Goal: Information Seeking & Learning: Learn about a topic

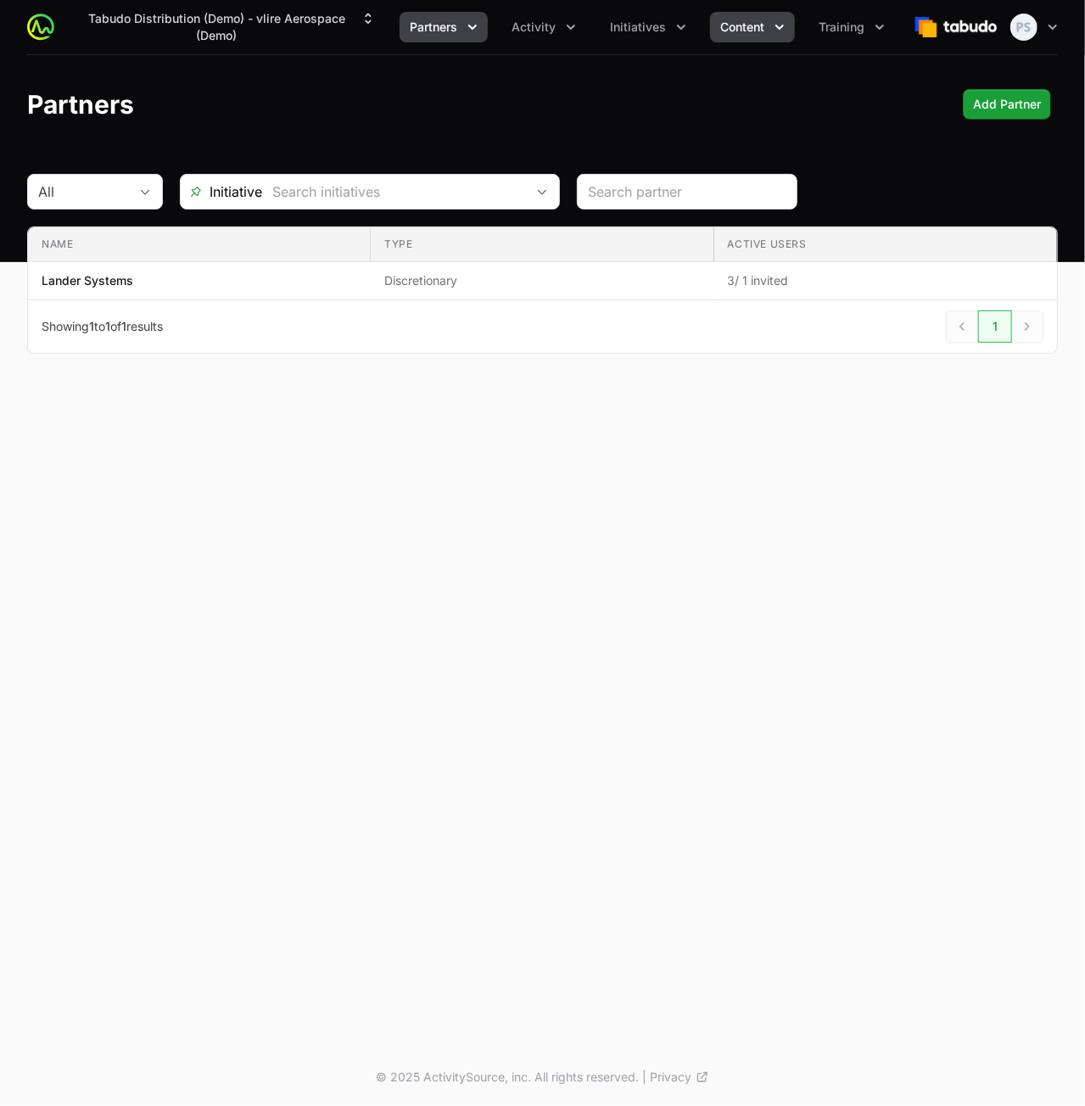
click at [753, 31] on span "Content" at bounding box center [742, 27] width 44 height 17
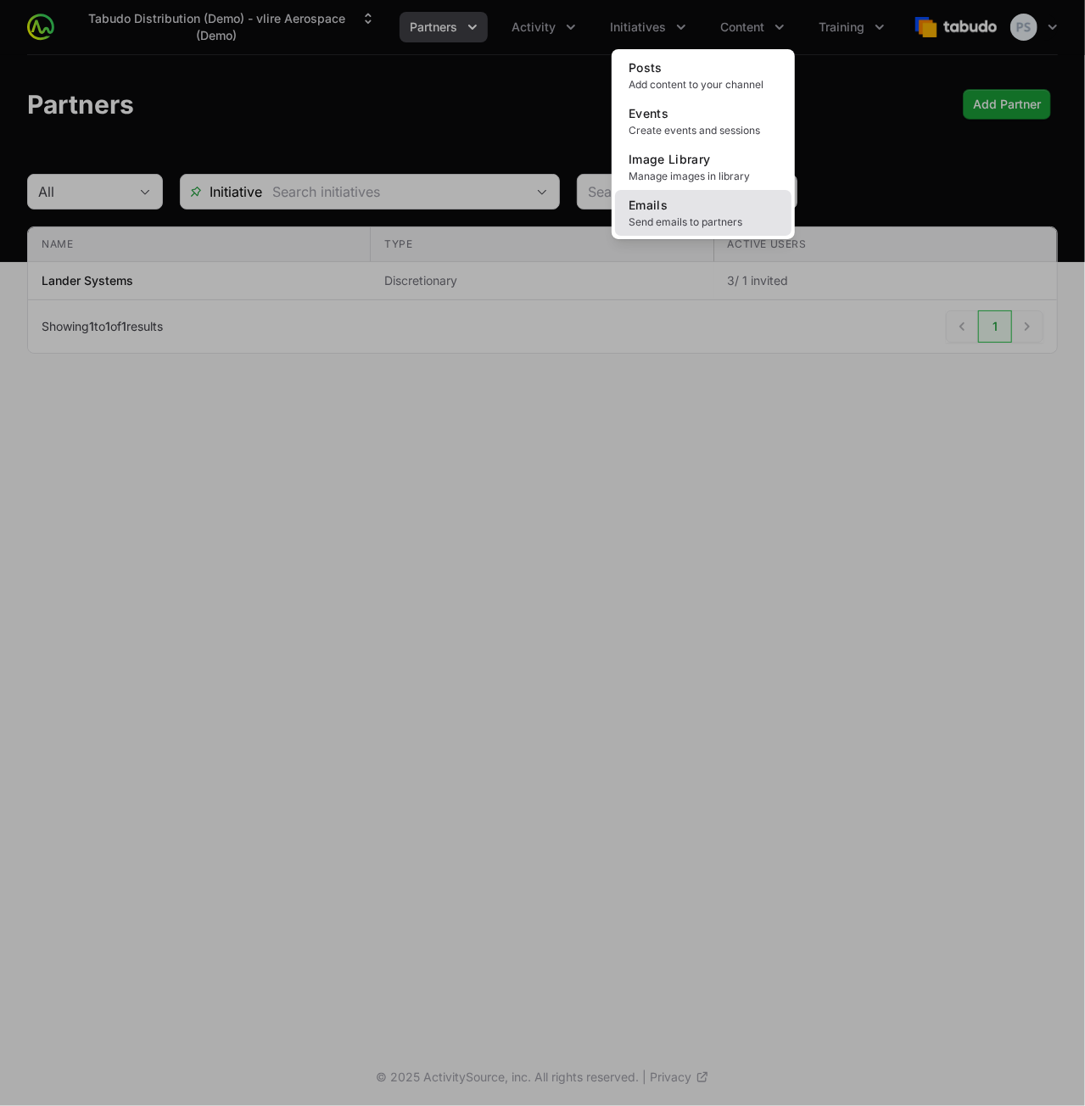
click at [675, 210] on link "Emails Send emails to partners" at bounding box center [703, 213] width 176 height 46
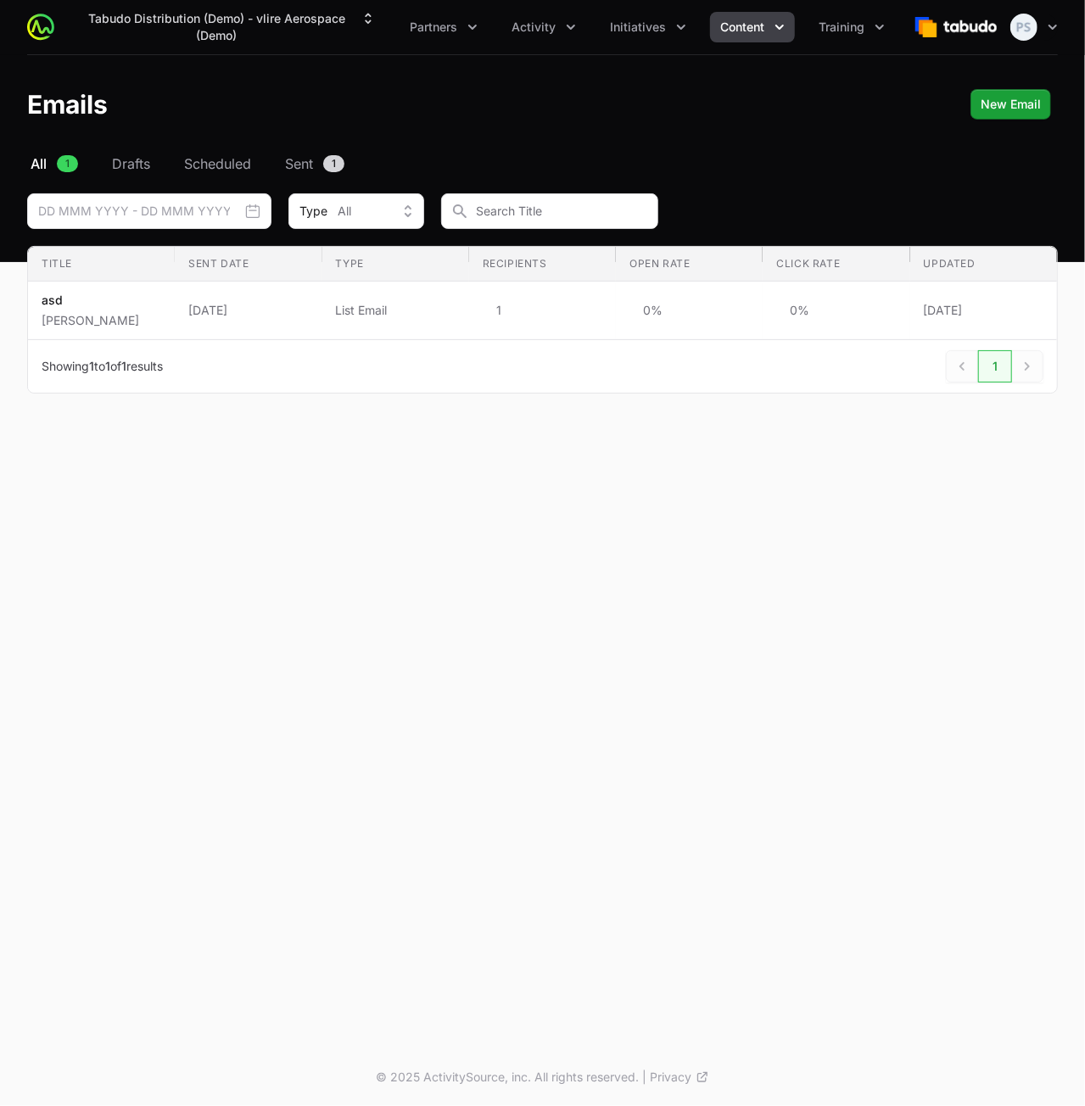
click at [254, 210] on icon "button" at bounding box center [253, 211] width 13 height 13
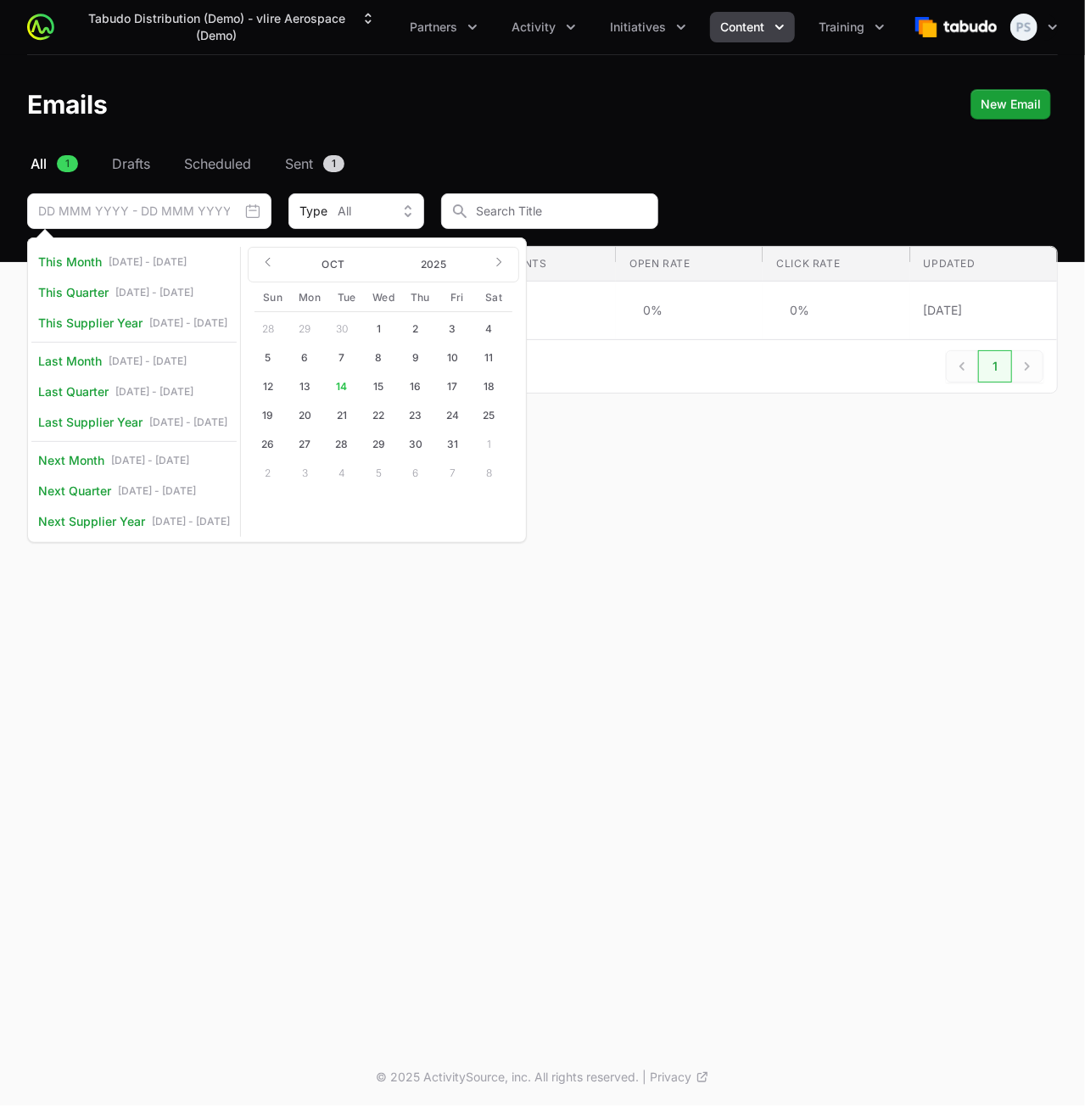
click at [356, 402] on button "21" at bounding box center [341, 415] width 27 height 27
click at [392, 417] on button "22" at bounding box center [378, 415] width 27 height 27
type input "21 Oct 2025 - 22 Oct 2025"
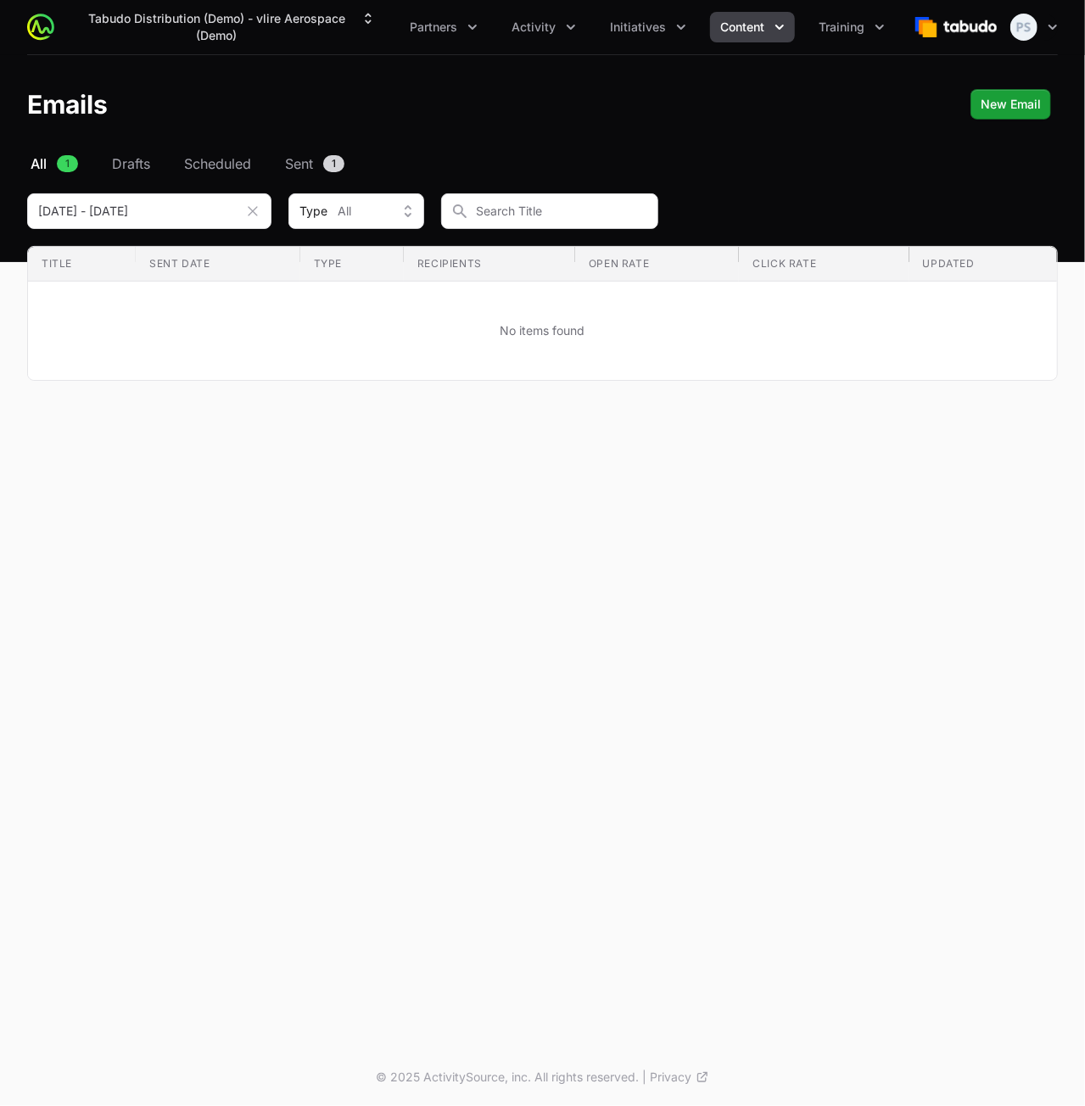
click at [251, 210] on icon "button" at bounding box center [252, 211] width 17 height 17
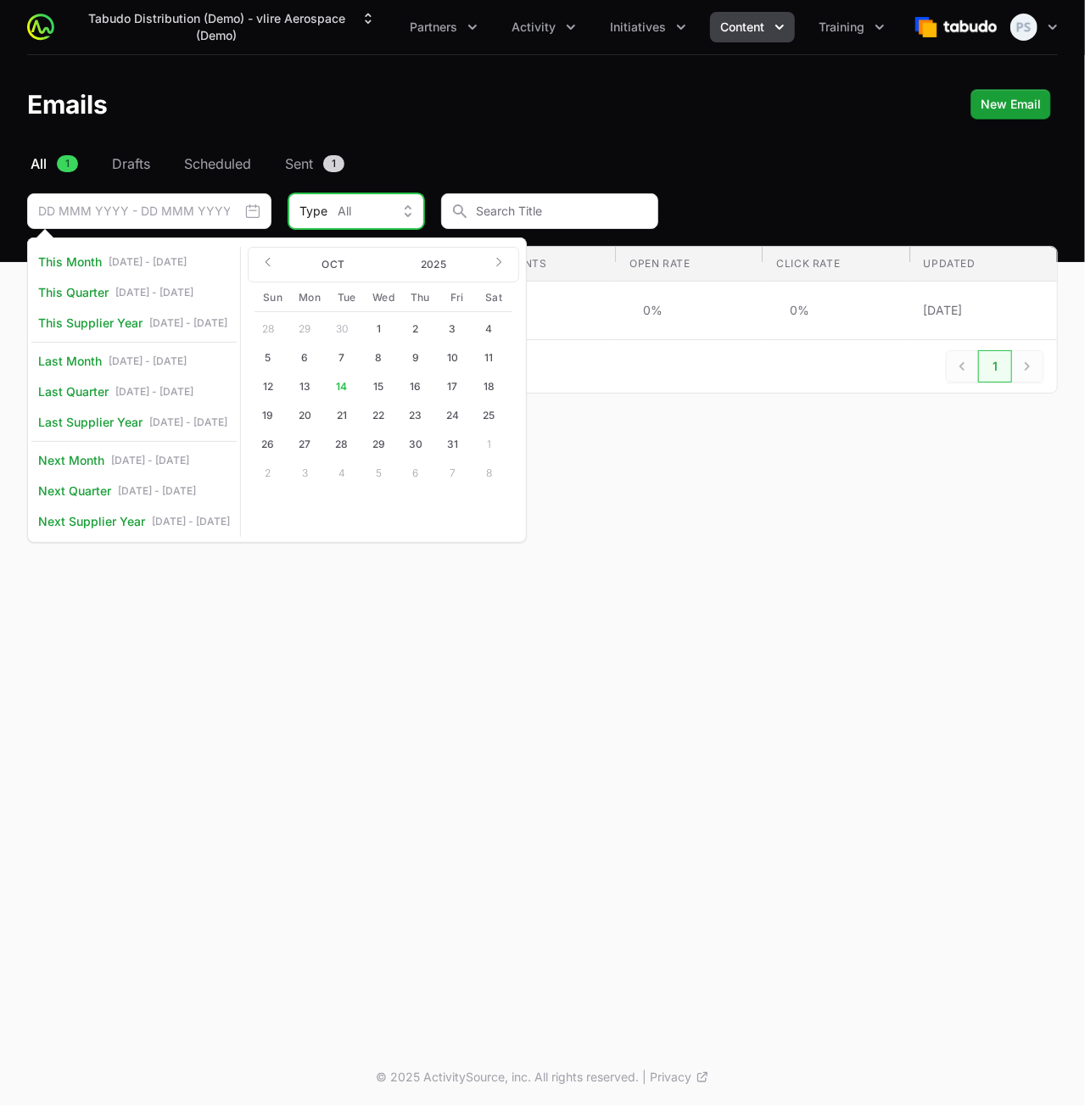
click at [375, 213] on div "Type All" at bounding box center [345, 211] width 90 height 17
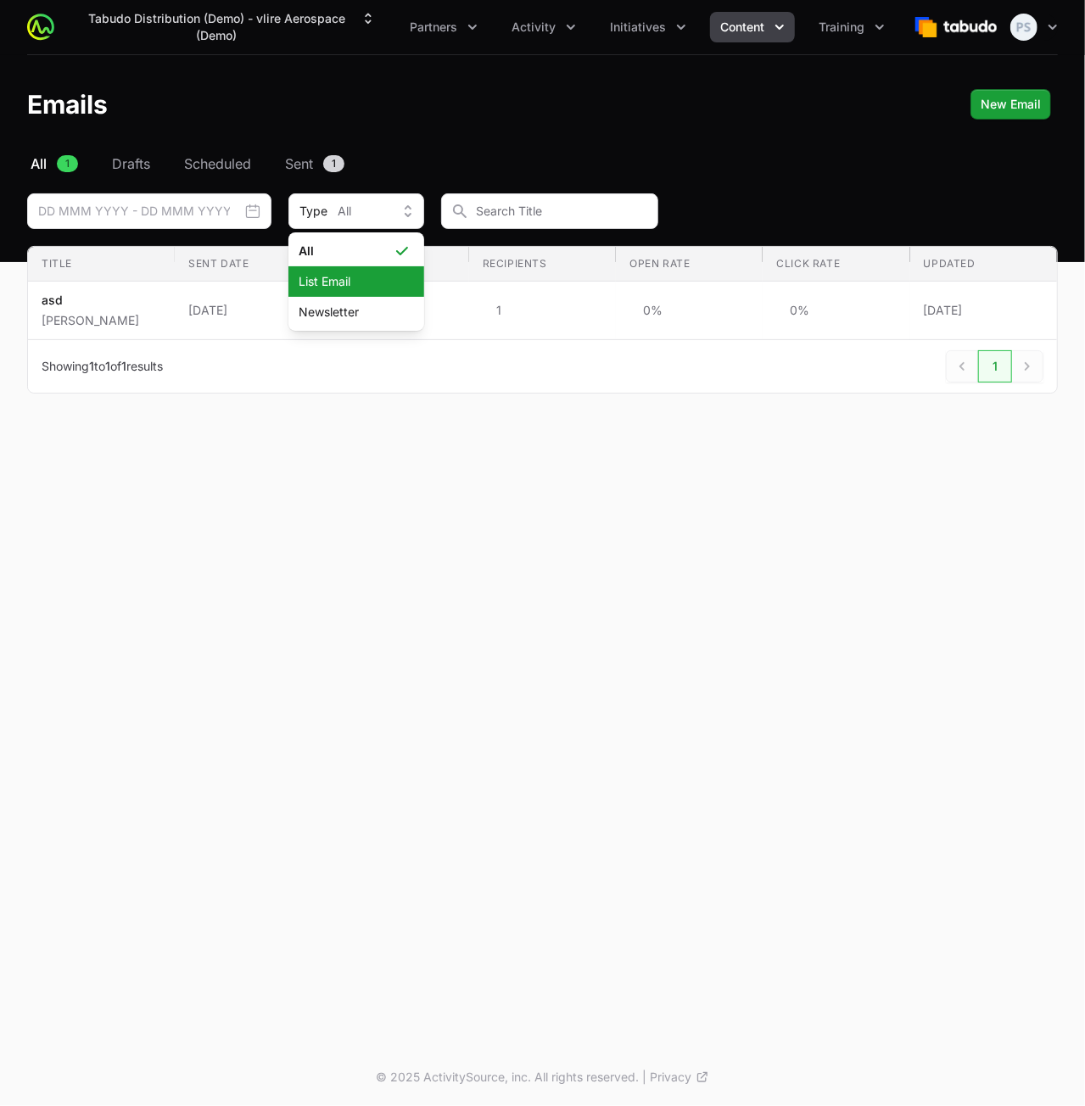
click at [363, 283] on span "List Email" at bounding box center [346, 281] width 95 height 17
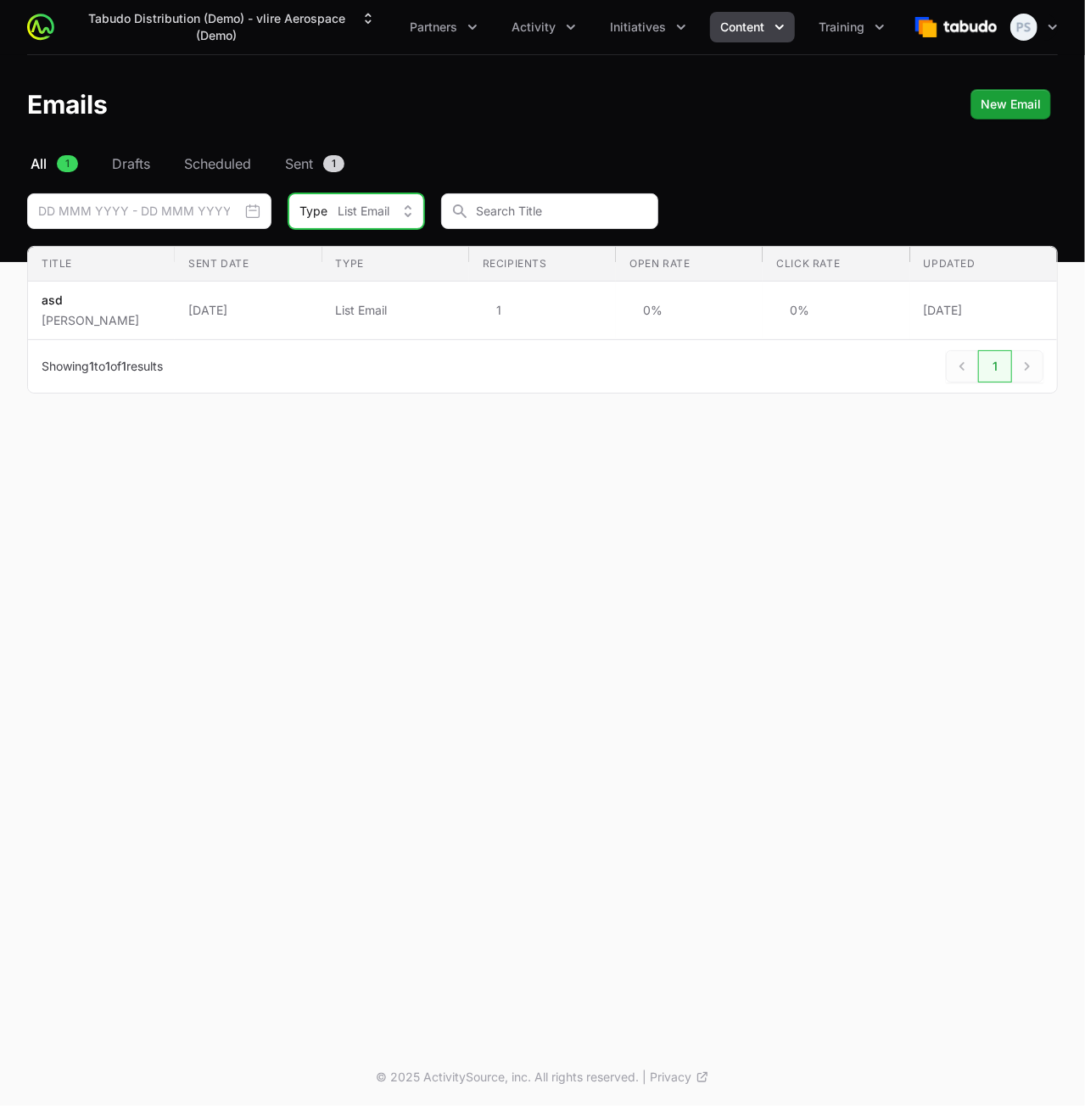
click at [372, 216] on span "List Email" at bounding box center [364, 211] width 52 height 17
click at [352, 305] on span "Newsletter" at bounding box center [346, 312] width 95 height 17
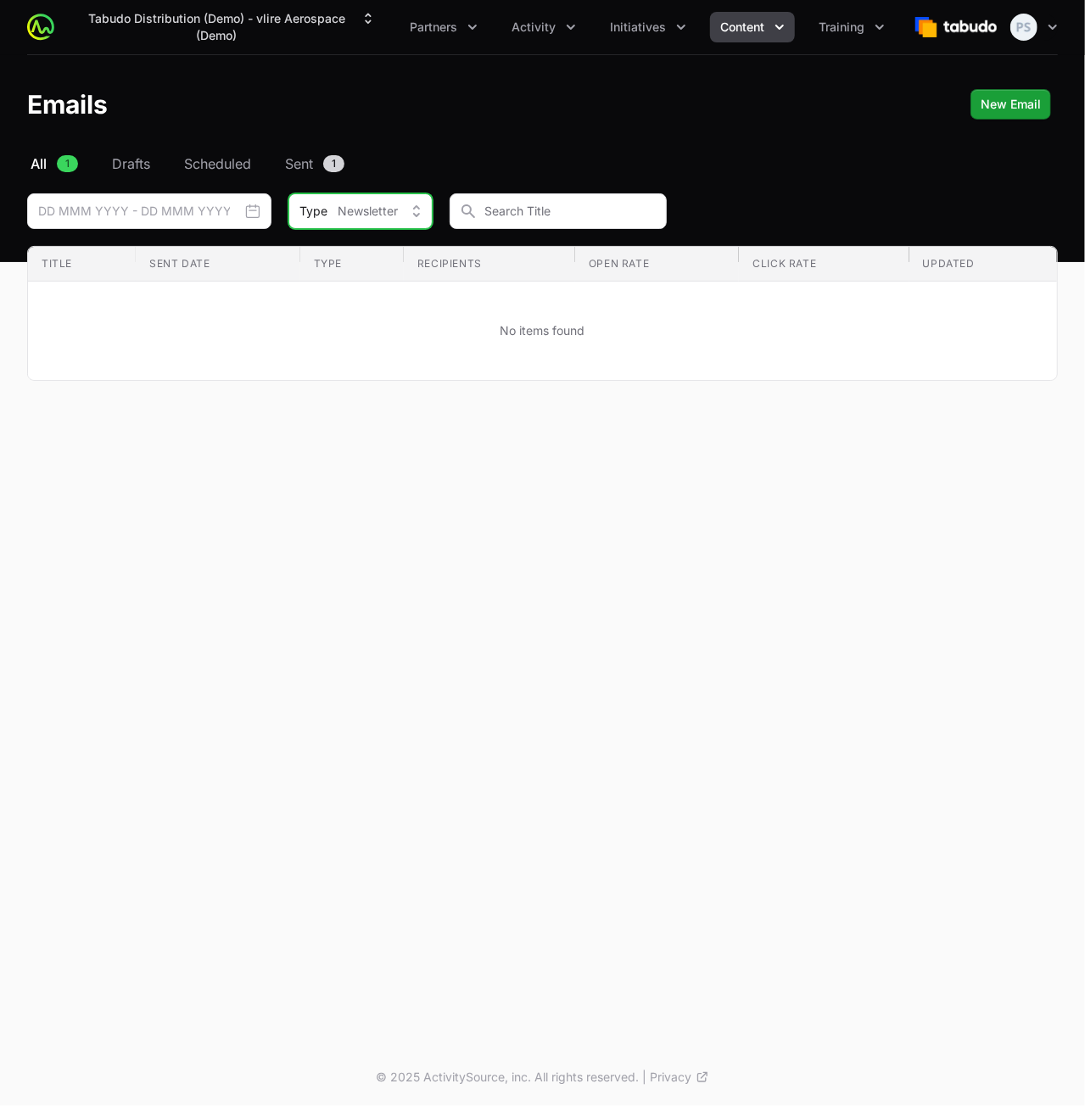
click at [385, 208] on span "Newsletter" at bounding box center [368, 211] width 60 height 17
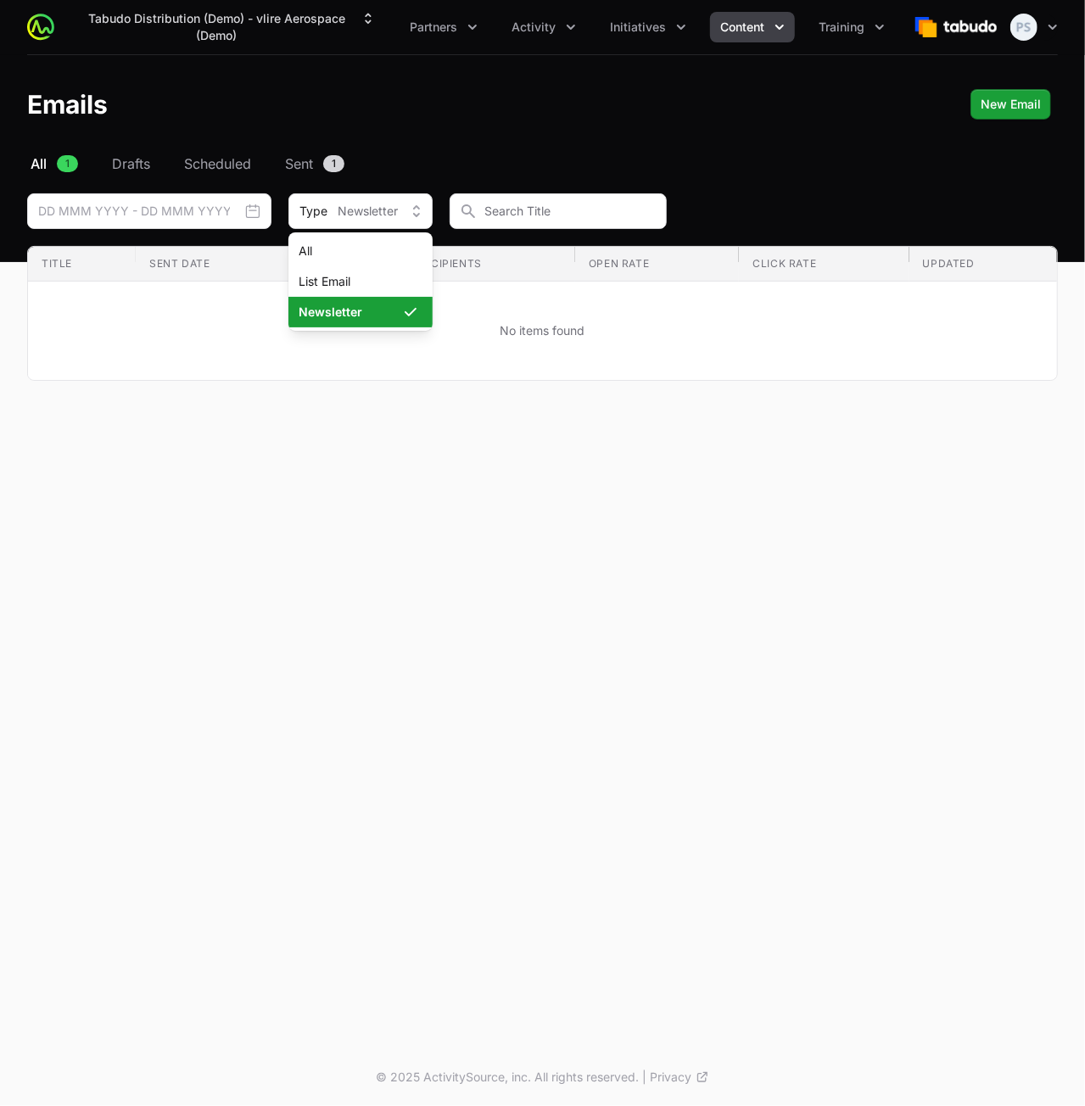
click at [368, 237] on li "All" at bounding box center [360, 251] width 144 height 31
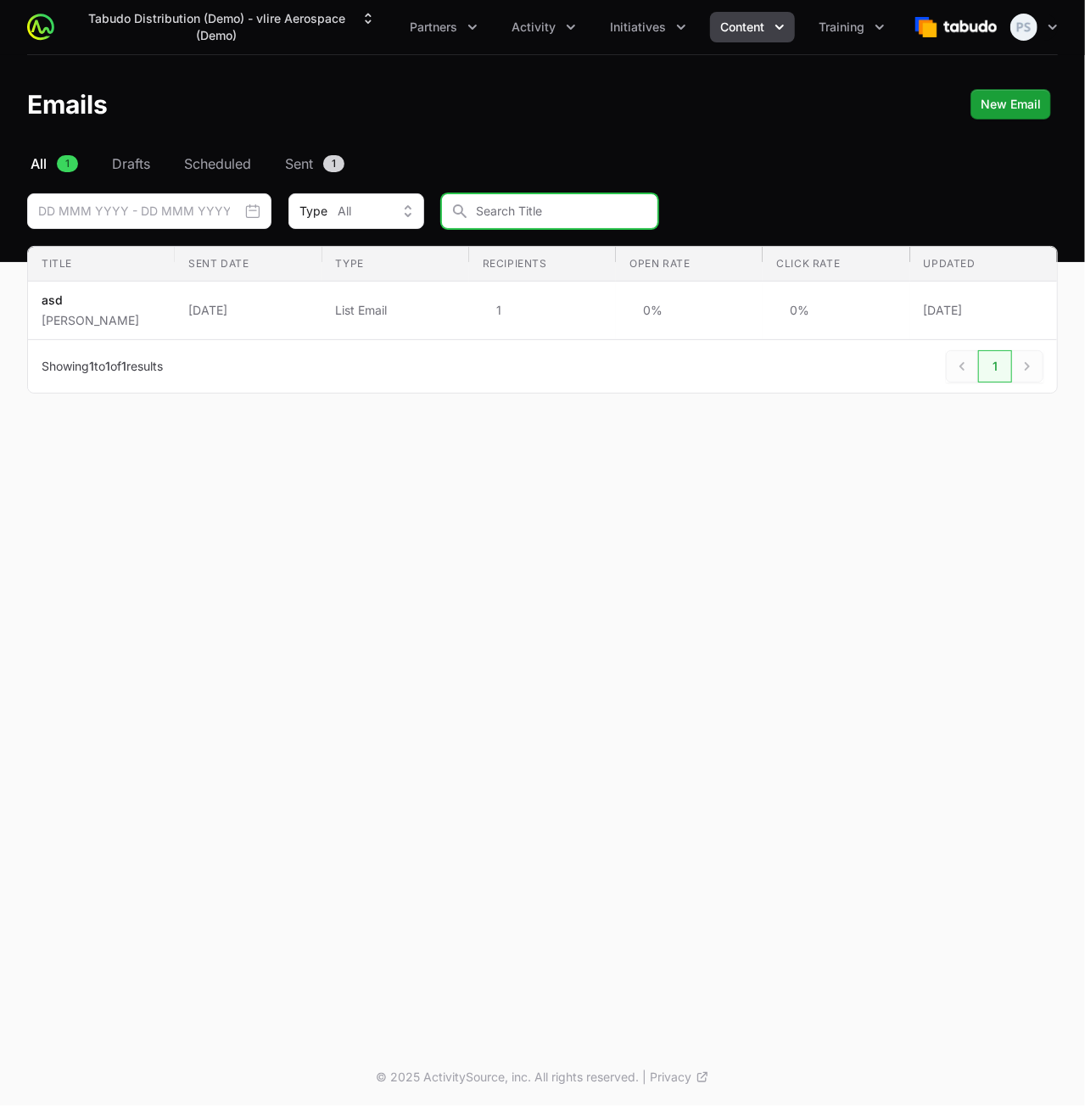
click at [511, 215] on input "text" at bounding box center [549, 211] width 217 height 36
click at [465, 30] on button "Partners" at bounding box center [444, 27] width 88 height 31
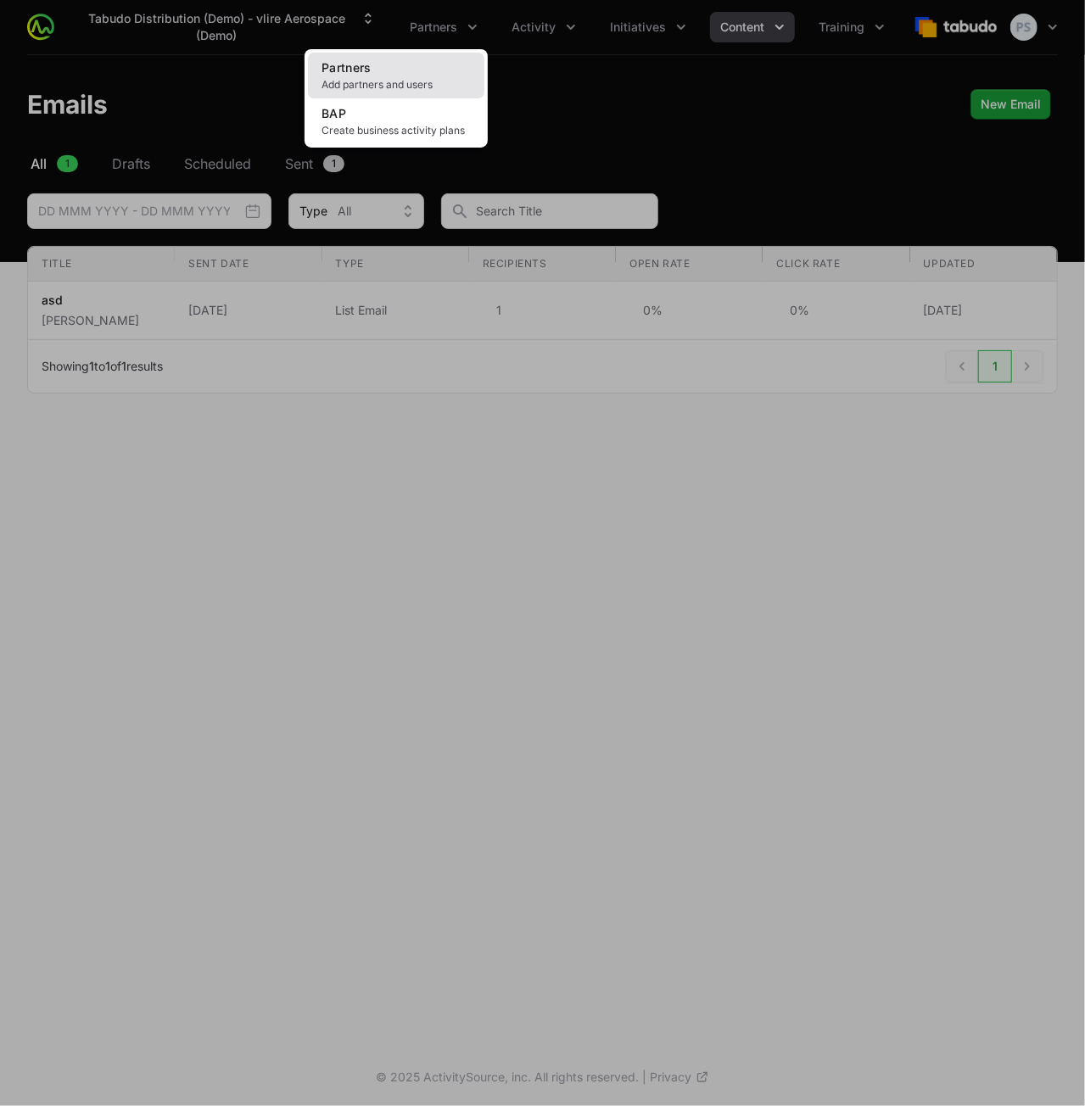
click at [444, 86] on span "Add partners and users" at bounding box center [396, 85] width 149 height 14
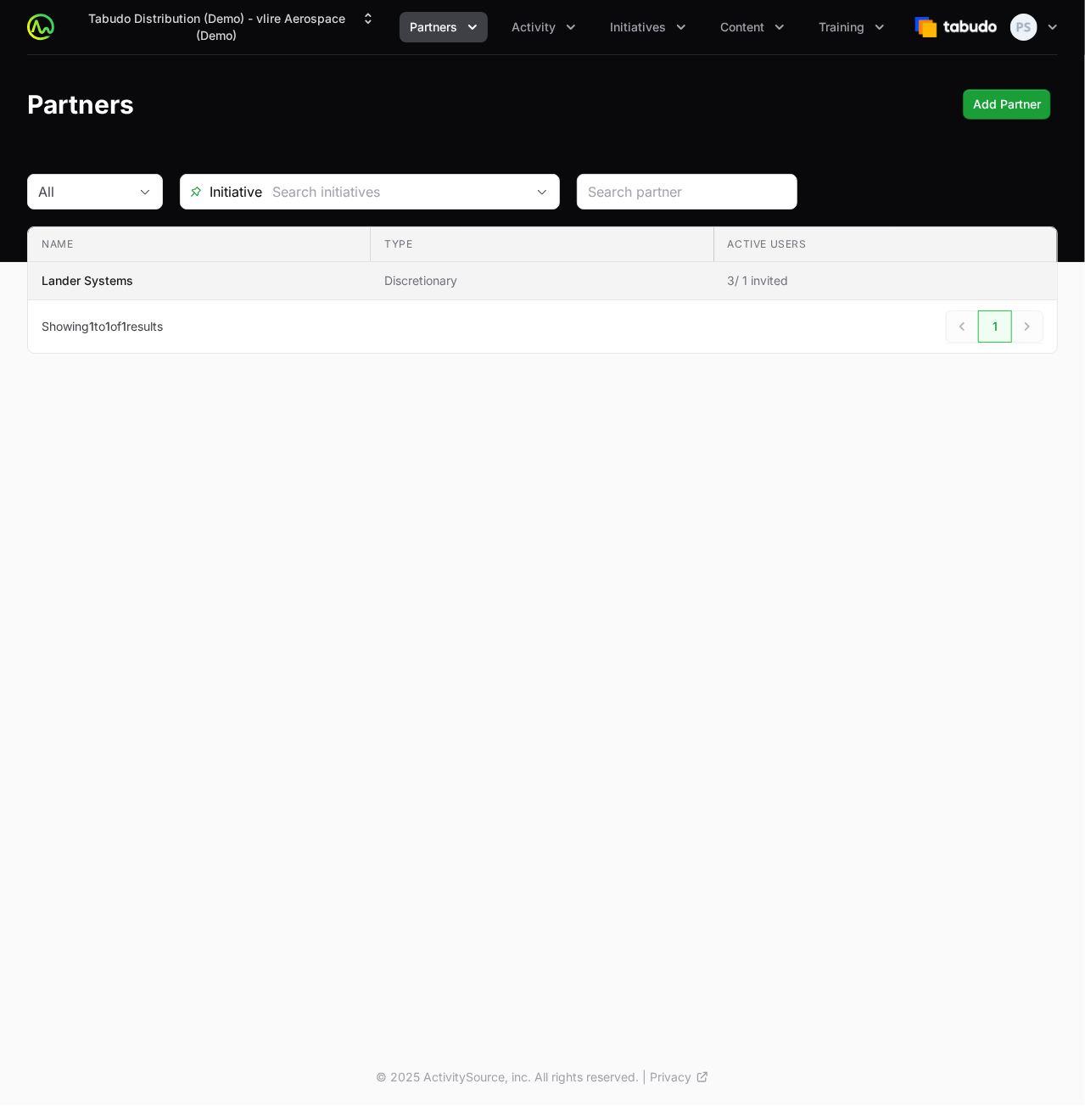
click at [225, 275] on span "Lander Systems" at bounding box center [200, 280] width 316 height 17
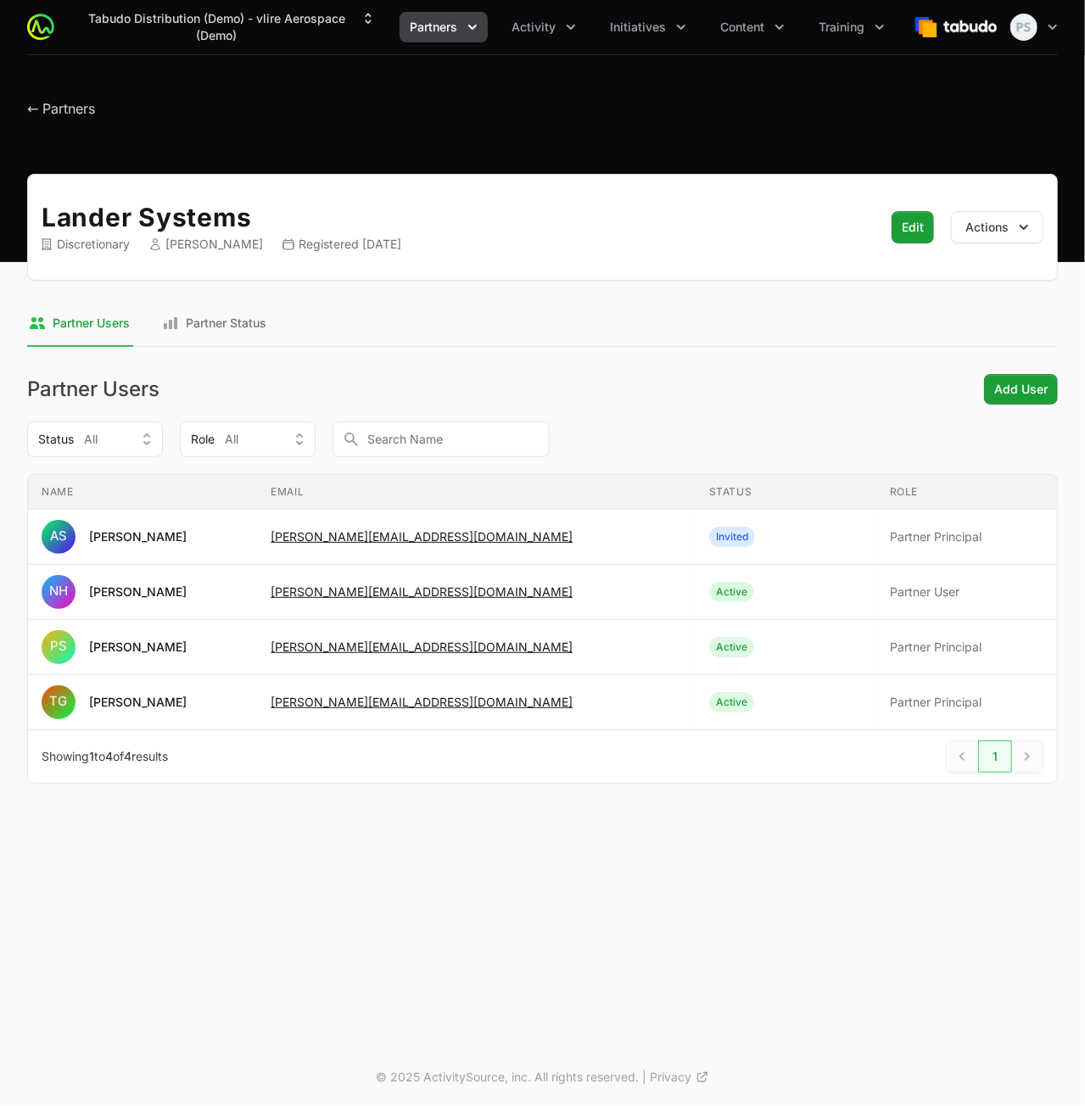
click at [96, 456] on div "Partner Users Add User Add User Status All Role All Name Email Status Role Name…" at bounding box center [542, 579] width 1031 height 410
click at [124, 410] on div "Partner Users Add User Add User Status All Role All Name Email Status Role Name…" at bounding box center [542, 579] width 1031 height 410
click at [120, 420] on div "Partner Users Add User Add User Status All Role All Name Email Status Role Name…" at bounding box center [542, 579] width 1031 height 410
click at [130, 428] on button "Status All" at bounding box center [95, 440] width 136 height 36
click at [282, 461] on div "Partner Users Add User Add User Status All All Invited Registered Active Inacti…" at bounding box center [542, 579] width 1031 height 410
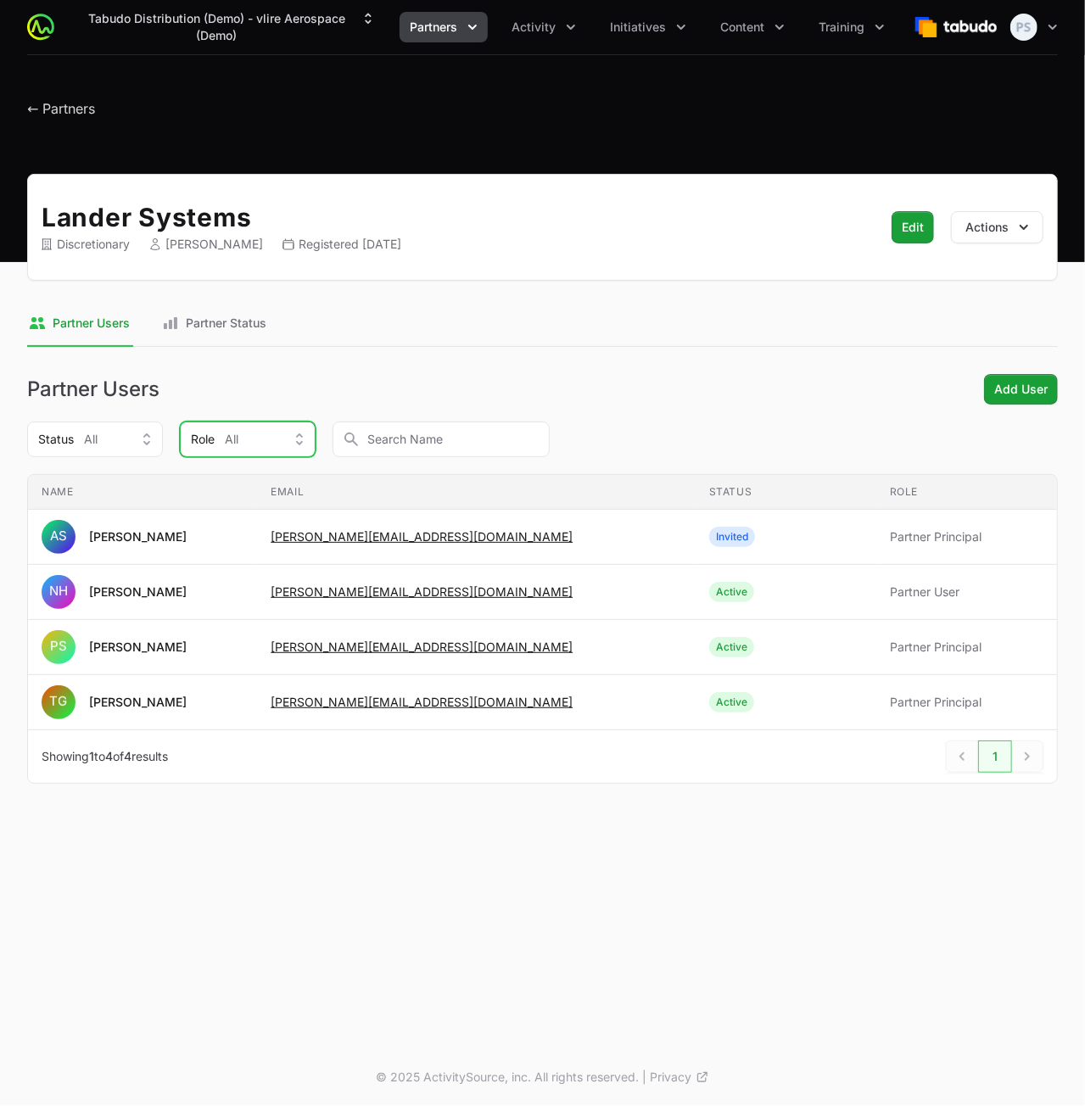
click at [271, 447] on button "Role All" at bounding box center [248, 440] width 136 height 36
click at [240, 508] on span "Partner User" at bounding box center [237, 509] width 95 height 17
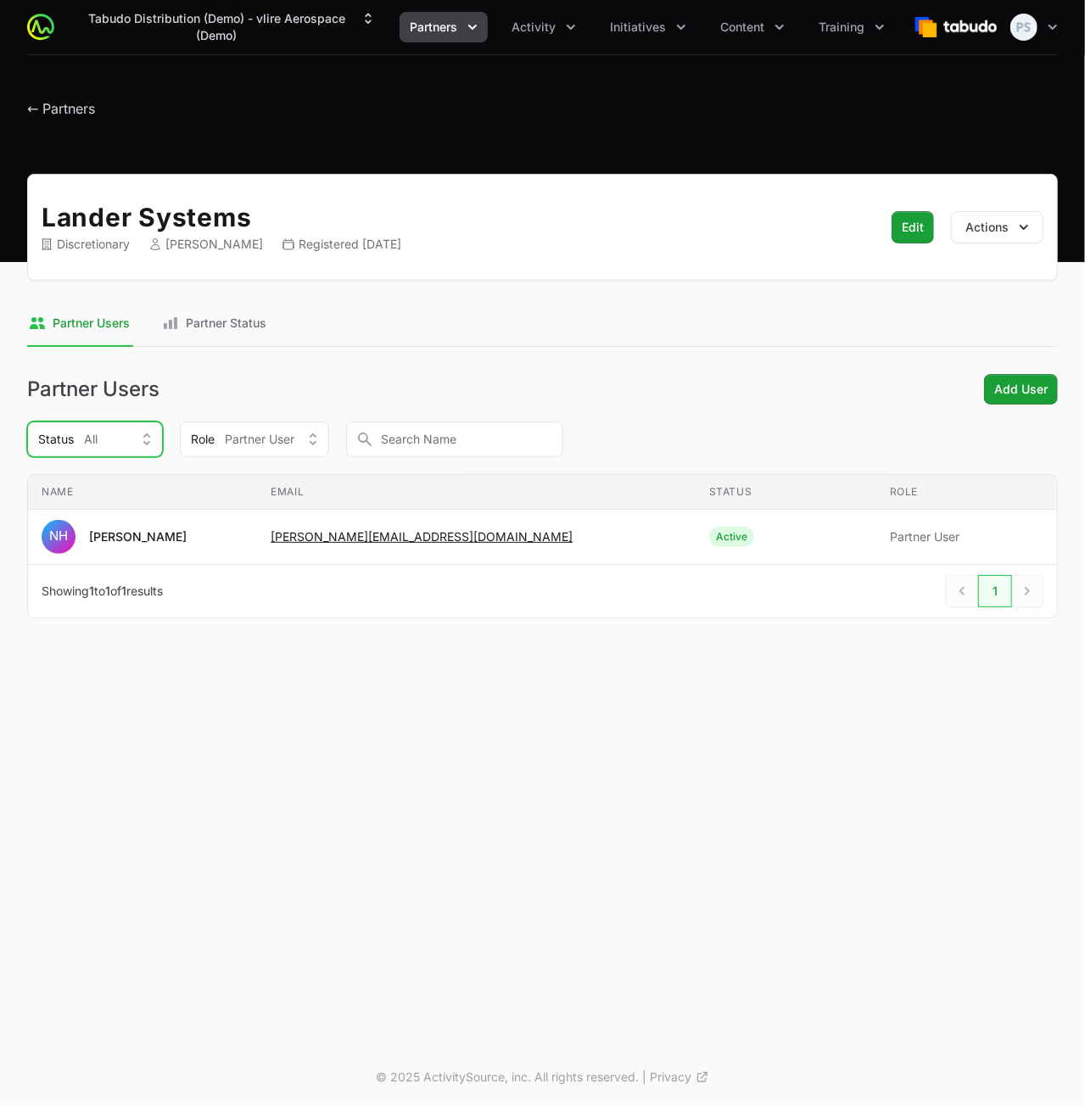
click at [125, 440] on div "Status All" at bounding box center [83, 439] width 90 height 17
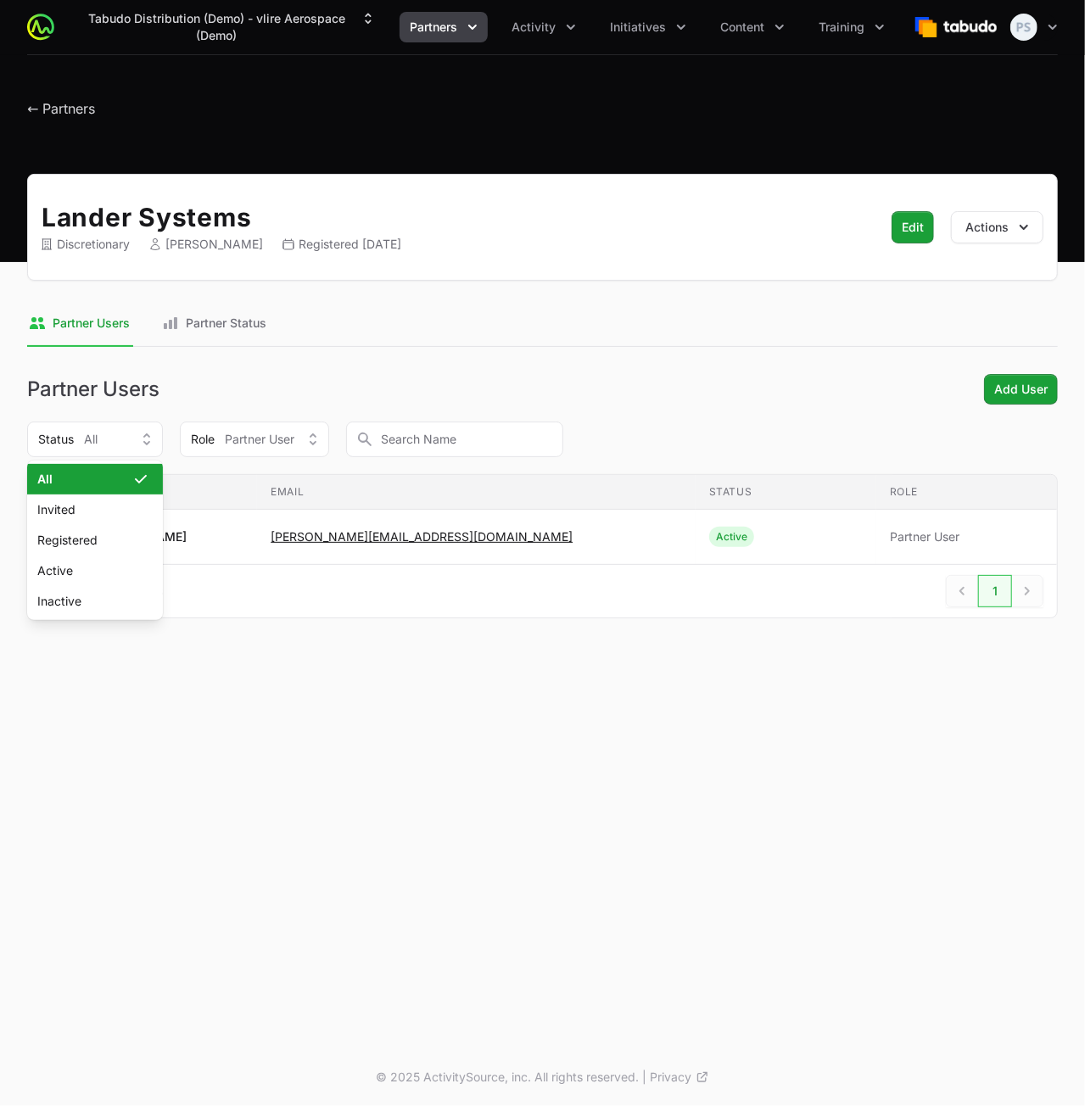
click at [120, 473] on span "All" at bounding box center [84, 479] width 95 height 17
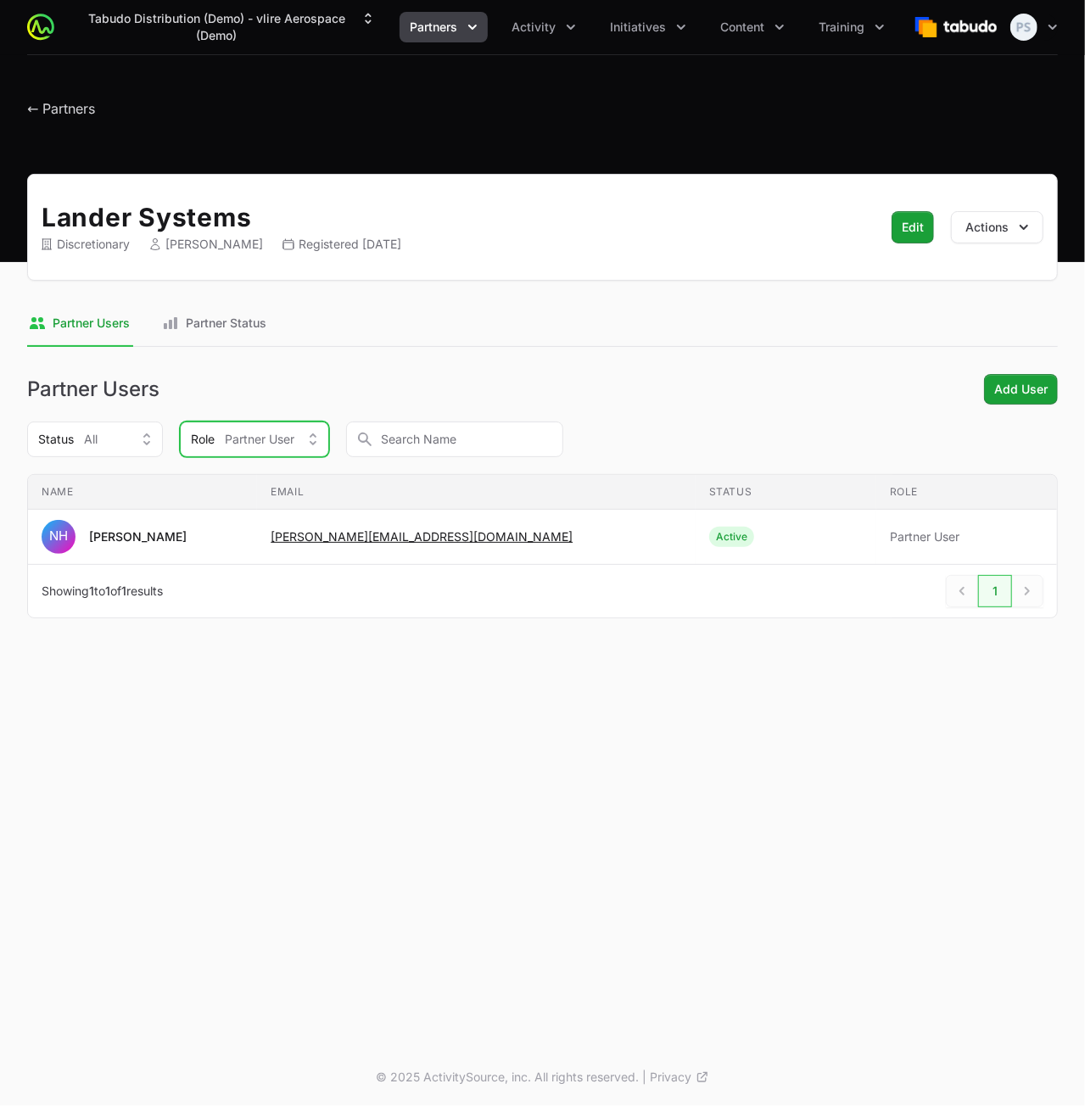
click at [214, 443] on span "Role" at bounding box center [203, 439] width 24 height 17
click at [226, 512] on span "Partner User" at bounding box center [244, 509] width 109 height 17
click at [387, 437] on input "text" at bounding box center [454, 440] width 217 height 36
click at [135, 437] on button "Status All" at bounding box center [95, 440] width 136 height 36
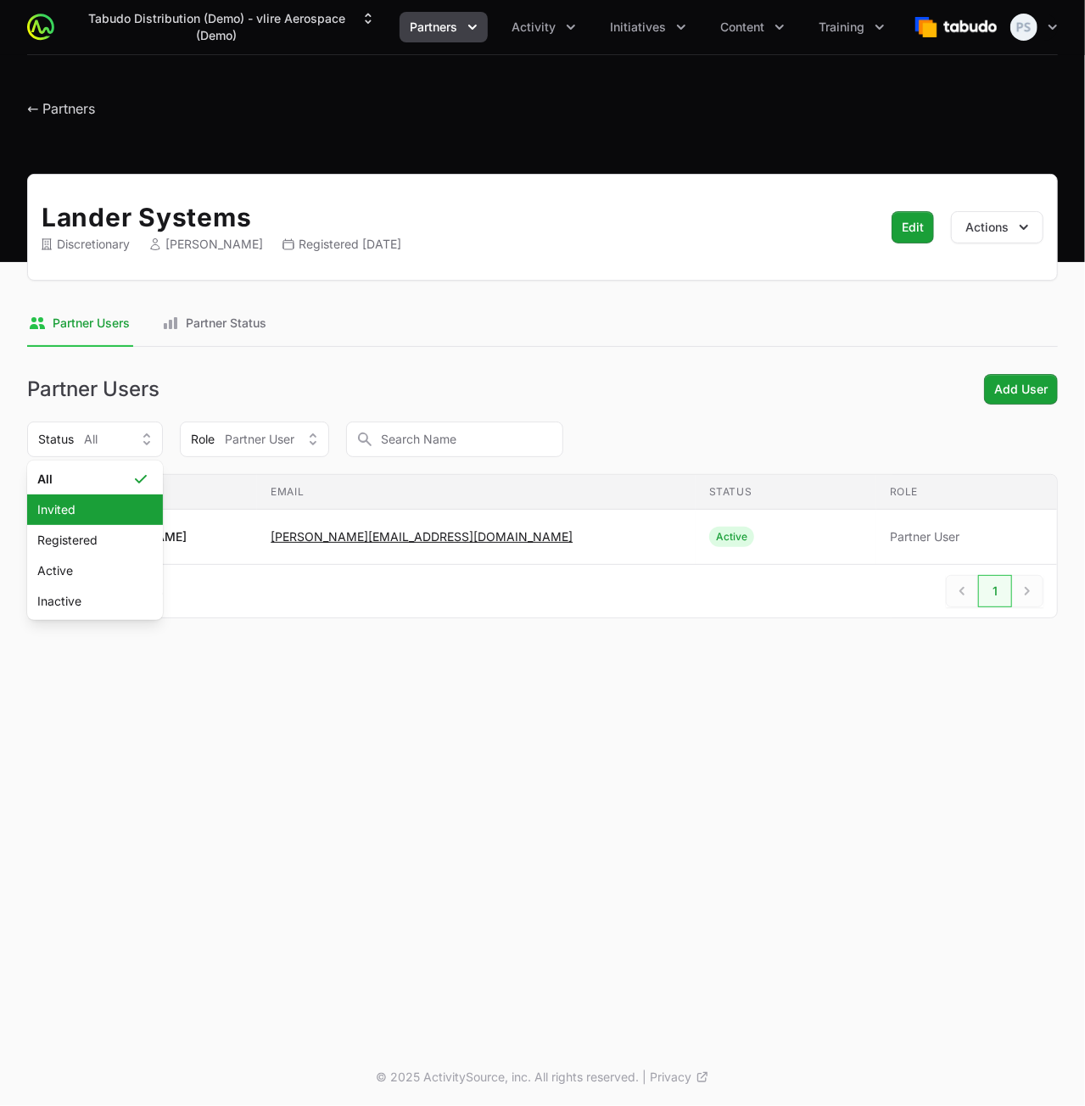
click at [137, 505] on li "Invited" at bounding box center [95, 510] width 136 height 31
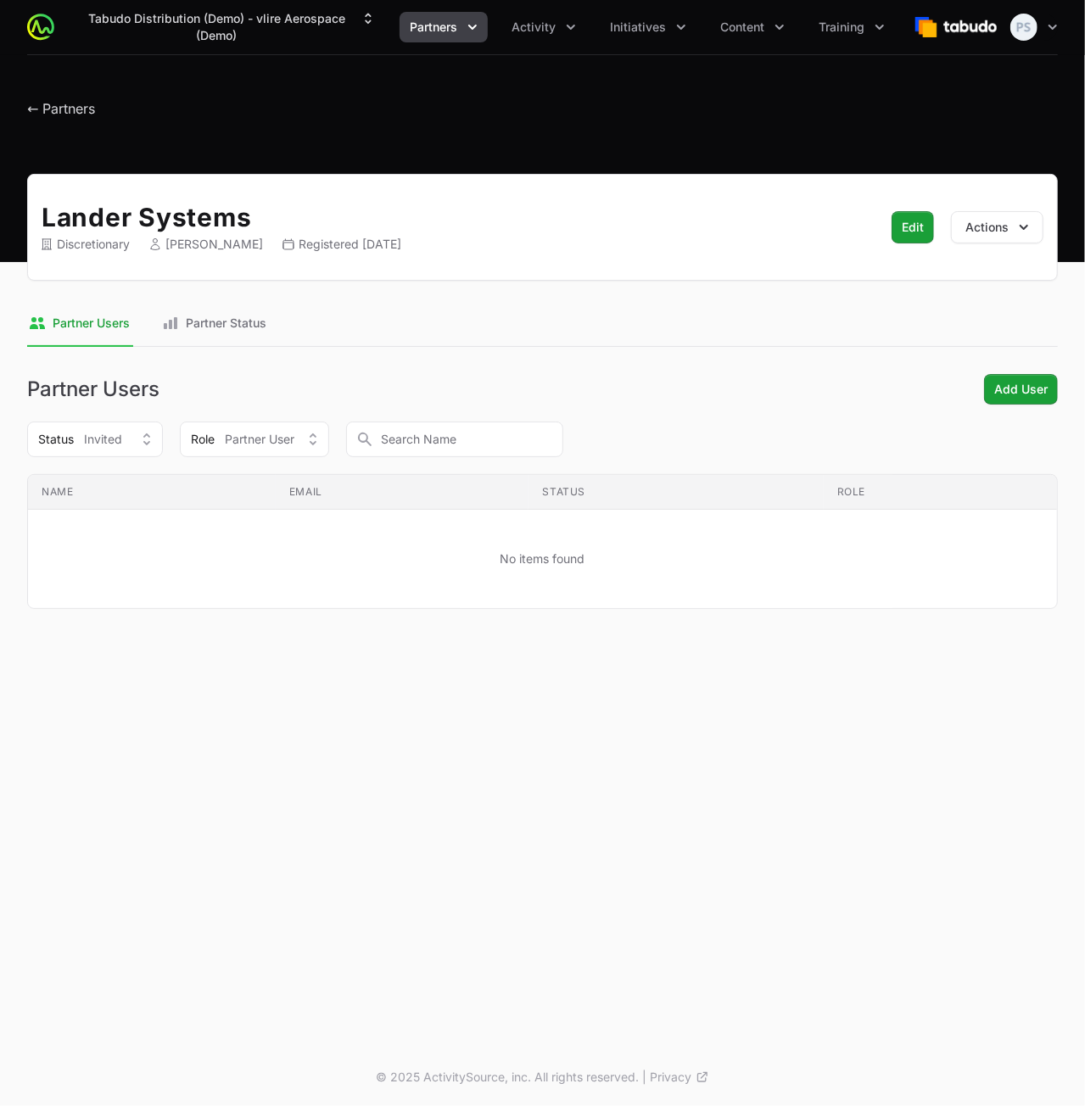
click at [411, 710] on div "Tabudo Distribution (Demo) - vlire Aerospace (Demo) Partners Activity Initiativ…" at bounding box center [542, 524] width 1085 height 1049
click at [373, 140] on header "← Partners" at bounding box center [542, 104] width 1085 height 98
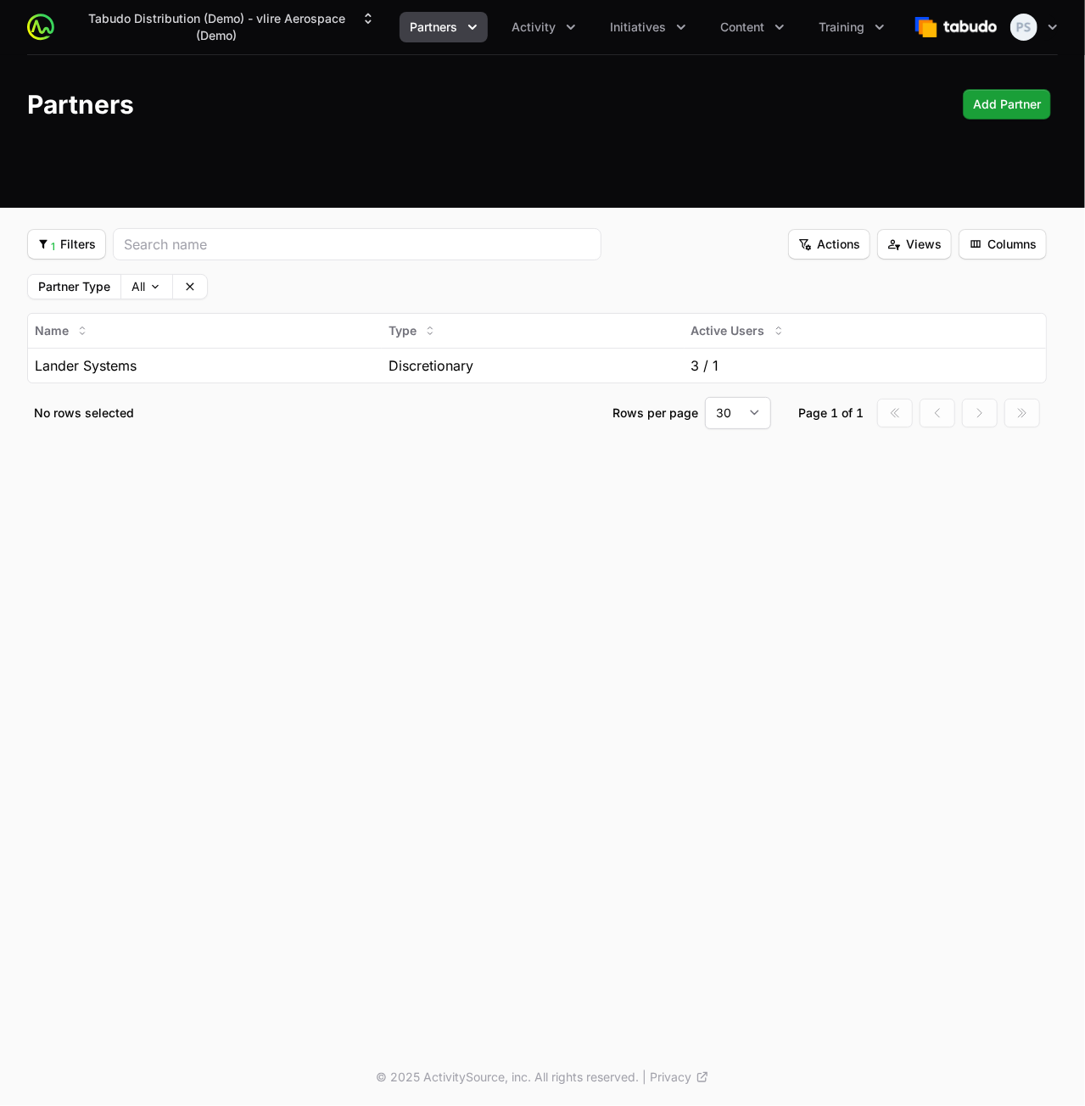
click at [451, 40] on button "Partners" at bounding box center [444, 27] width 88 height 31
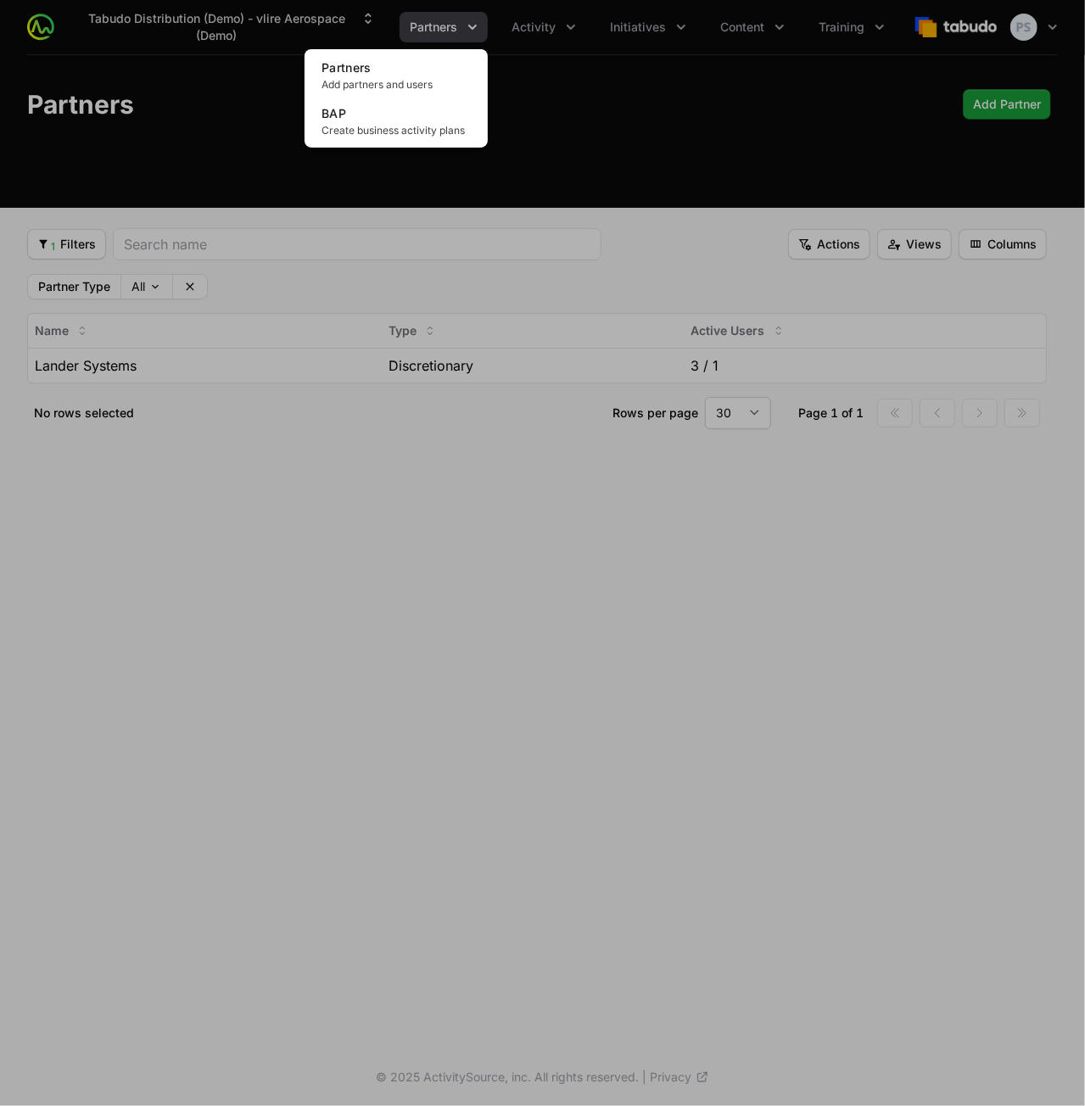
drag, startPoint x: 143, startPoint y: 111, endPoint x: 135, endPoint y: 305, distance: 193.6
click at [143, 111] on div "Partners menu" at bounding box center [542, 553] width 1085 height 1106
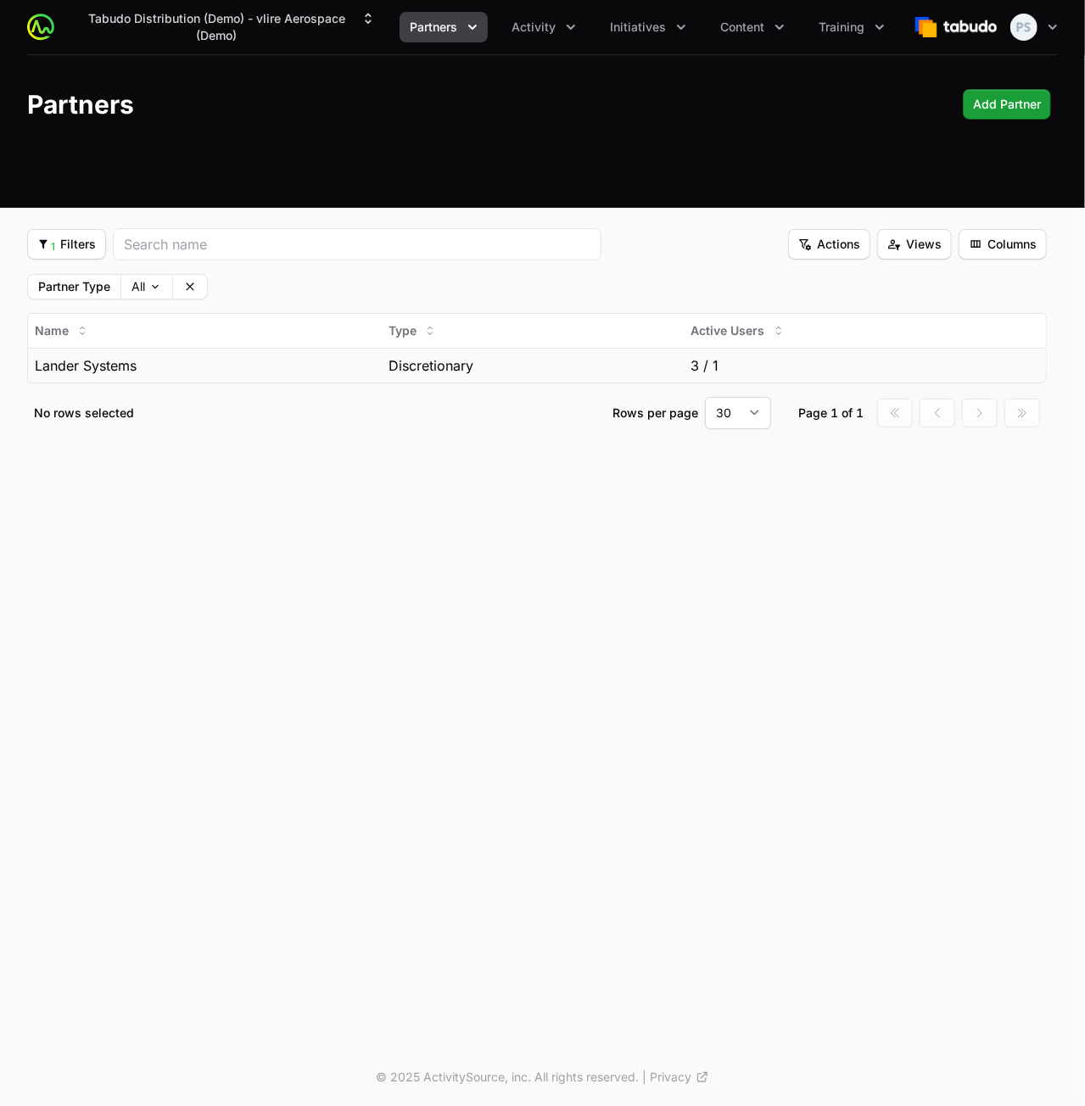
click at [121, 368] on span "Lander Systems" at bounding box center [86, 366] width 102 height 20
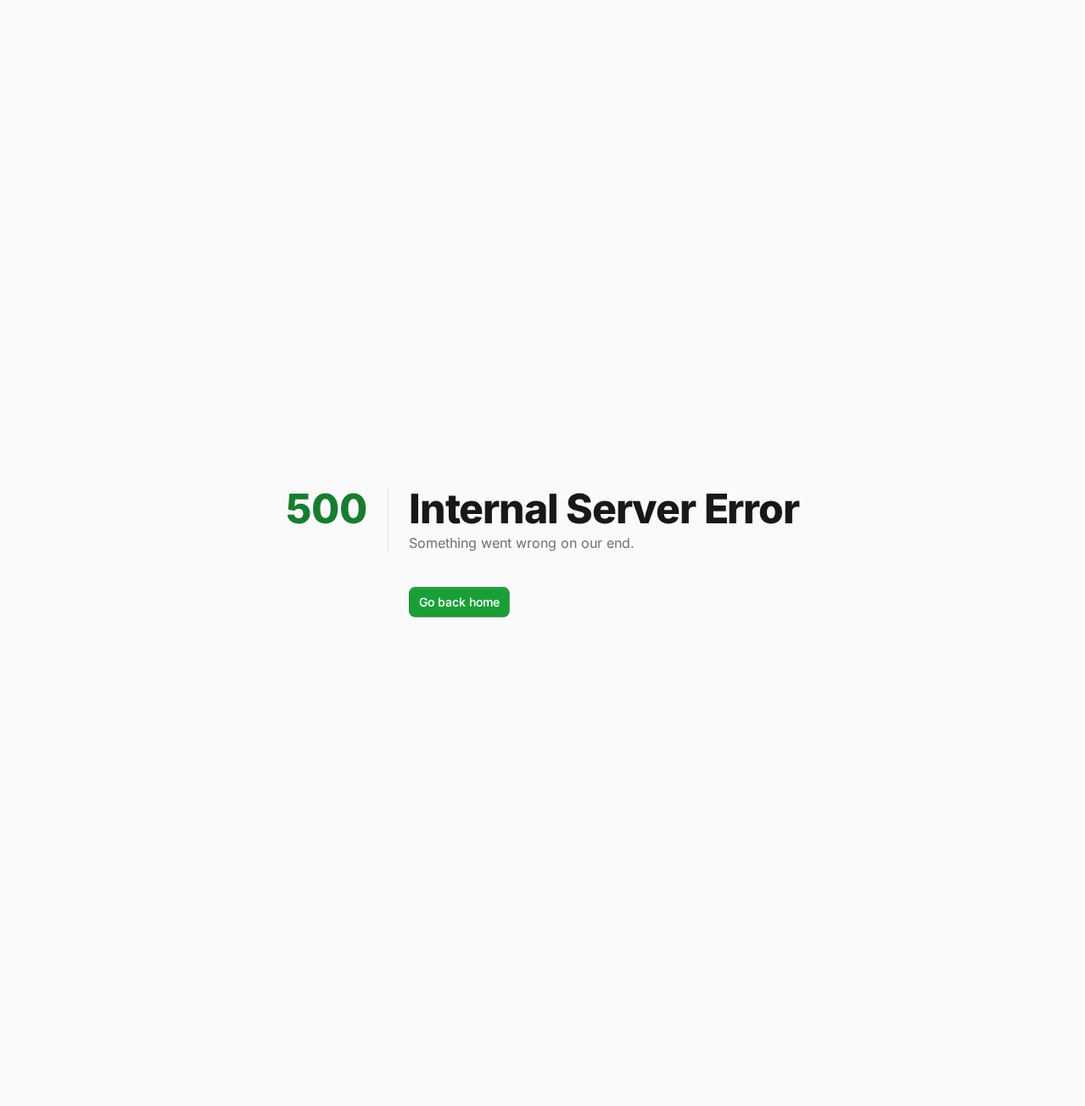
click at [334, 177] on div "500 Internal Server Error Something went wrong on our end. Go back home Go back…" at bounding box center [542, 553] width 1085 height 1106
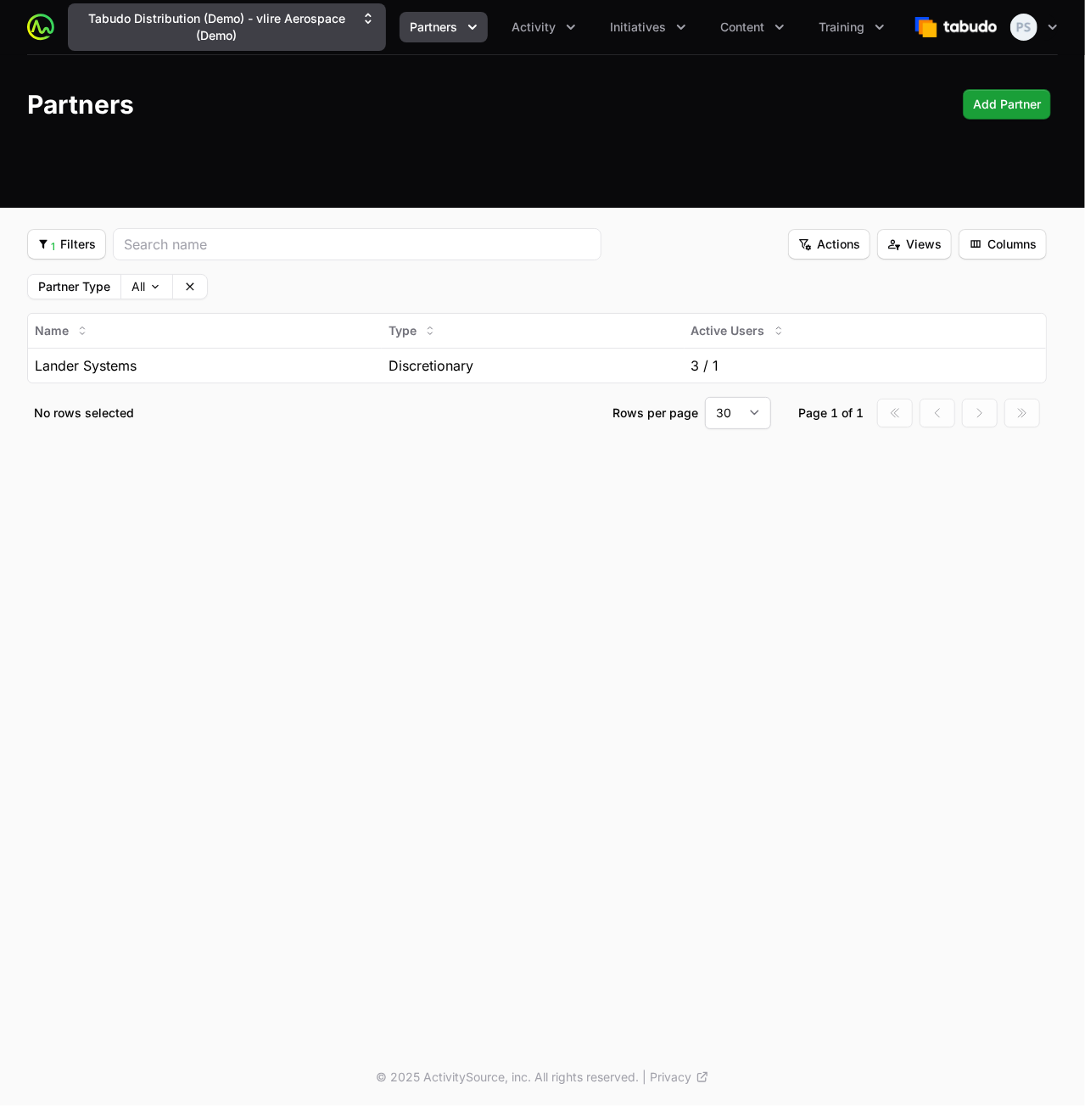
click at [275, 29] on button "Tabudo Distribution (Demo) - vlire Aerospace (Demo)" at bounding box center [227, 27] width 318 height 48
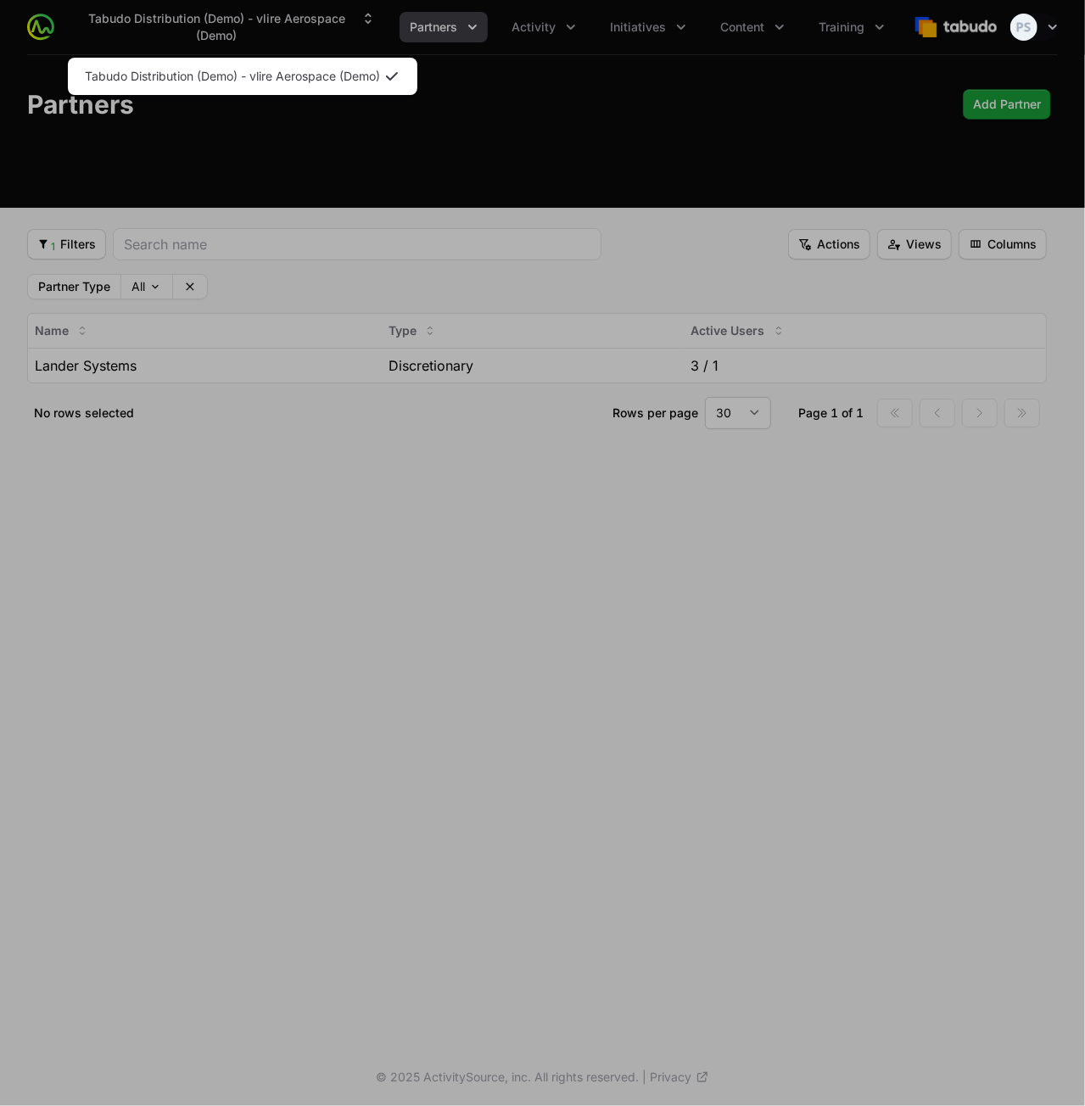
click at [333, 158] on div "Supplier switch menu" at bounding box center [542, 553] width 1085 height 1106
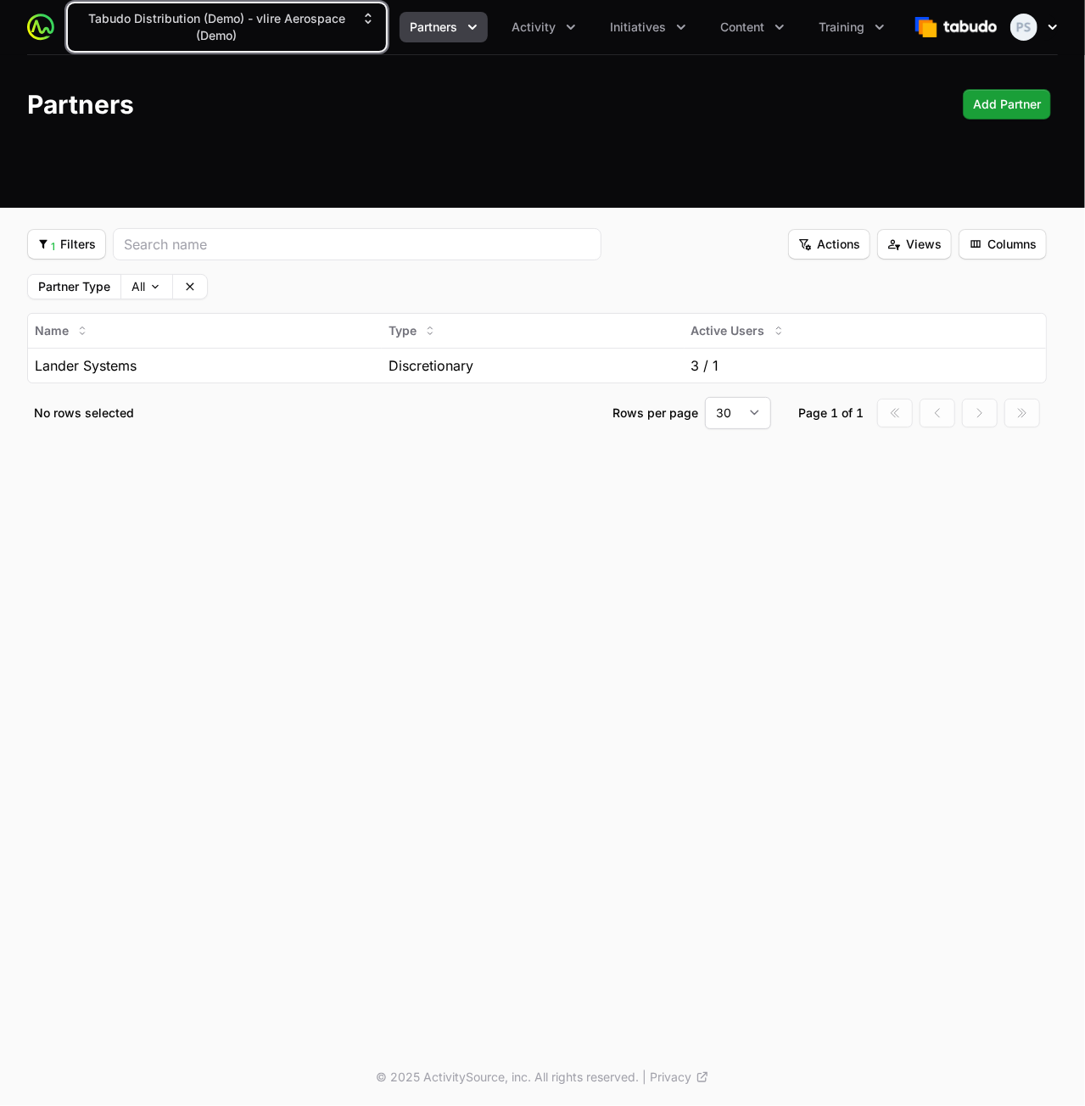
click at [1029, 25] on img "button" at bounding box center [1024, 27] width 27 height 27
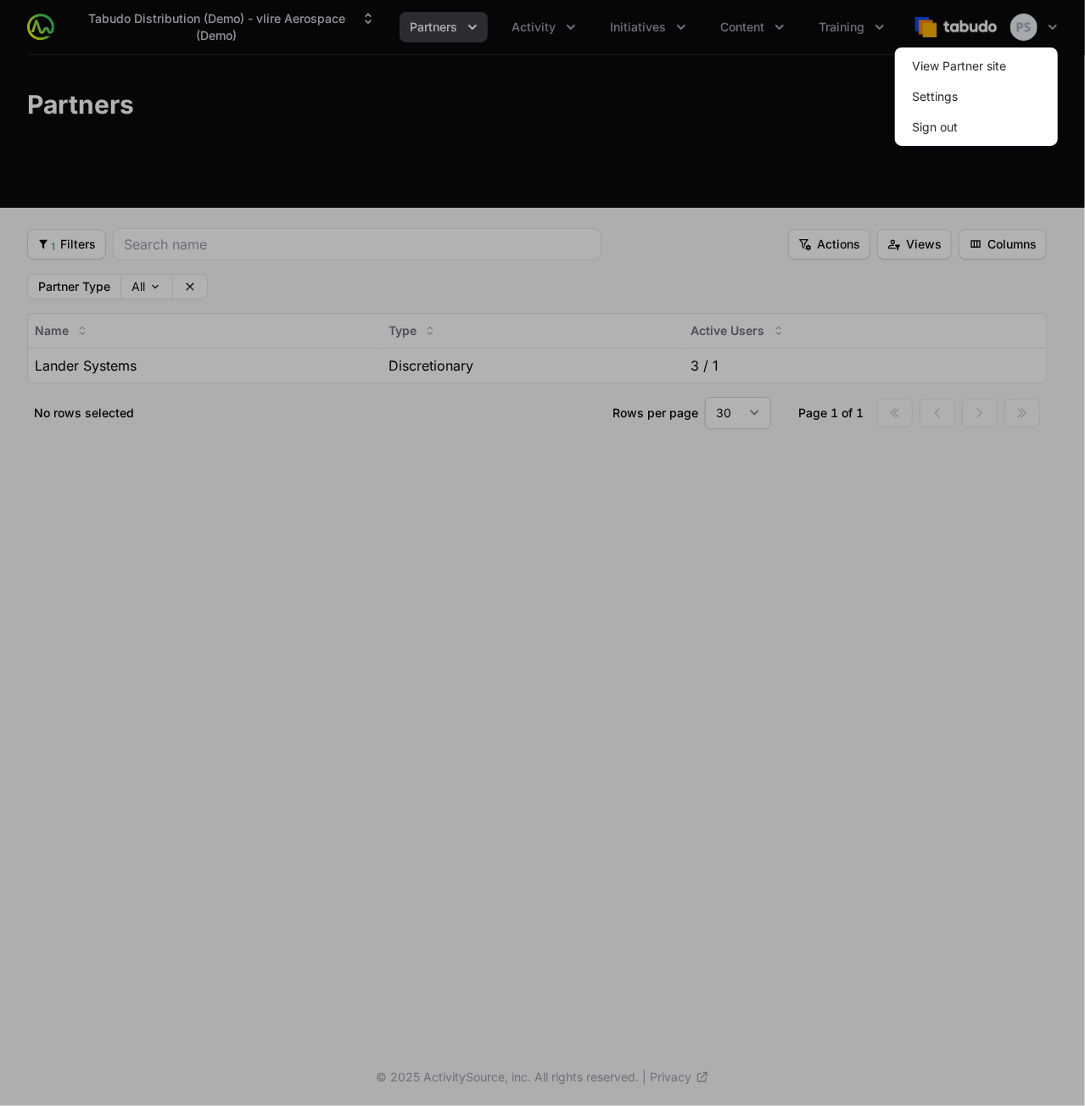
click at [988, 123] on span "Sign out" at bounding box center [976, 127] width 163 height 31
click at [976, 135] on span "Sign out" at bounding box center [976, 127] width 163 height 31
click at [906, 125] on button "Sign out" at bounding box center [935, 127] width 73 height 31
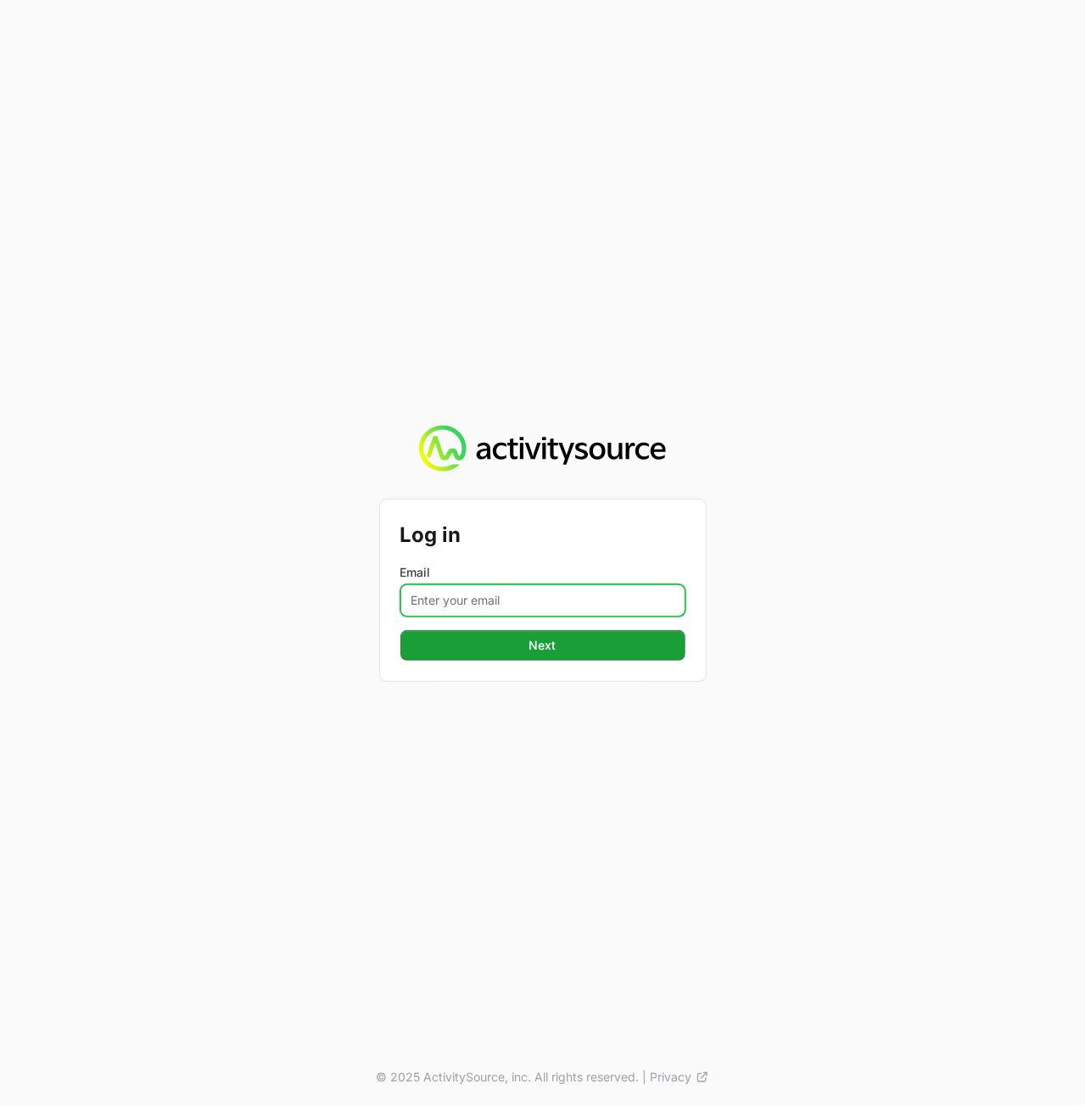
click at [591, 601] on input "Email" at bounding box center [542, 601] width 285 height 32
click at [477, 602] on input "Email" at bounding box center [542, 601] width 285 height 32
type input "[PERSON_NAME][EMAIL_ADDRESS][DOMAIN_NAME]"
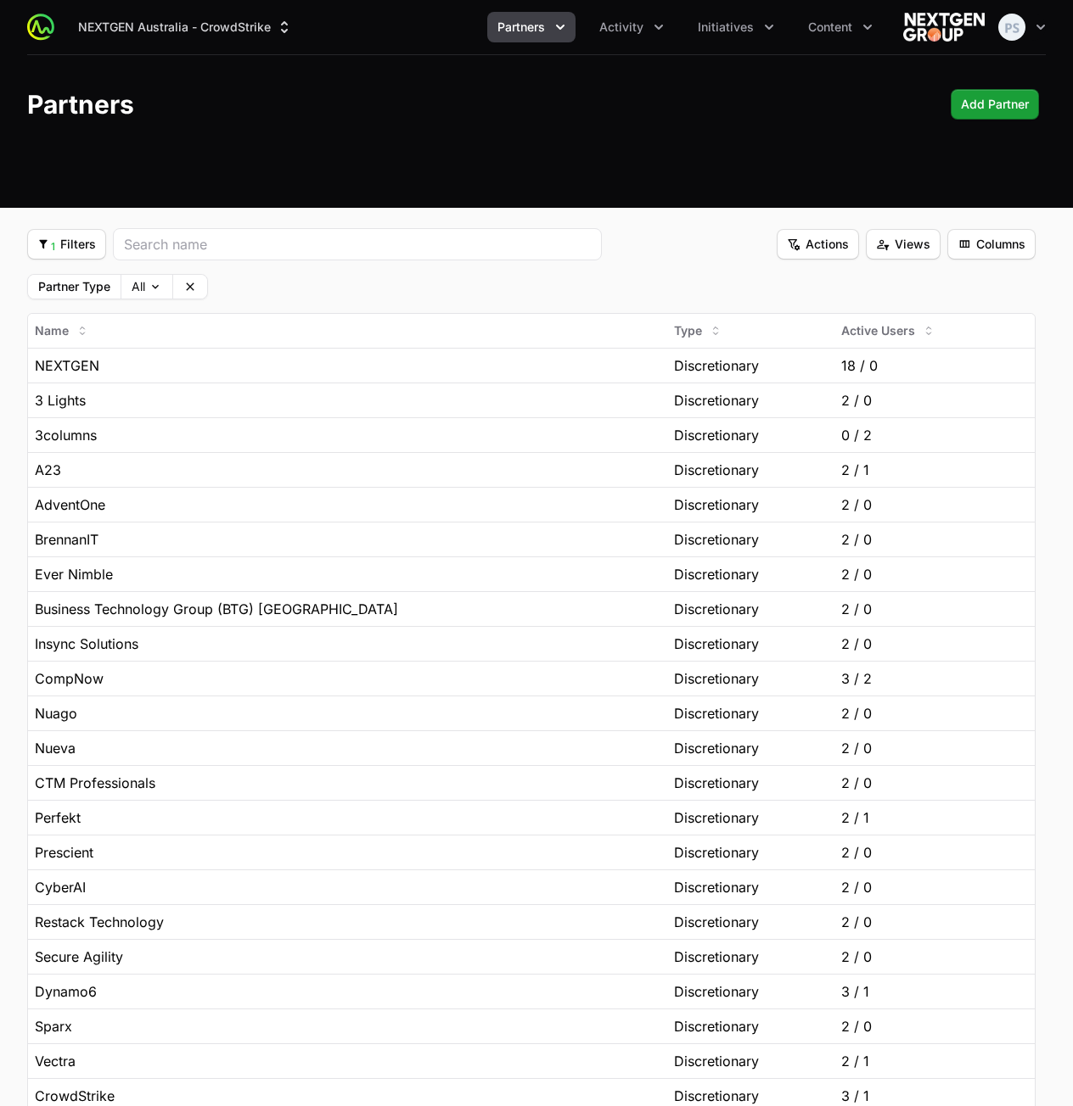
drag, startPoint x: 540, startPoint y: 269, endPoint x: 515, endPoint y: 266, distance: 24.8
click at [540, 269] on fieldset "1 Filters 1 Filters Actions Actions Views Views Columns Columns Partner Type Al…" at bounding box center [531, 763] width 1008 height 1071
click at [276, 369] on div "NEXTGEN" at bounding box center [347, 366] width 625 height 20
click at [562, 33] on icon "Partners menu" at bounding box center [560, 27] width 17 height 17
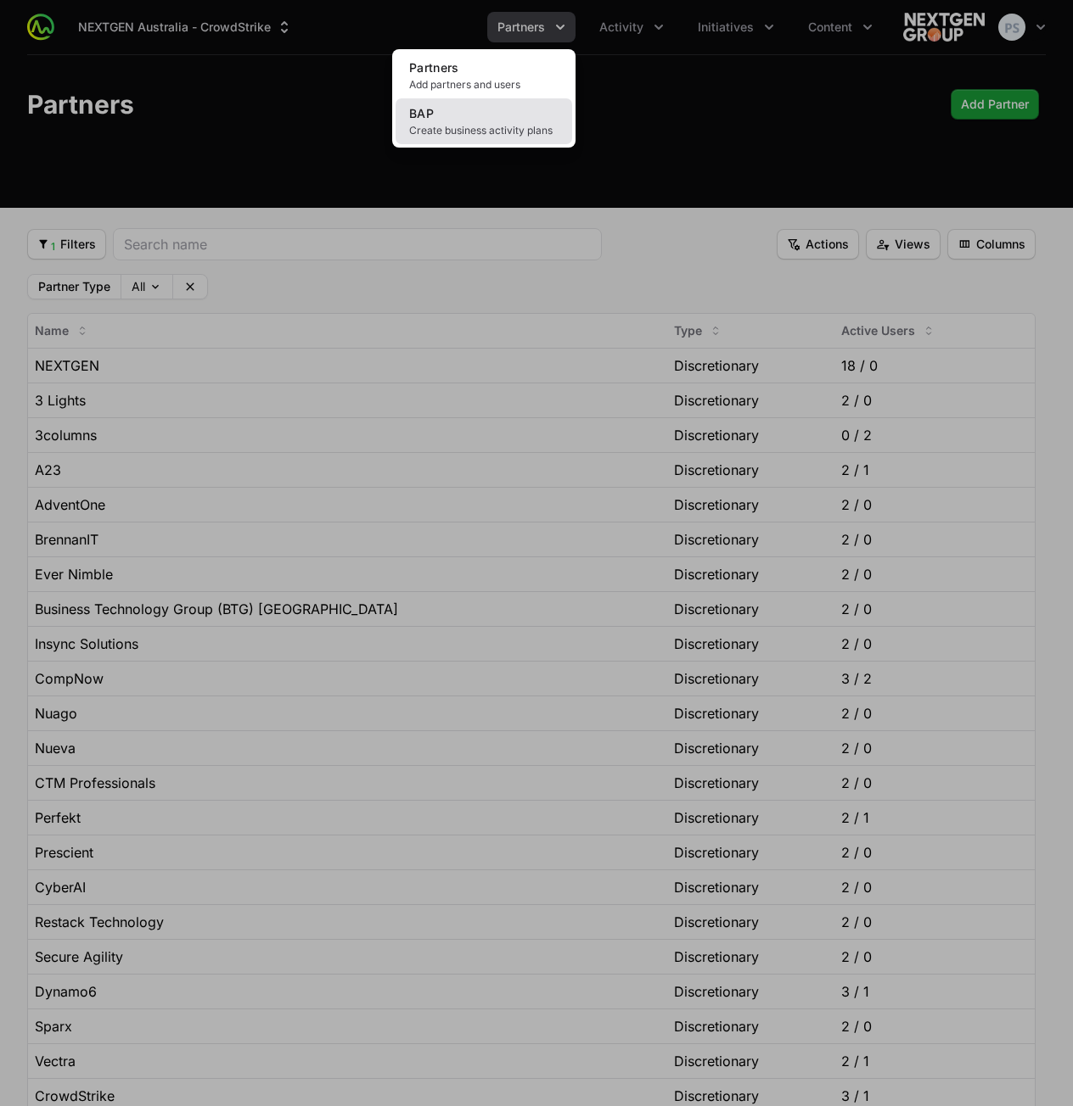
click at [489, 120] on link "BAP Create business activity plans" at bounding box center [483, 121] width 176 height 46
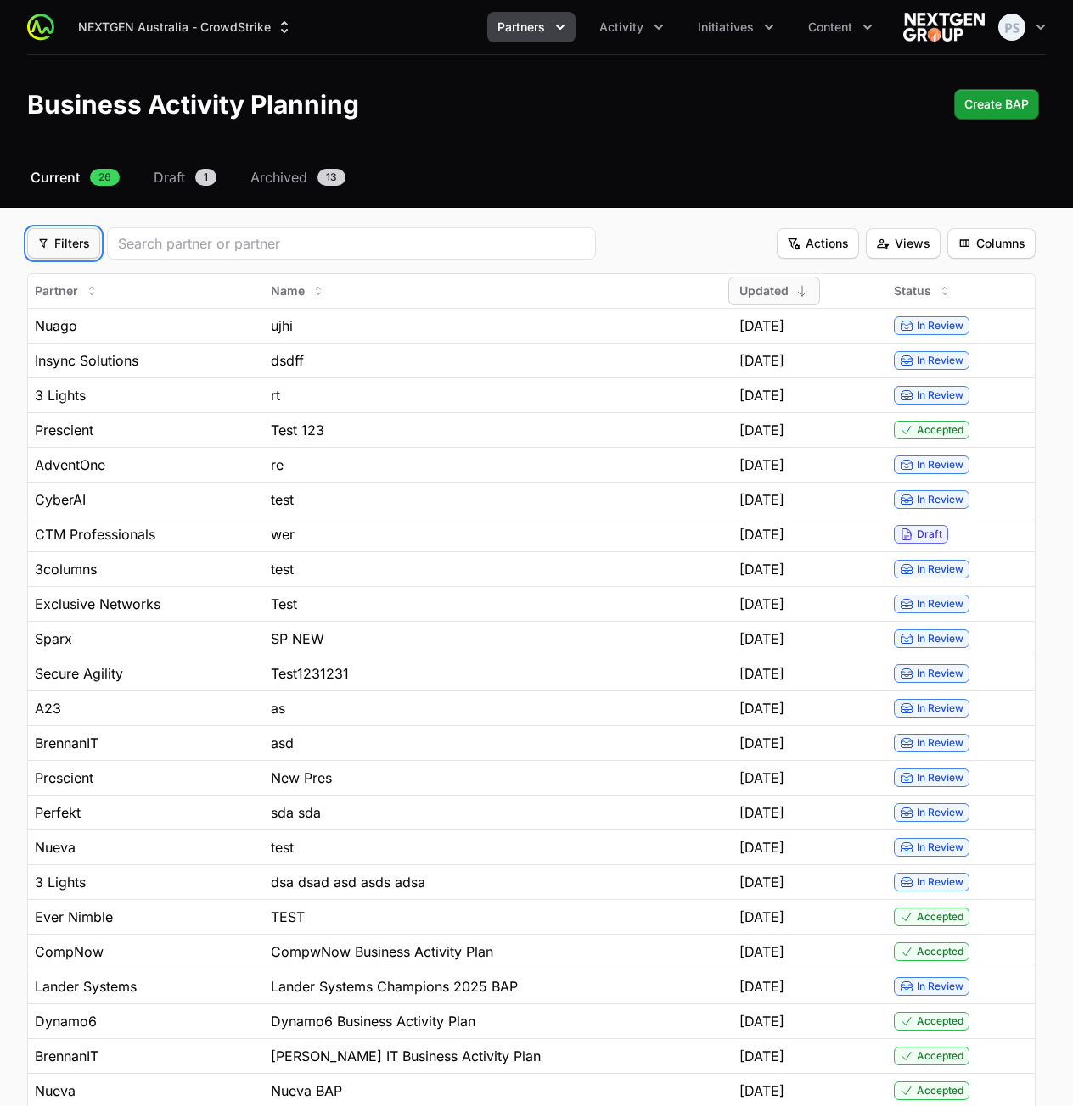
click at [75, 254] on button "Filters Filters" at bounding box center [63, 243] width 73 height 31
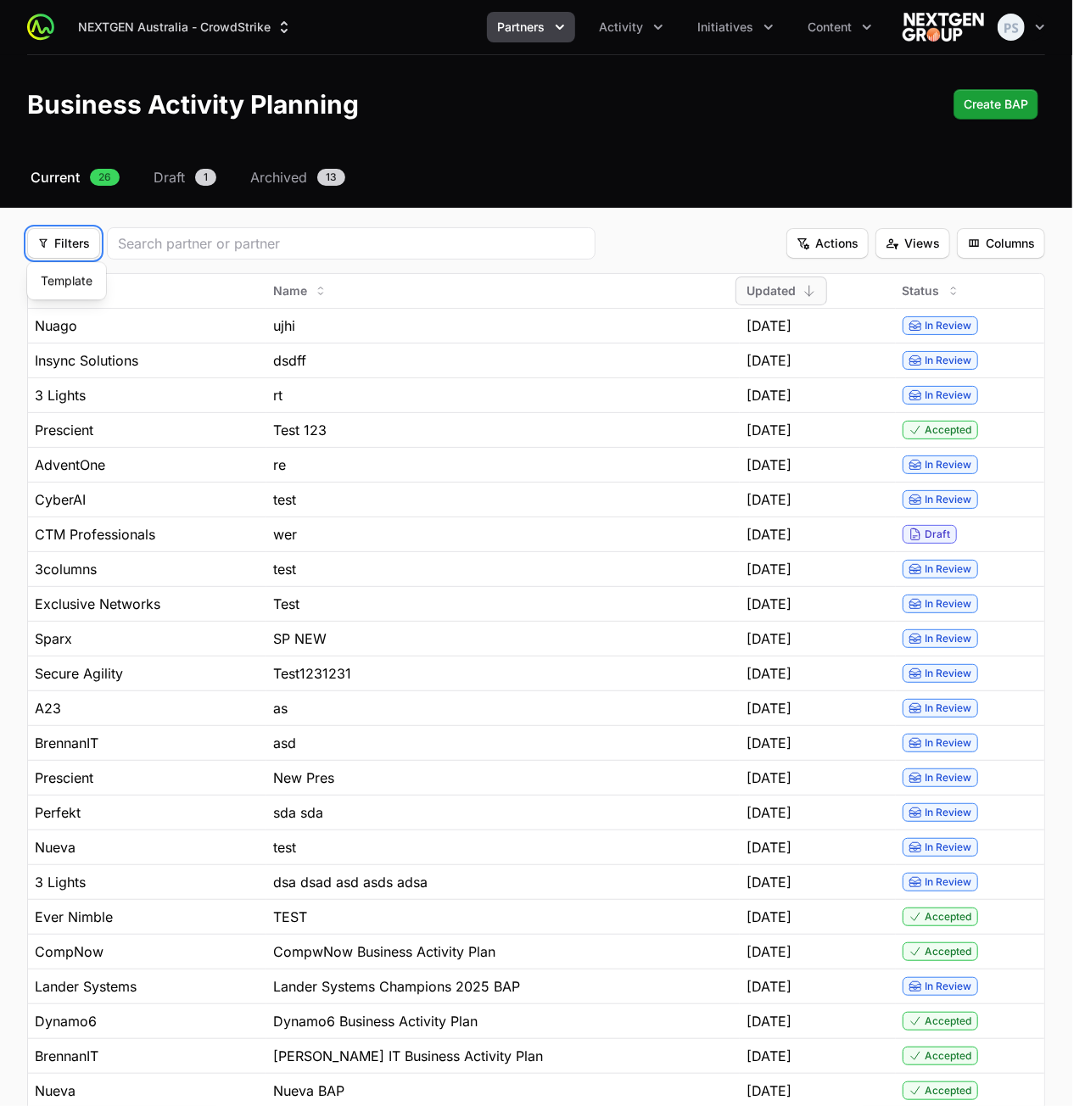
click at [126, 270] on html "NEXTGEN Australia - CrowdStrike Partners Activity Initiatives Content Open user…" at bounding box center [542, 679] width 1085 height 1358
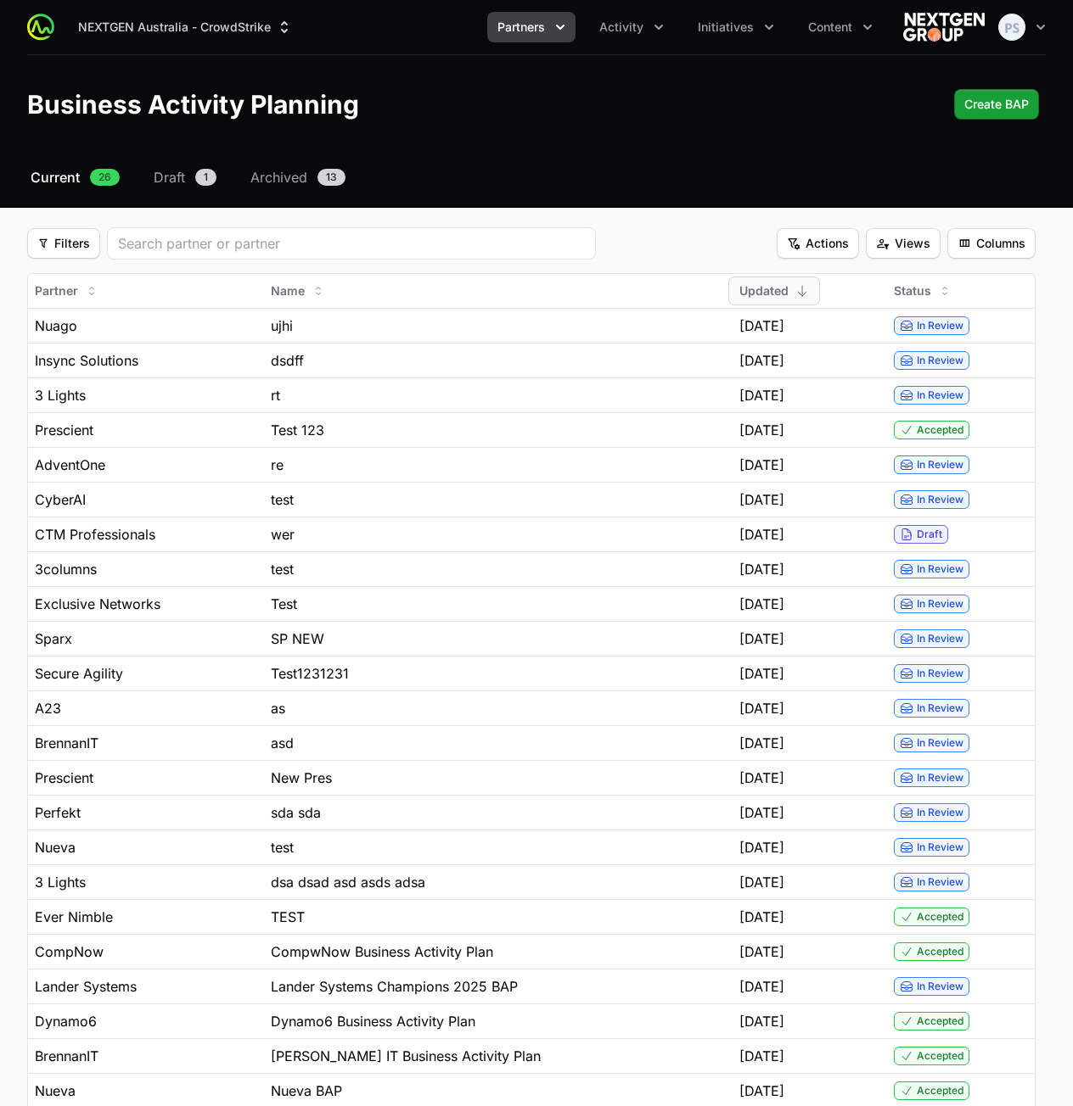
click at [68, 260] on fieldset "Filters Filters Actions Actions Views Views Columns Columns Partner Name Update…" at bounding box center [531, 743] width 1008 height 1032
click at [64, 249] on span "Filters" at bounding box center [63, 243] width 53 height 20
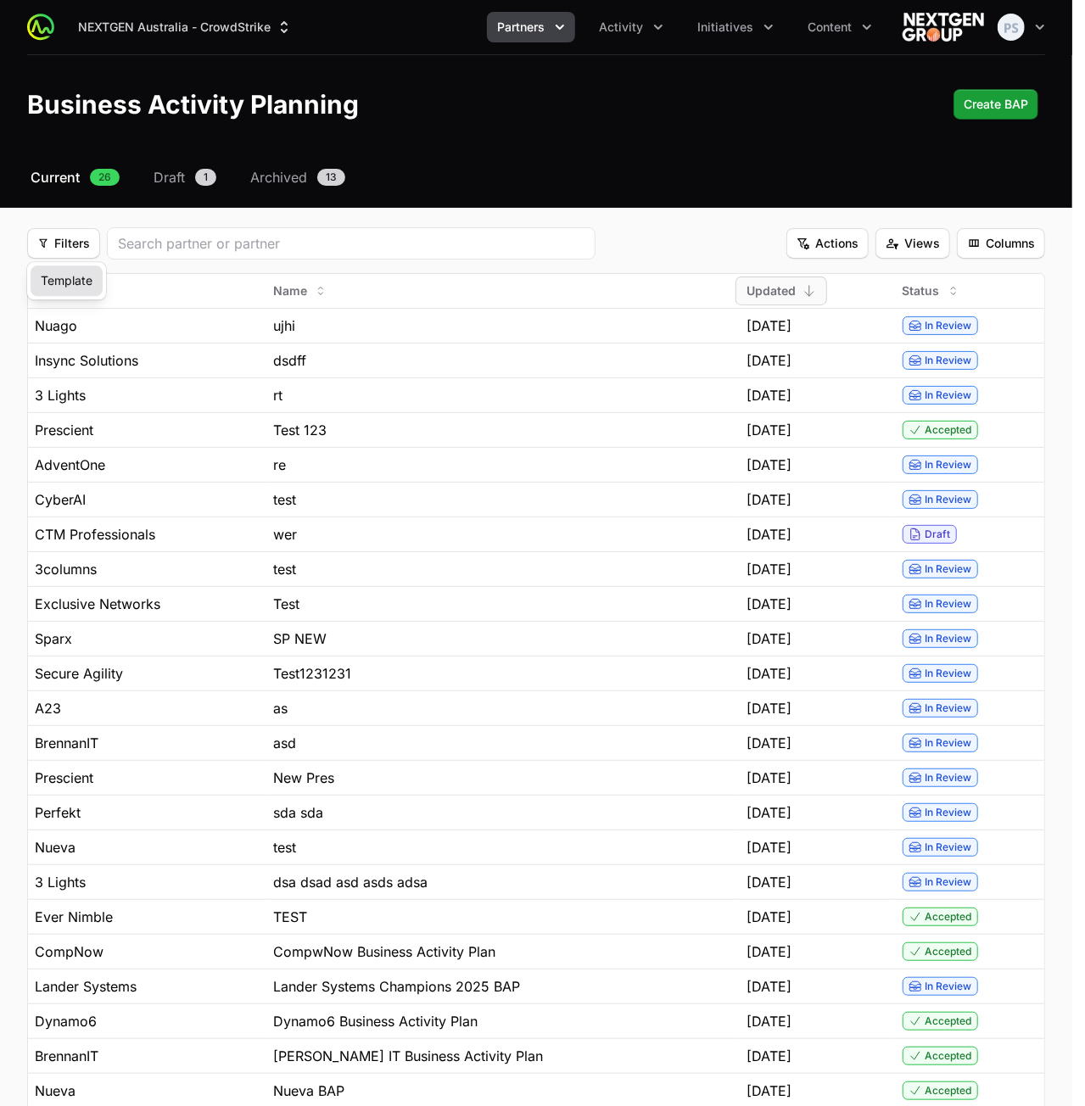
click at [72, 284] on div "Template" at bounding box center [67, 281] width 72 height 31
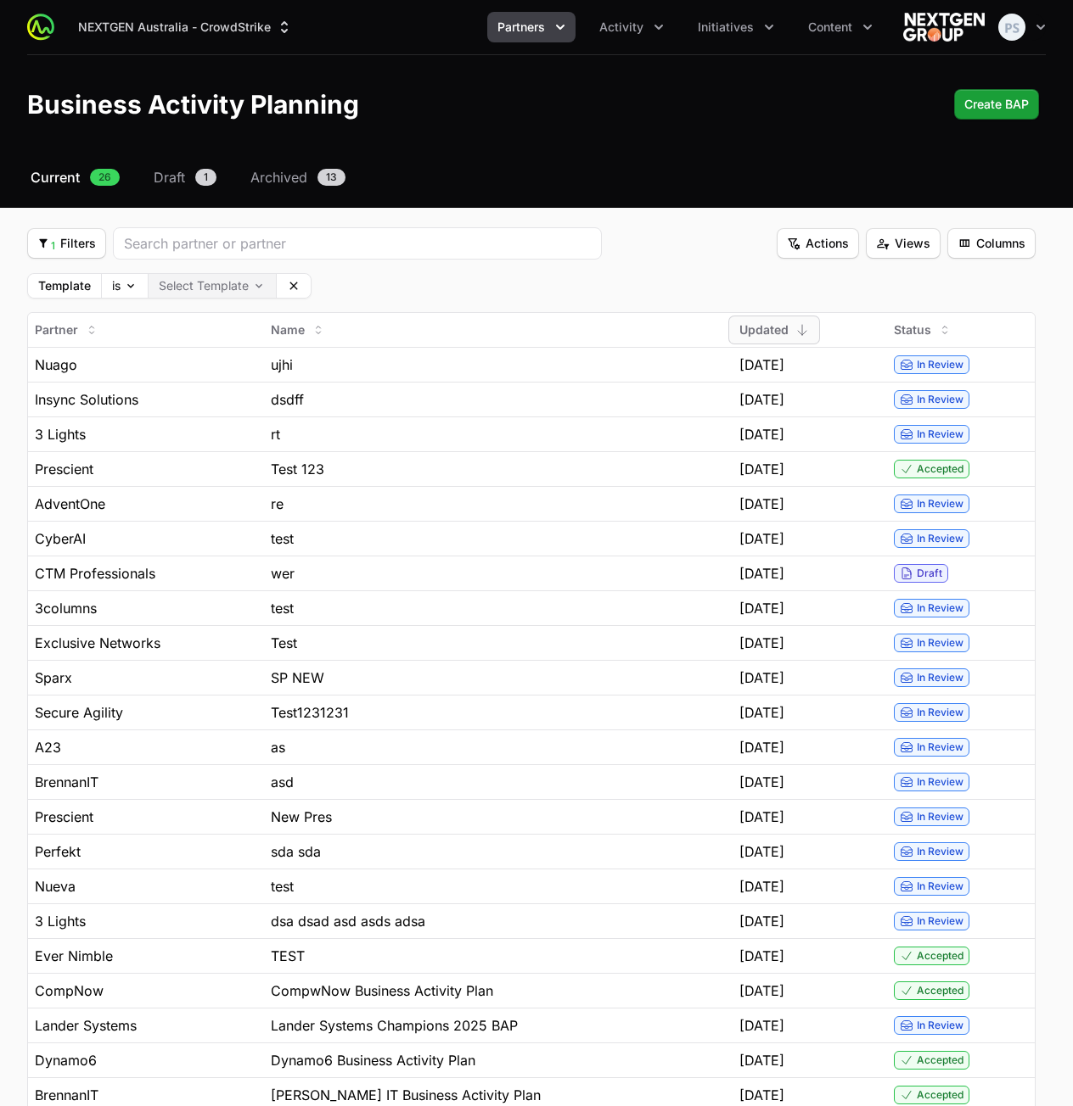
click at [193, 288] on body "NEXTGEN Australia - CrowdStrike Partners Activity Initiatives Content Open user…" at bounding box center [536, 698] width 1073 height 1397
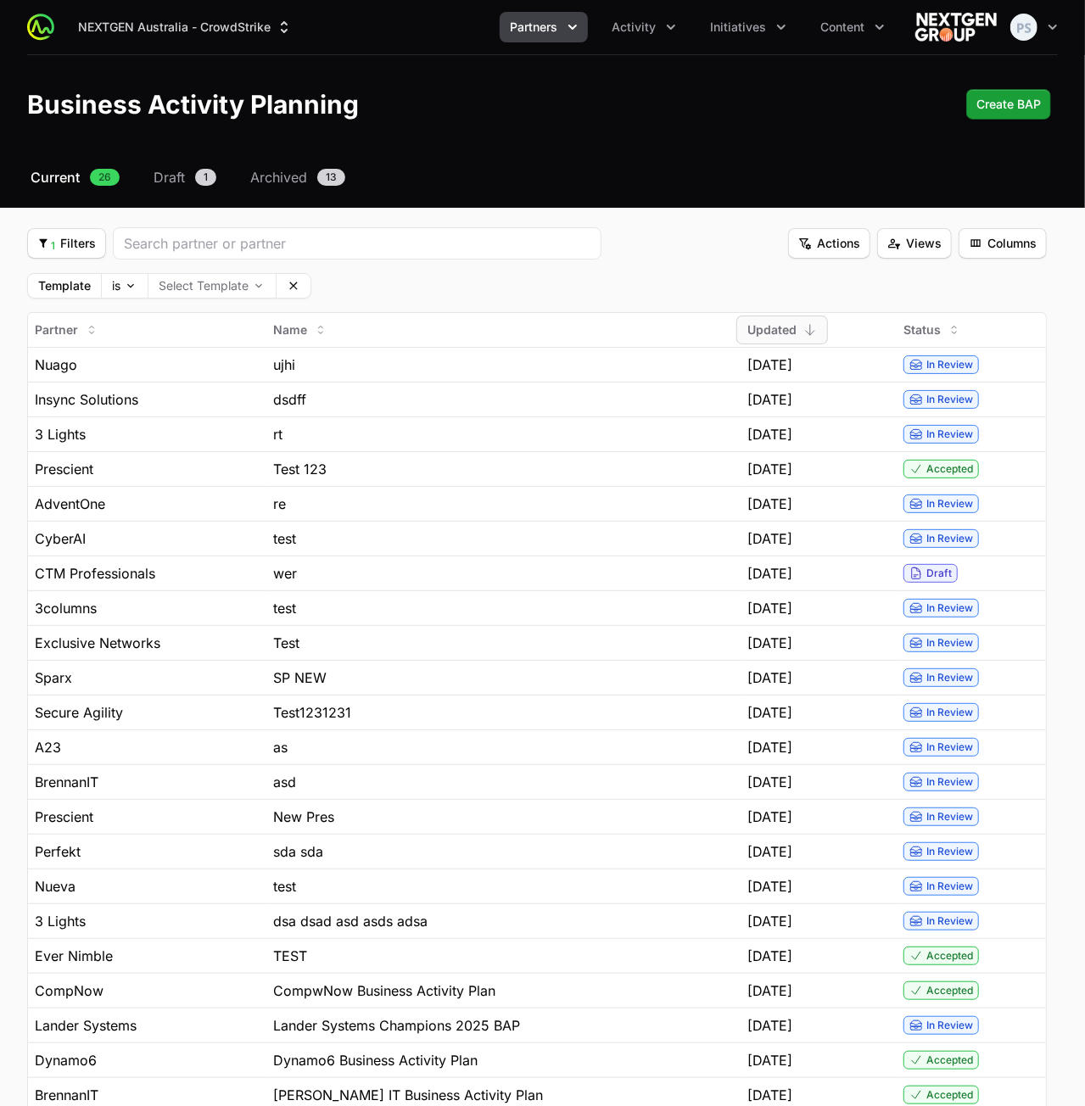
click at [372, 264] on html "NEXTGEN Australia - CrowdStrike Partners Activity Initiatives Content Open user…" at bounding box center [542, 698] width 1085 height 1397
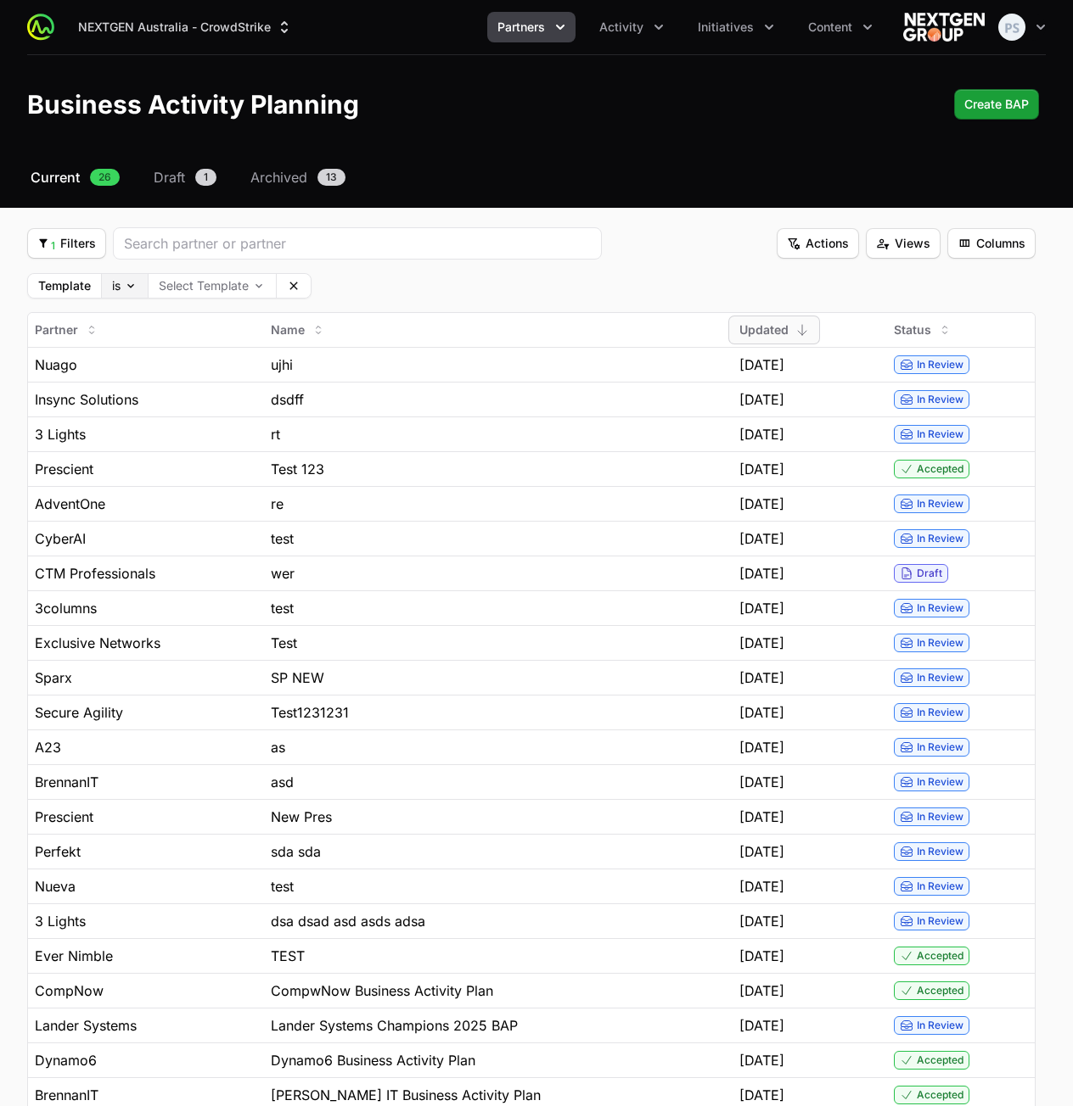
click at [111, 281] on body "NEXTGEN Australia - CrowdStrike Partners Activity Initiatives Content Open user…" at bounding box center [536, 698] width 1073 height 1397
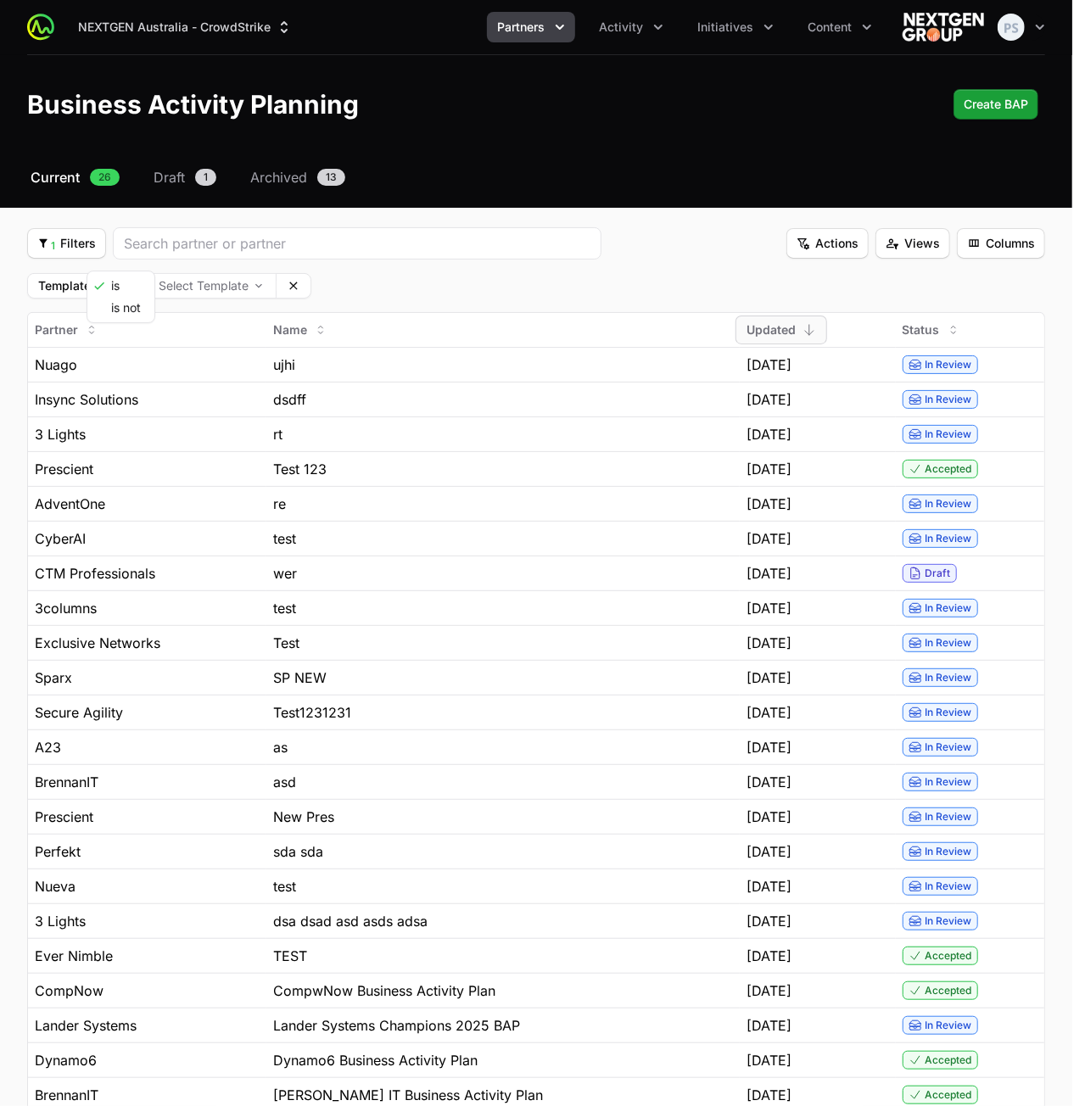
click at [397, 277] on html "NEXTGEN Australia - CrowdStrike Partners Activity Initiatives Content Open user…" at bounding box center [542, 698] width 1085 height 1397
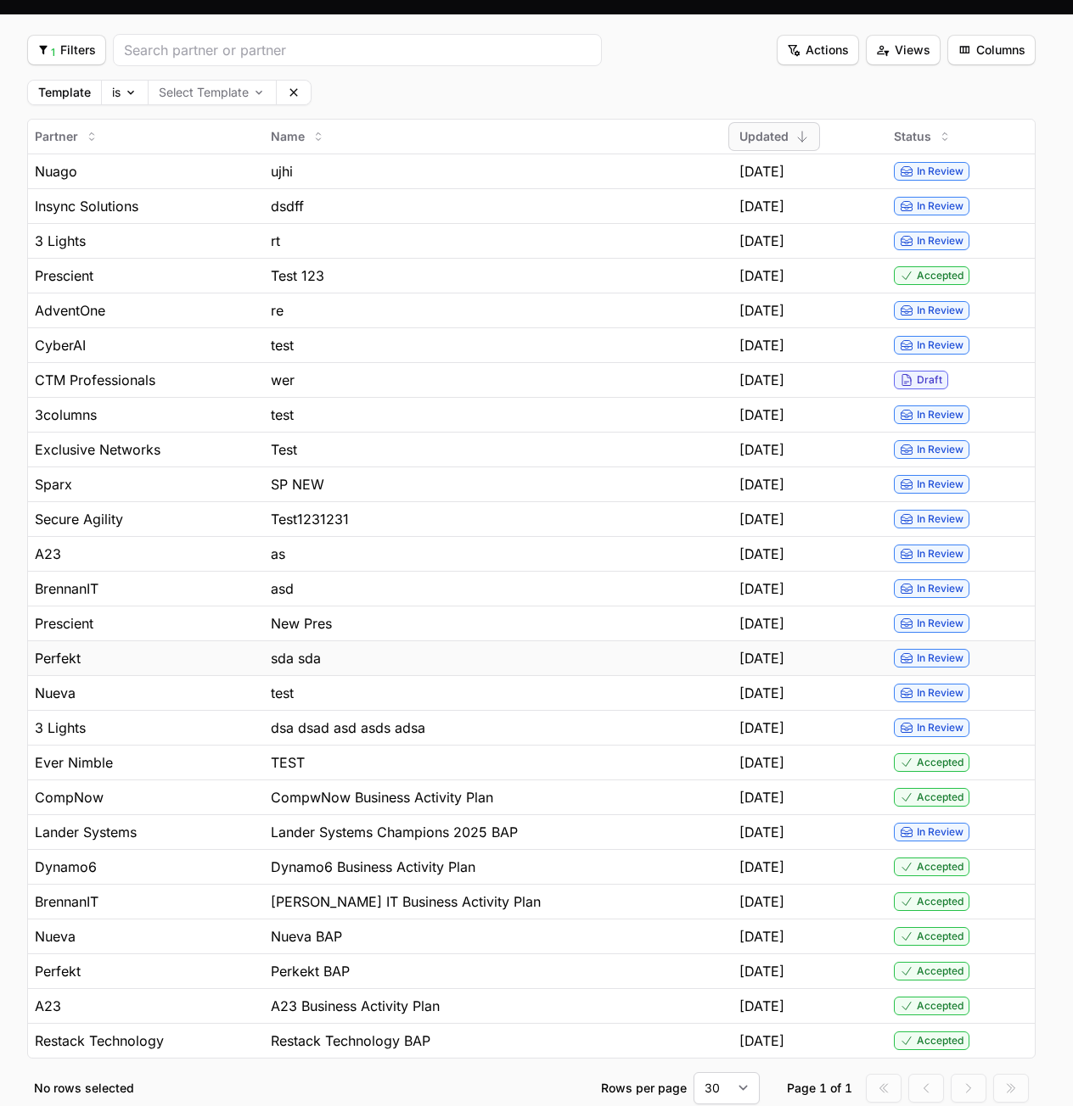
scroll to position [110, 0]
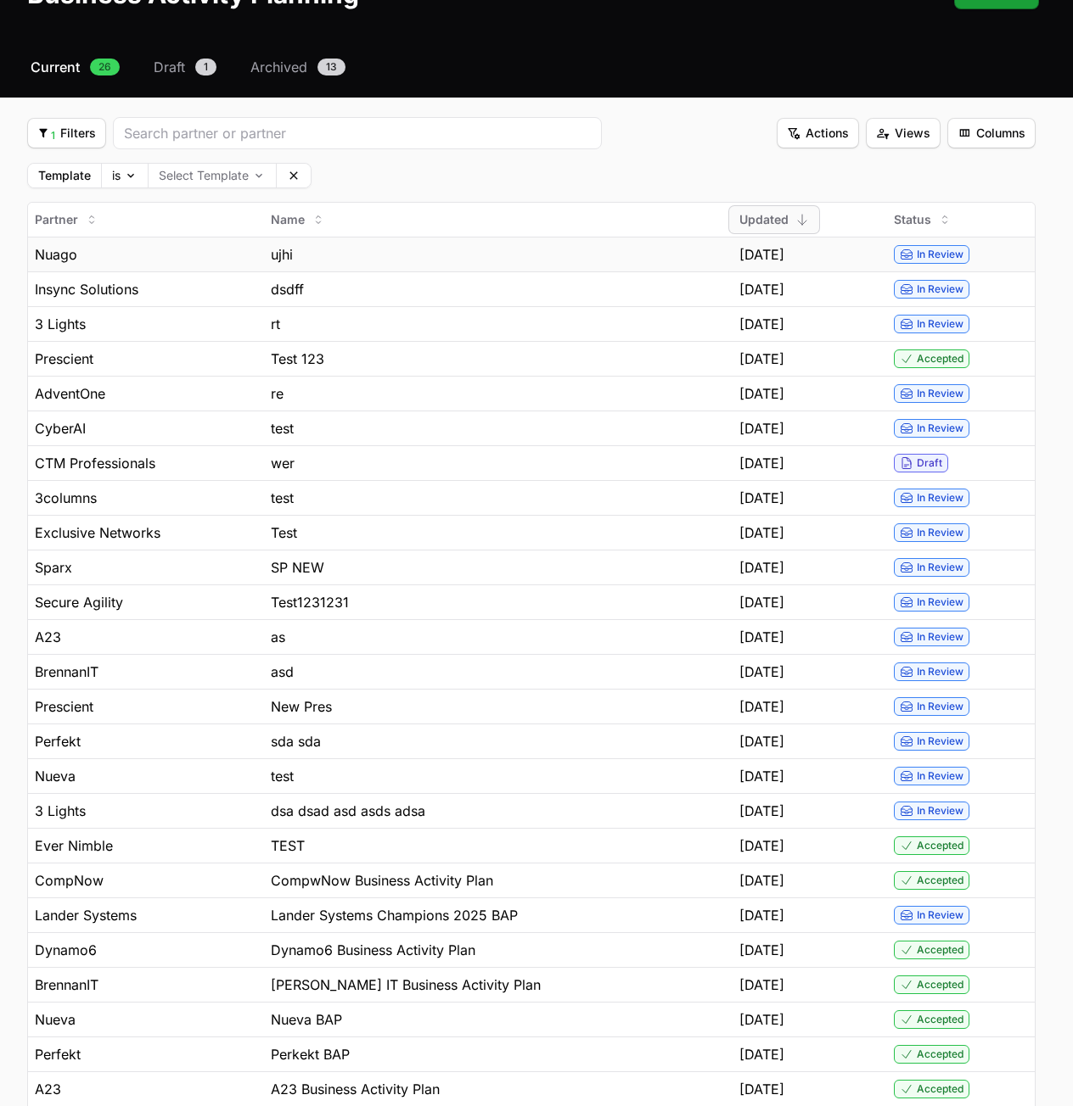
click at [443, 251] on div "ujhi" at bounding box center [499, 254] width 456 height 20
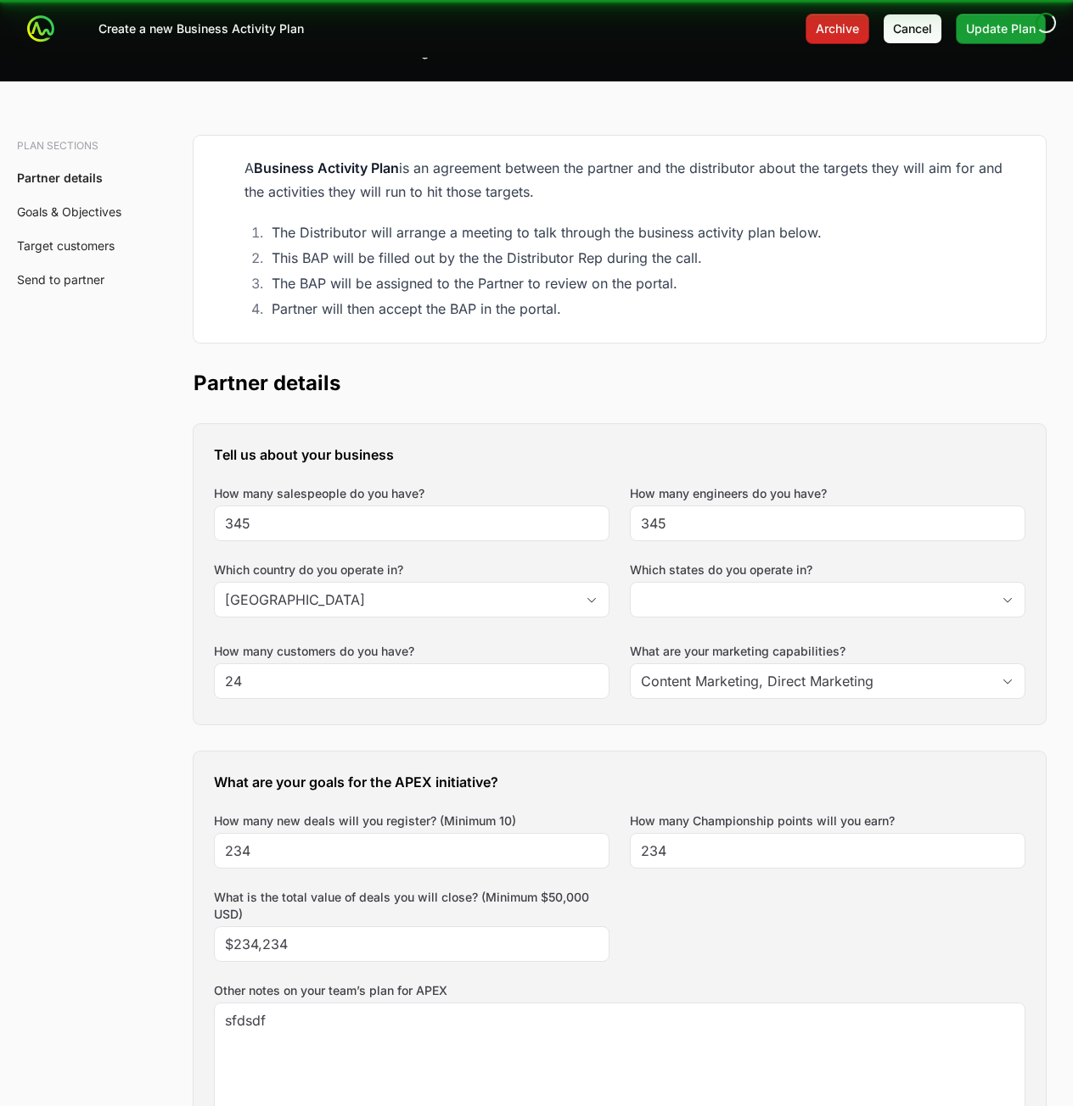
scroll to position [15, 0]
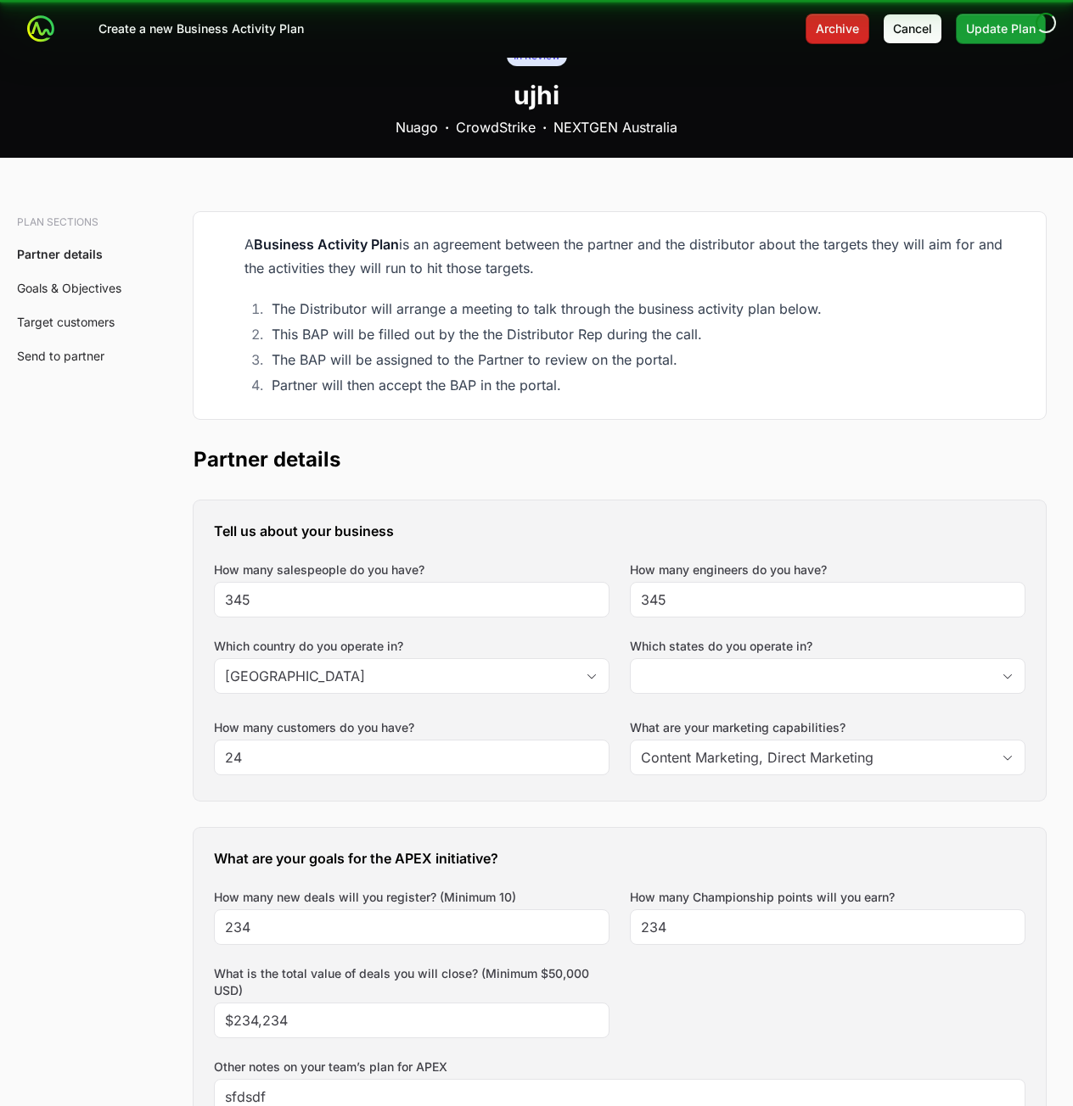
type input "[GEOGRAPHIC_DATA]"
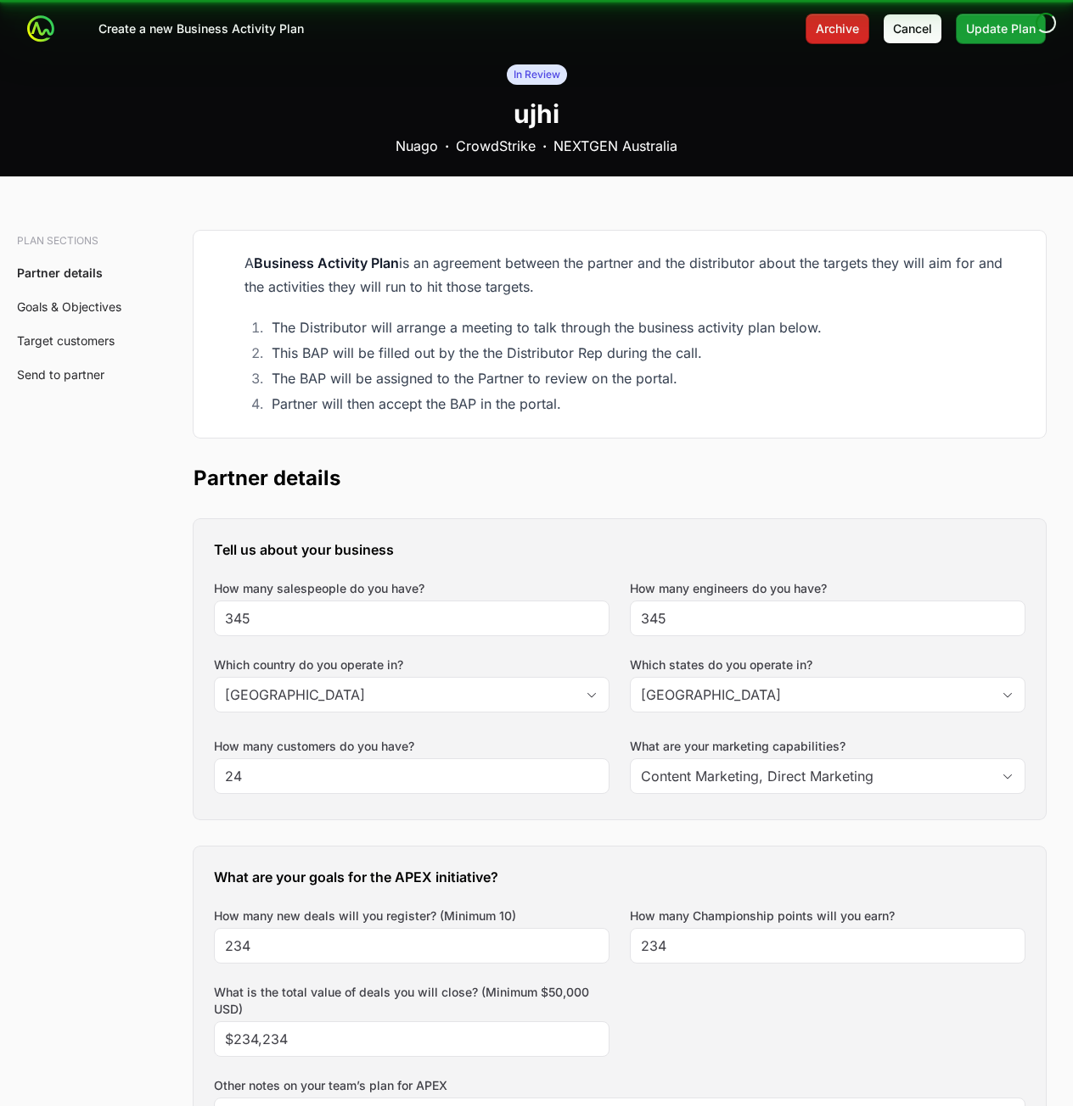
scroll to position [0, 0]
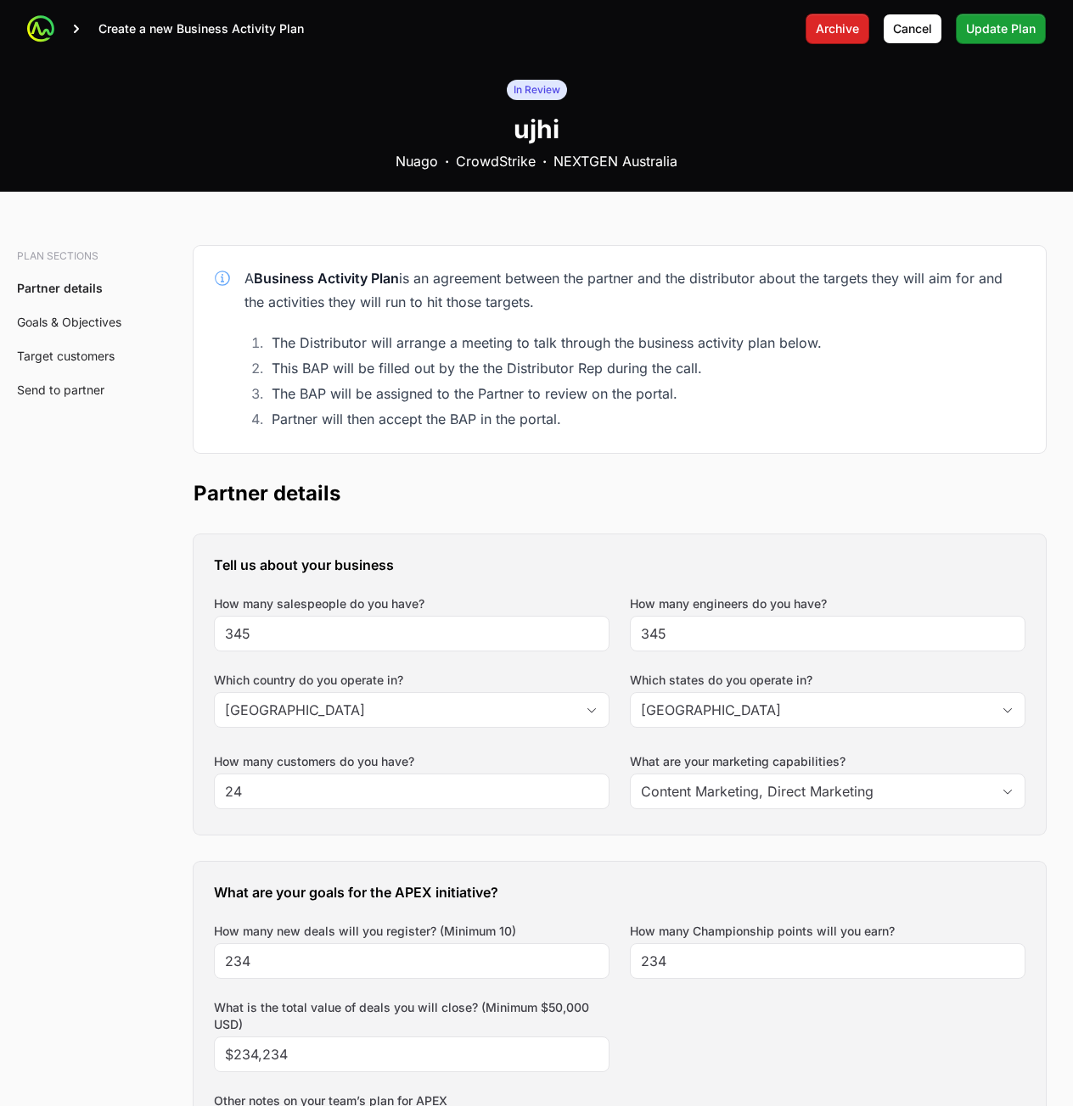
scroll to position [110, 0]
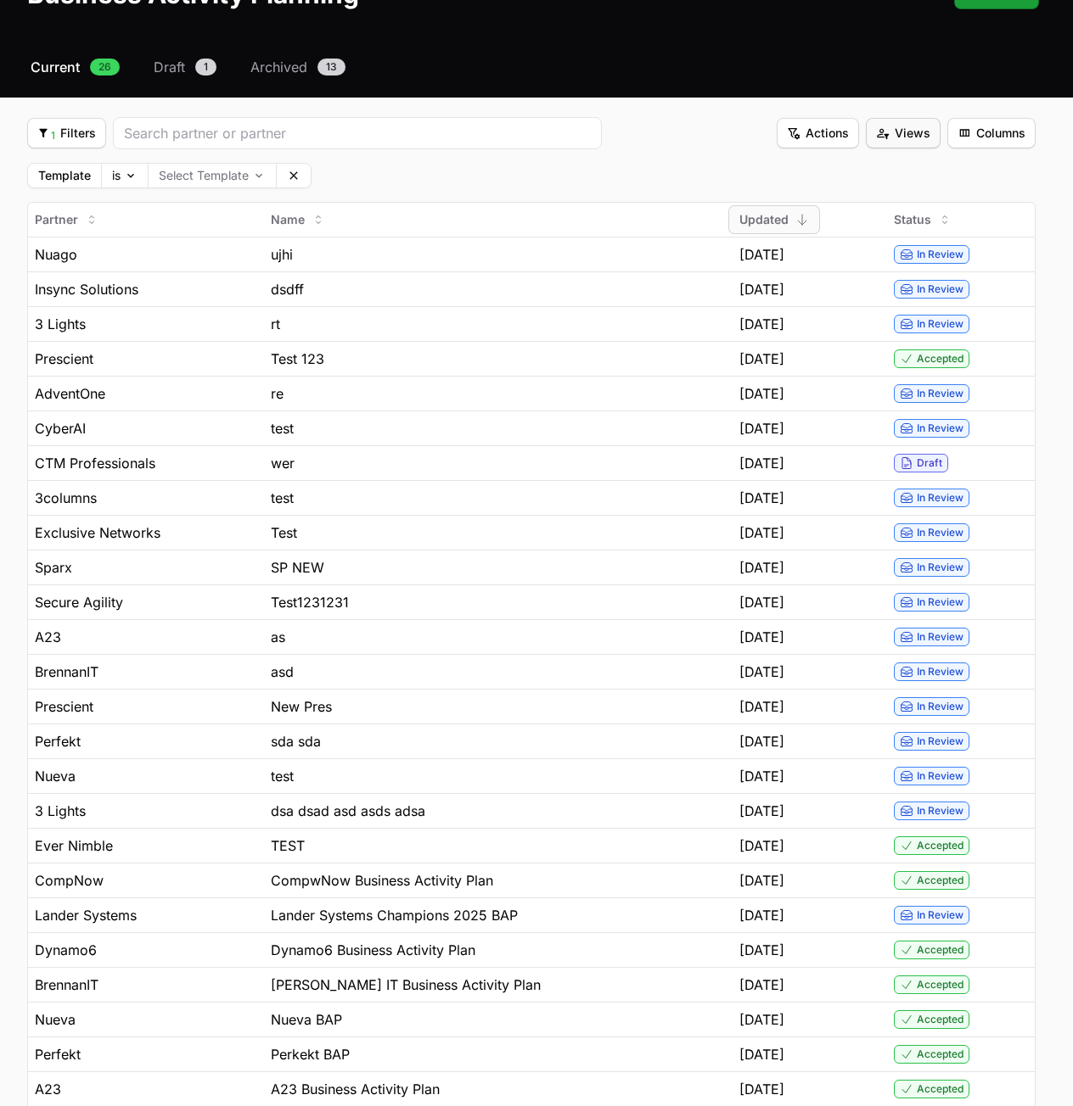
drag, startPoint x: 703, startPoint y: 153, endPoint x: 907, endPoint y: 146, distance: 204.6
click at [703, 152] on fieldset "1 Filters 1 Filters Actions Actions Views Views Columns Columns Template is Sel…" at bounding box center [531, 652] width 1008 height 1071
click at [983, 129] on span "Columns" at bounding box center [991, 133] width 68 height 20
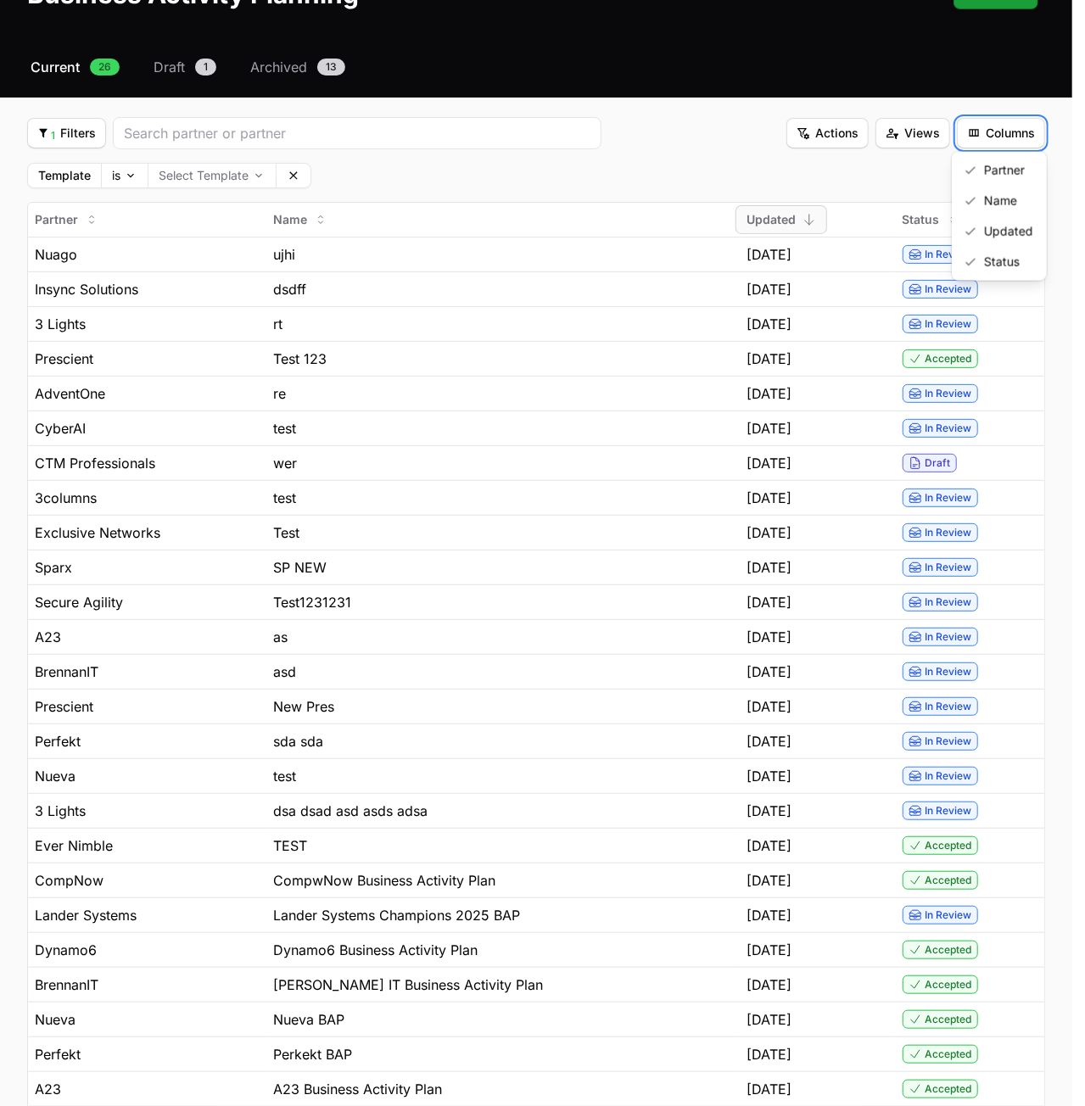
click at [989, 109] on html "NEXTGEN Australia - CrowdStrike Partners Activity Initiatives Content Open user…" at bounding box center [542, 588] width 1085 height 1397
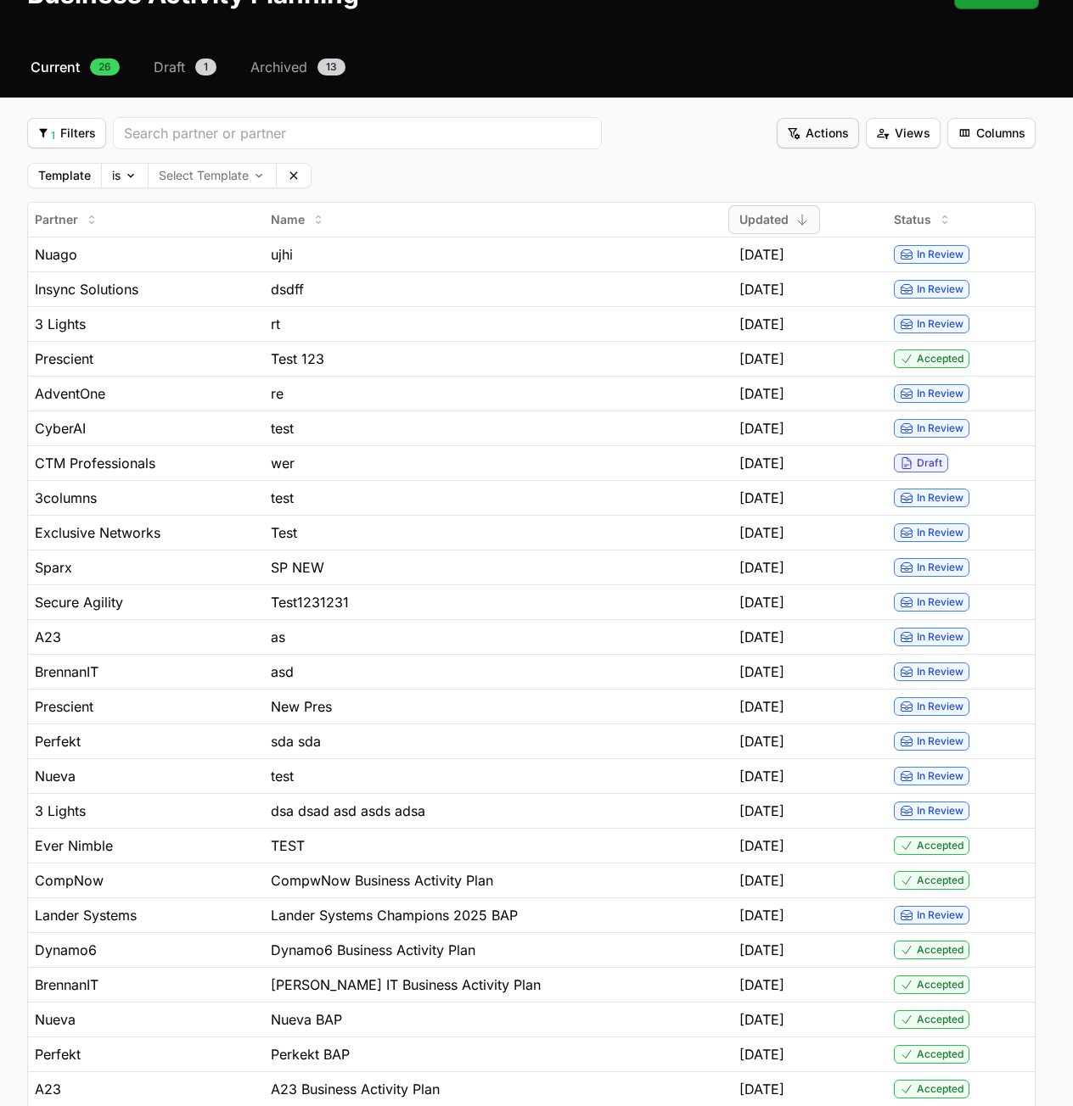
click at [832, 117] on div "1 Filters 1 Filters Actions Actions Views Views Columns Columns" at bounding box center [531, 133] width 1008 height 32
click at [811, 133] on span "Actions" at bounding box center [818, 133] width 62 height 20
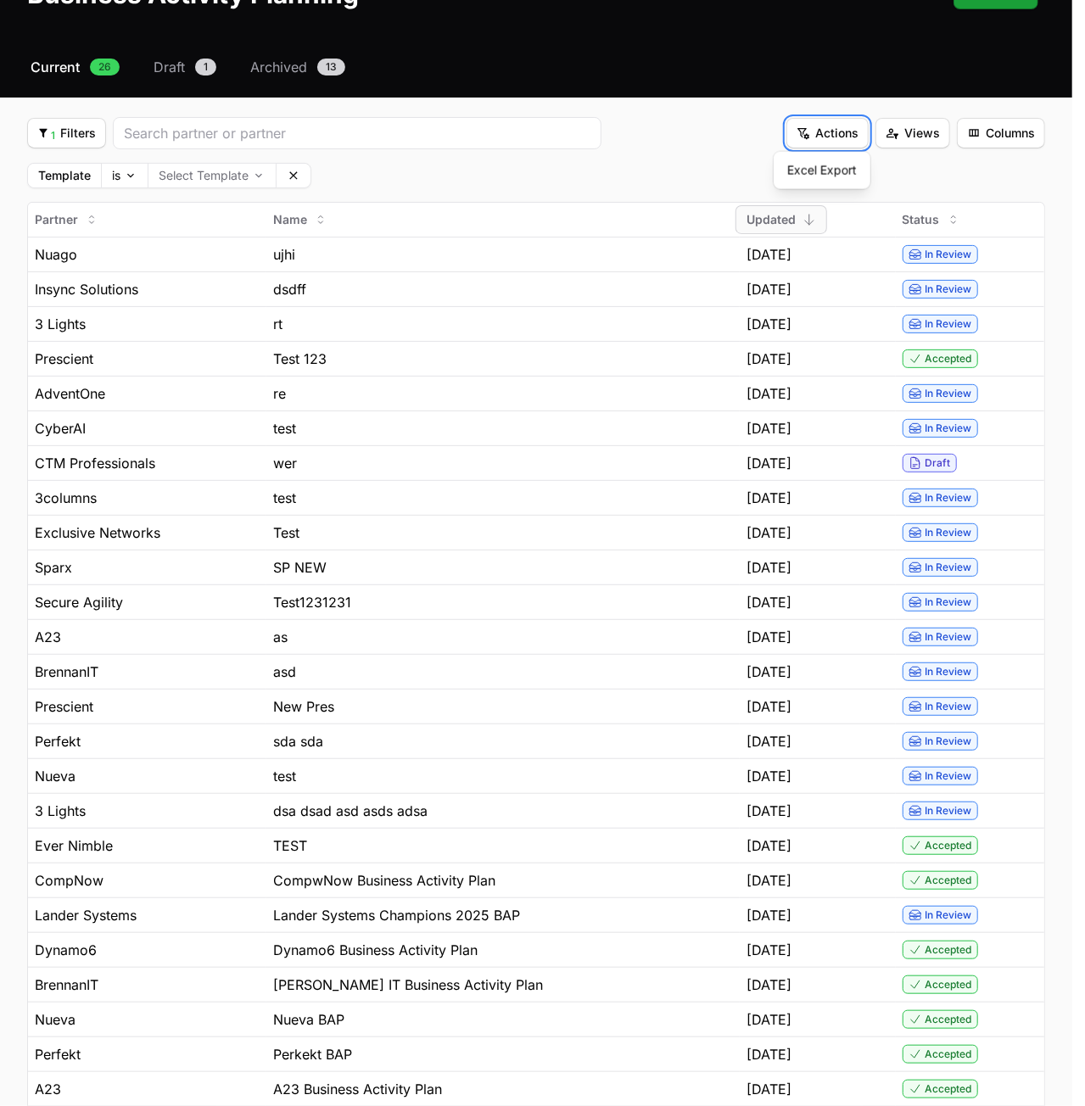
click at [720, 135] on html "NEXTGEN Australia - CrowdStrike Partners Activity Initiatives Content Open user…" at bounding box center [542, 588] width 1085 height 1397
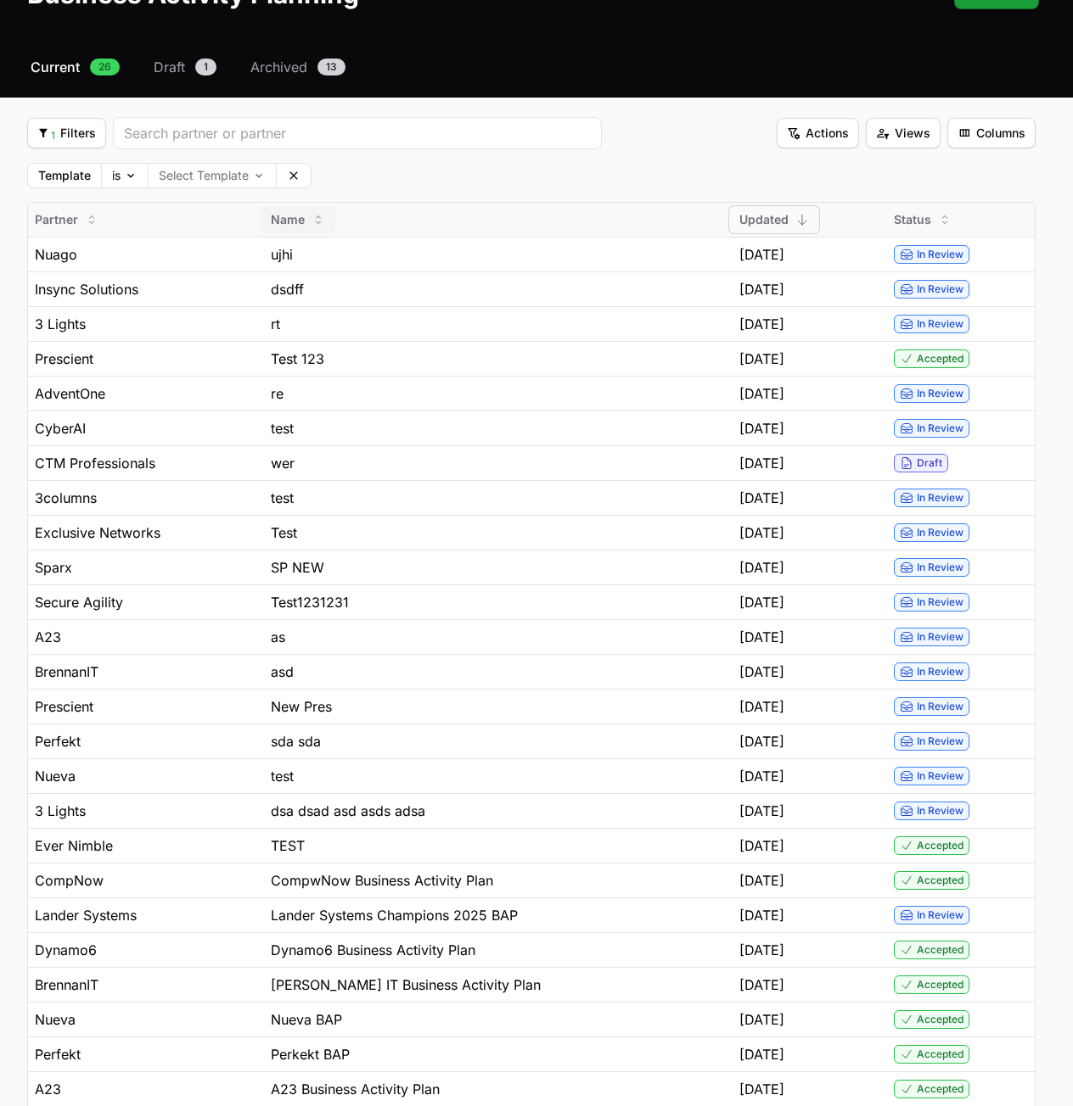
click at [288, 171] on icon "Business Activity Plan Submissions" at bounding box center [294, 176] width 14 height 14
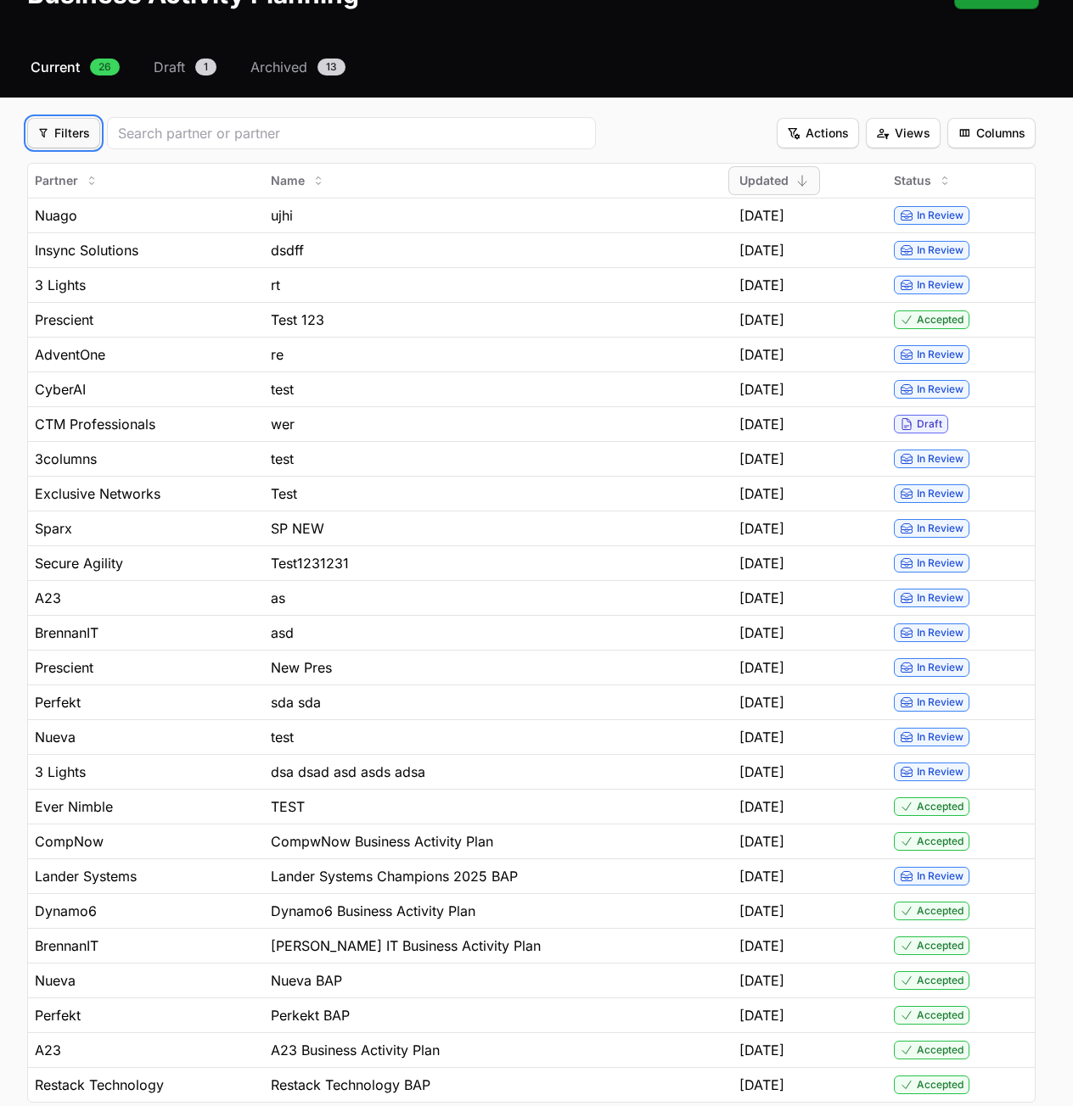
click at [51, 133] on span "Filters" at bounding box center [63, 133] width 53 height 20
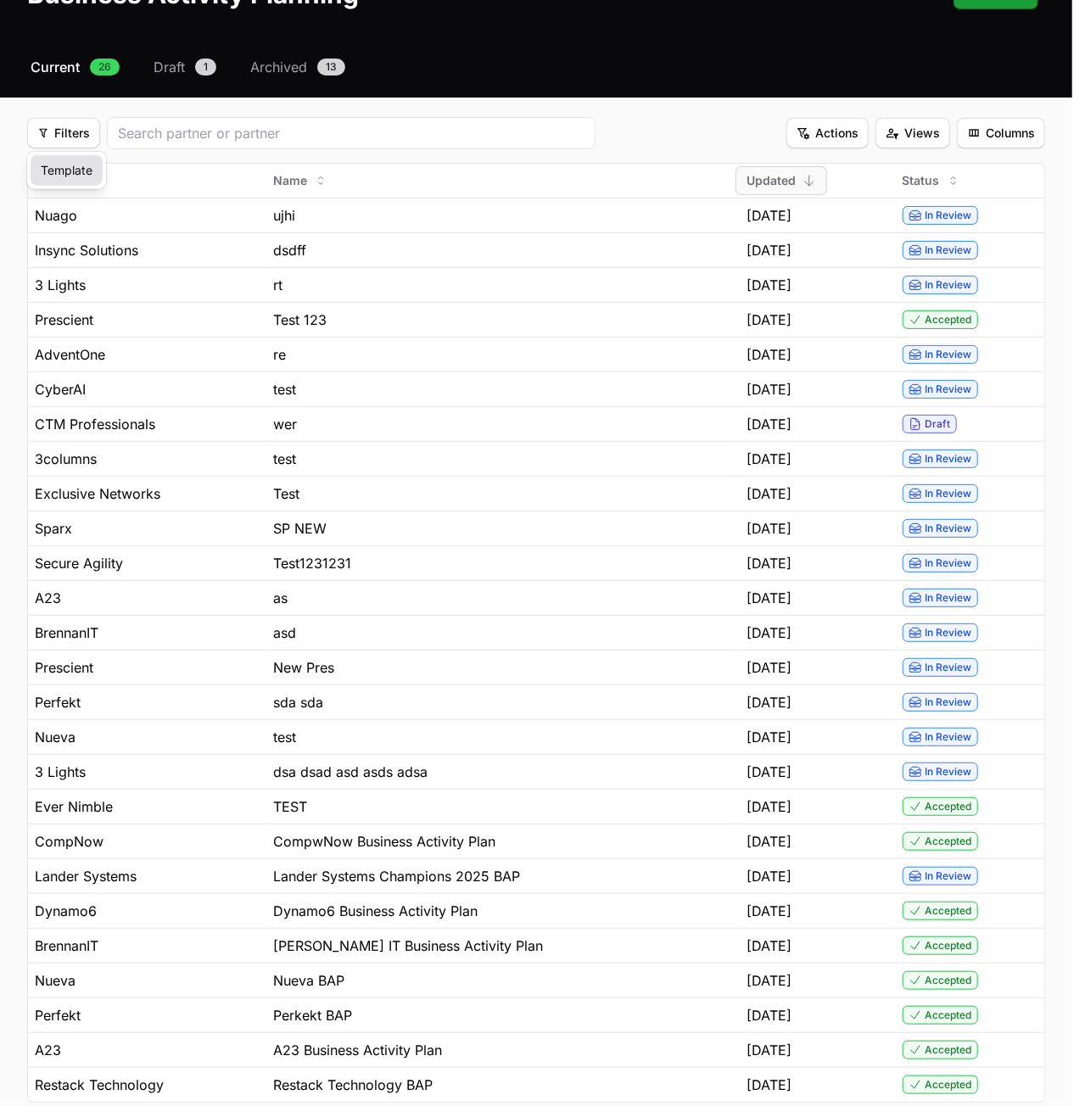
click at [74, 164] on div "Template" at bounding box center [67, 170] width 72 height 31
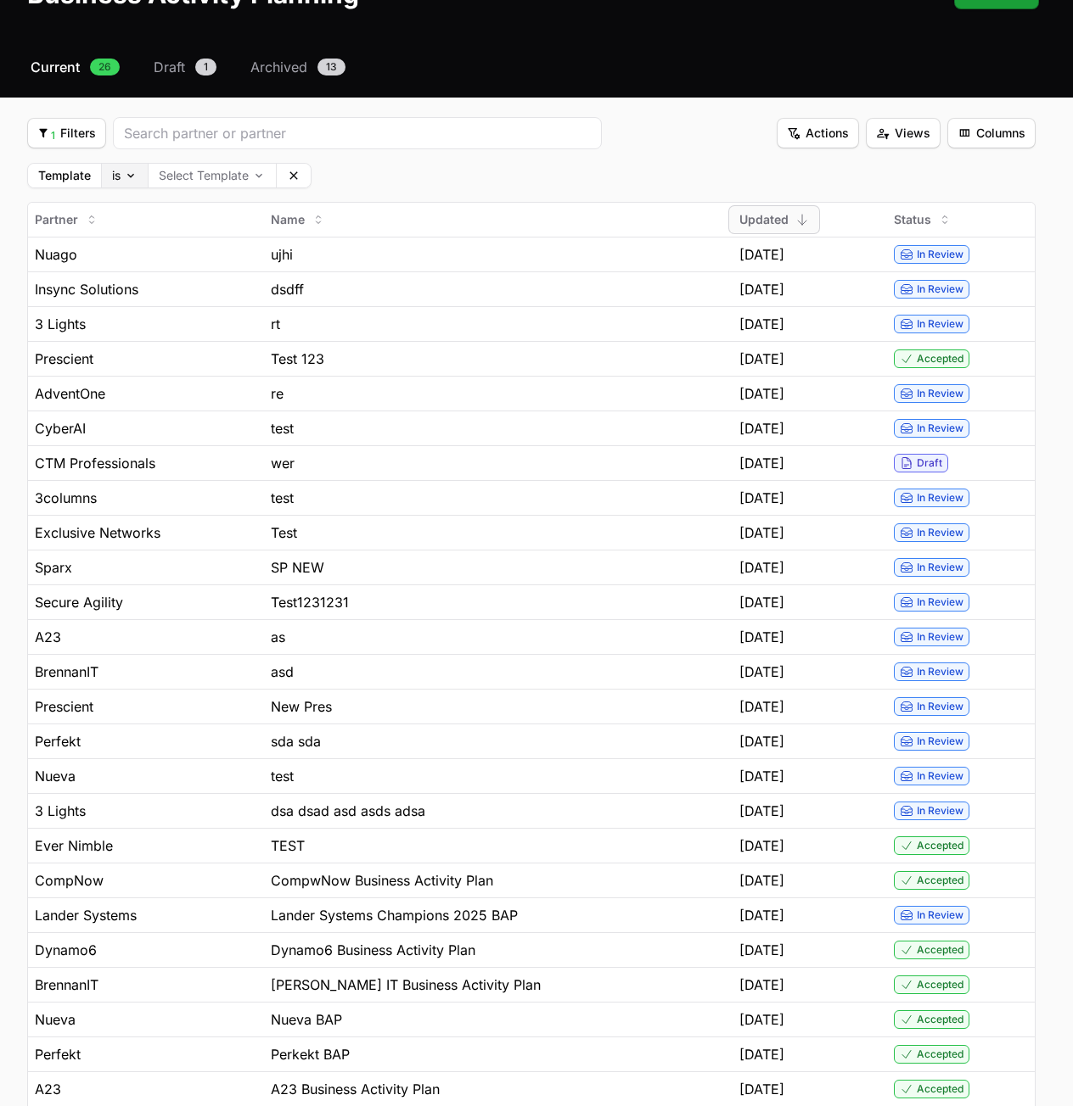
click at [138, 179] on body "NEXTGEN Australia - CrowdStrike Partners Activity Initiatives Content Open user…" at bounding box center [536, 588] width 1073 height 1397
click at [172, 172] on html "NEXTGEN Australia - CrowdStrike Partners Activity Initiatives Content Open user…" at bounding box center [536, 588] width 1073 height 1397
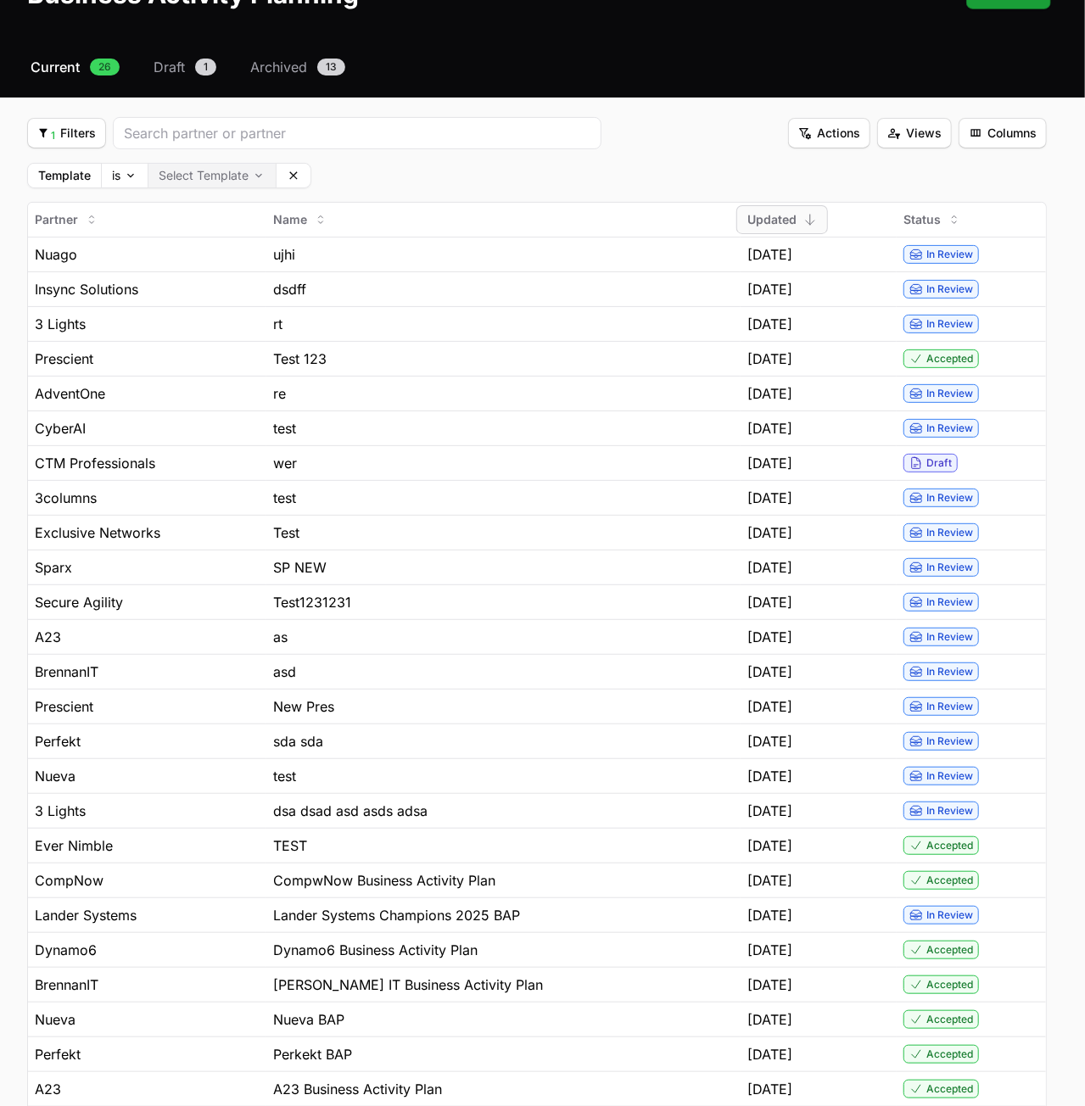
click at [210, 179] on body "NEXTGEN Australia - CrowdStrike Partners Activity Initiatives Content Open user…" at bounding box center [542, 588] width 1085 height 1397
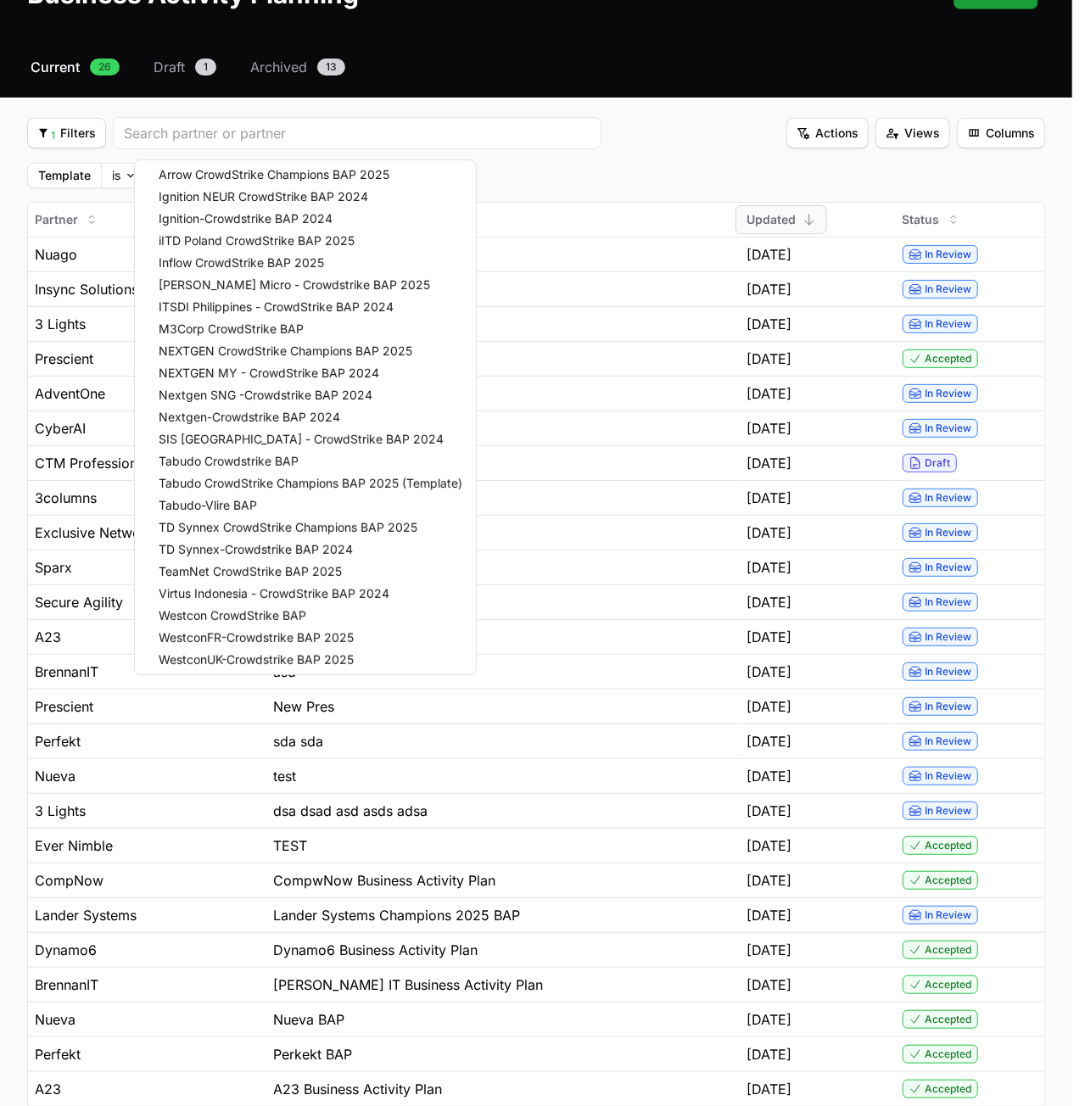
click at [526, 170] on html "NEXTGEN Australia - CrowdStrike Partners Activity Initiatives Content Open user…" at bounding box center [542, 588] width 1085 height 1397
click at [217, 171] on body "NEXTGEN Australia - CrowdStrike Partners Activity Initiatives Content Open user…" at bounding box center [542, 588] width 1085 height 1397
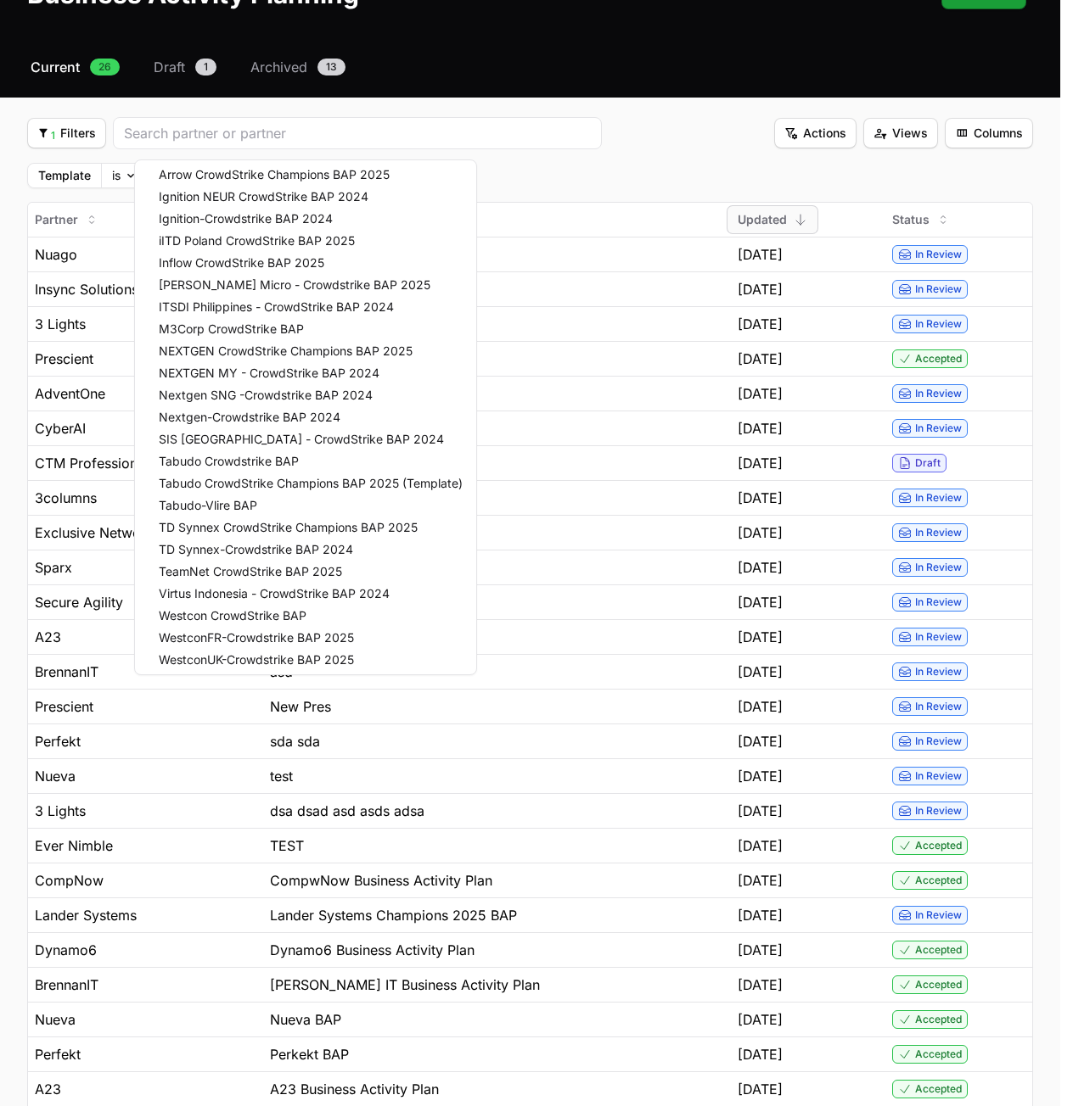
click at [506, 148] on html "NEXTGEN Australia - CrowdStrike Partners Activity Initiatives Content Open user…" at bounding box center [536, 588] width 1073 height 1397
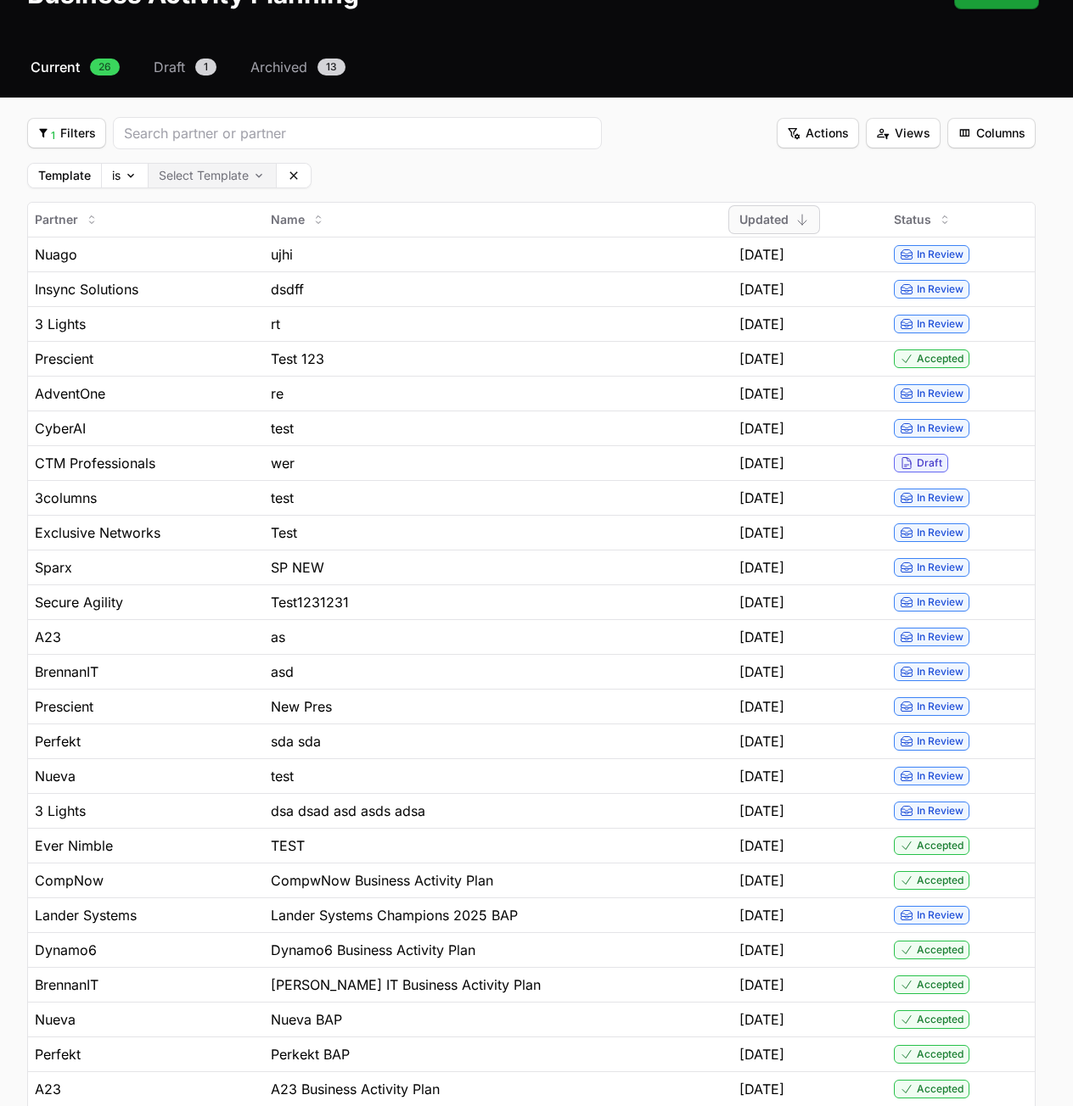
click at [214, 172] on body "NEXTGEN Australia - CrowdStrike Partners Activity Initiatives Content Open user…" at bounding box center [536, 588] width 1073 height 1397
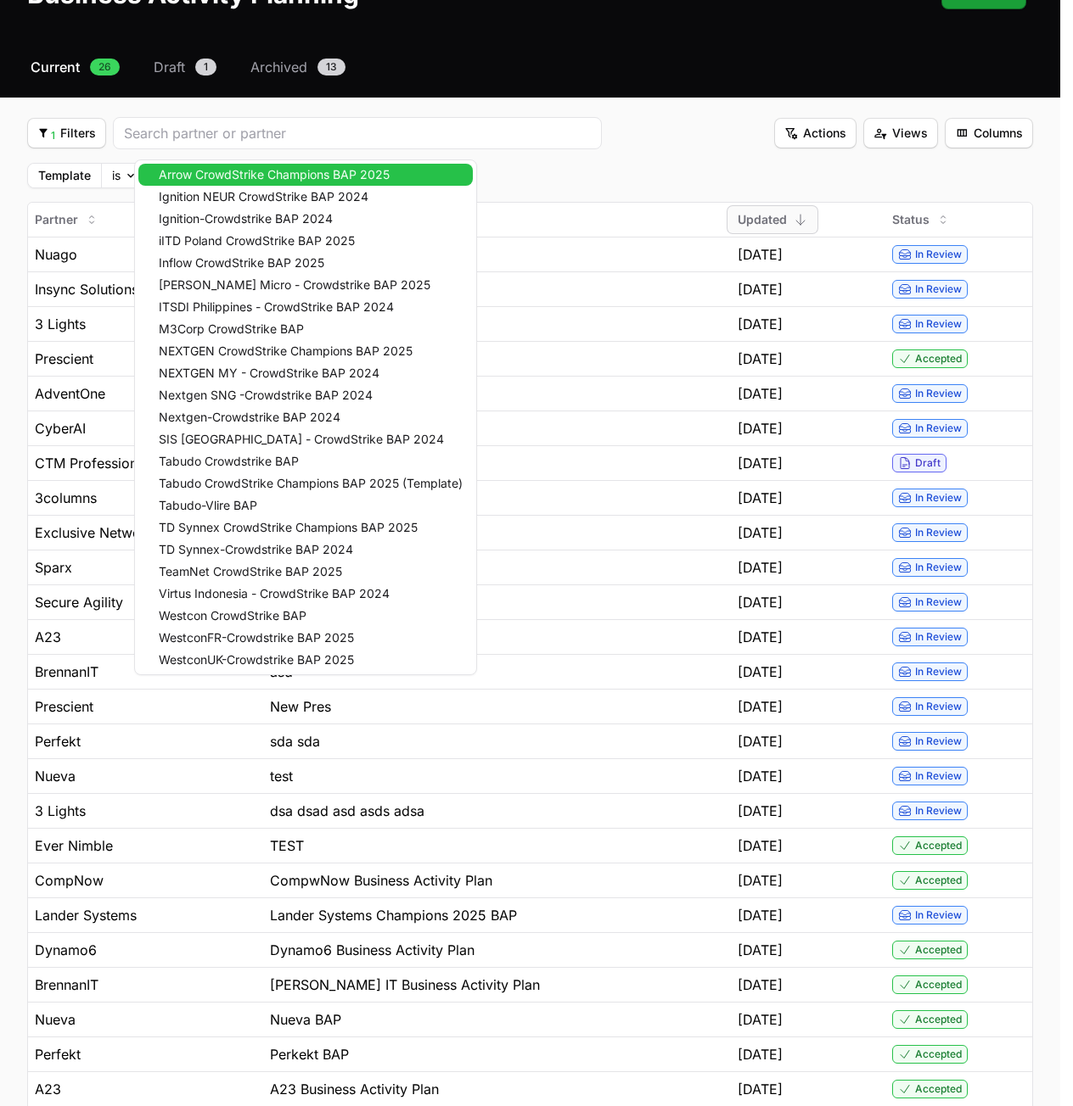
click at [232, 171] on body "NEXTGEN Australia - CrowdStrike Partners Activity Initiatives Content Open user…" at bounding box center [536, 588] width 1073 height 1397
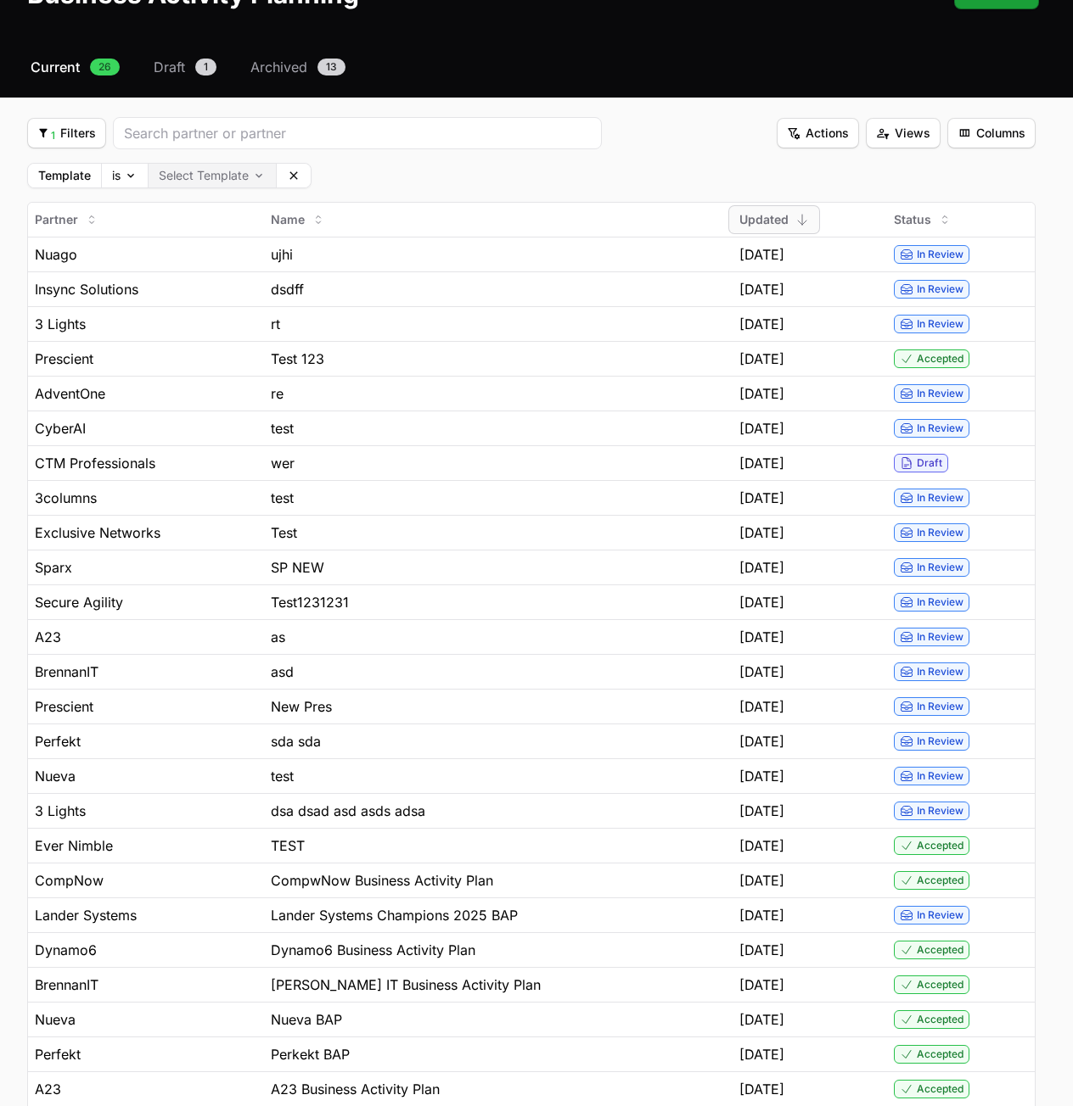
click at [238, 172] on body "NEXTGEN Australia - CrowdStrike Partners Activity Initiatives Content Open user…" at bounding box center [536, 588] width 1073 height 1397
click at [361, 142] on div "Business Activity Plan Submissions" at bounding box center [357, 133] width 489 height 32
click at [301, 170] on button "Clear" at bounding box center [294, 176] width 34 height 24
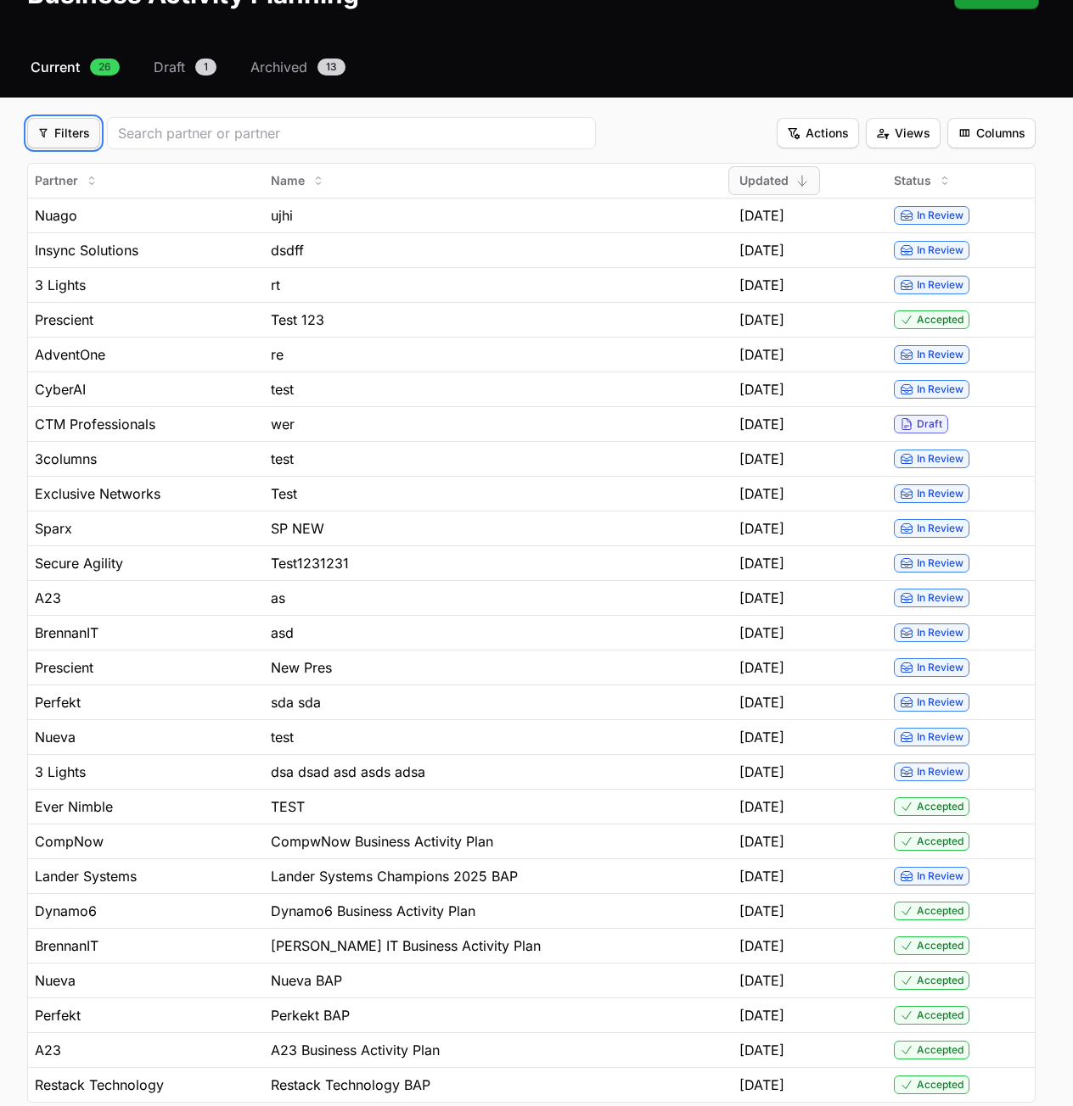
click at [87, 135] on span "Filters" at bounding box center [63, 133] width 53 height 20
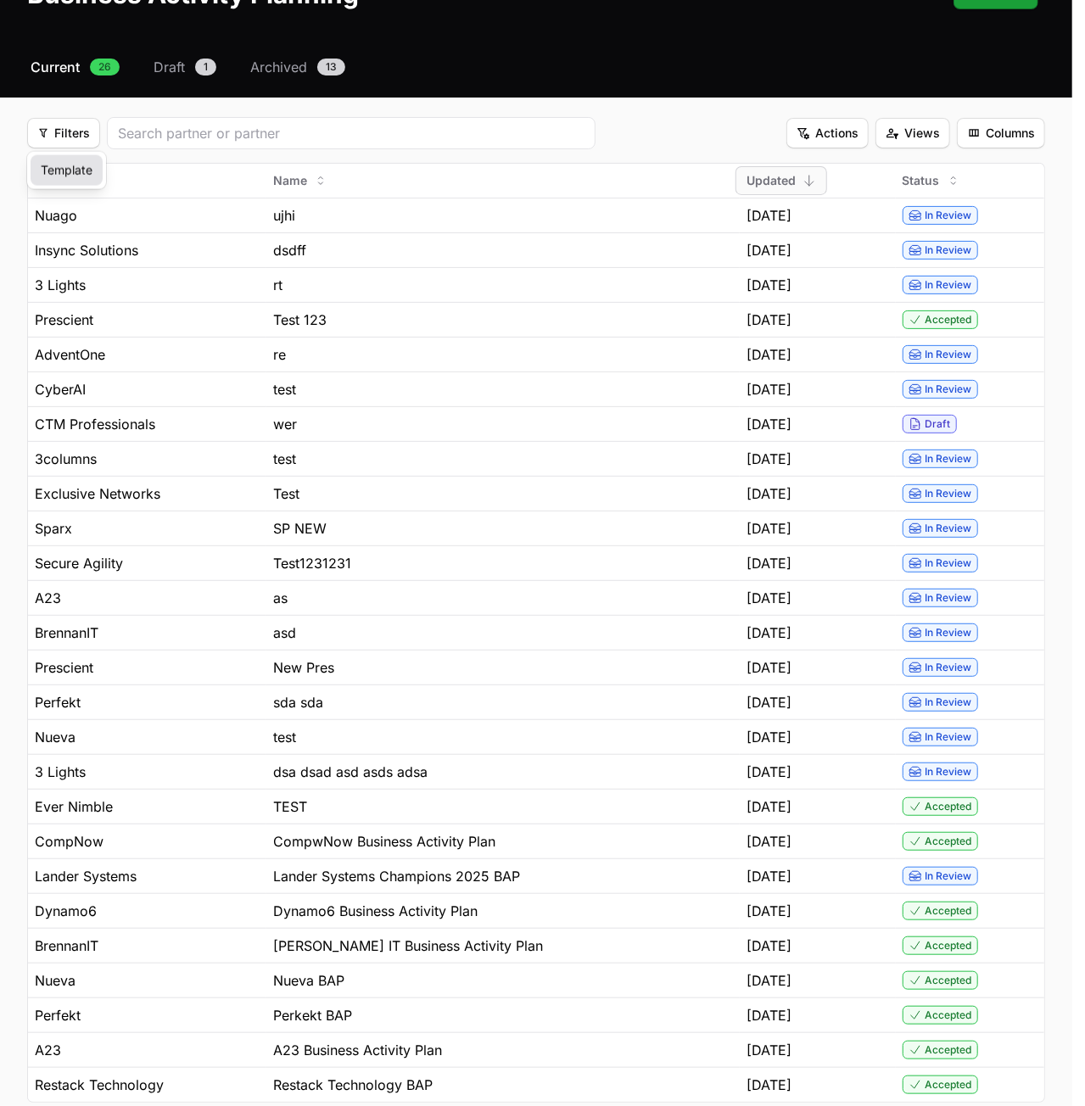
click at [90, 165] on div "Template" at bounding box center [67, 170] width 72 height 31
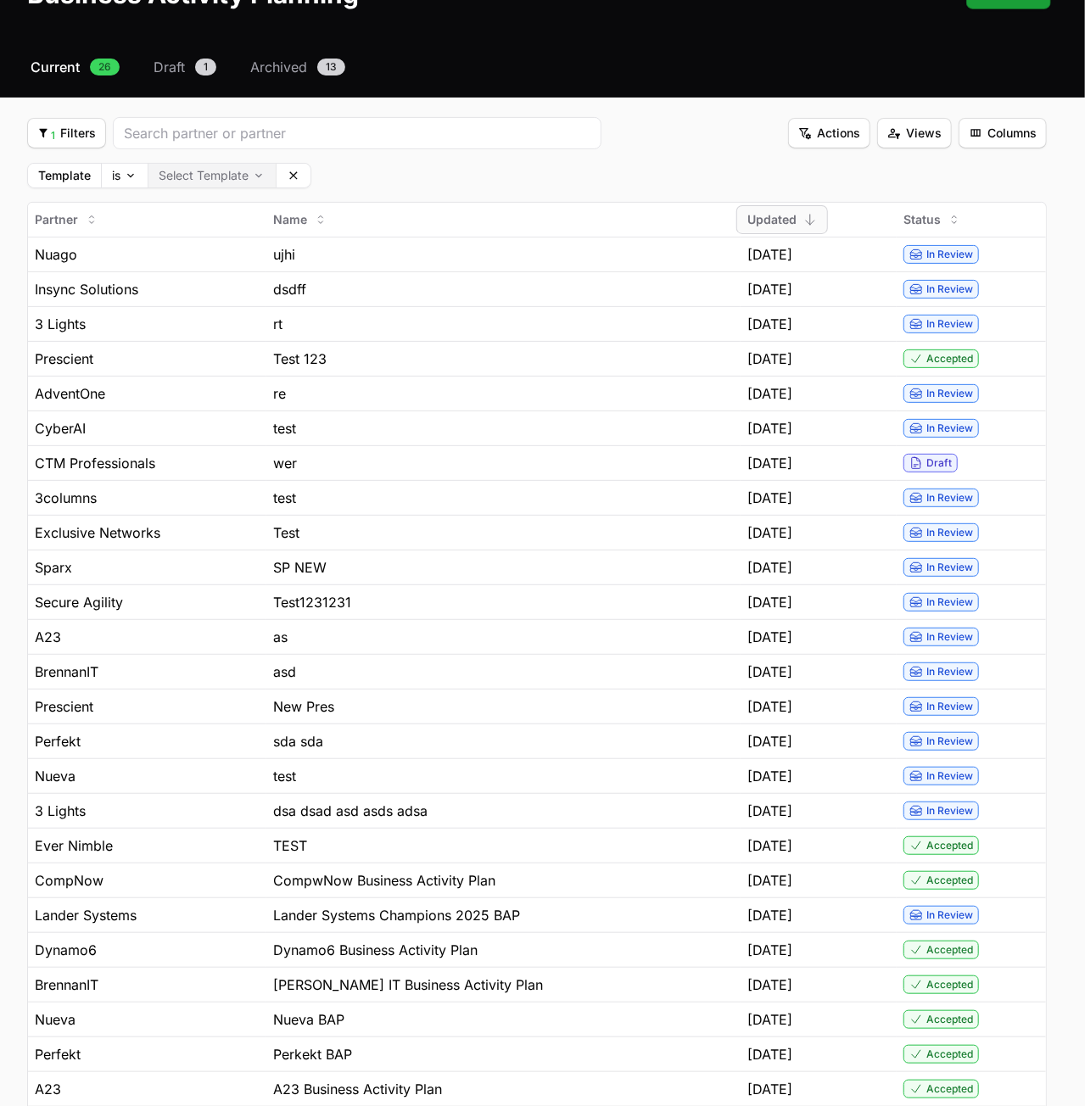
click at [193, 173] on body "NEXTGEN Australia - CrowdStrike Partners Activity Initiatives Content Open user…" at bounding box center [542, 588] width 1085 height 1397
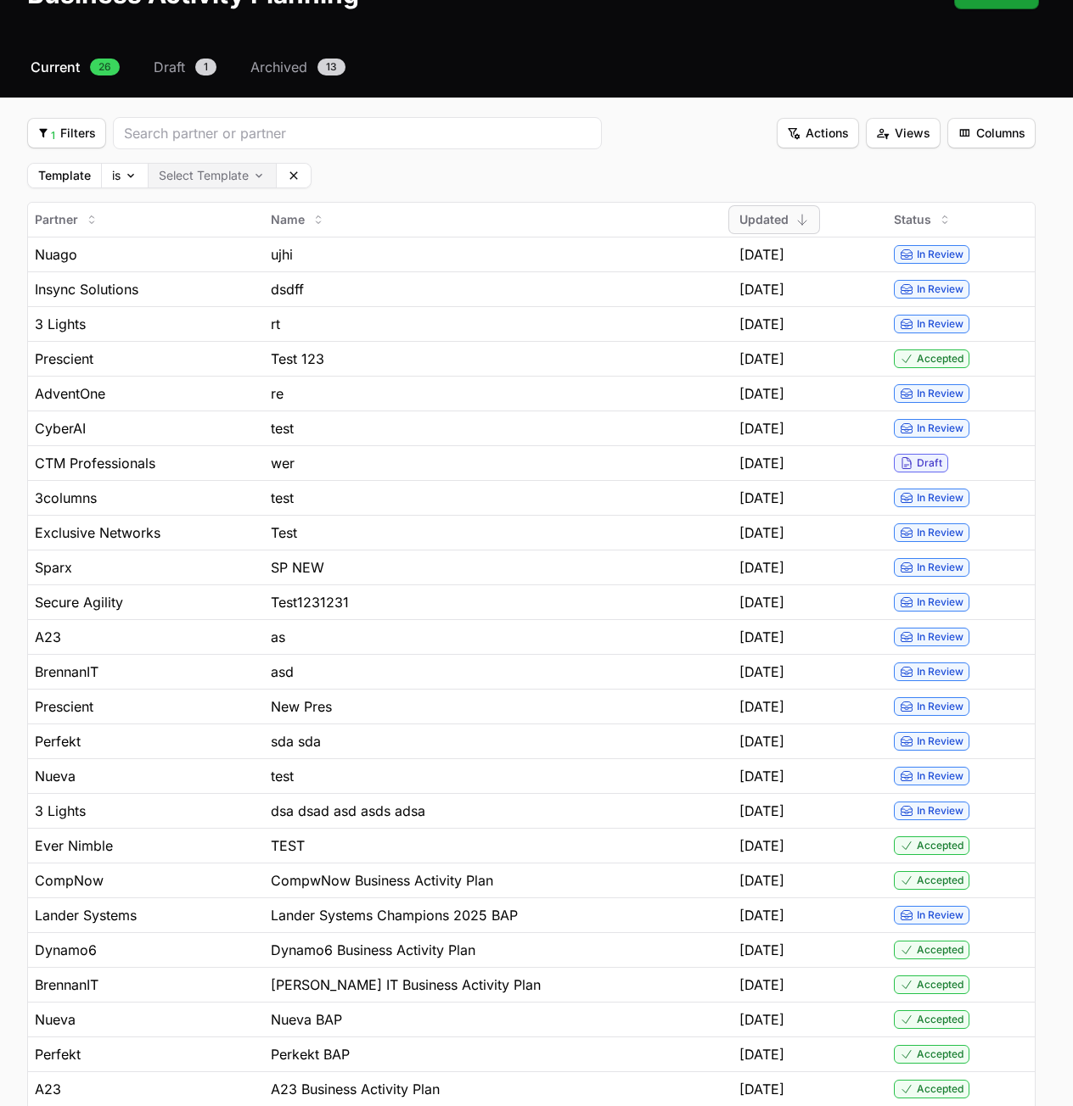
click at [205, 173] on body "NEXTGEN Australia - CrowdStrike Partners Activity Initiatives Content Open user…" at bounding box center [536, 588] width 1073 height 1397
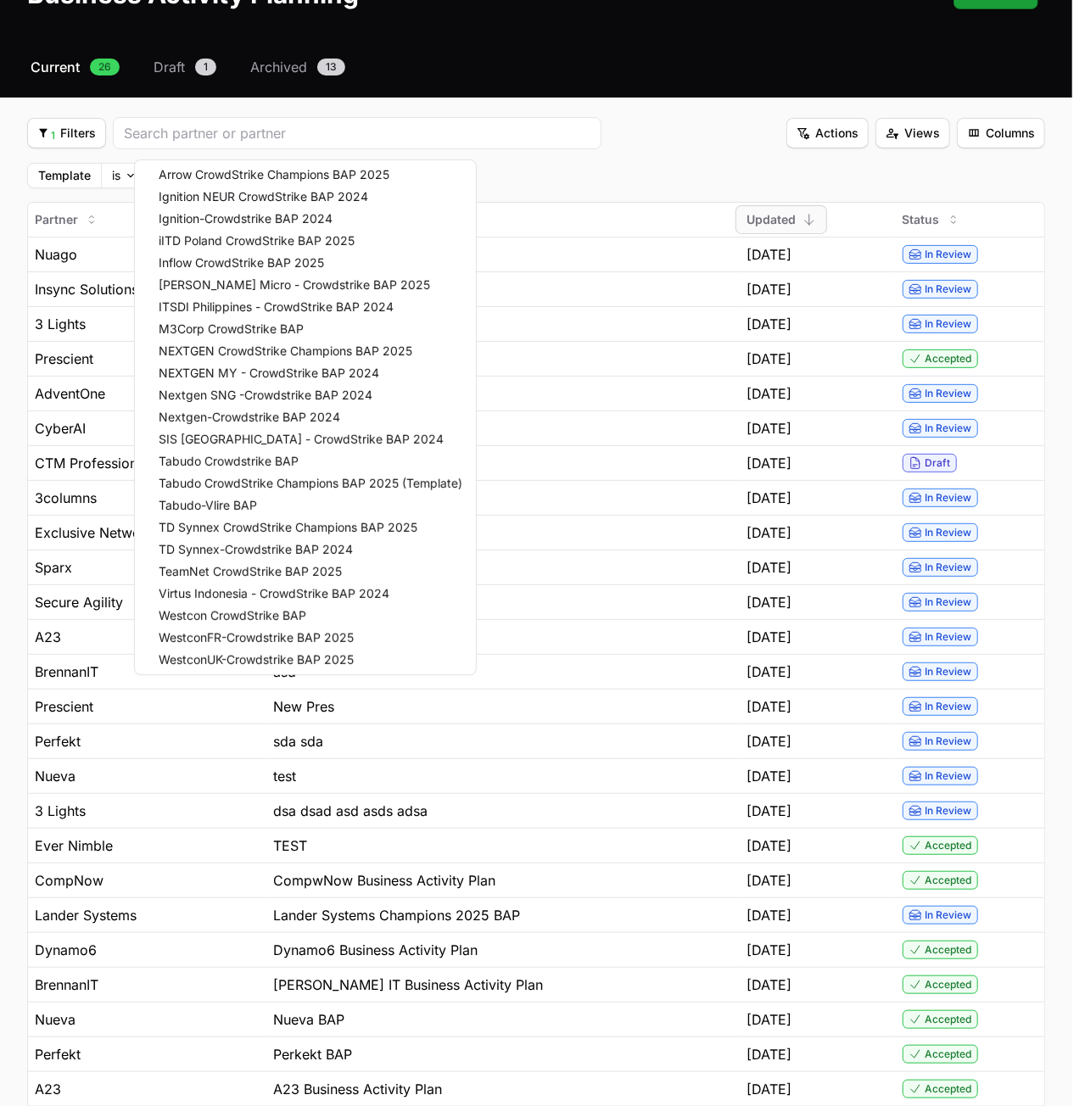
click at [523, 155] on html "NEXTGEN Australia - CrowdStrike Partners Activity Initiatives Content Open user…" at bounding box center [542, 588] width 1085 height 1397
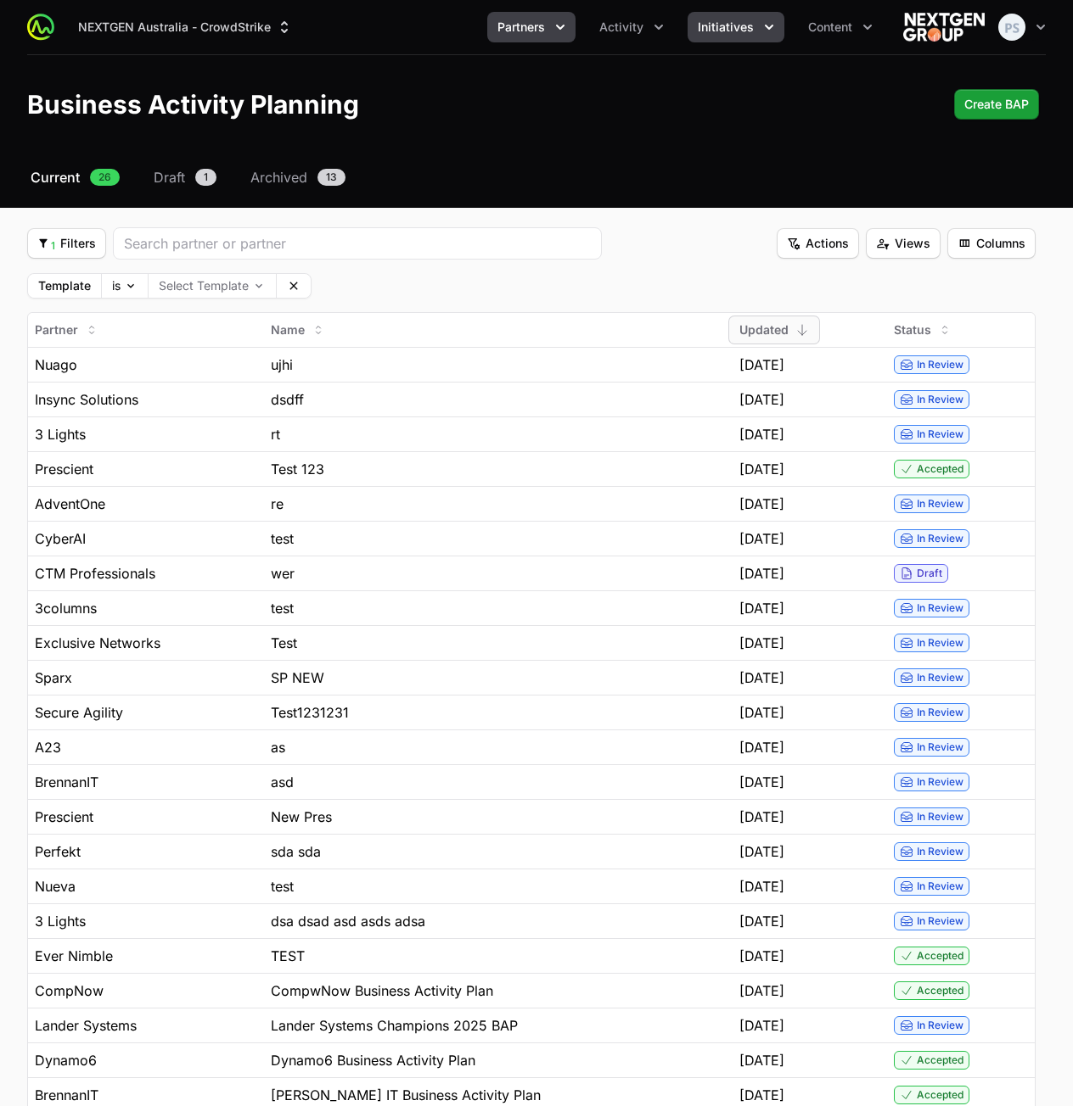
drag, startPoint x: 673, startPoint y: 31, endPoint x: 691, endPoint y: 31, distance: 17.8
click at [681, 31] on ul "Partners Activity Initiatives Content" at bounding box center [684, 27] width 395 height 31
click at [709, 29] on span "Initiatives" at bounding box center [725, 27] width 56 height 17
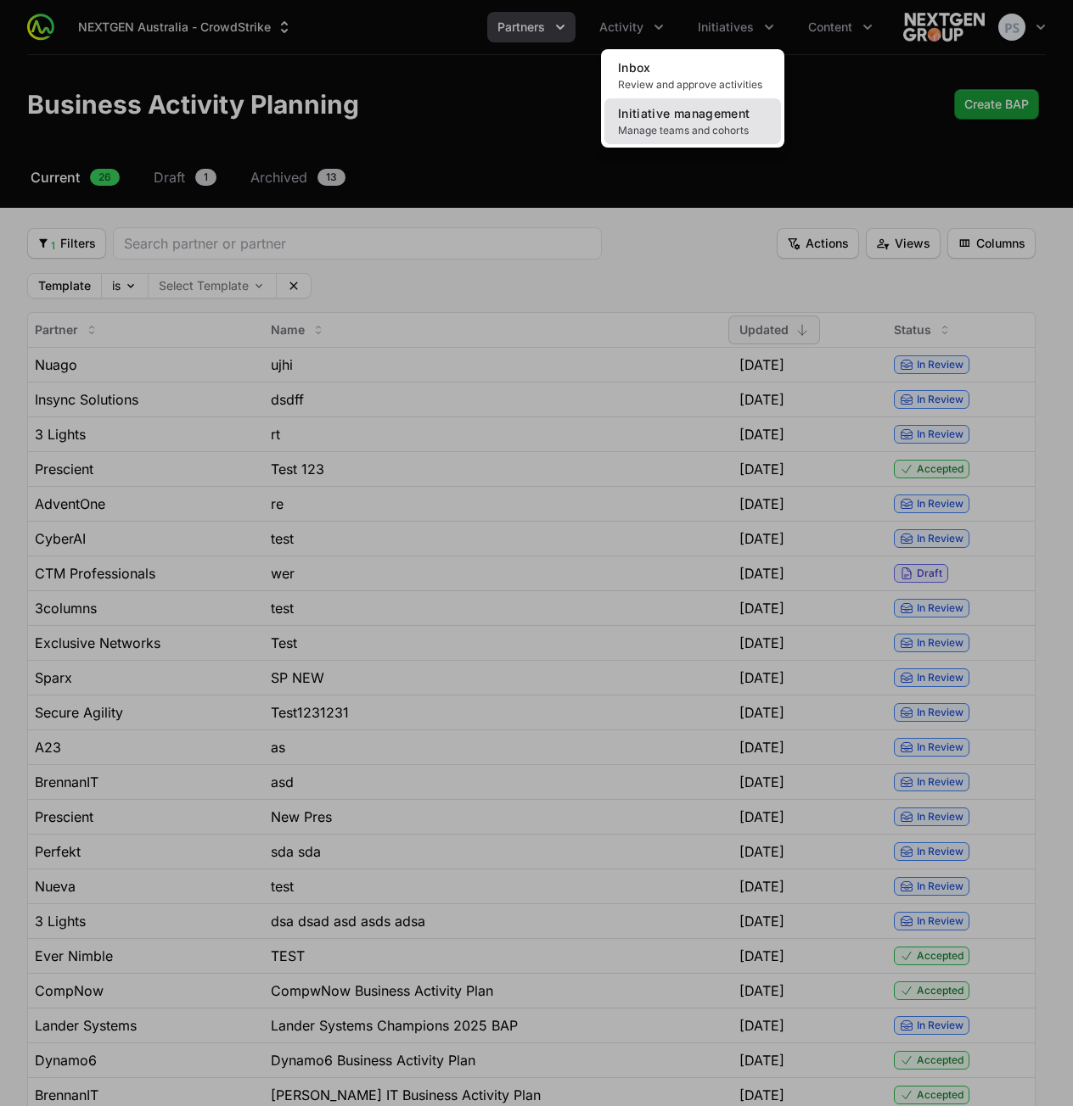
click at [665, 126] on span "Manage teams and cohorts" at bounding box center [692, 131] width 149 height 14
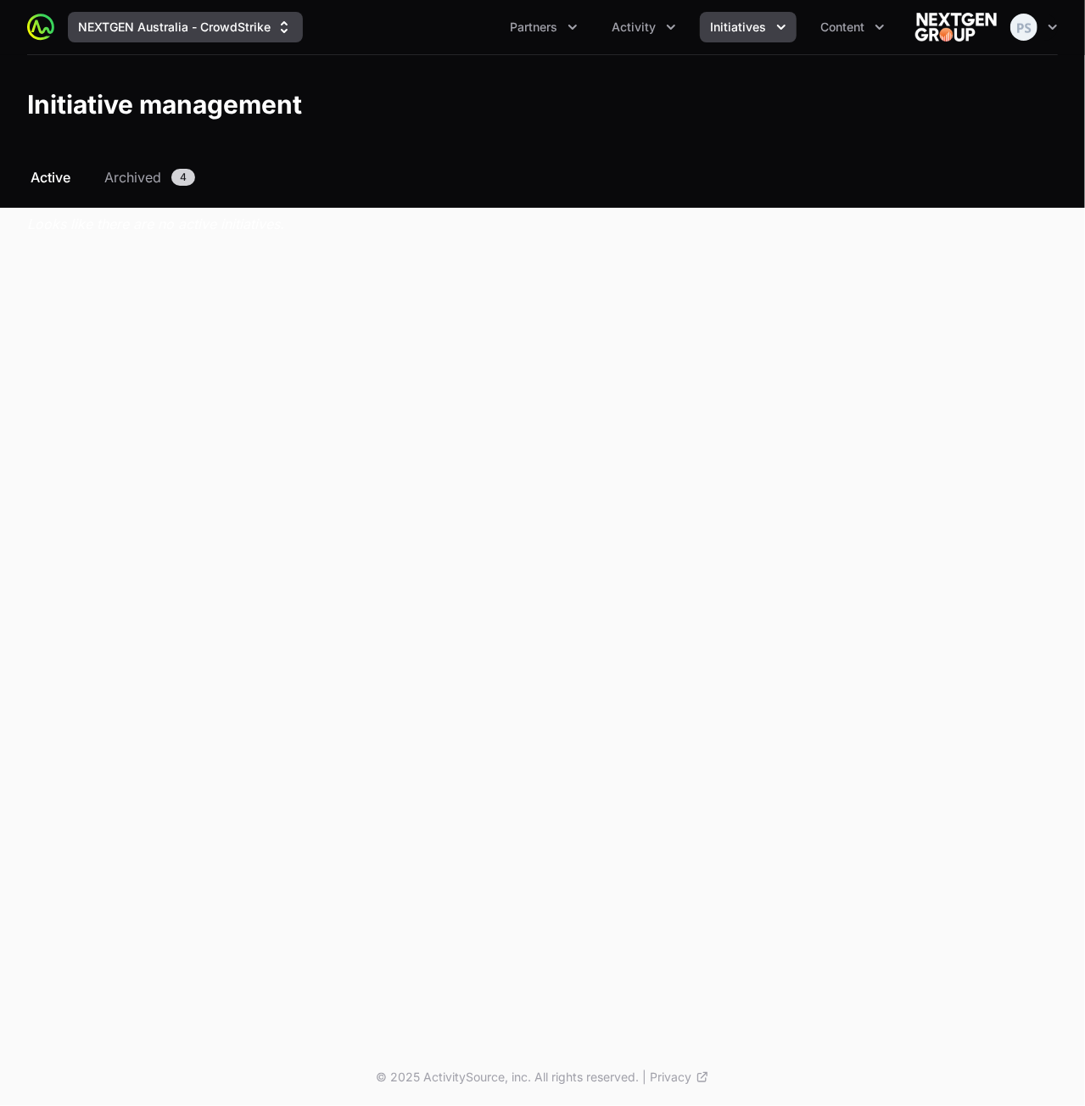
click at [180, 38] on button "NEXTGEN Australia - CrowdStrike" at bounding box center [185, 27] width 235 height 31
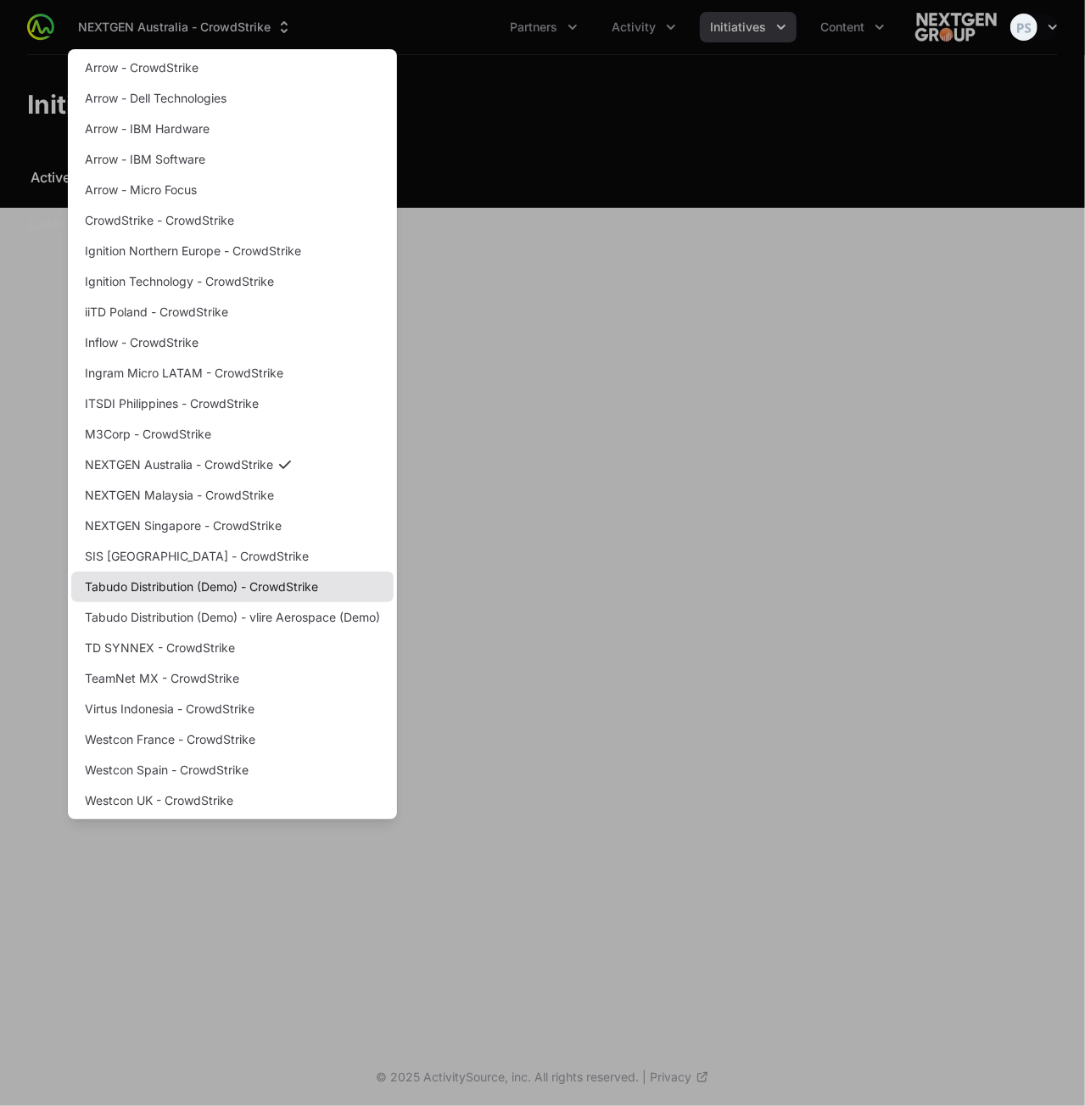
click at [205, 586] on link "Tabudo Distribution (Demo) - CrowdStrike" at bounding box center [232, 587] width 322 height 31
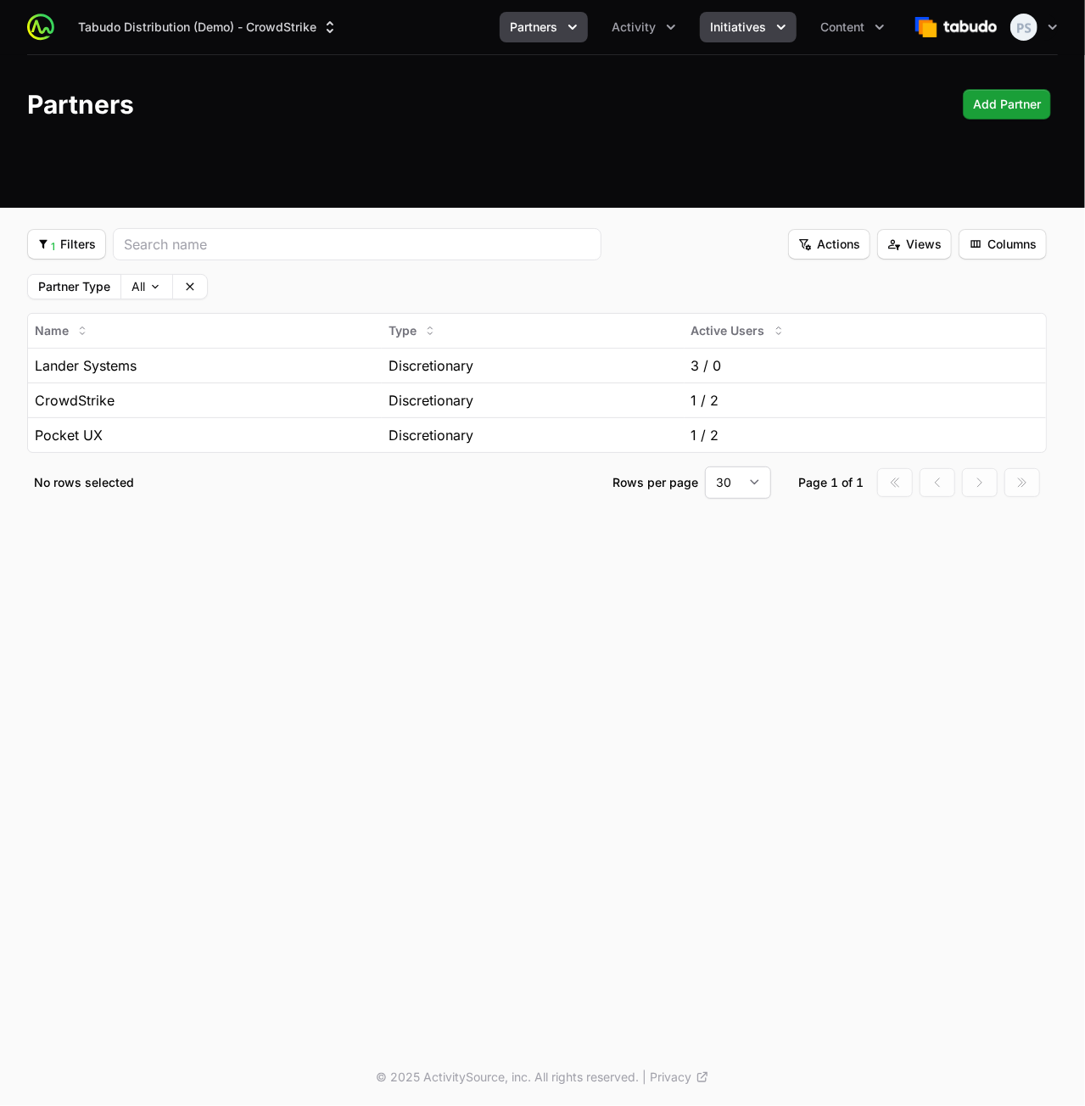
click at [732, 35] on span "Initiatives" at bounding box center [738, 27] width 56 height 17
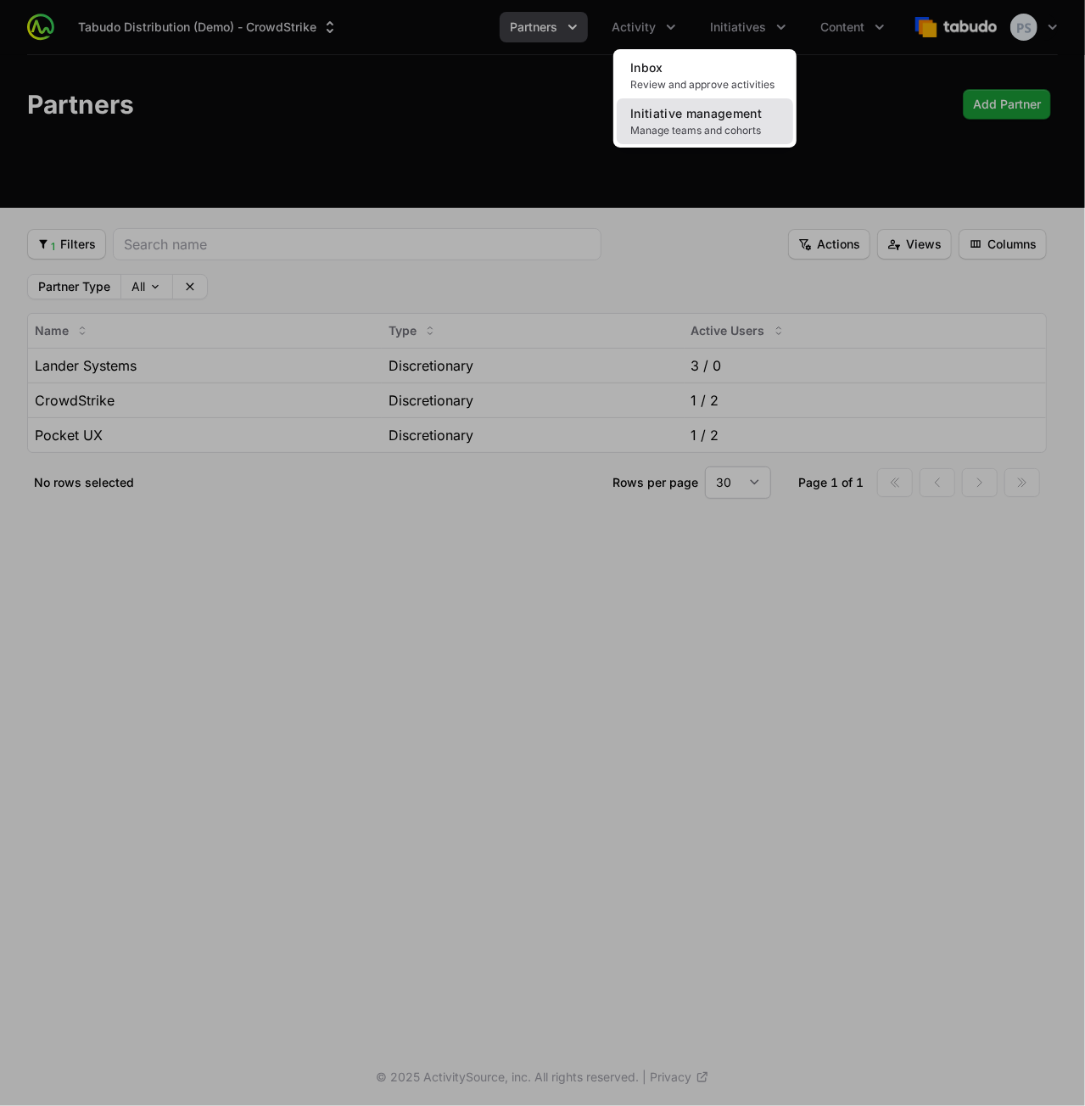
click at [706, 108] on span "Initiative management" at bounding box center [696, 113] width 132 height 14
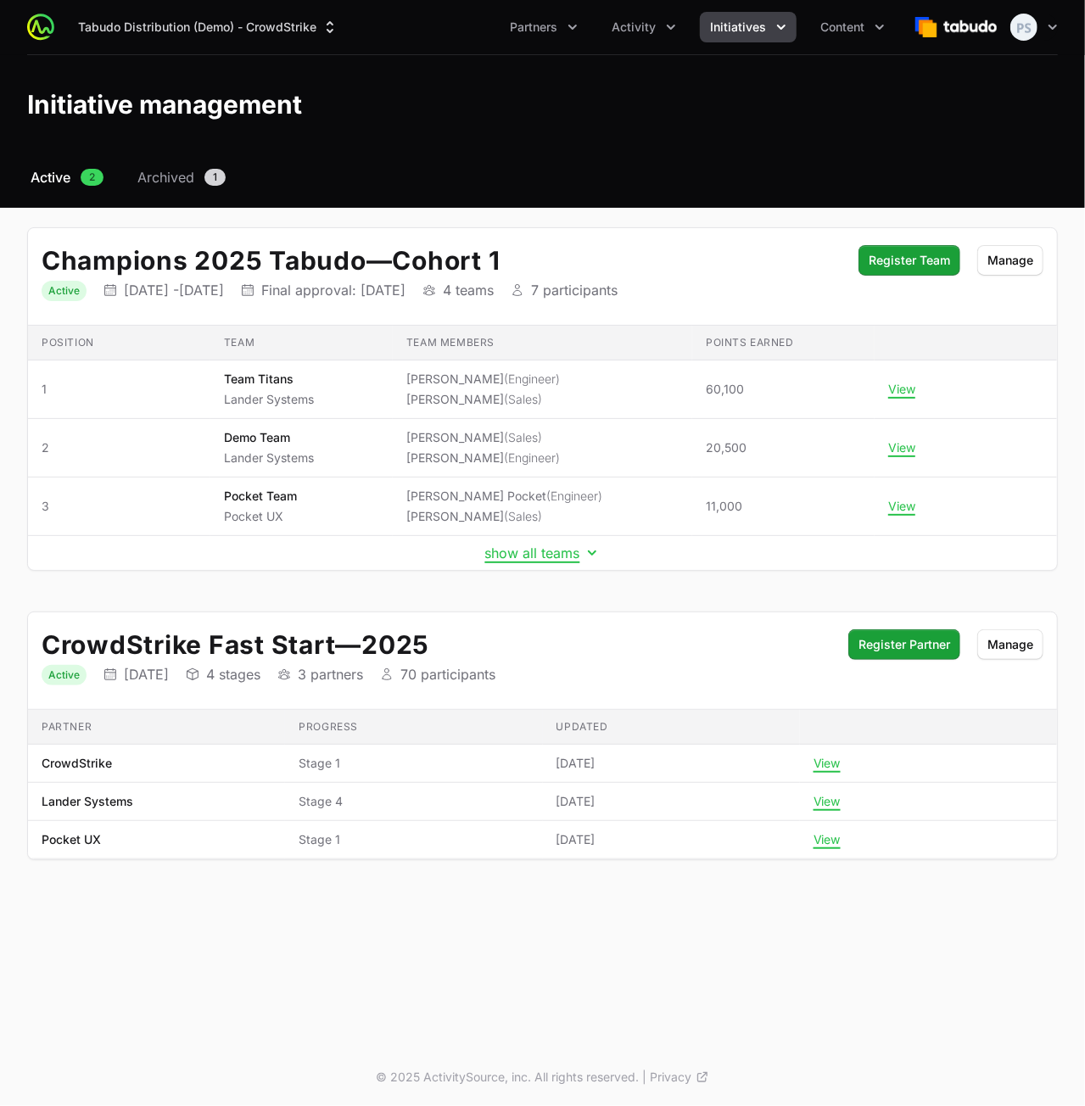
click at [715, 32] on span "Initiatives" at bounding box center [738, 27] width 56 height 17
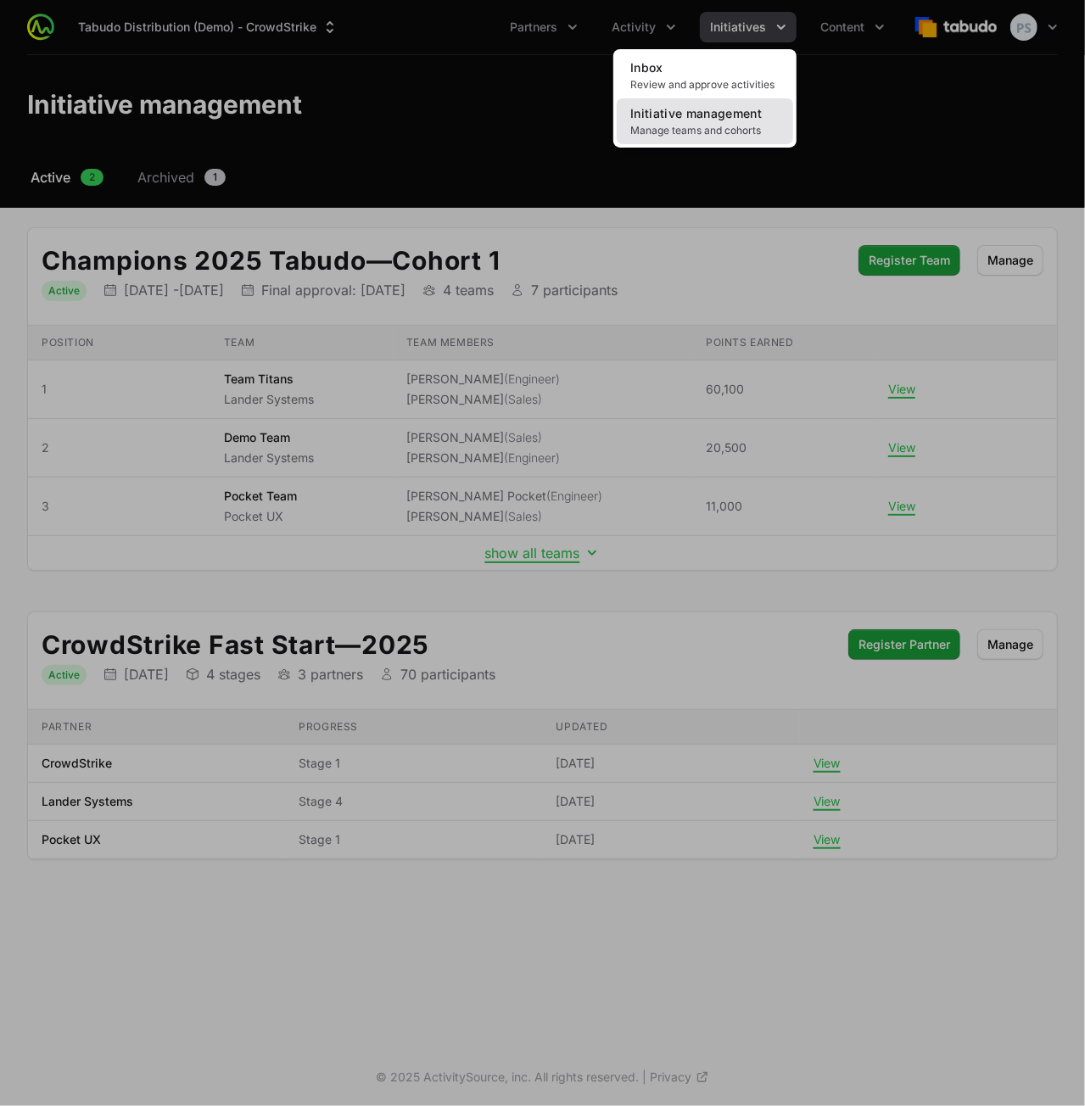
click at [662, 121] on link "Initiative management Manage teams and cohorts" at bounding box center [705, 121] width 176 height 46
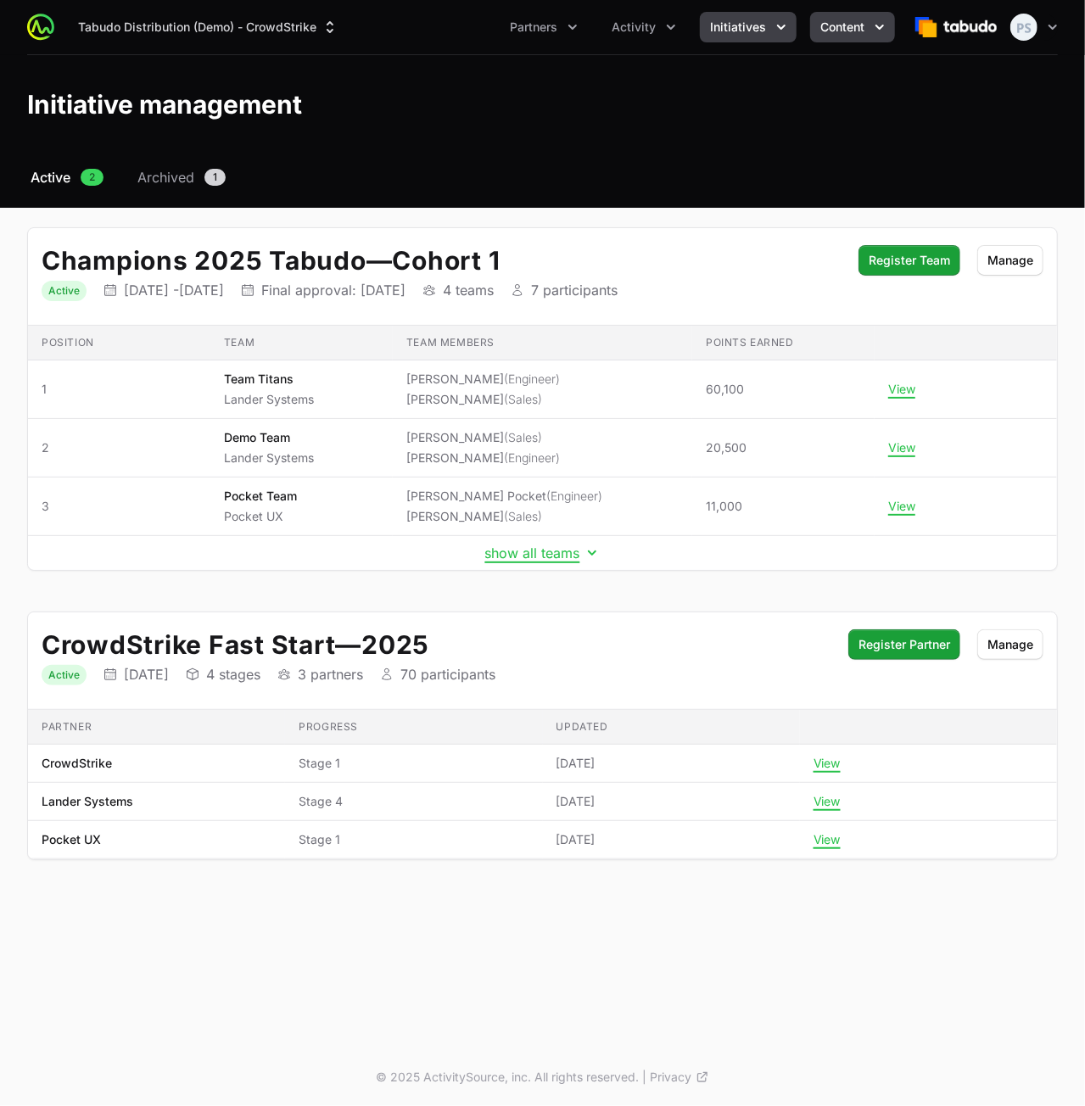
click at [843, 30] on span "Content" at bounding box center [843, 27] width 44 height 17
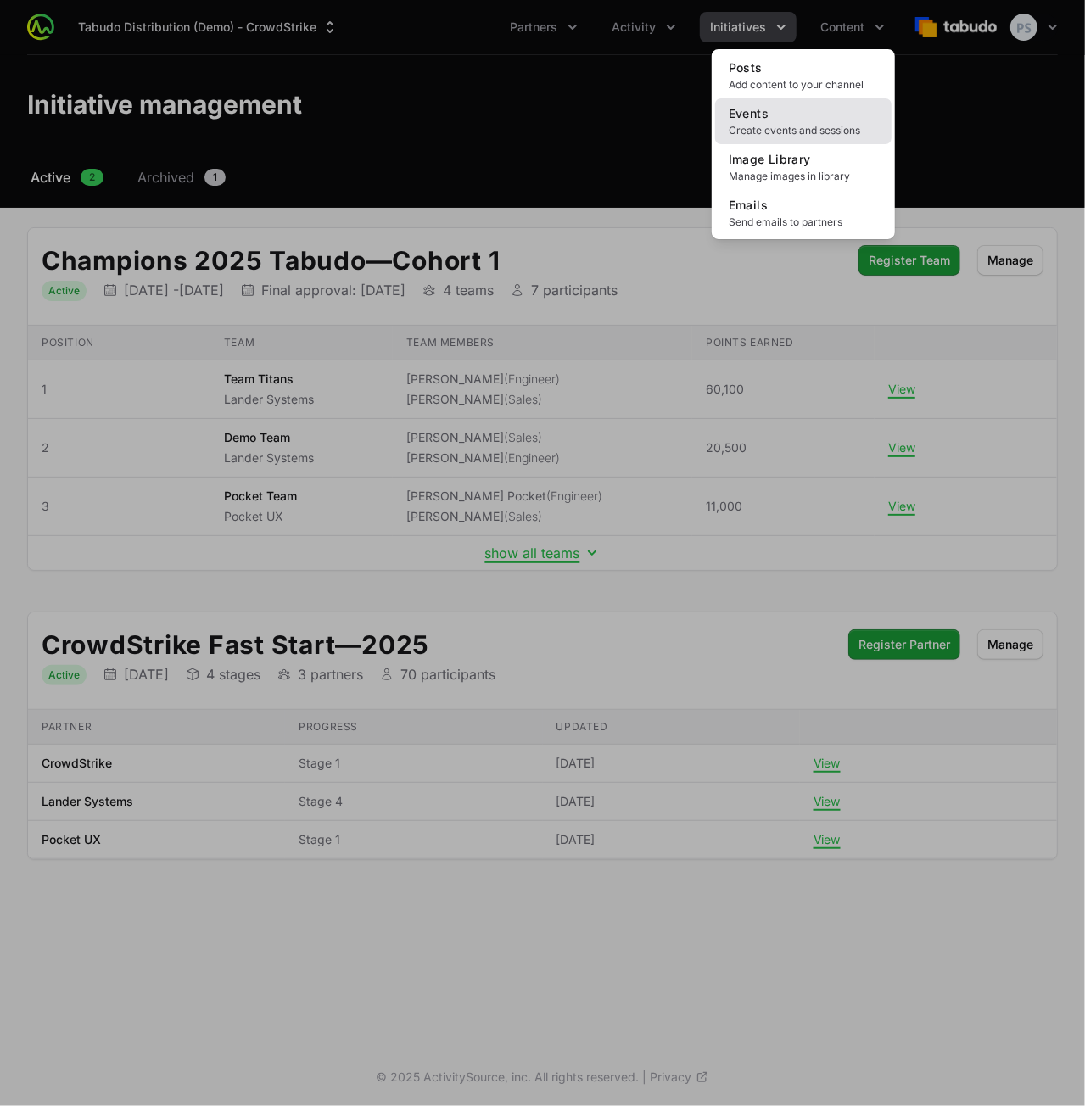
click at [776, 125] on span "Create events and sessions" at bounding box center [803, 131] width 149 height 14
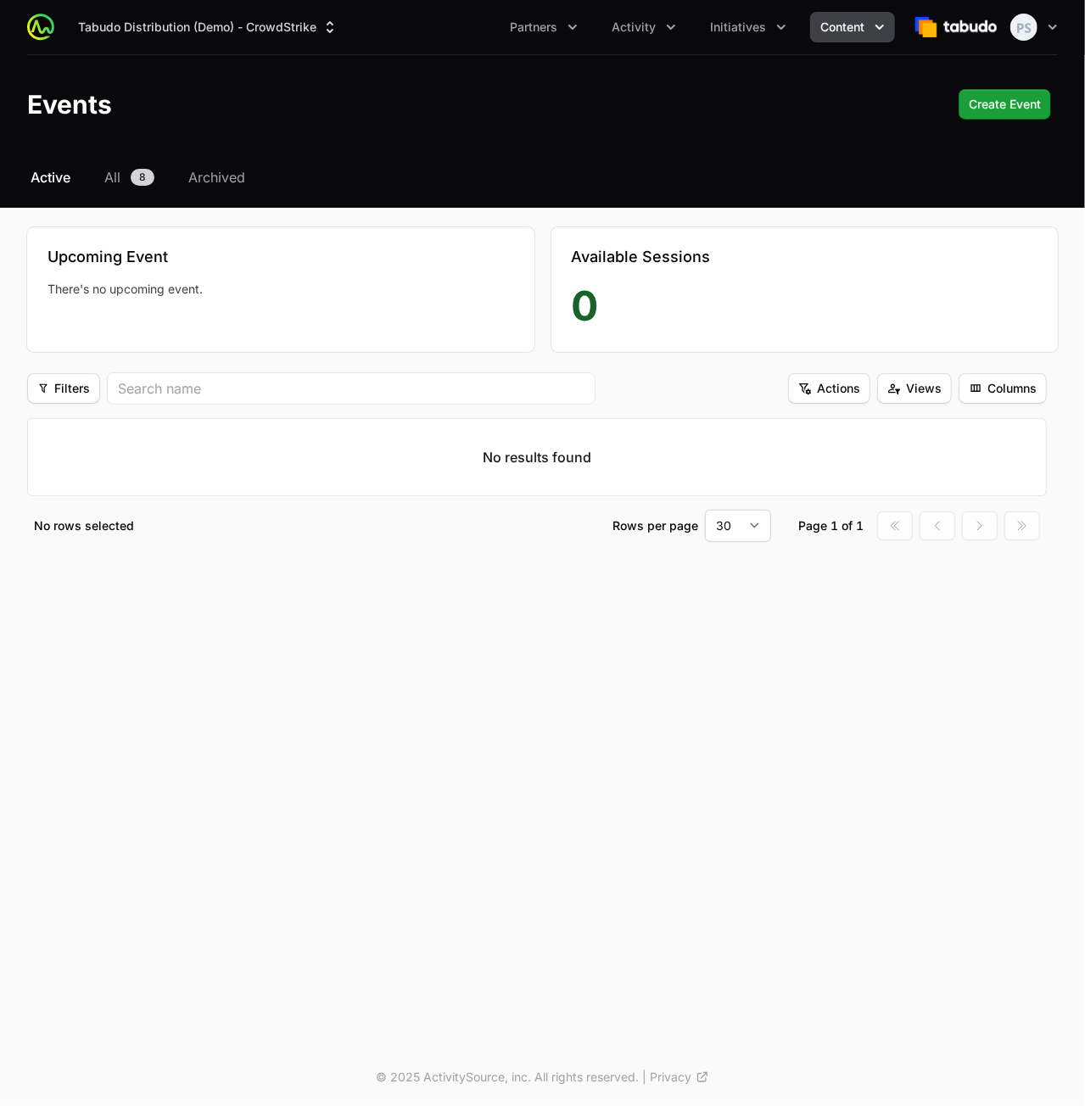
click at [112, 189] on div "Select a tab Active All Archived Active All 8 Archived Upcoming Event There's n…" at bounding box center [542, 375] width 1085 height 416
click at [112, 177] on span "All" at bounding box center [112, 177] width 16 height 20
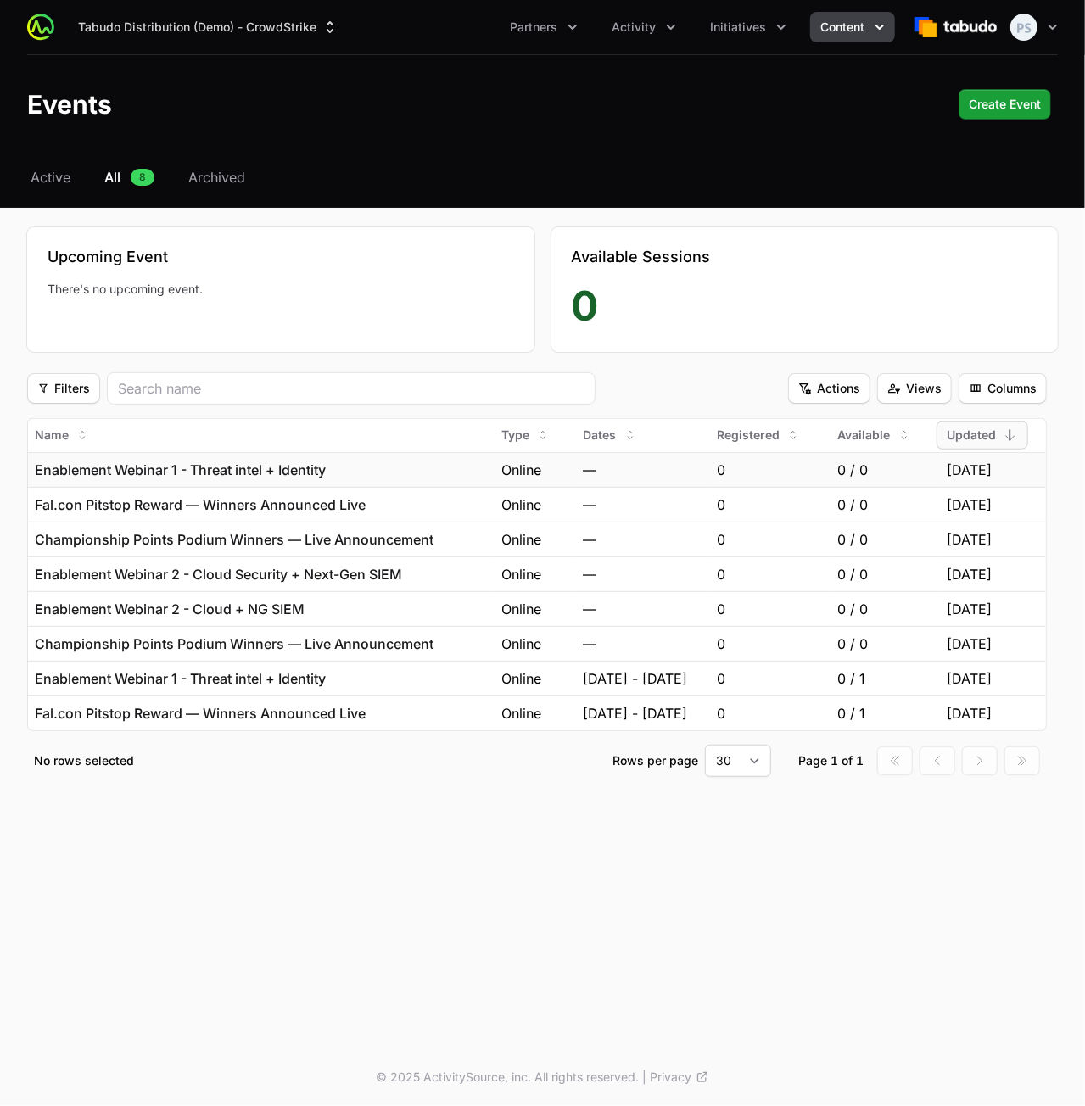
click at [389, 474] on div "Enablement Webinar 1 - Threat intel + Identity" at bounding box center [261, 470] width 453 height 20
click at [339, 681] on div "Enablement Webinar 1 - Threat intel + Identity" at bounding box center [261, 679] width 453 height 20
click at [1022, 388] on span "Columns" at bounding box center [1003, 388] width 68 height 20
click at [428, 854] on html "Tabudo Distribution (Demo) - CrowdStrike Partners Activity Initiatives Content …" at bounding box center [542, 553] width 1085 height 1106
click at [325, 681] on p "Enablement Webinar 1 - Threat intel + Identity" at bounding box center [180, 679] width 291 height 20
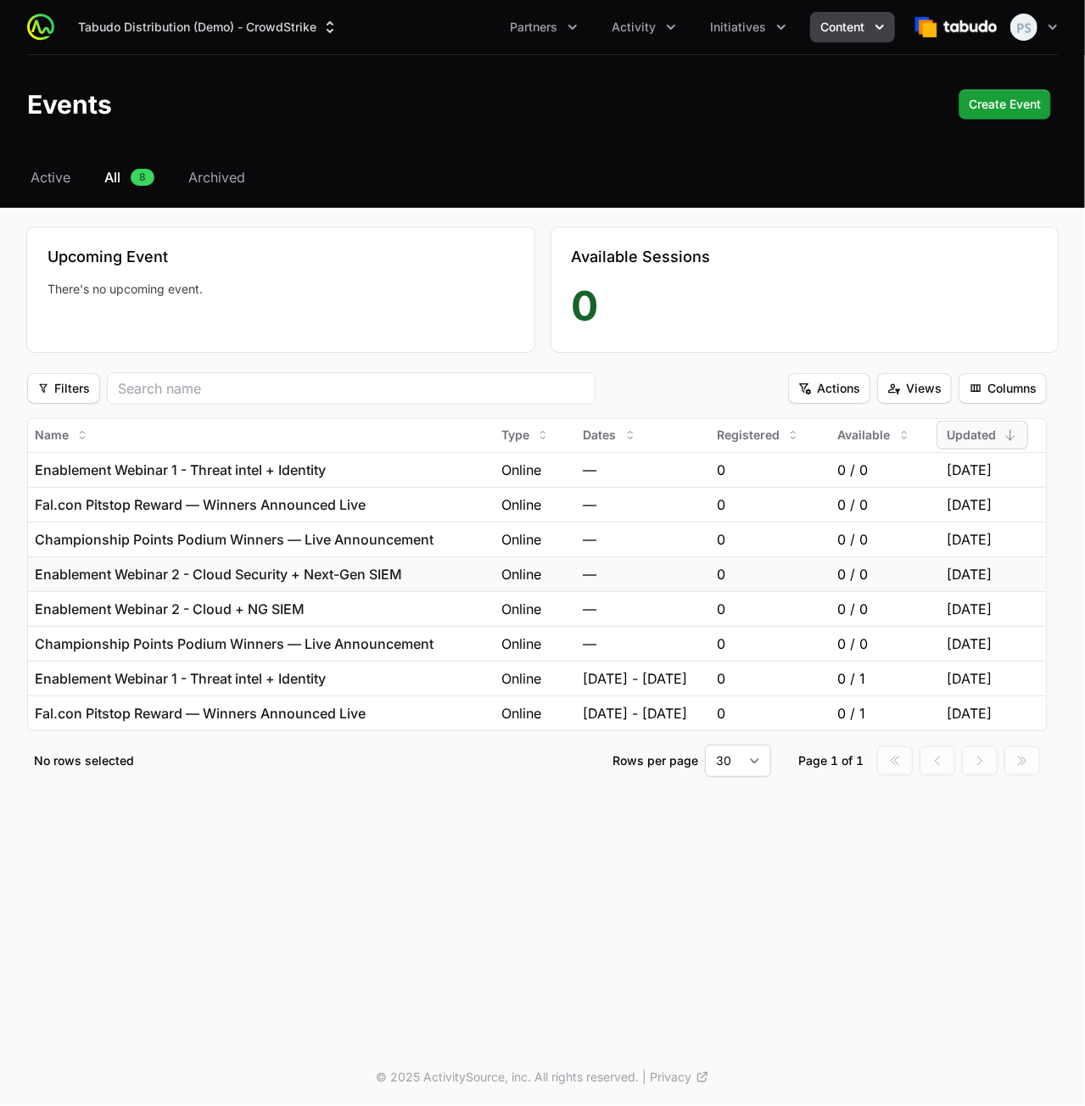
click at [338, 572] on p "Enablement Webinar 2 - Cloud Security + Next-Gen SIEM" at bounding box center [218, 574] width 367 height 20
click at [299, 673] on p "Enablement Webinar 1 - Threat intel + Identity" at bounding box center [180, 679] width 291 height 20
click at [312, 718] on p "Fal.con Pitstop Reward — Winners Announced Live" at bounding box center [200, 713] width 331 height 20
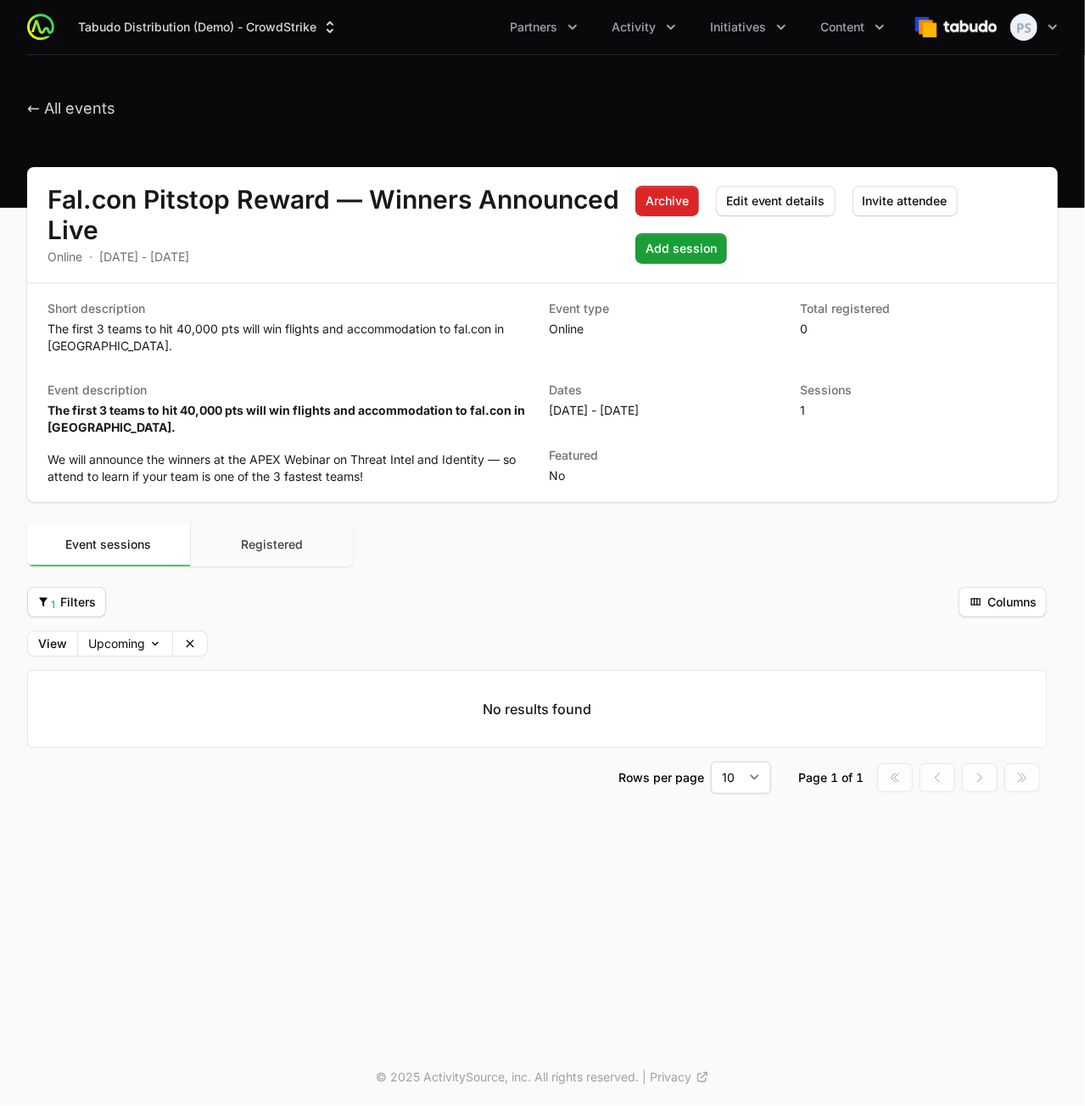
click at [251, 562] on button "Registered" at bounding box center [272, 545] width 164 height 44
click at [143, 547] on span "Event sessions" at bounding box center [108, 544] width 86 height 14
click at [404, 598] on div "1 Filters 1 Filters" at bounding box center [489, 602] width 925 height 31
drag, startPoint x: 197, startPoint y: 639, endPoint x: 526, endPoint y: 785, distance: 360.1
click at [197, 640] on button "Clear" at bounding box center [190, 644] width 34 height 24
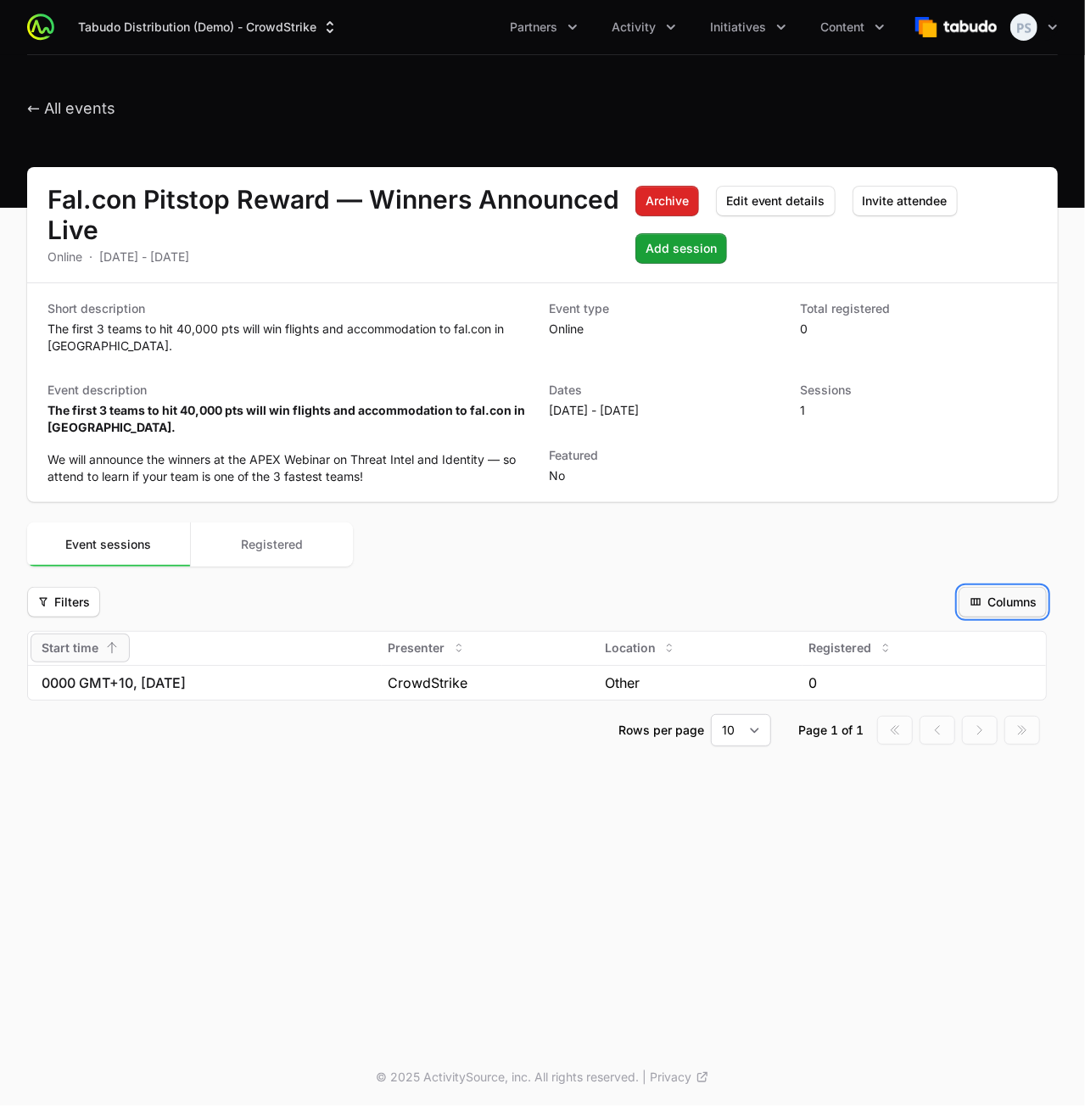
click at [995, 597] on span "Columns" at bounding box center [1003, 602] width 68 height 20
click at [988, 680] on div "End time" at bounding box center [994, 669] width 99 height 31
click at [1005, 607] on span "Columns" at bounding box center [1003, 602] width 68 height 20
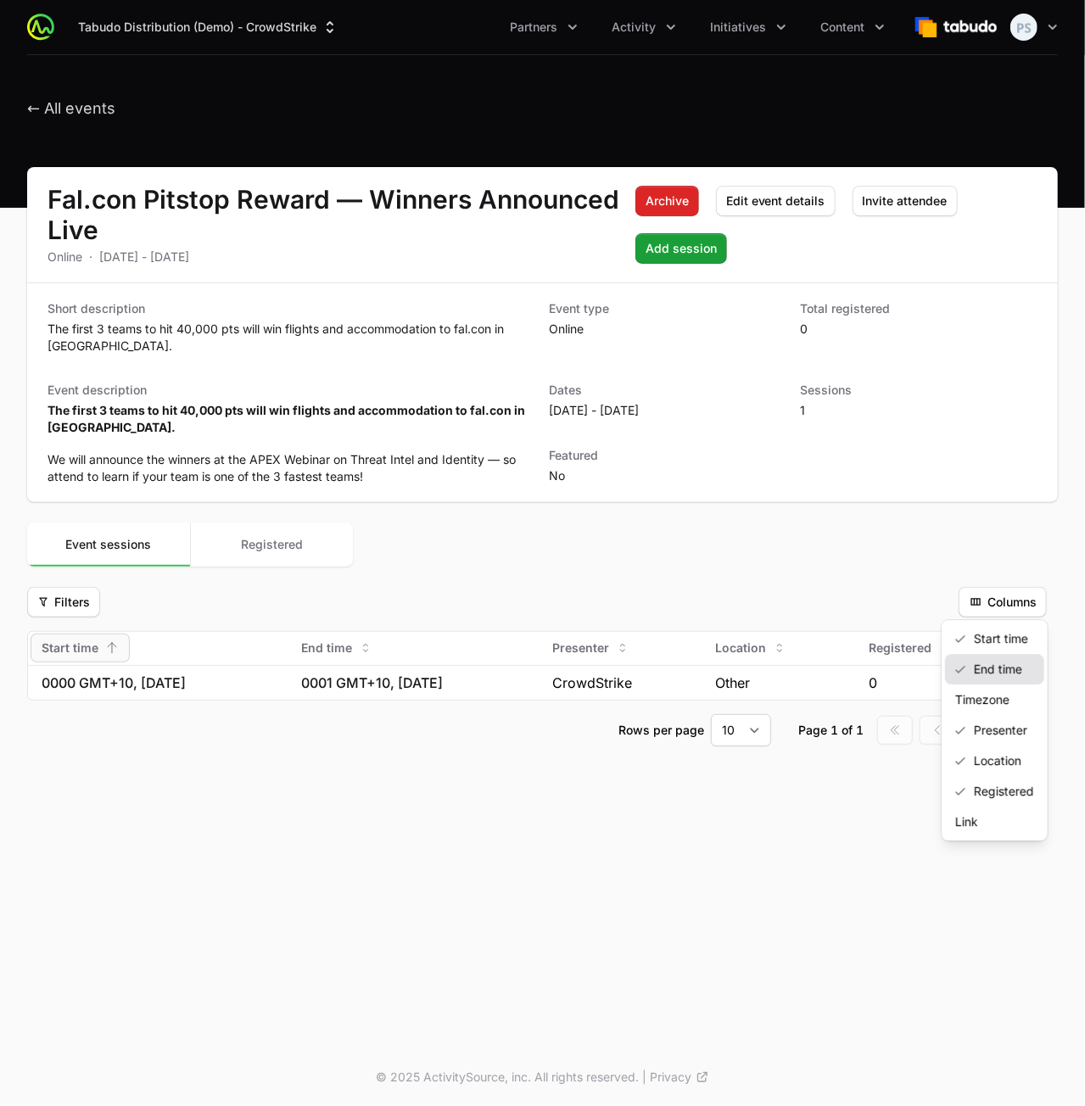
click at [979, 674] on div "End time" at bounding box center [994, 669] width 99 height 31
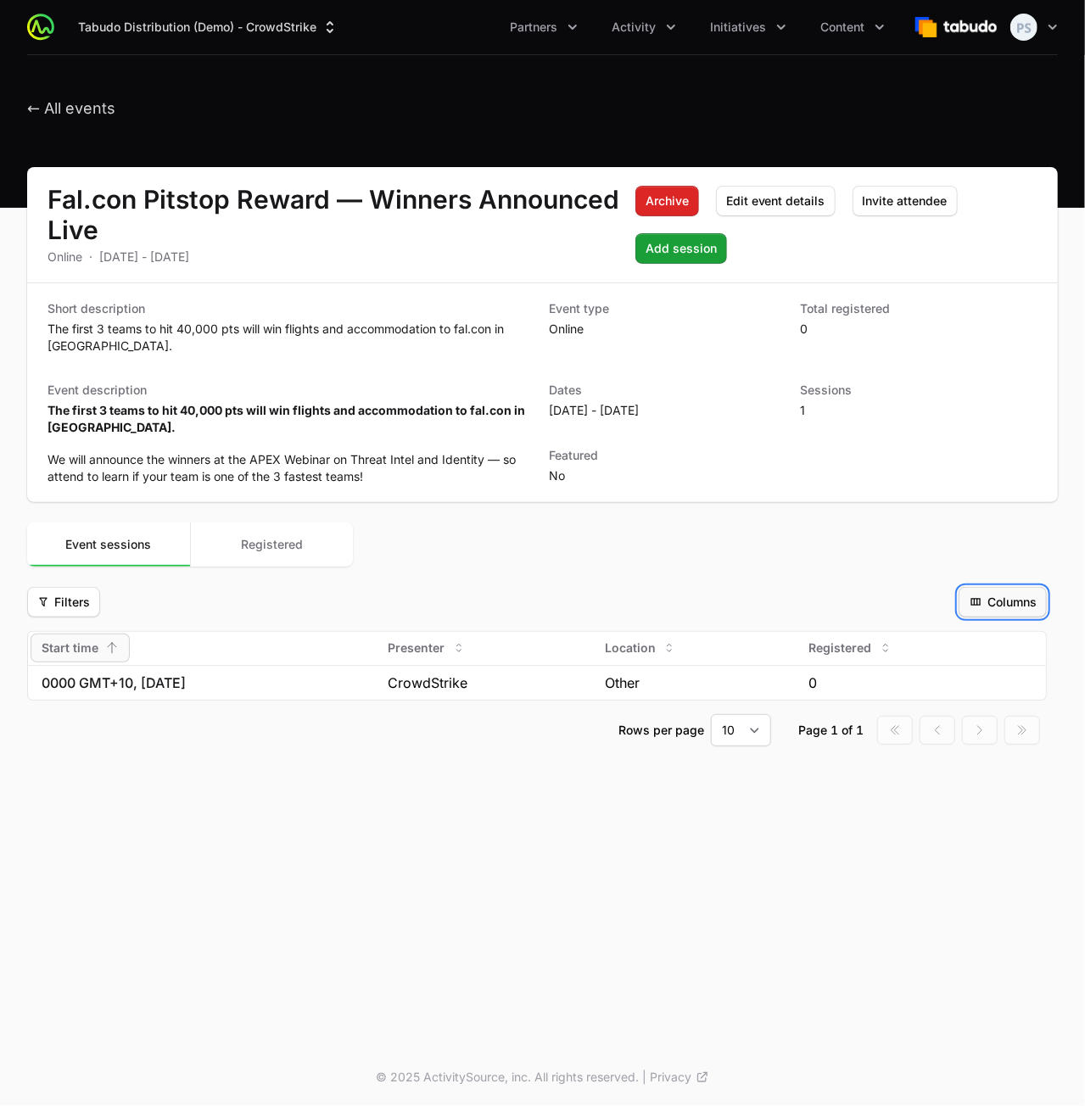
click at [999, 613] on button "Columns Columns" at bounding box center [1003, 602] width 88 height 31
click at [986, 705] on div "Timezone" at bounding box center [994, 700] width 99 height 31
click at [1017, 604] on span "Columns" at bounding box center [1003, 602] width 68 height 20
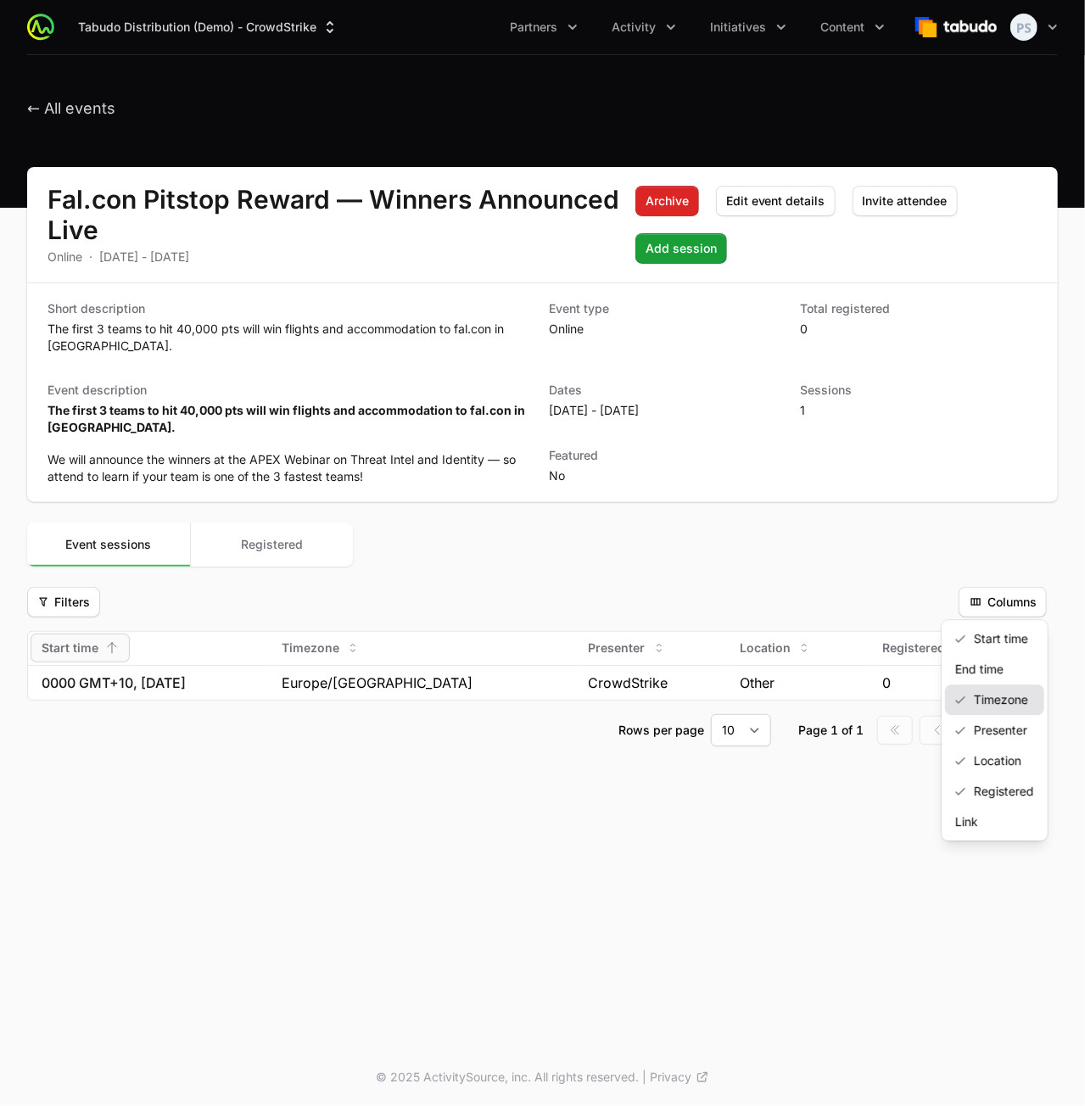
click at [988, 695] on div "Timezone" at bounding box center [994, 700] width 99 height 31
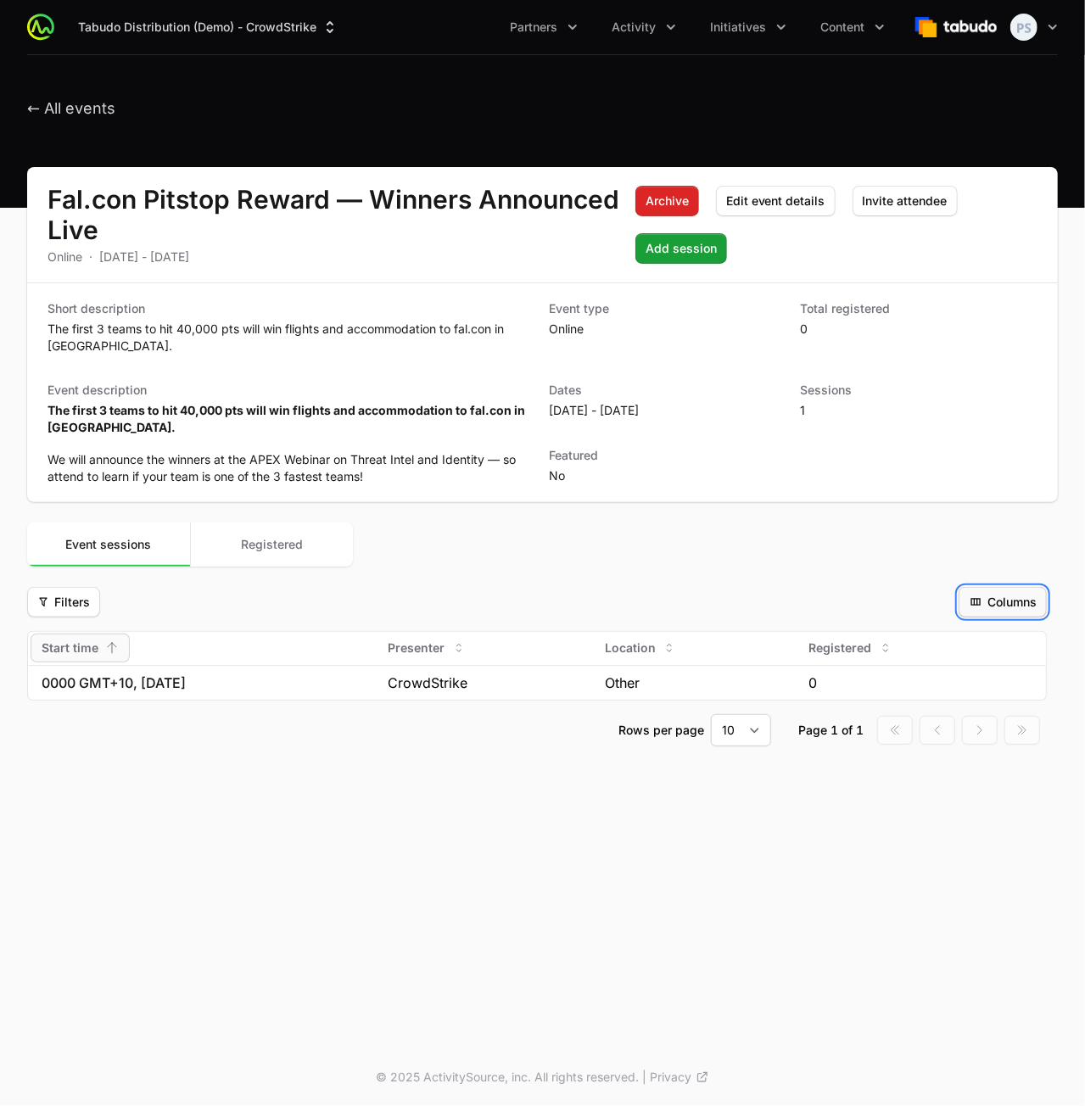
click at [1001, 598] on span "Columns" at bounding box center [1003, 602] width 68 height 20
click at [959, 824] on div "Link" at bounding box center [994, 822] width 99 height 31
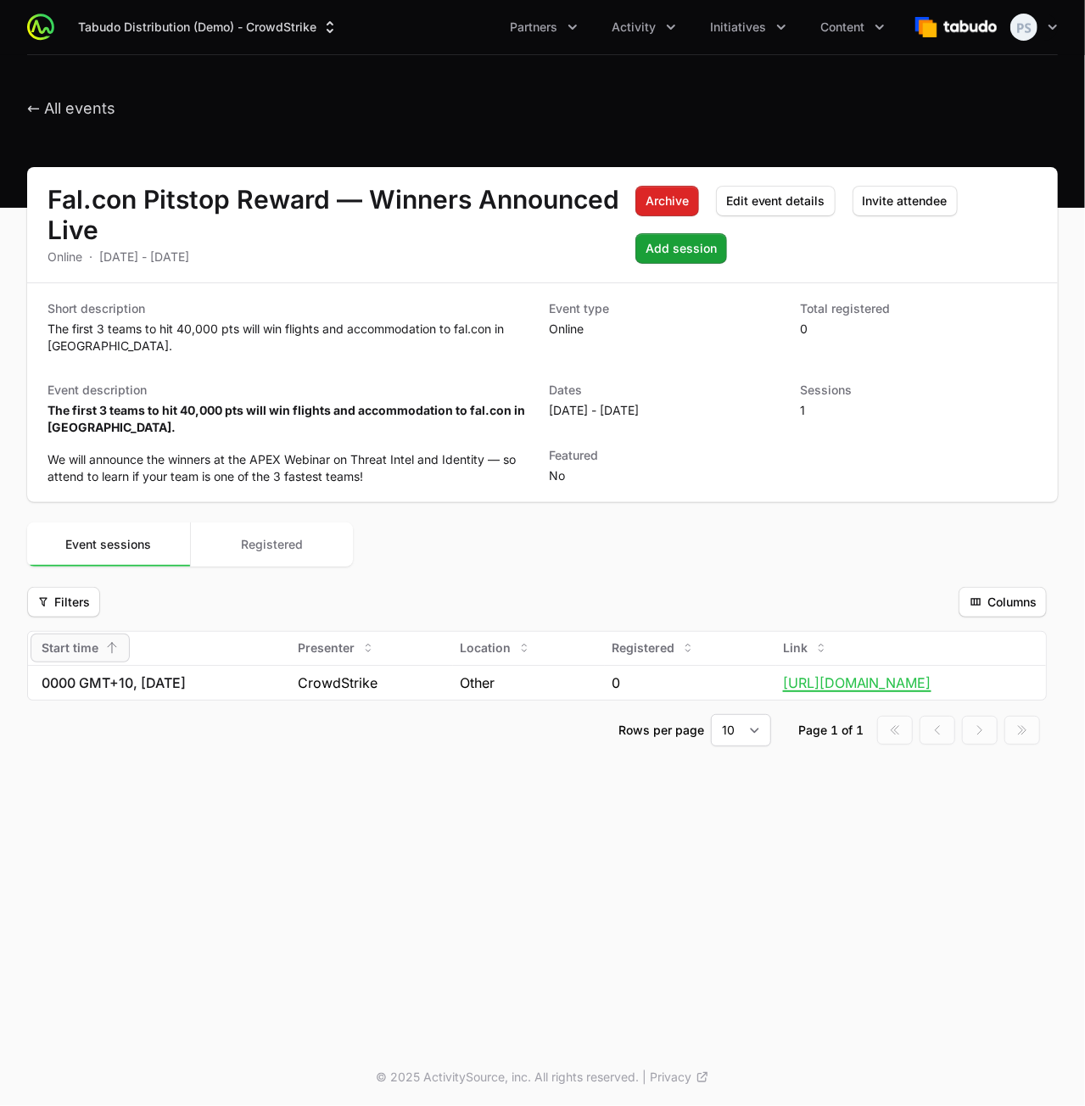
click at [1000, 618] on fieldset "Filters Filters Columns Columns Start time Presenter Location Registered Link 0…" at bounding box center [537, 667] width 1020 height 160
click at [994, 600] on span "Columns" at bounding box center [1003, 602] width 68 height 20
click at [967, 817] on div "Link" at bounding box center [994, 822] width 99 height 31
click at [843, 595] on div "Filters Filters" at bounding box center [489, 602] width 925 height 31
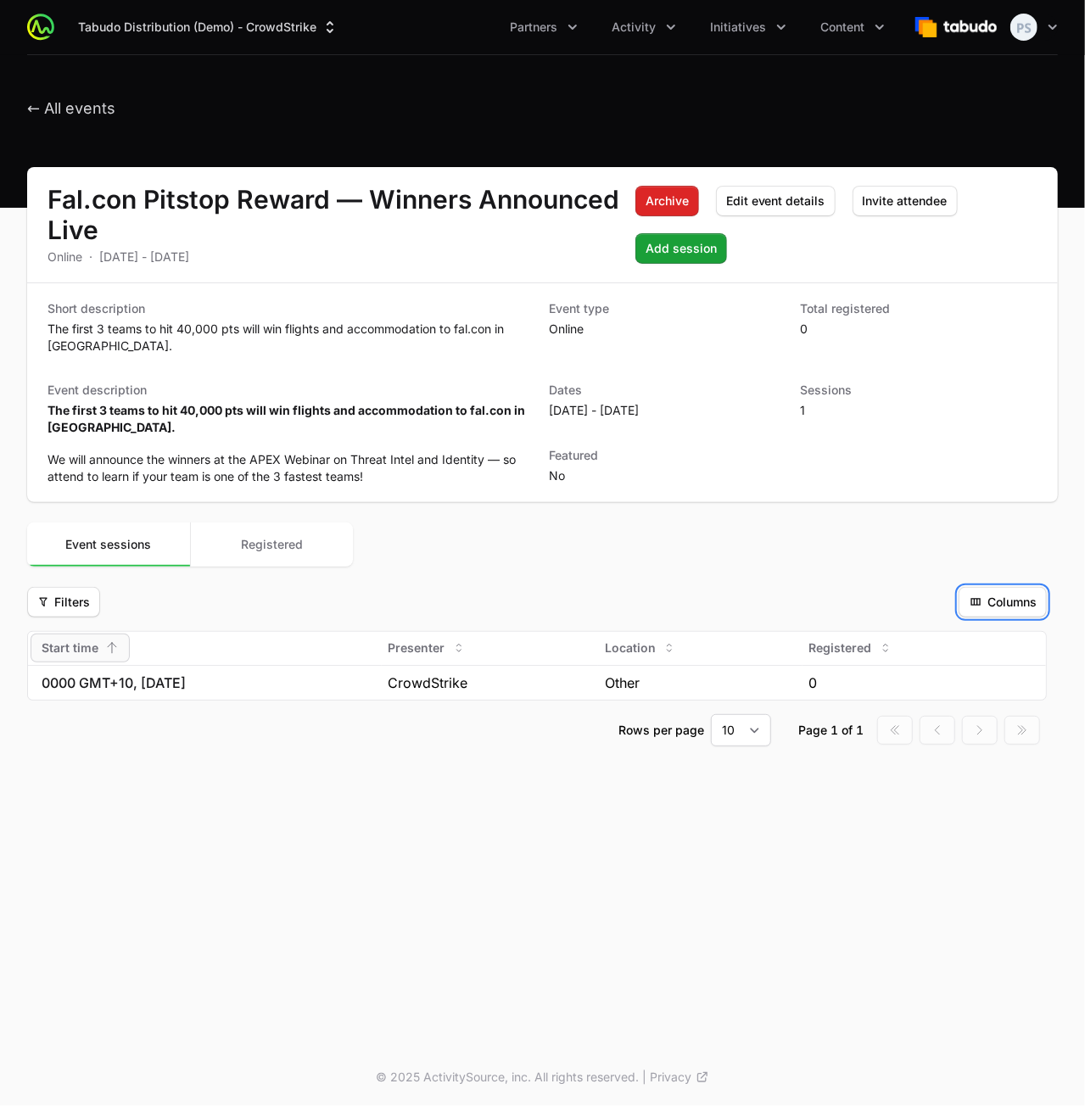
click at [1014, 597] on span "Columns" at bounding box center [1003, 602] width 68 height 20
click at [971, 673] on div "End time" at bounding box center [994, 669] width 99 height 31
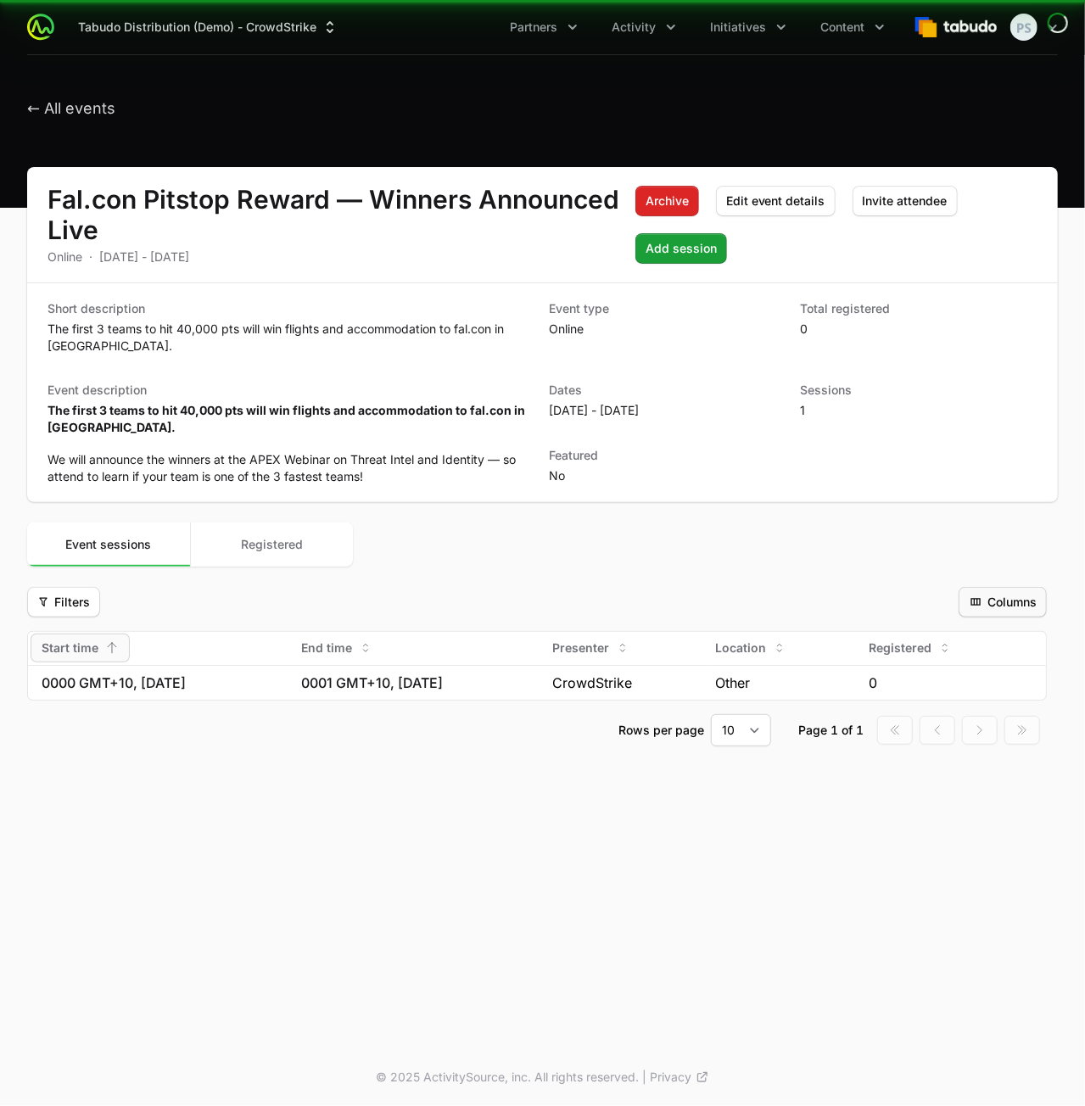
click at [993, 613] on fieldset "Filters Filters Columns Columns Start time End time Presenter Location Register…" at bounding box center [537, 667] width 1020 height 160
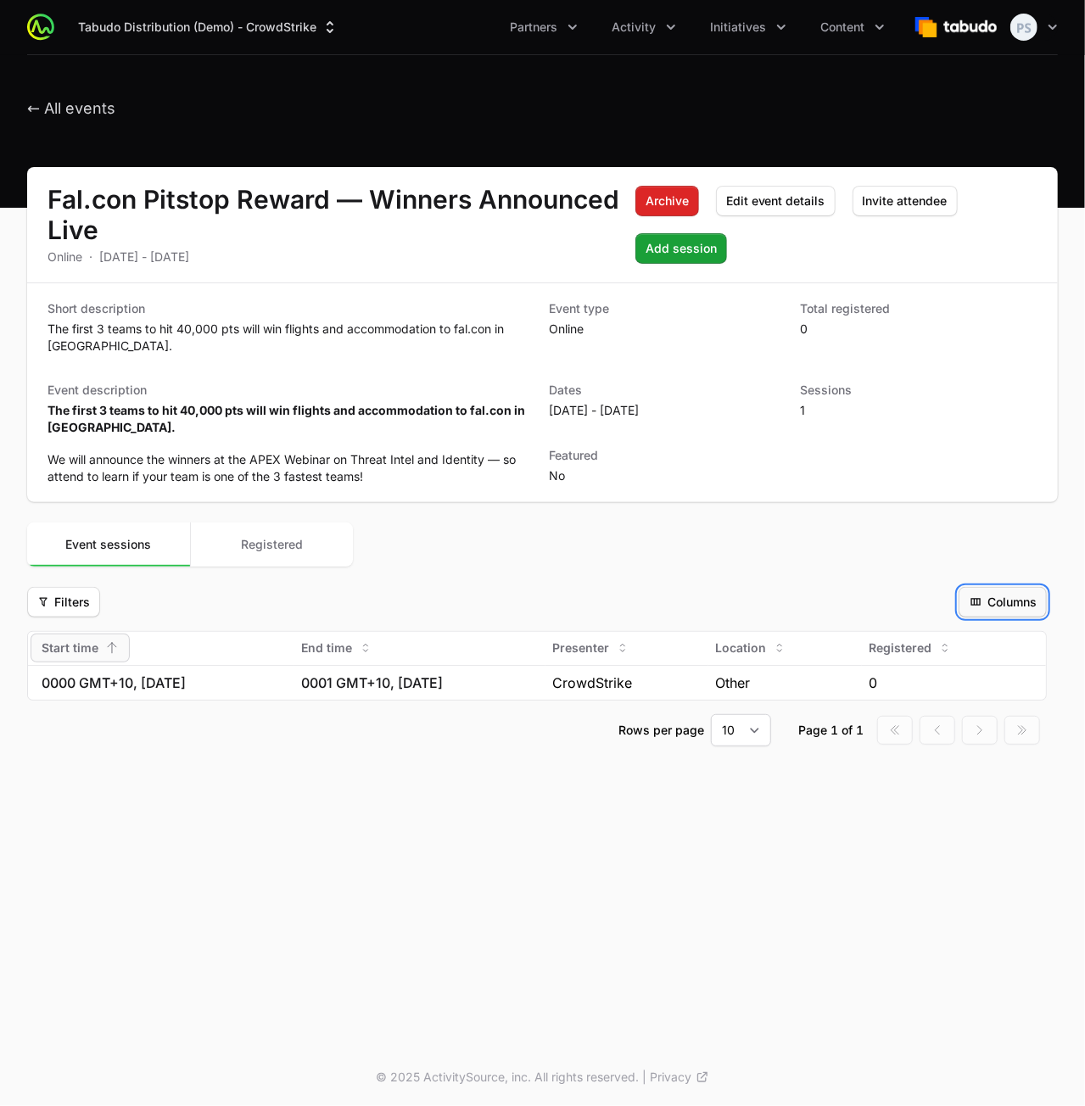
click at [994, 602] on span "Columns" at bounding box center [1003, 602] width 68 height 20
click at [972, 693] on div "Timezone" at bounding box center [994, 700] width 99 height 31
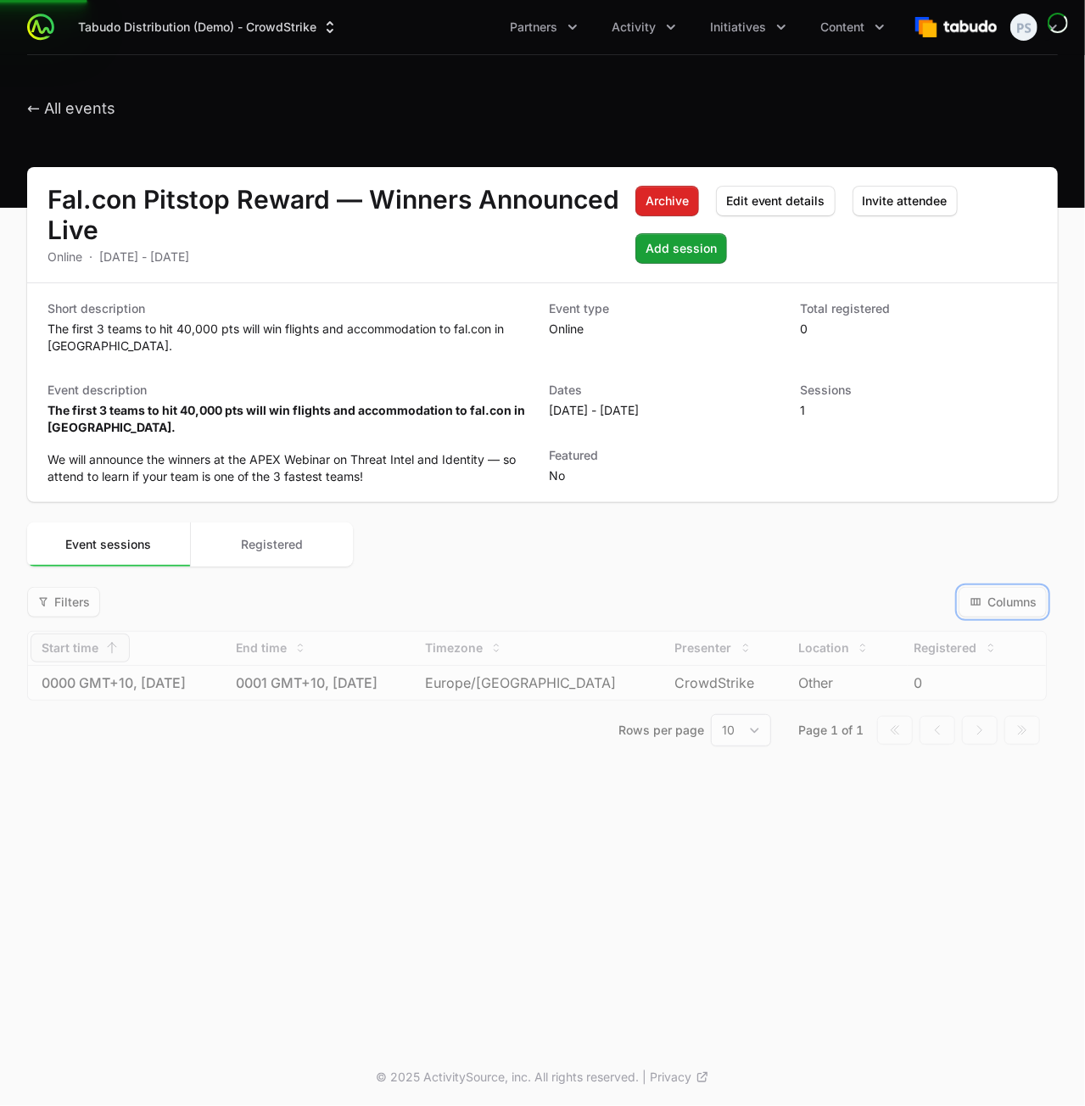
click at [998, 608] on span "Columns" at bounding box center [1003, 602] width 68 height 20
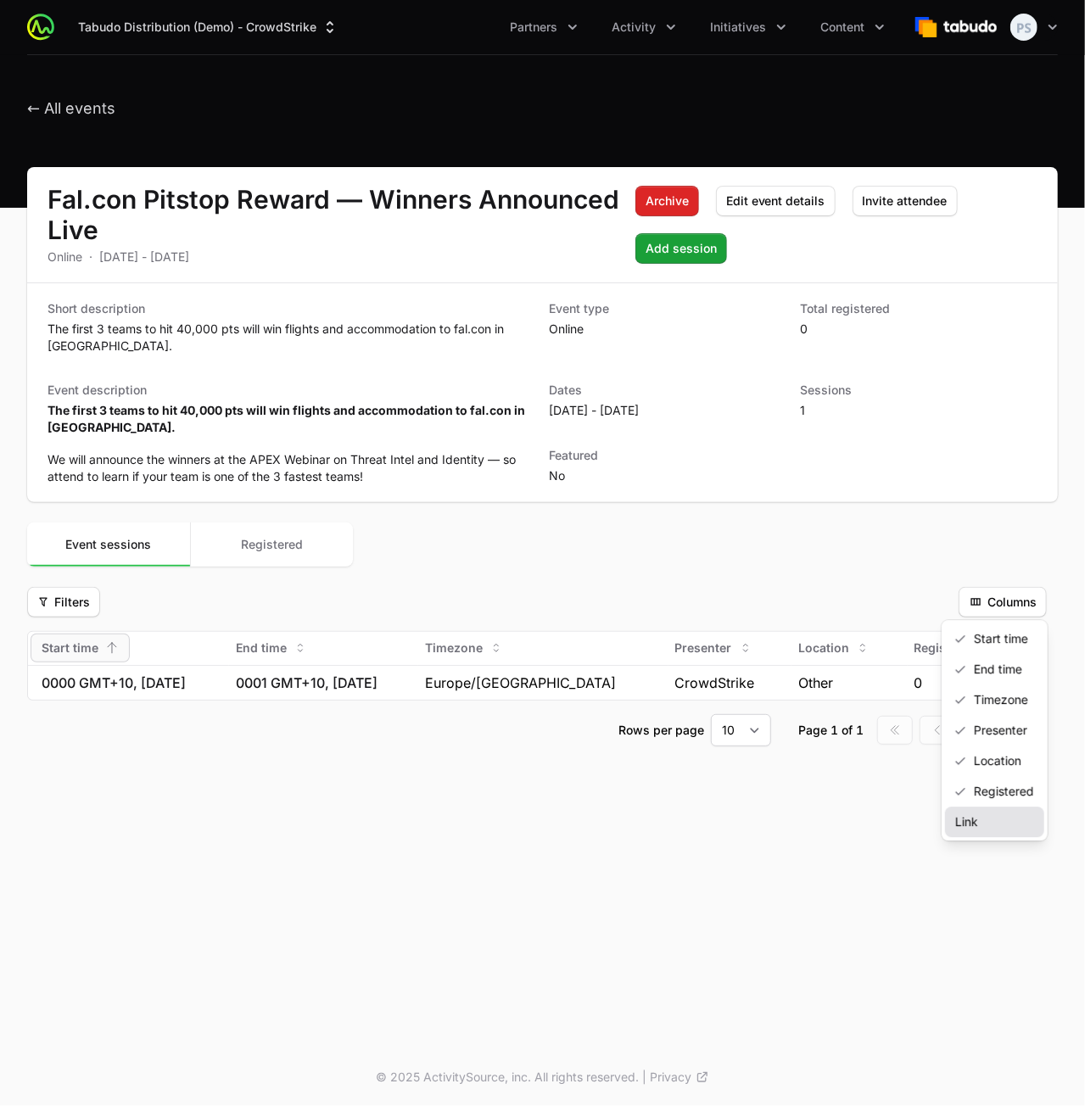
click at [967, 824] on div "Link" at bounding box center [994, 822] width 99 height 31
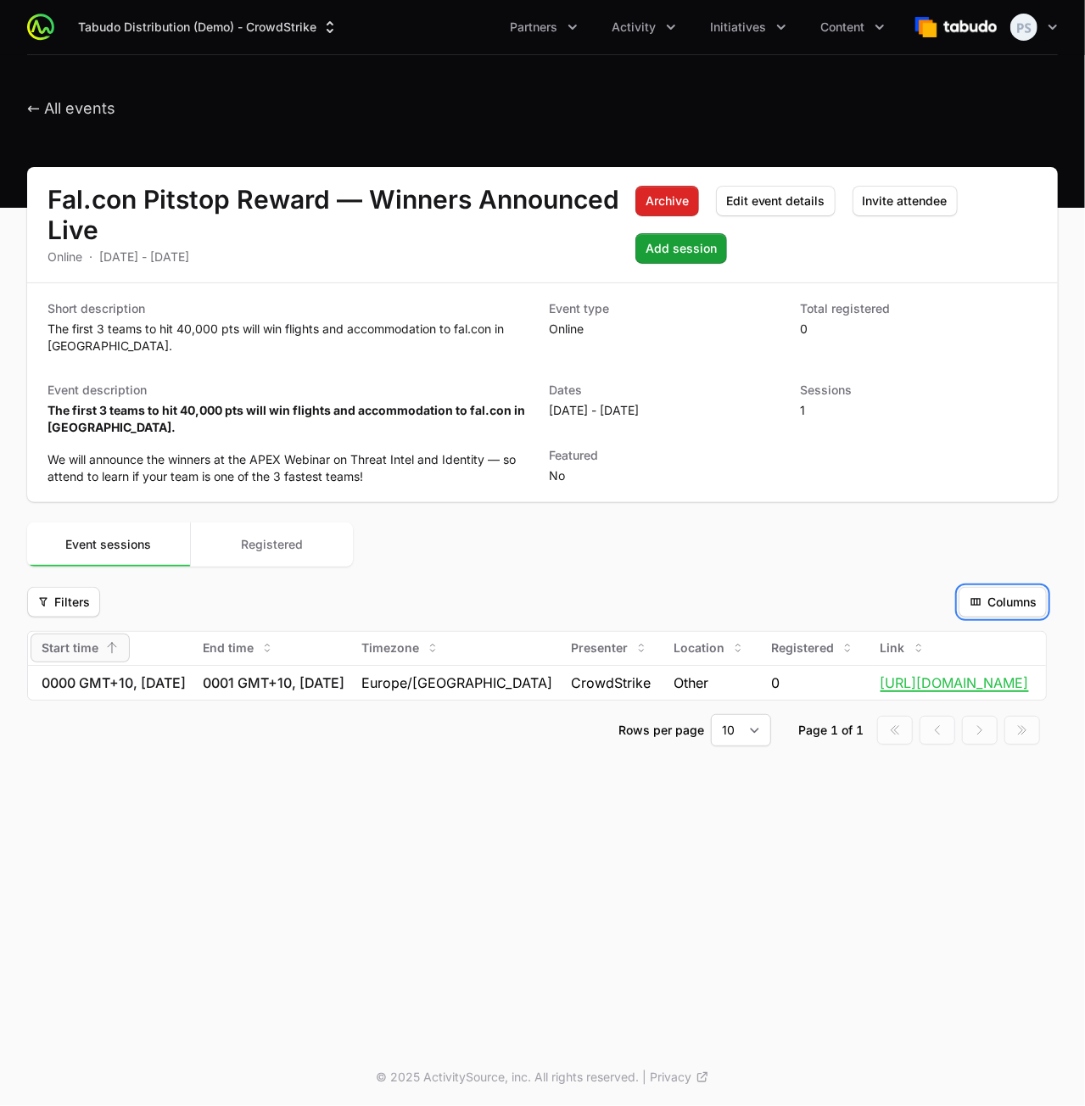
scroll to position [0, 148]
click at [1000, 600] on span "Columns" at bounding box center [1003, 602] width 68 height 20
click at [974, 816] on div "Link" at bounding box center [994, 822] width 99 height 31
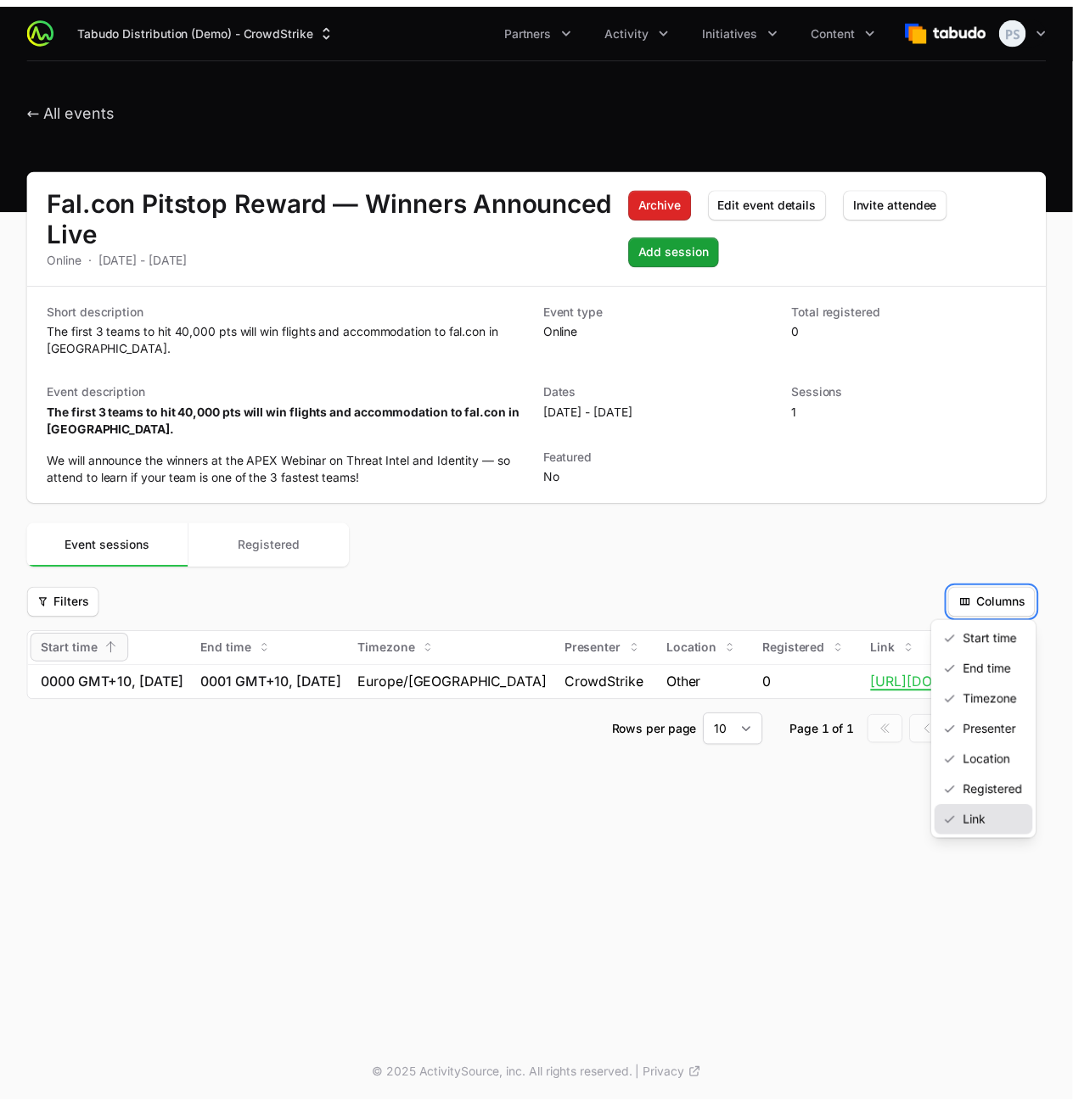
scroll to position [0, 0]
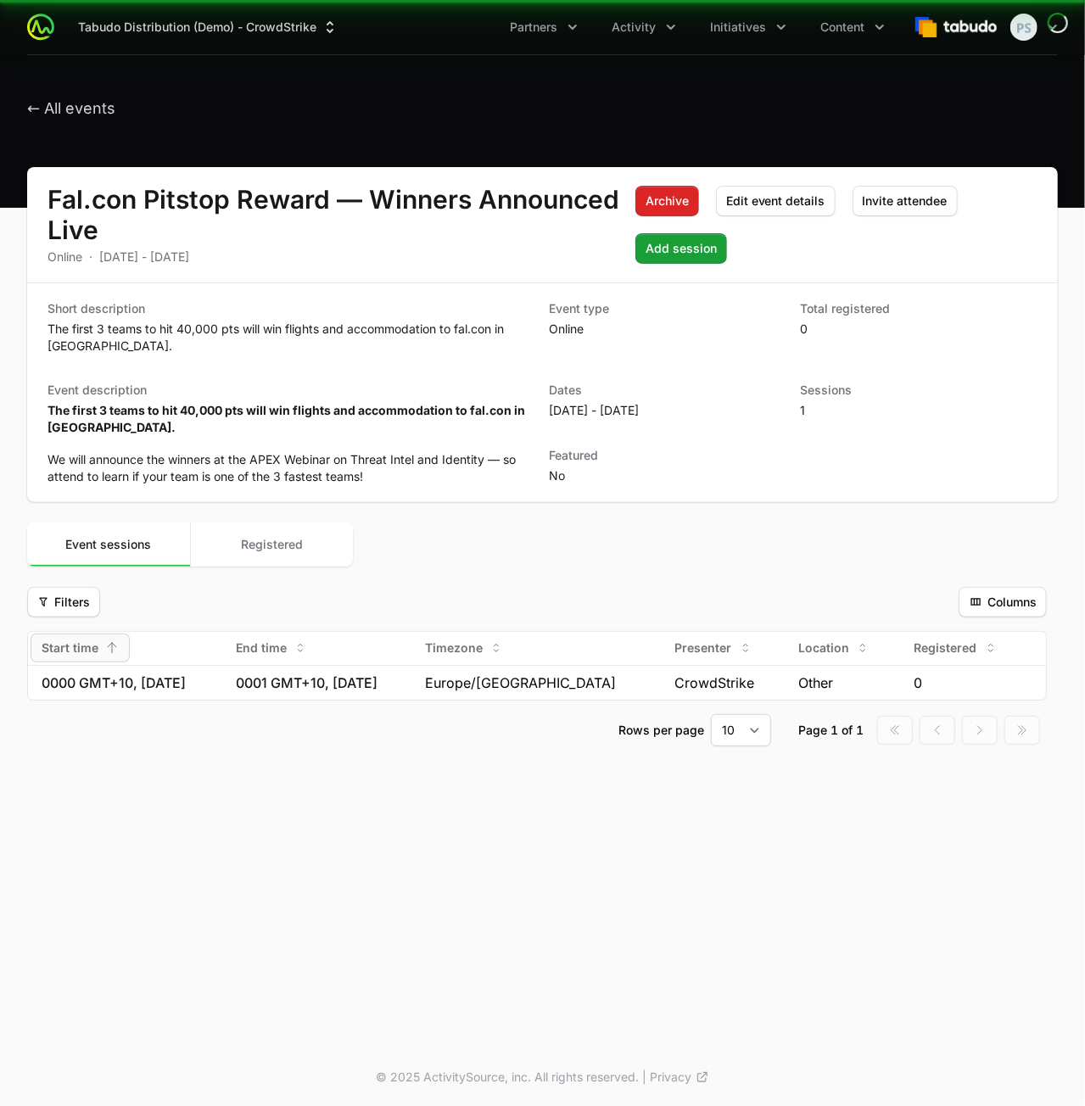
click at [995, 565] on div "Select a tab Event sessions Registered Event sessions Registered" at bounding box center [542, 545] width 1031 height 44
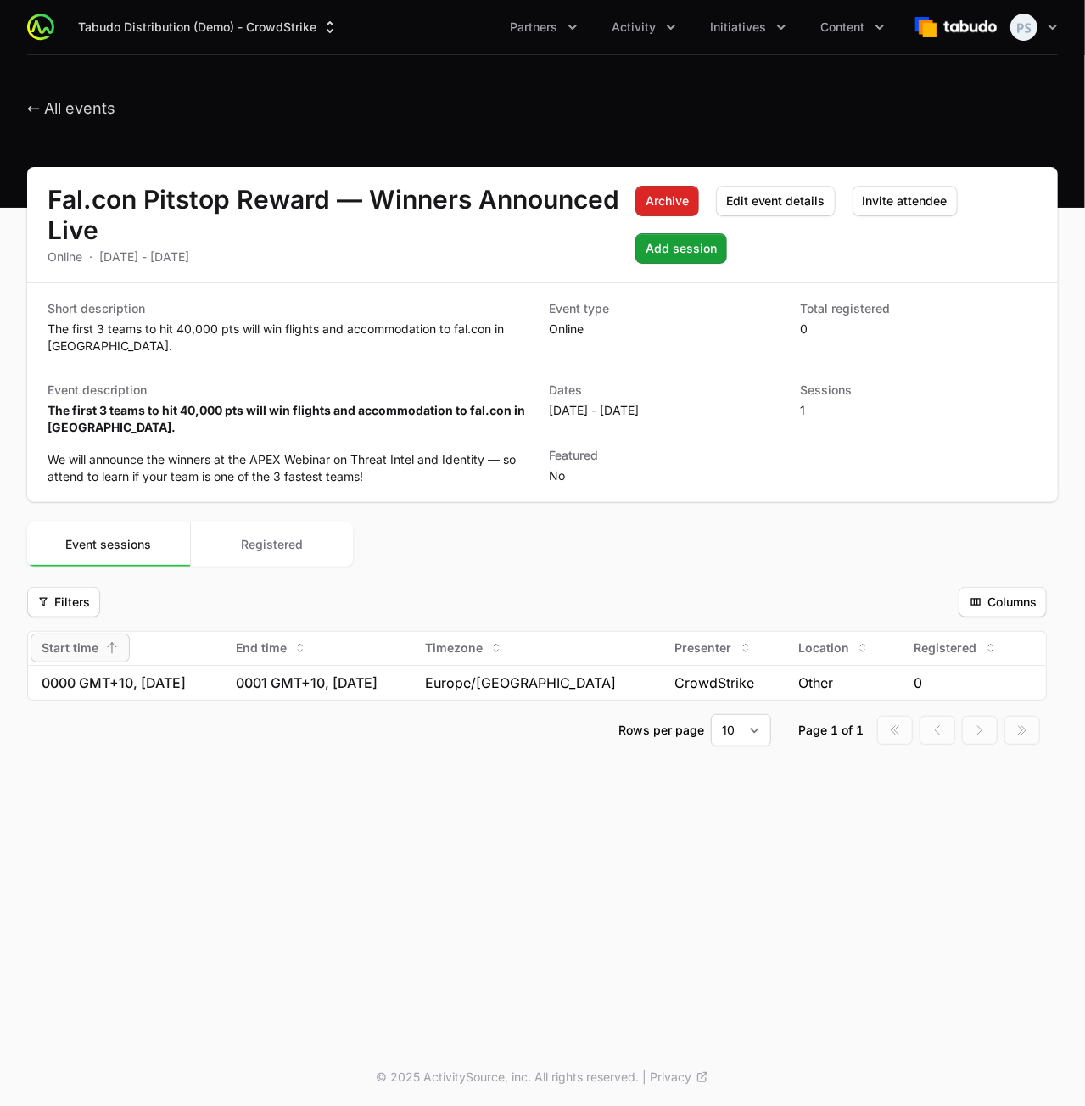
click at [998, 581] on div "Fal.con Pitstop Reward — Winners Announced Live Online · [DATE] - [DATE] Archiv…" at bounding box center [542, 477] width 1085 height 620
click at [1000, 603] on span "Columns" at bounding box center [1003, 602] width 68 height 20
click at [994, 675] on div "End time" at bounding box center [994, 669] width 99 height 31
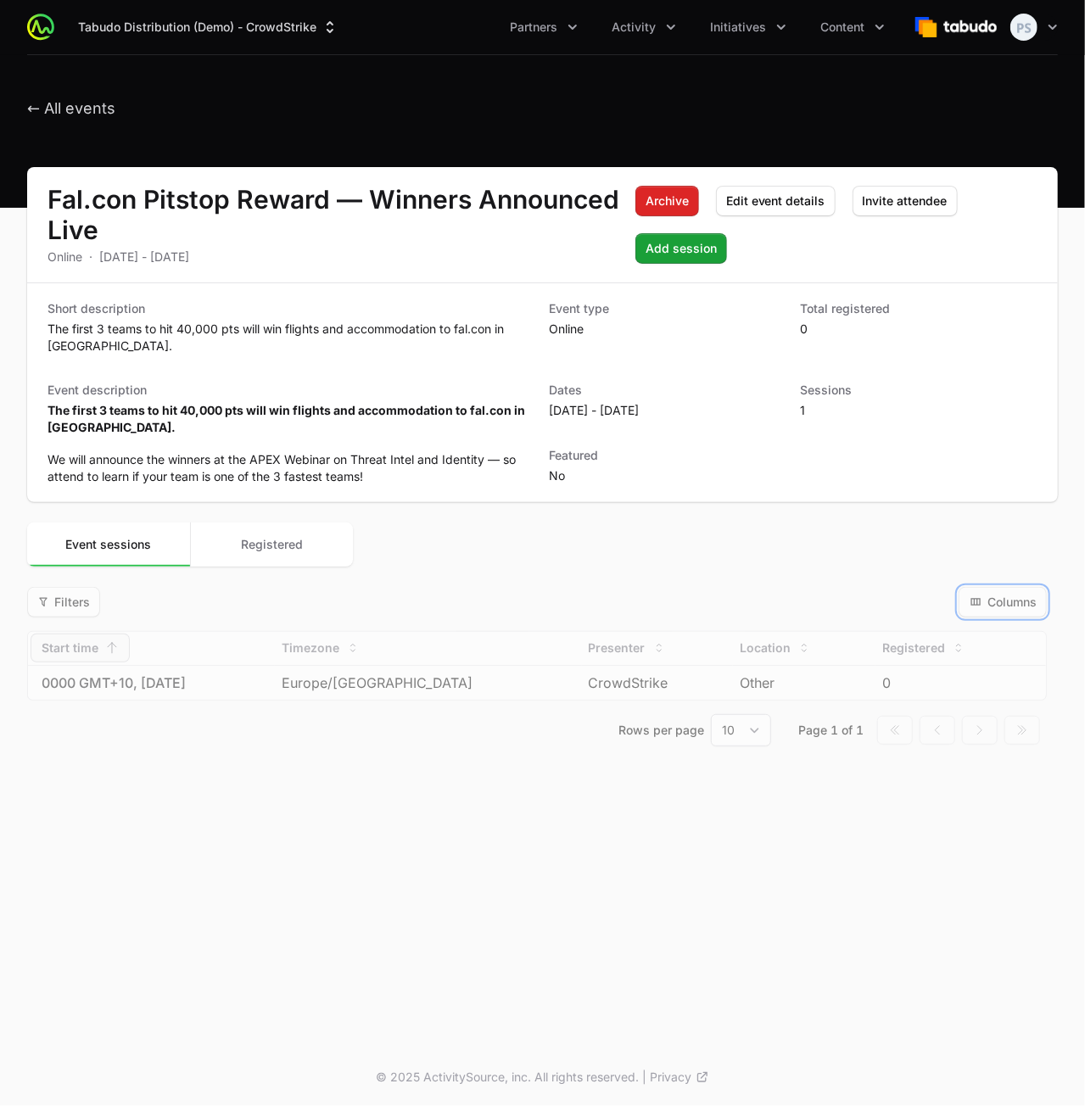
click at [994, 597] on span "Columns" at bounding box center [1003, 602] width 68 height 20
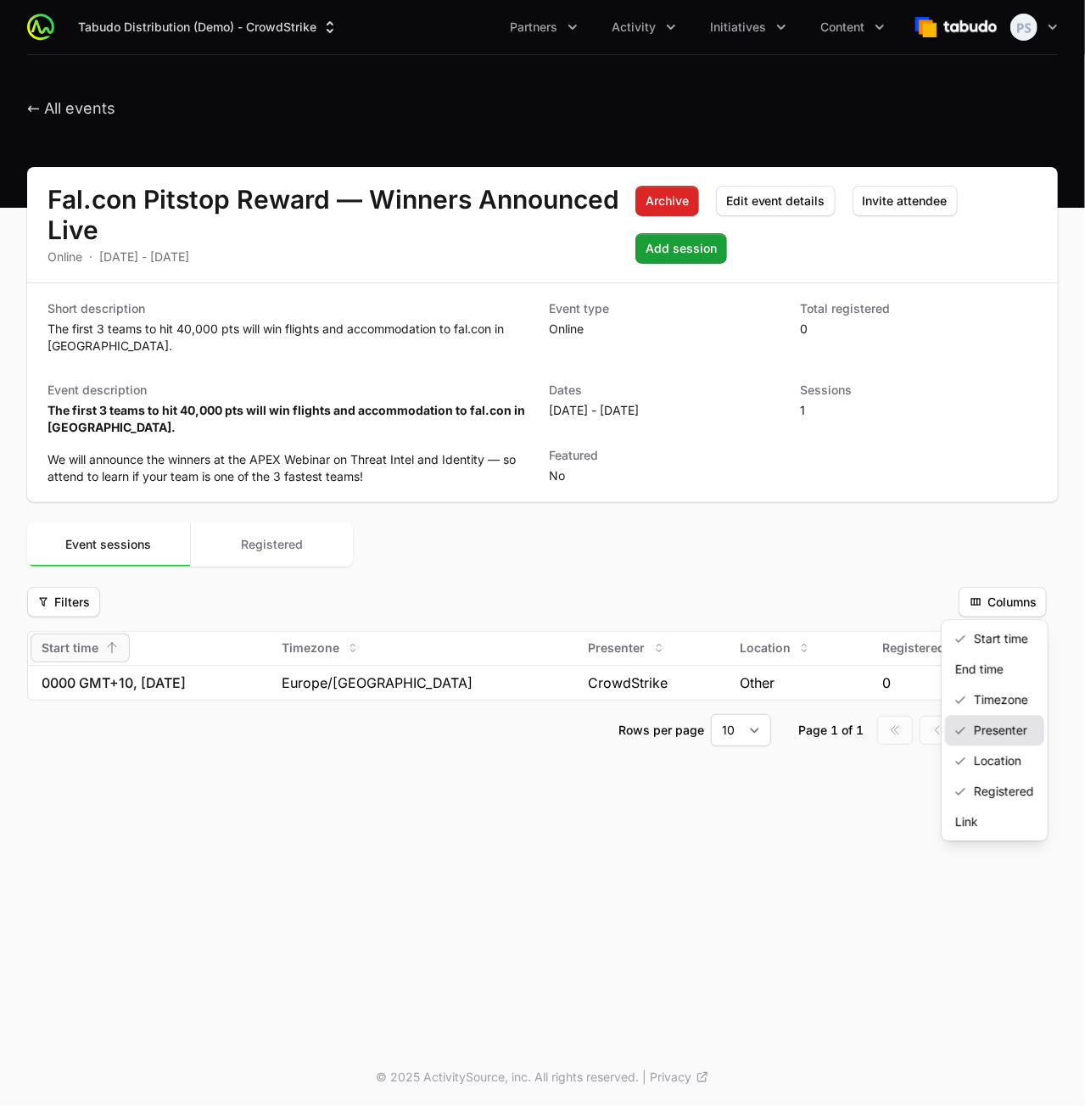
click at [991, 727] on div "Presenter" at bounding box center [994, 730] width 99 height 31
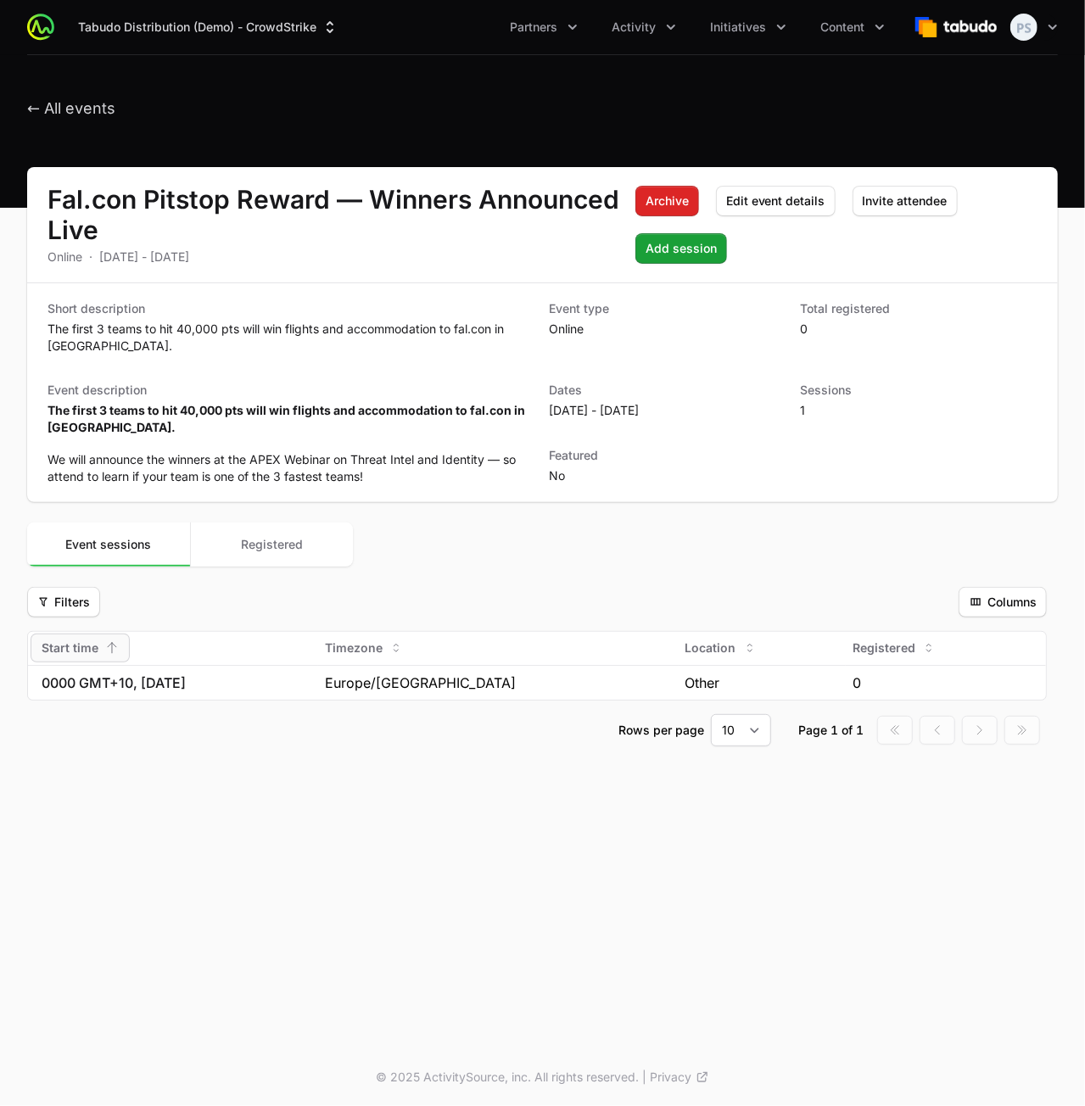
click at [989, 574] on div "Fal.con Pitstop Reward — Winners Announced Live Online · [DATE] - [DATE] Archiv…" at bounding box center [542, 477] width 1085 height 620
drag, startPoint x: 989, startPoint y: 591, endPoint x: 991, endPoint y: 613, distance: 22.2
click at [989, 592] on span "Columns" at bounding box center [1003, 602] width 68 height 20
click at [971, 727] on div "Presenter" at bounding box center [994, 730] width 99 height 31
click at [993, 591] on button "Columns Columns" at bounding box center [1003, 602] width 88 height 31
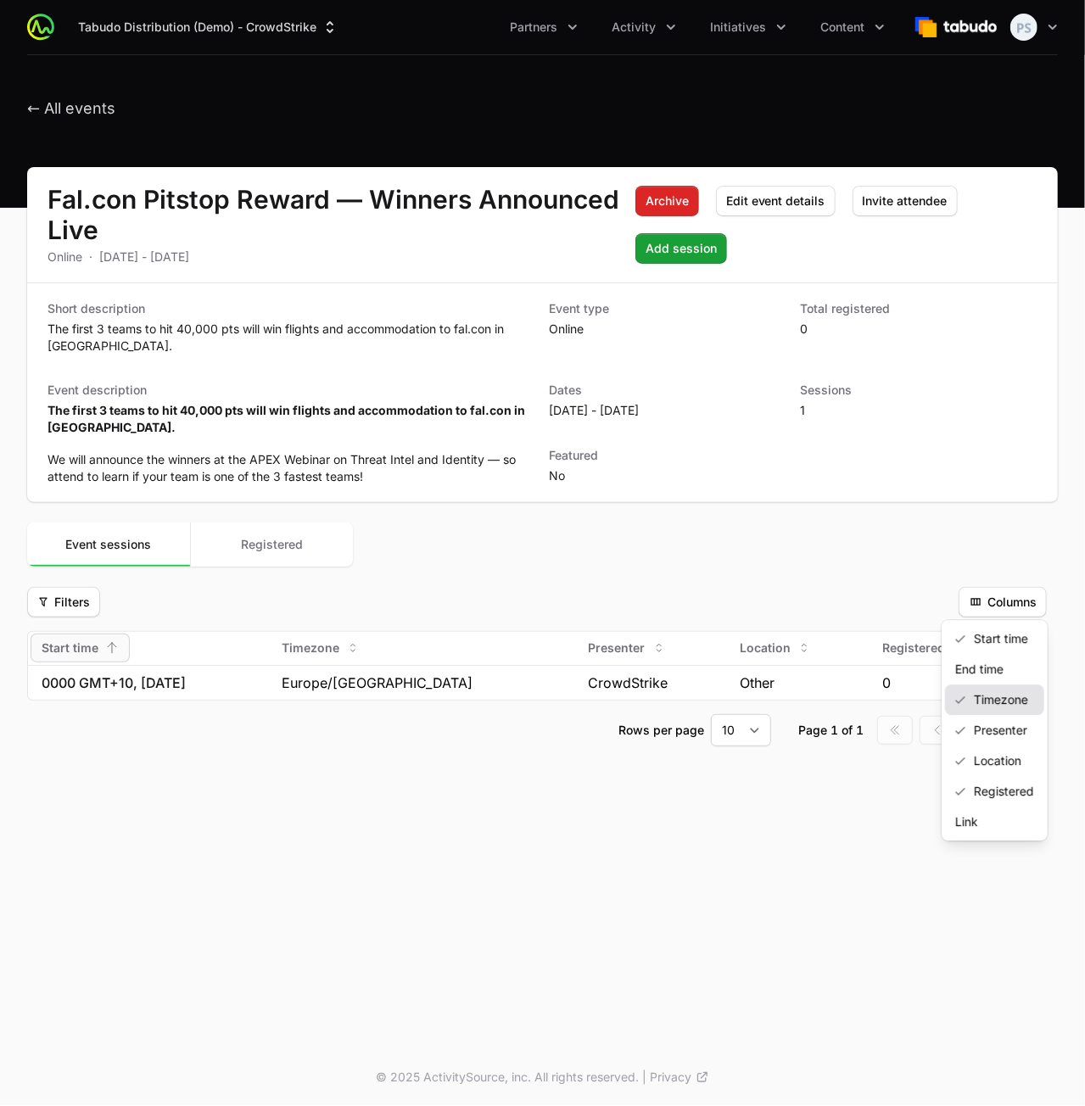
drag, startPoint x: 988, startPoint y: 715, endPoint x: 989, endPoint y: 699, distance: 16.1
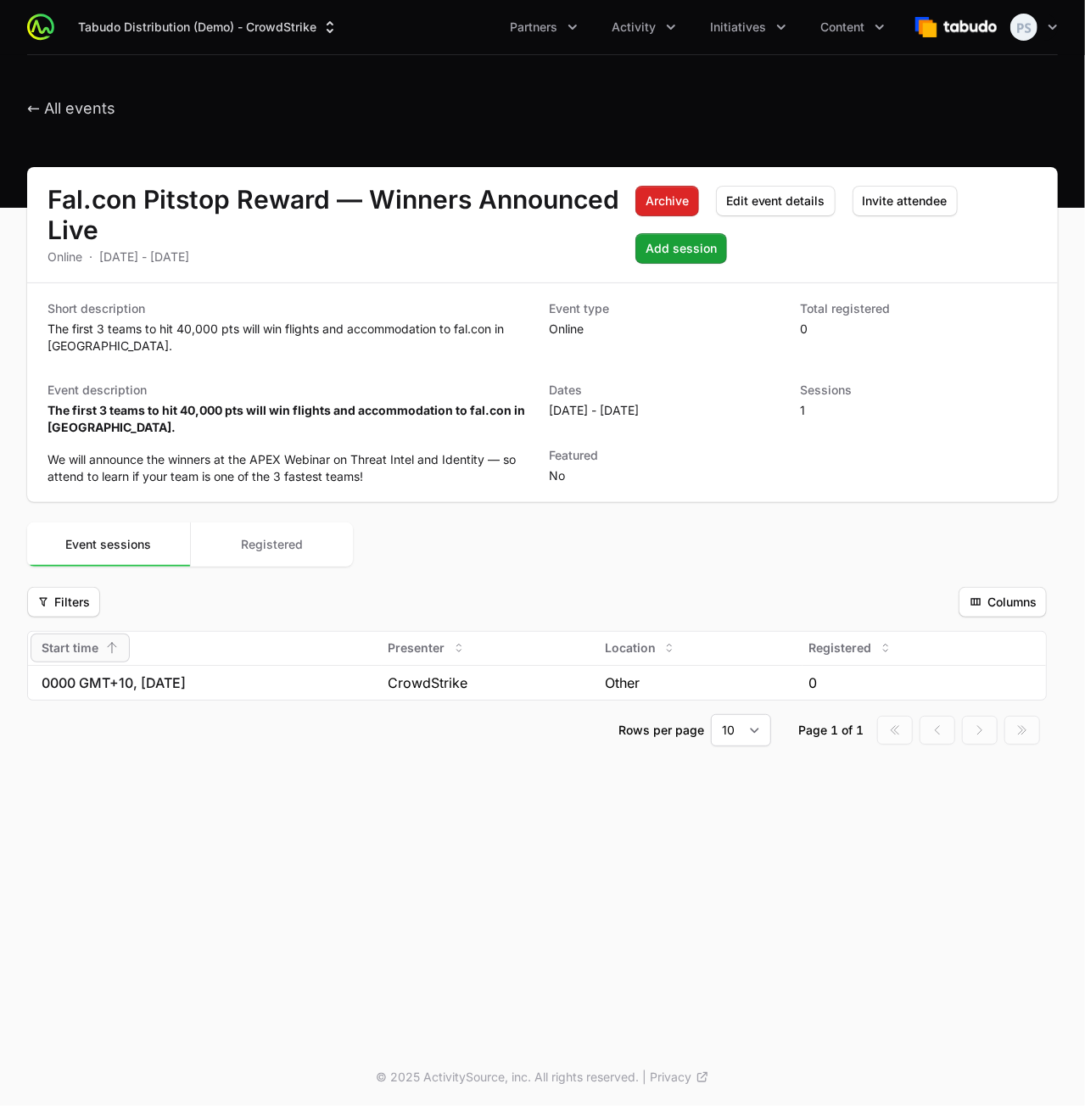
click at [755, 846] on div "Tabudo Distribution (Demo) - CrowdStrike Partners Activity Initiatives Content …" at bounding box center [542, 524] width 1085 height 1049
click at [618, 534] on div "Select a tab Event sessions Registered Event sessions Registered" at bounding box center [542, 545] width 1031 height 44
click at [268, 900] on div "Tabudo Distribution (Demo) - CrowdStrike Partners Activity Initiatives Content …" at bounding box center [542, 524] width 1085 height 1049
click at [53, 599] on span "Filters" at bounding box center [63, 602] width 53 height 20
click at [65, 637] on div "View" at bounding box center [55, 639] width 48 height 31
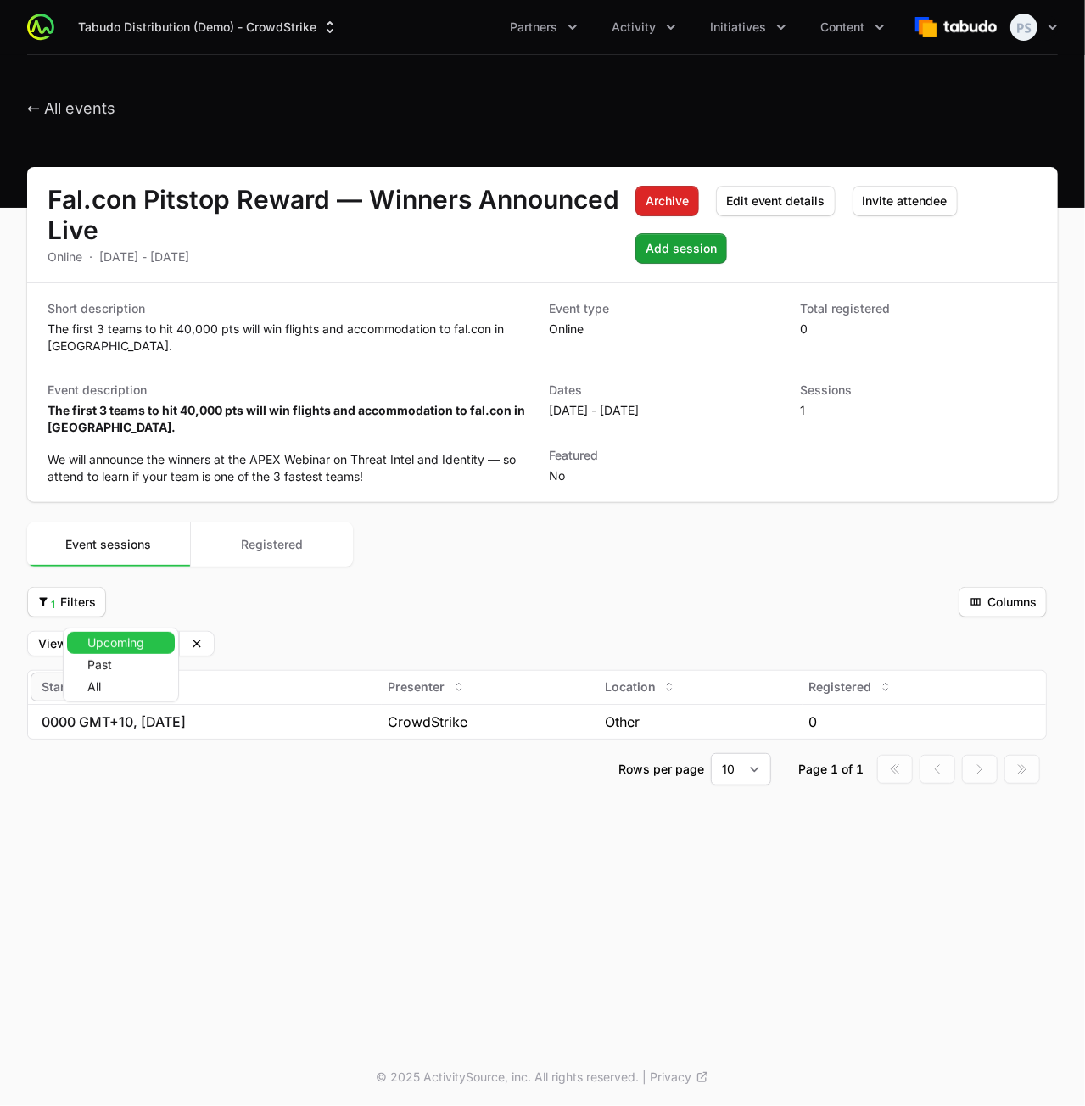
click at [122, 636] on body "Tabudo Distribution (Demo) - CrowdStrike Partners Activity Initiatives Content …" at bounding box center [542, 553] width 1085 height 1106
click at [190, 602] on html "Tabudo Distribution (Demo) - CrowdStrike Partners Activity Initiatives Content …" at bounding box center [542, 553] width 1085 height 1106
click at [193, 632] on button "Clear" at bounding box center [197, 644] width 34 height 24
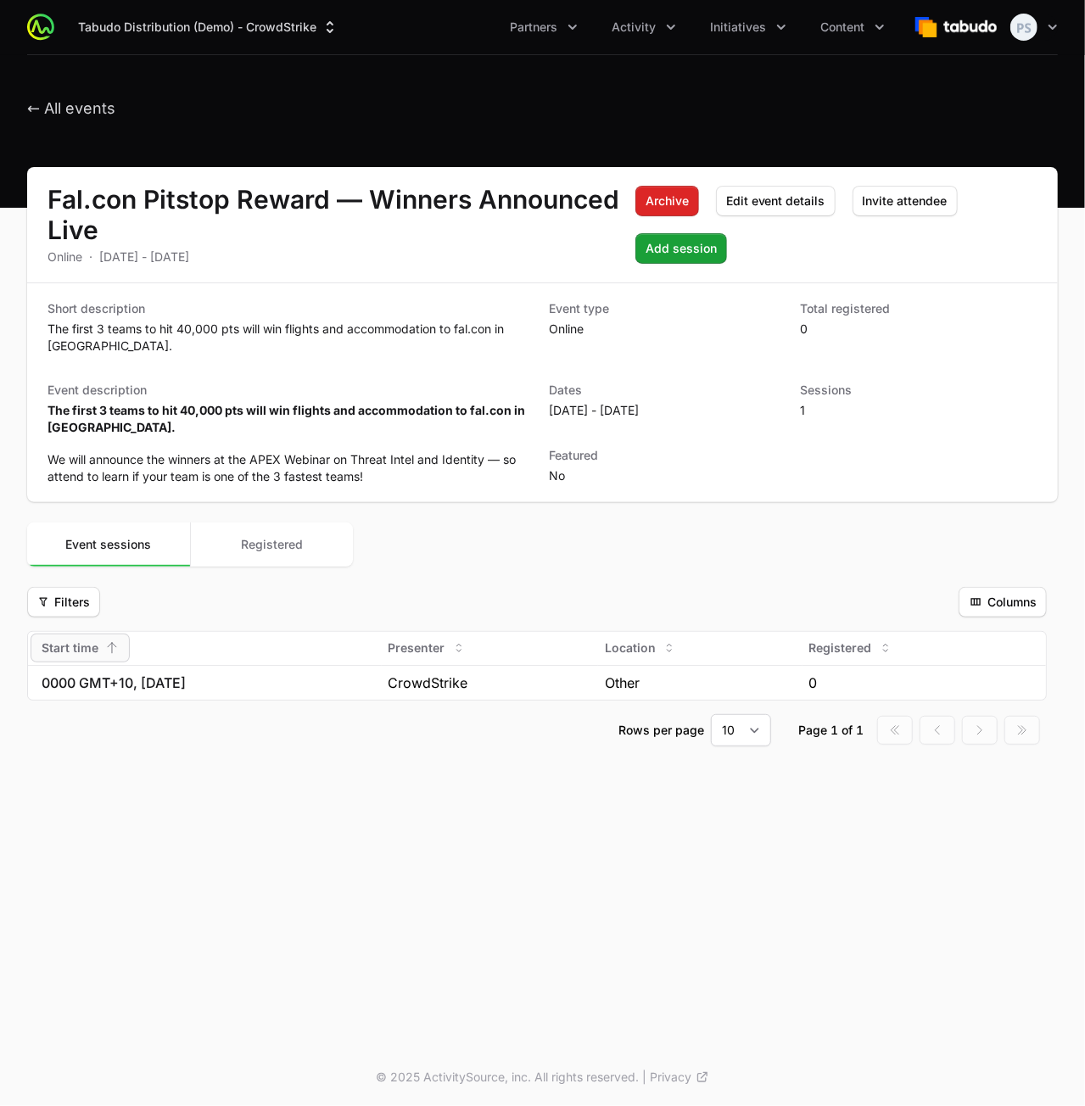
click at [204, 605] on div "Filters Filters" at bounding box center [489, 602] width 925 height 31
click at [1000, 606] on span "Columns" at bounding box center [1003, 602] width 68 height 20
click at [998, 605] on html "Tabudo Distribution (Demo) - CrowdStrike Partners Activity Initiatives Content …" at bounding box center [542, 553] width 1085 height 1106
click at [573, 36] on button "Partners" at bounding box center [544, 27] width 88 height 31
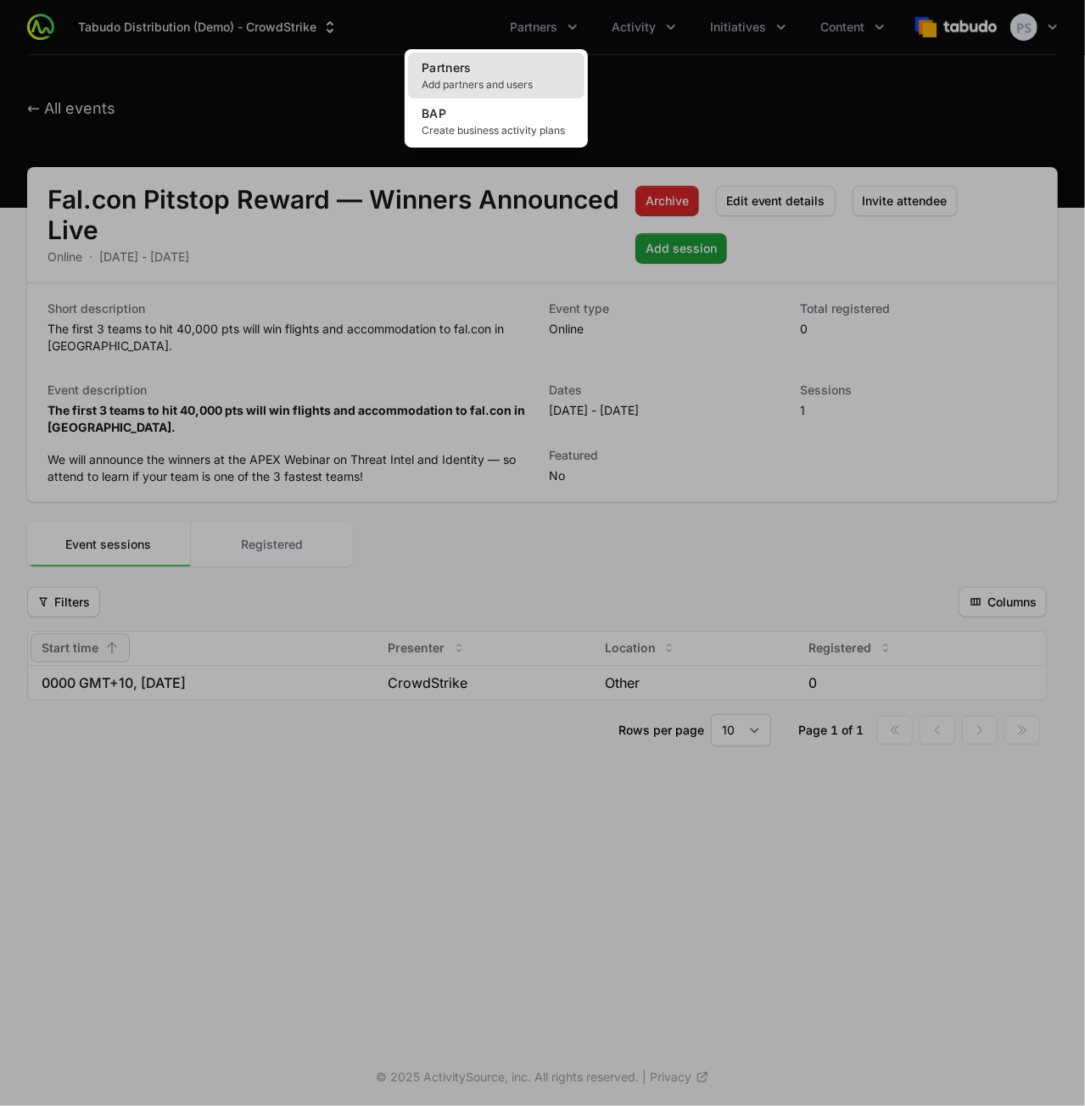
click at [533, 70] on link "Partners Add partners and users" at bounding box center [496, 76] width 176 height 46
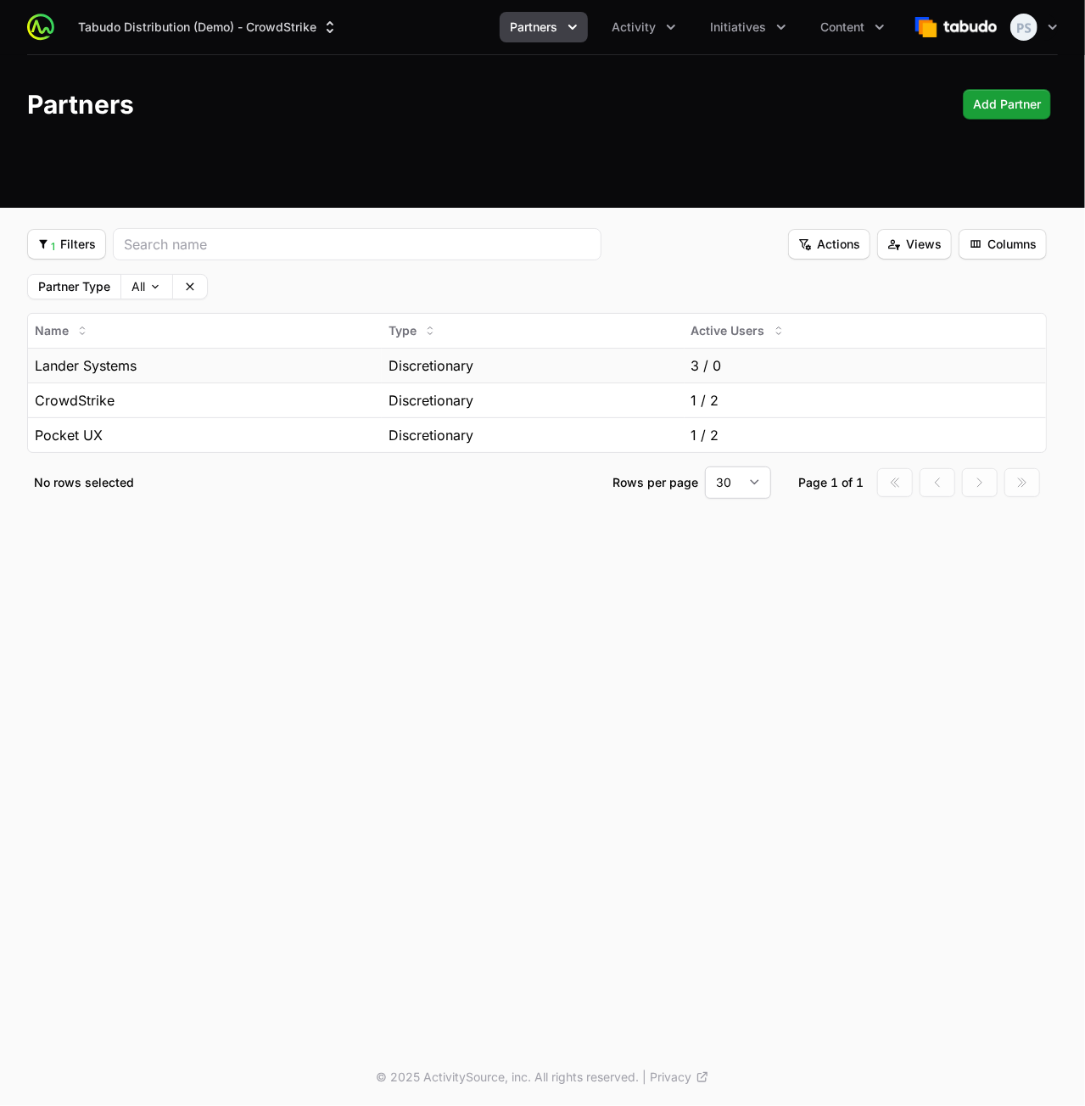
click at [290, 359] on div "Lander Systems" at bounding box center [205, 366] width 340 height 20
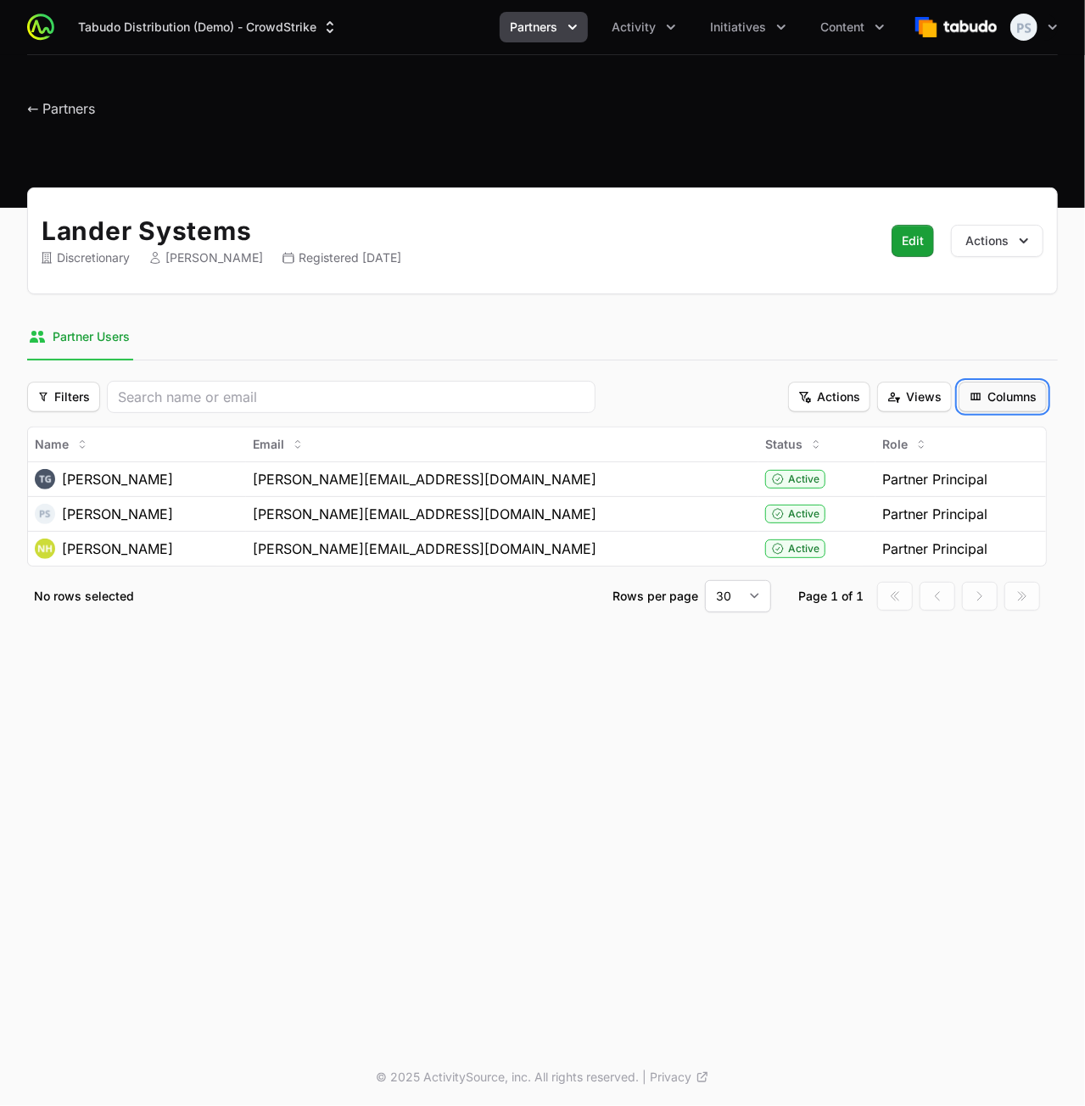
click at [1002, 400] on span "Columns" at bounding box center [1003, 397] width 68 height 20
click at [976, 546] on div "Registered At" at bounding box center [989, 555] width 109 height 31
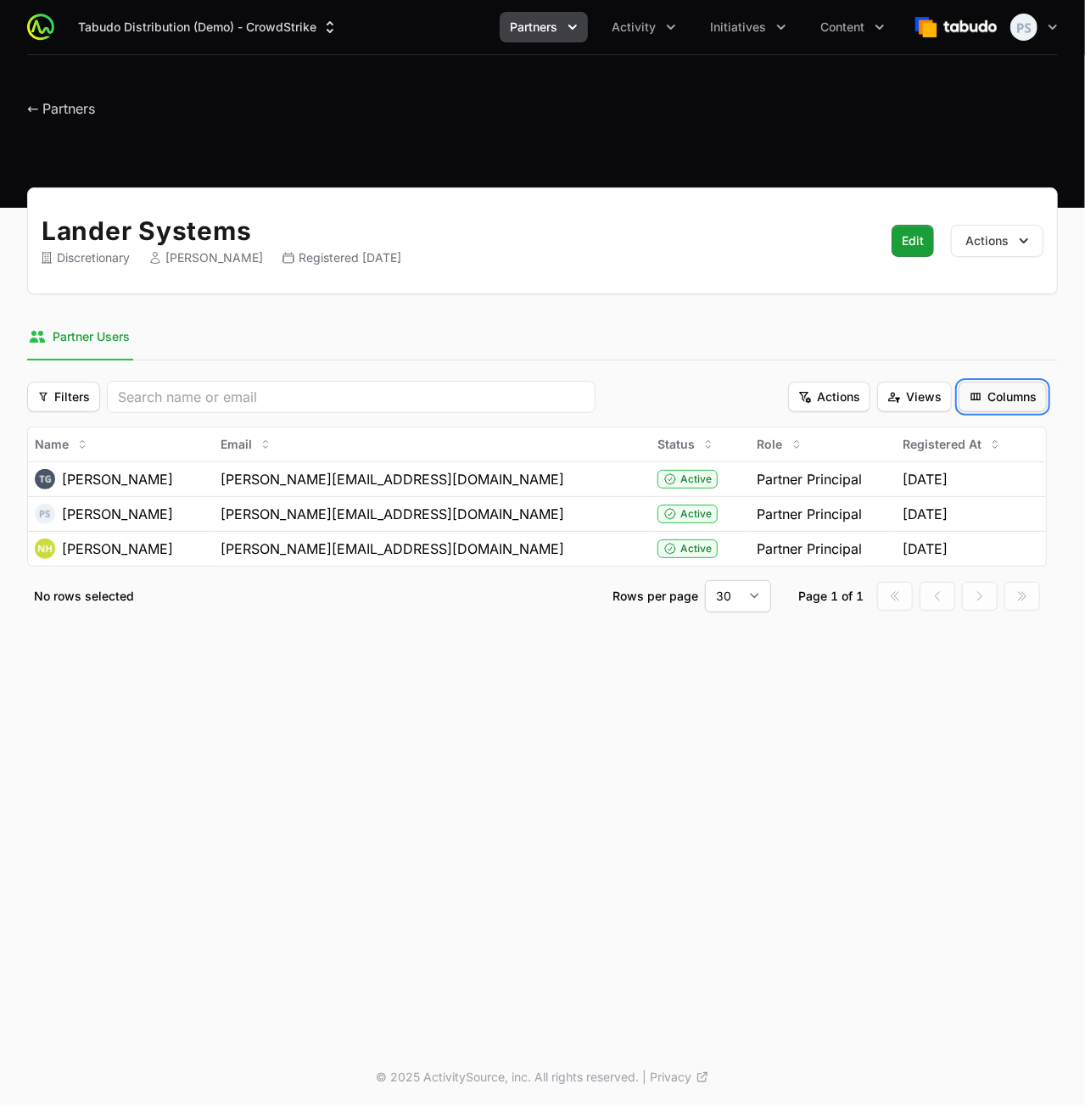
click at [999, 391] on span "Columns" at bounding box center [1003, 397] width 68 height 20
click at [973, 551] on div "Registered At" at bounding box center [987, 555] width 115 height 31
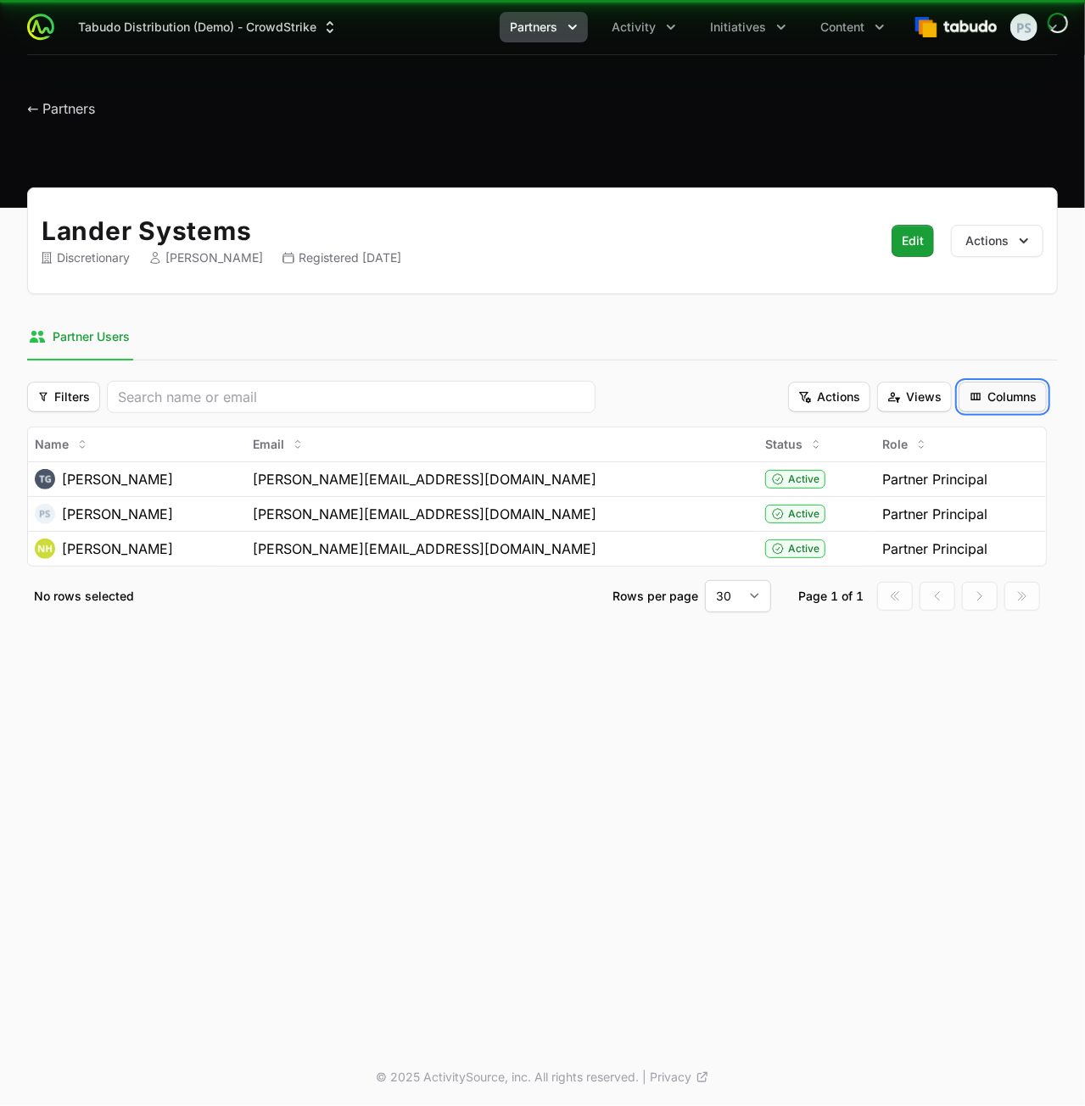
click at [1011, 393] on span "Columns" at bounding box center [1003, 397] width 68 height 20
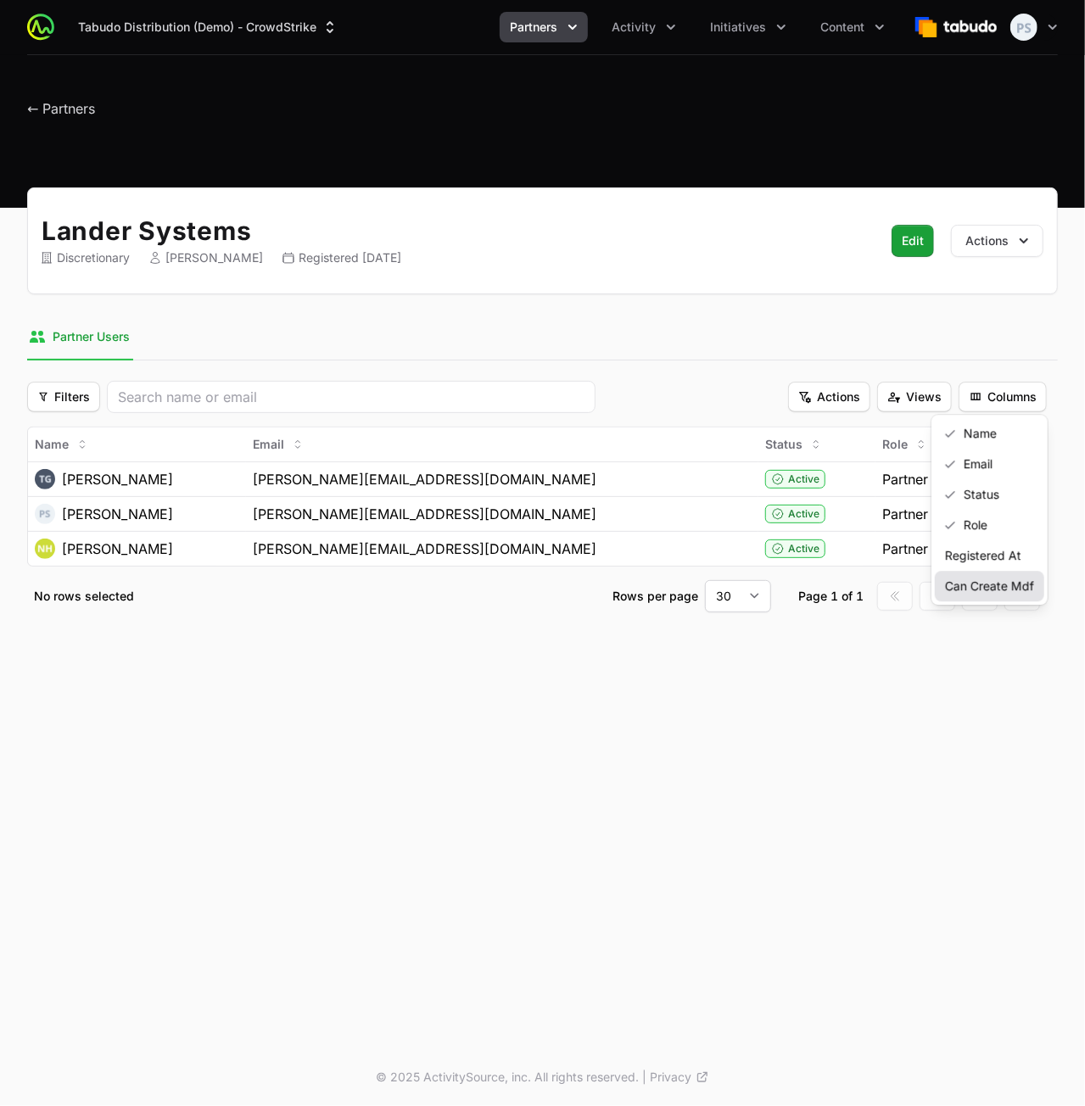
click at [972, 574] on div "Can Create Mdf" at bounding box center [989, 586] width 109 height 31
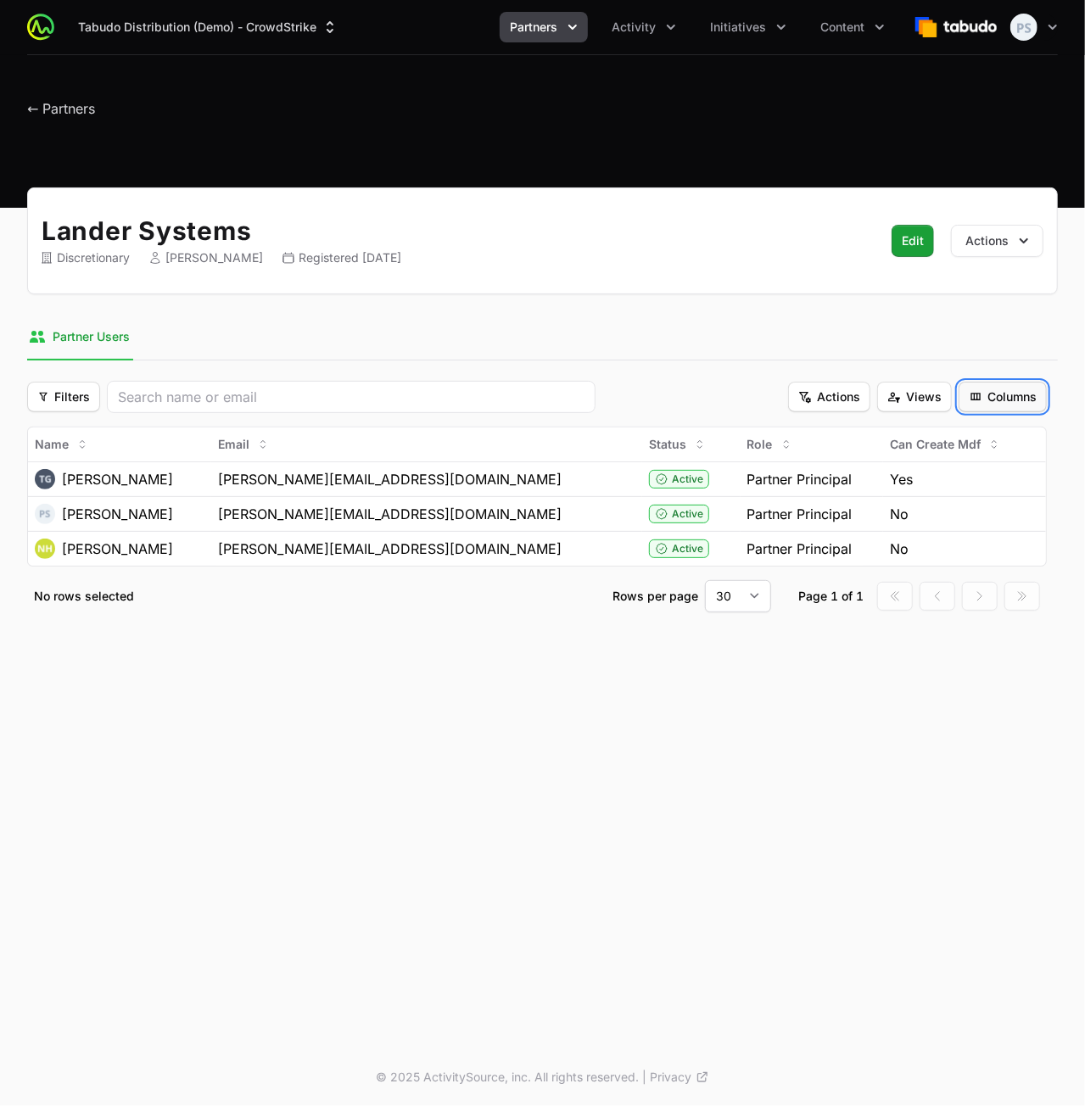
click at [996, 390] on span "Columns" at bounding box center [1003, 397] width 68 height 20
click at [965, 581] on div "Can Create Mdf" at bounding box center [980, 586] width 128 height 31
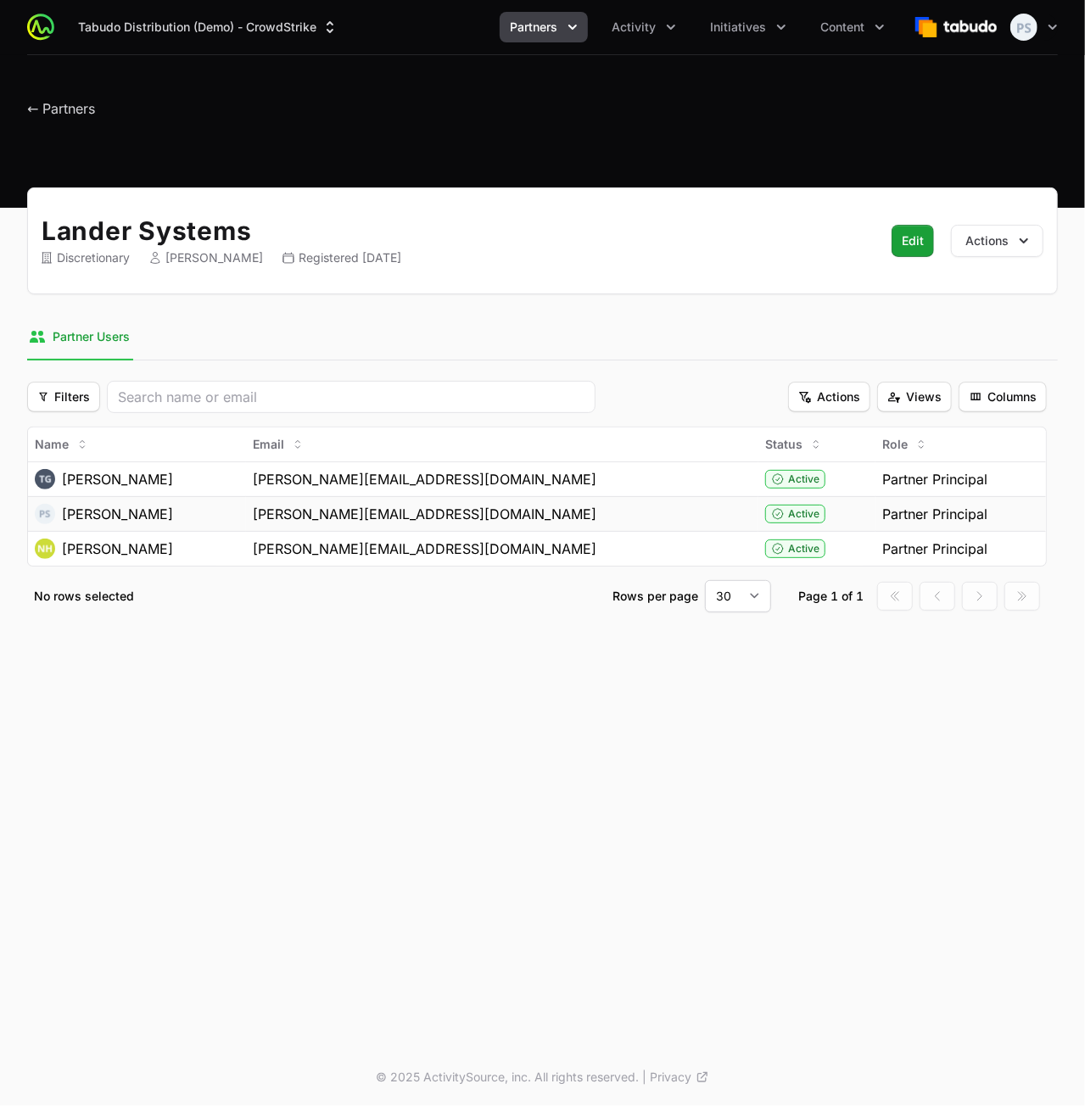
click at [490, 504] on div "[PERSON_NAME][EMAIL_ADDRESS][DOMAIN_NAME]" at bounding box center [502, 514] width 499 height 20
click at [1020, 397] on span "Columns" at bounding box center [1003, 397] width 68 height 20
click at [640, 529] on html "Tabudo Distribution (Demo) - CrowdStrike Partners Activity Initiatives Content …" at bounding box center [542, 553] width 1085 height 1106
click at [626, 542] on div "[PERSON_NAME][EMAIL_ADDRESS][DOMAIN_NAME]" at bounding box center [502, 549] width 499 height 20
click at [1050, 395] on section "Filters Filters Actions Actions Views Views Columns Columns Name Email Status R…" at bounding box center [542, 497] width 1031 height 232
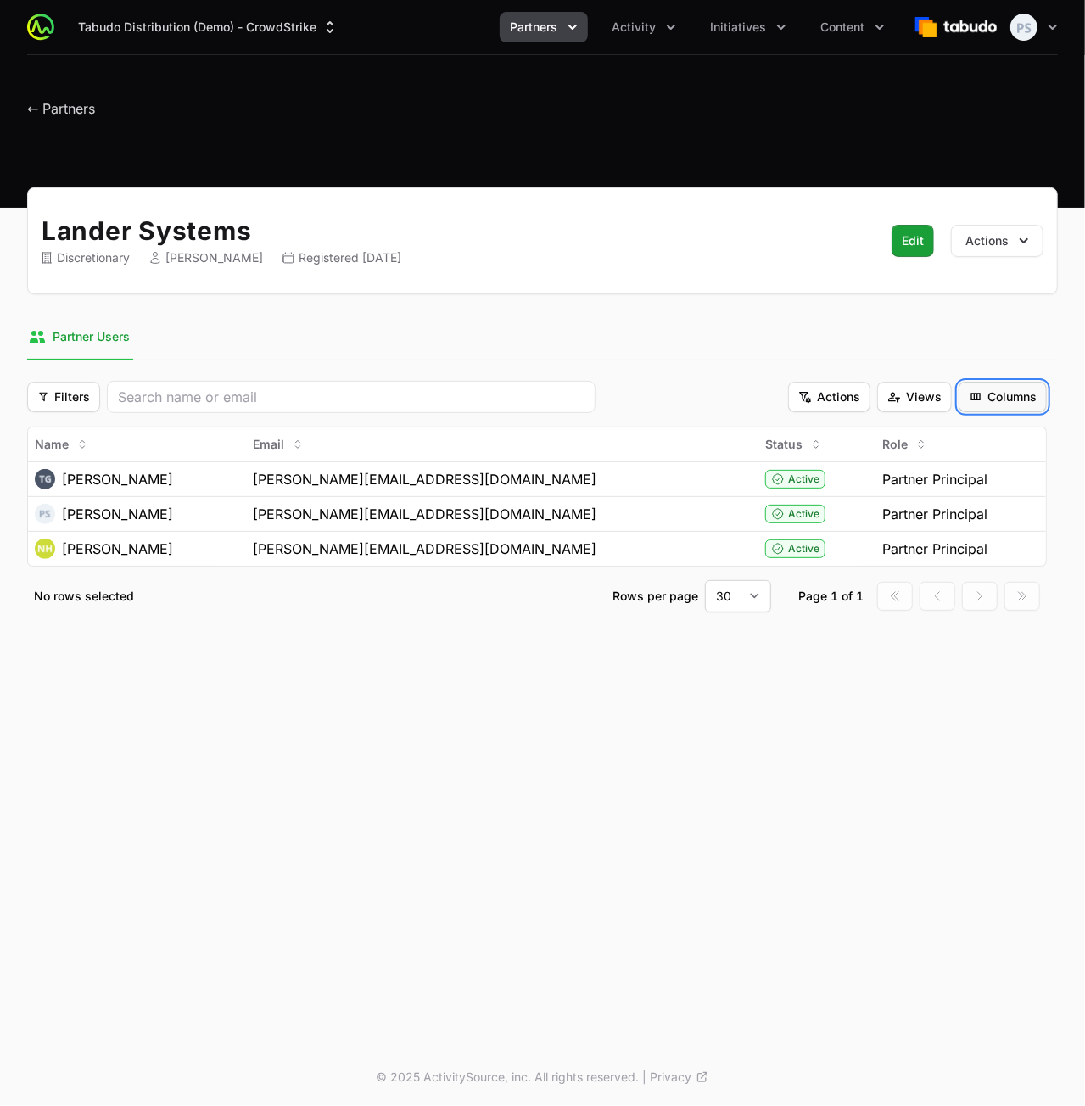
click at [1023, 395] on span "Columns" at bounding box center [1003, 397] width 68 height 20
click at [994, 583] on div "Can Create Mdf" at bounding box center [989, 586] width 109 height 31
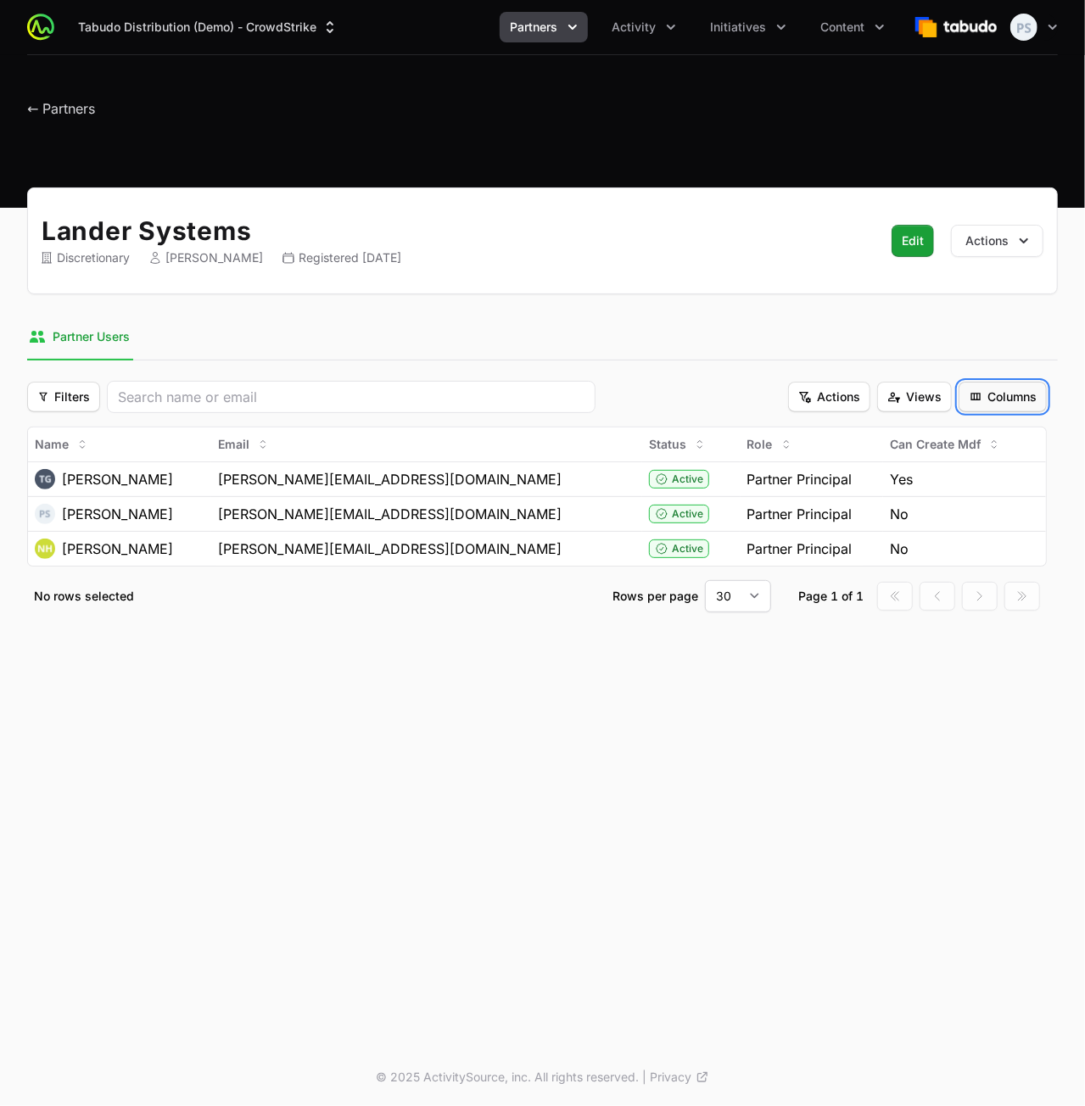
click at [989, 384] on button "Columns Columns" at bounding box center [1003, 397] width 88 height 31
click at [955, 551] on div "Registered At" at bounding box center [980, 555] width 128 height 31
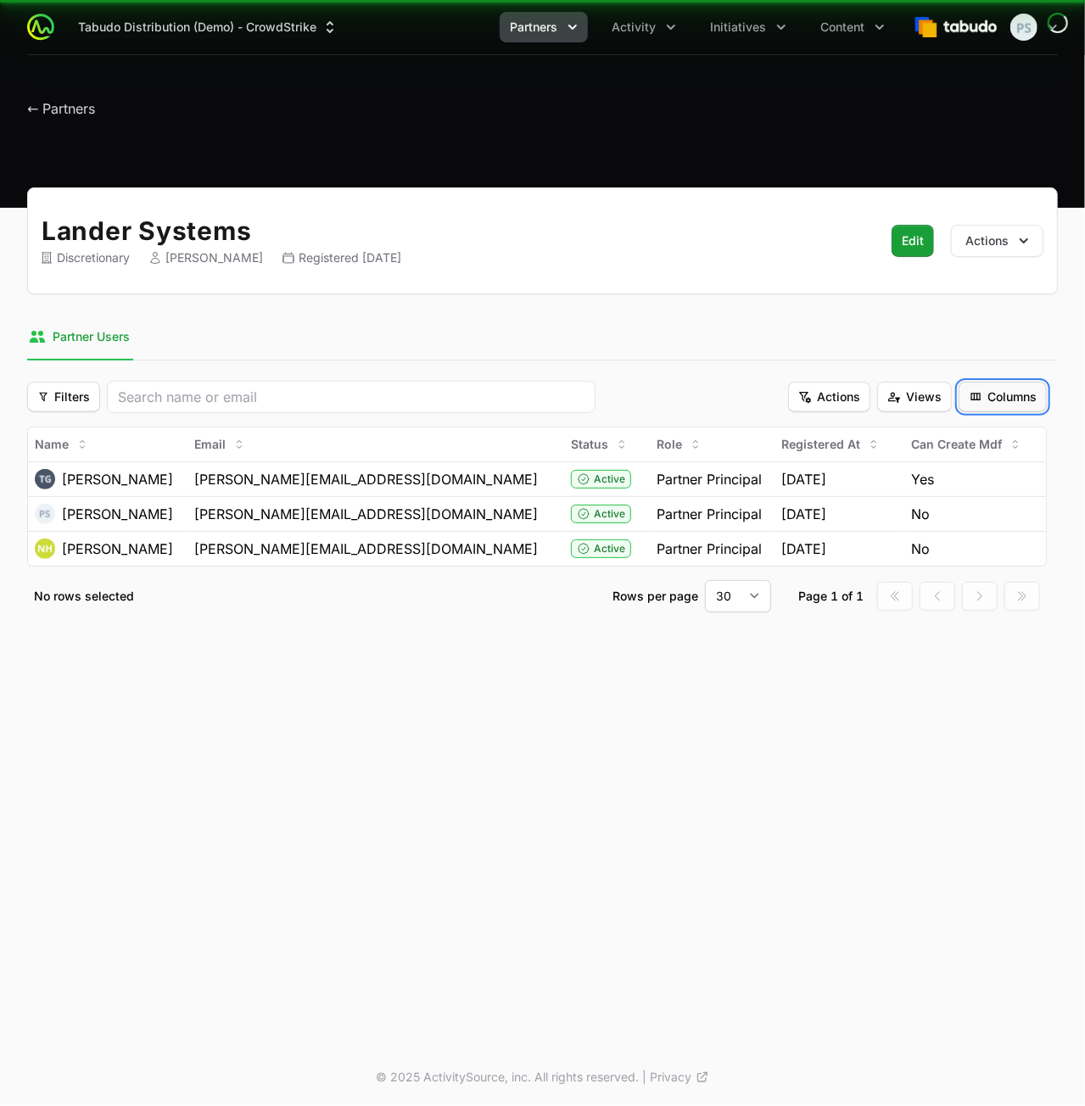
click at [1001, 403] on span "Columns" at bounding box center [1003, 397] width 68 height 20
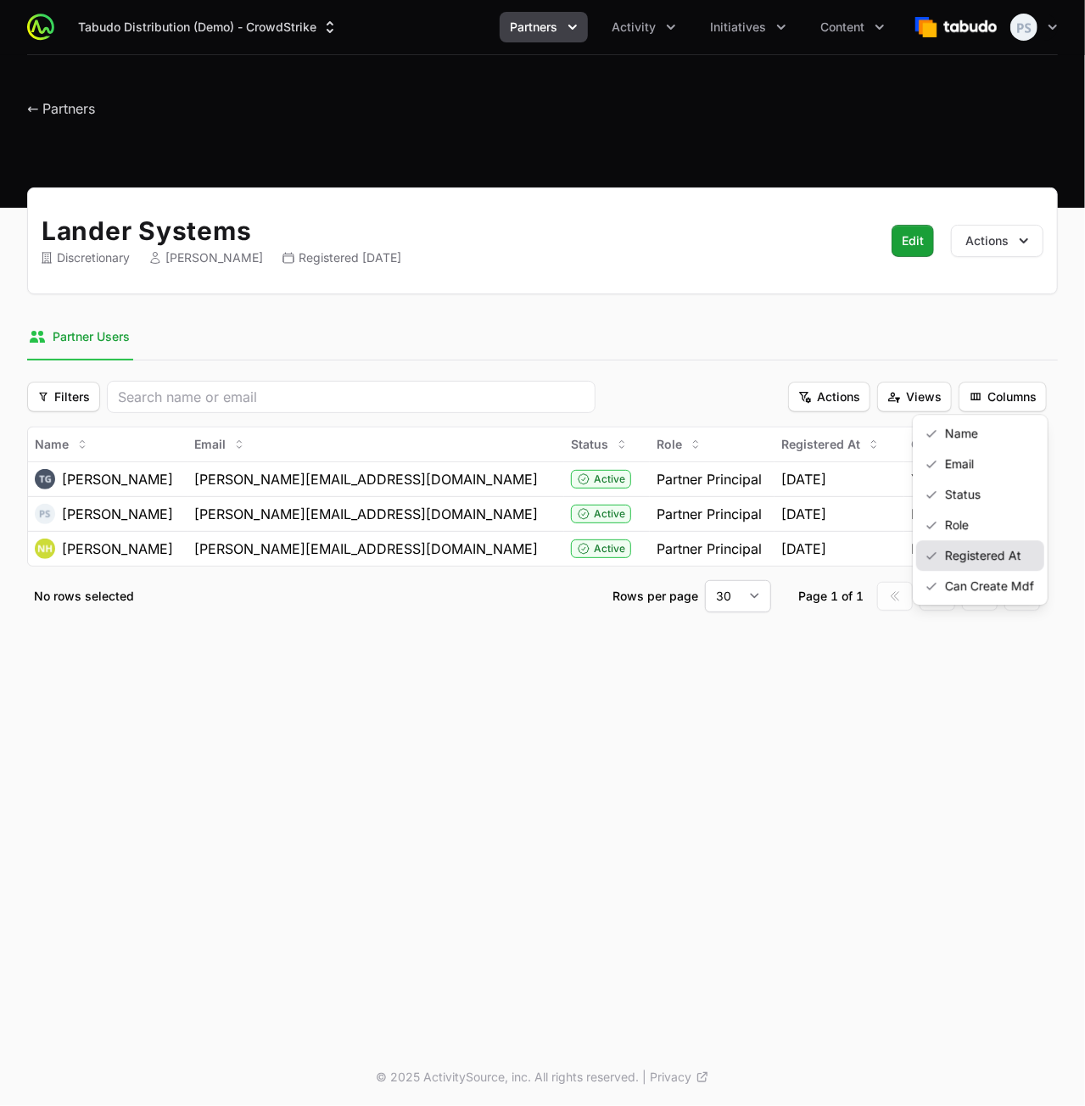
click at [981, 554] on div "Registered At" at bounding box center [980, 555] width 128 height 31
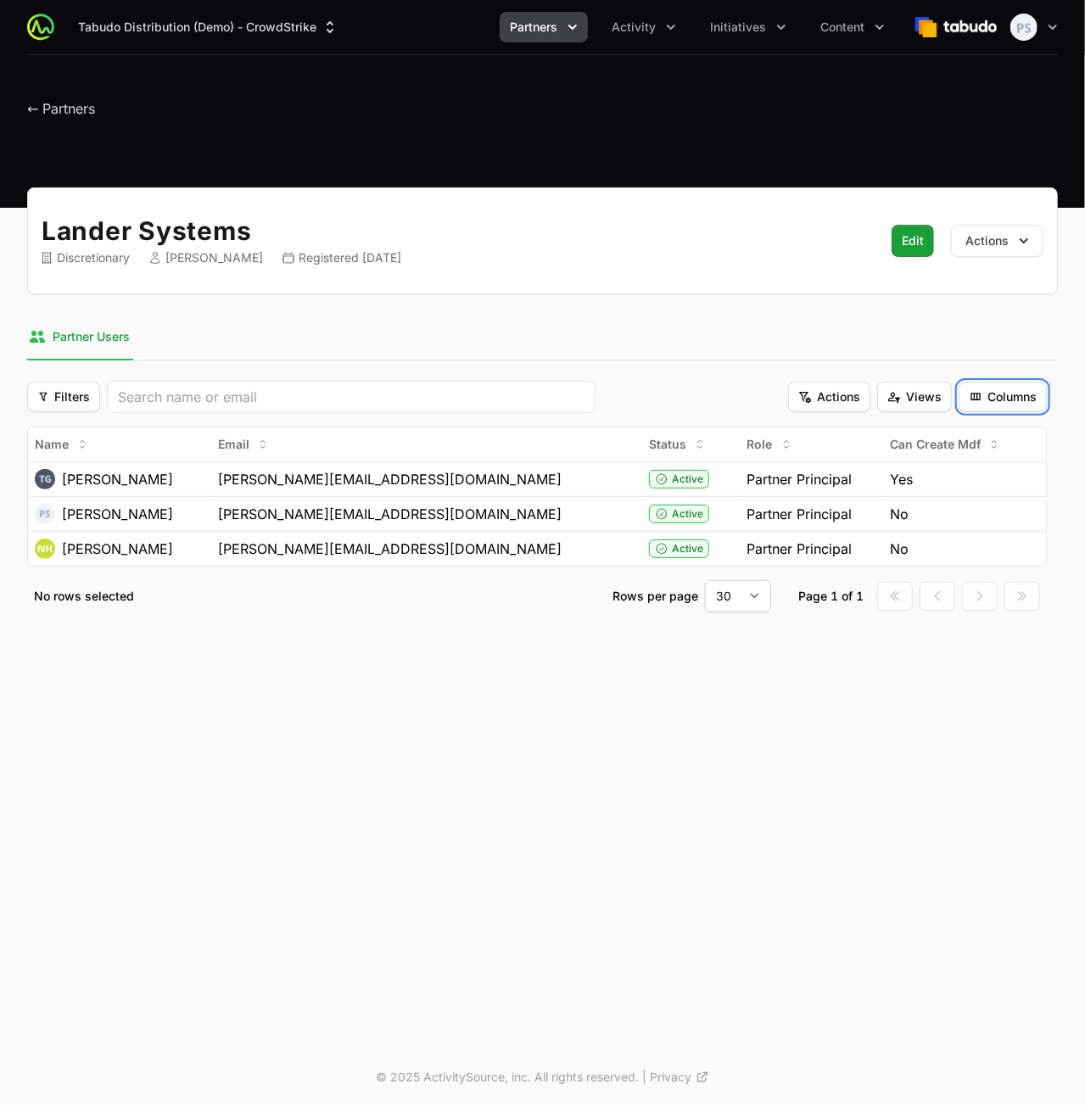
click at [561, 28] on button "Partners" at bounding box center [544, 27] width 88 height 31
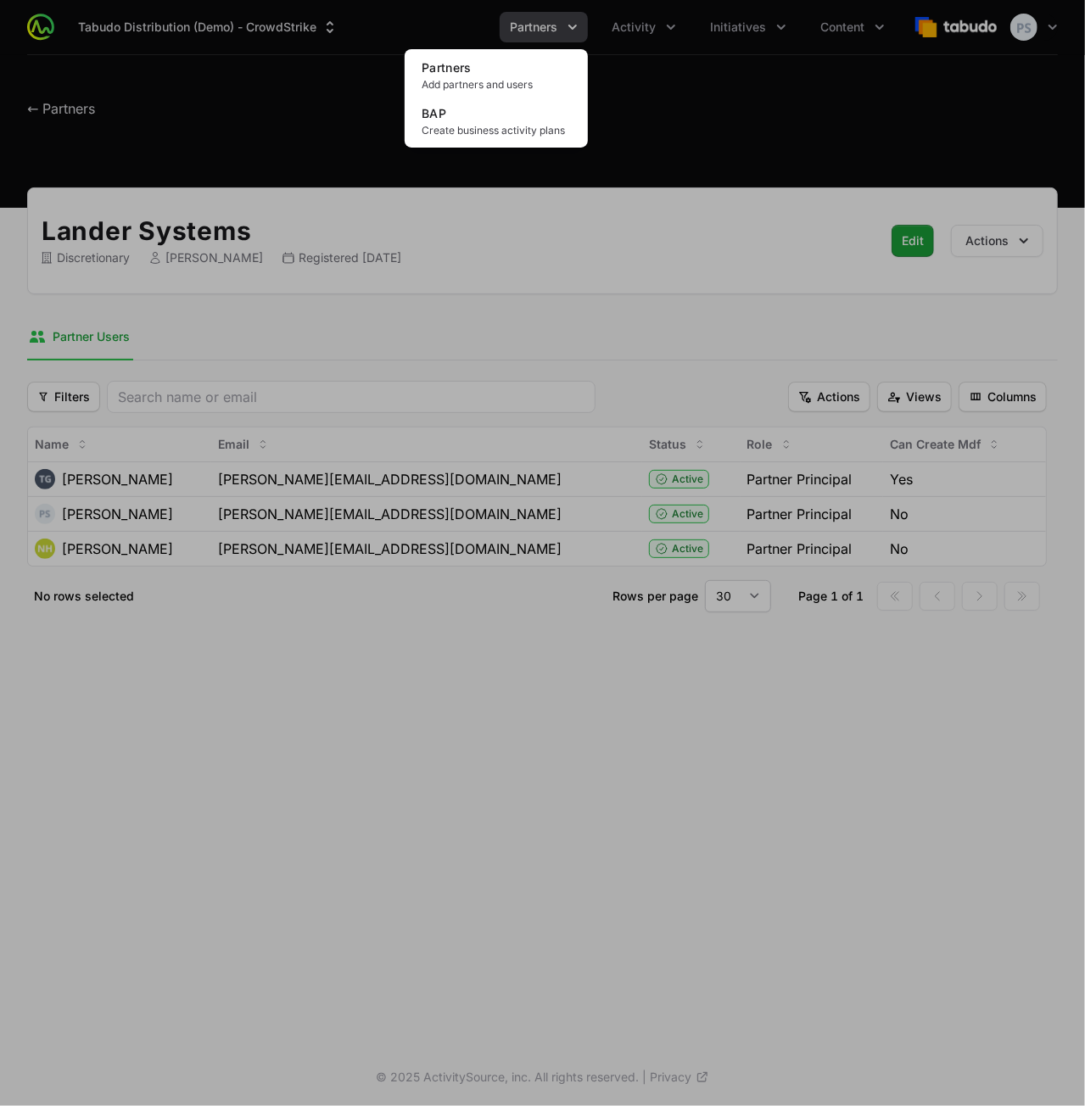
click at [628, 36] on div "Partners menu" at bounding box center [542, 553] width 1085 height 1106
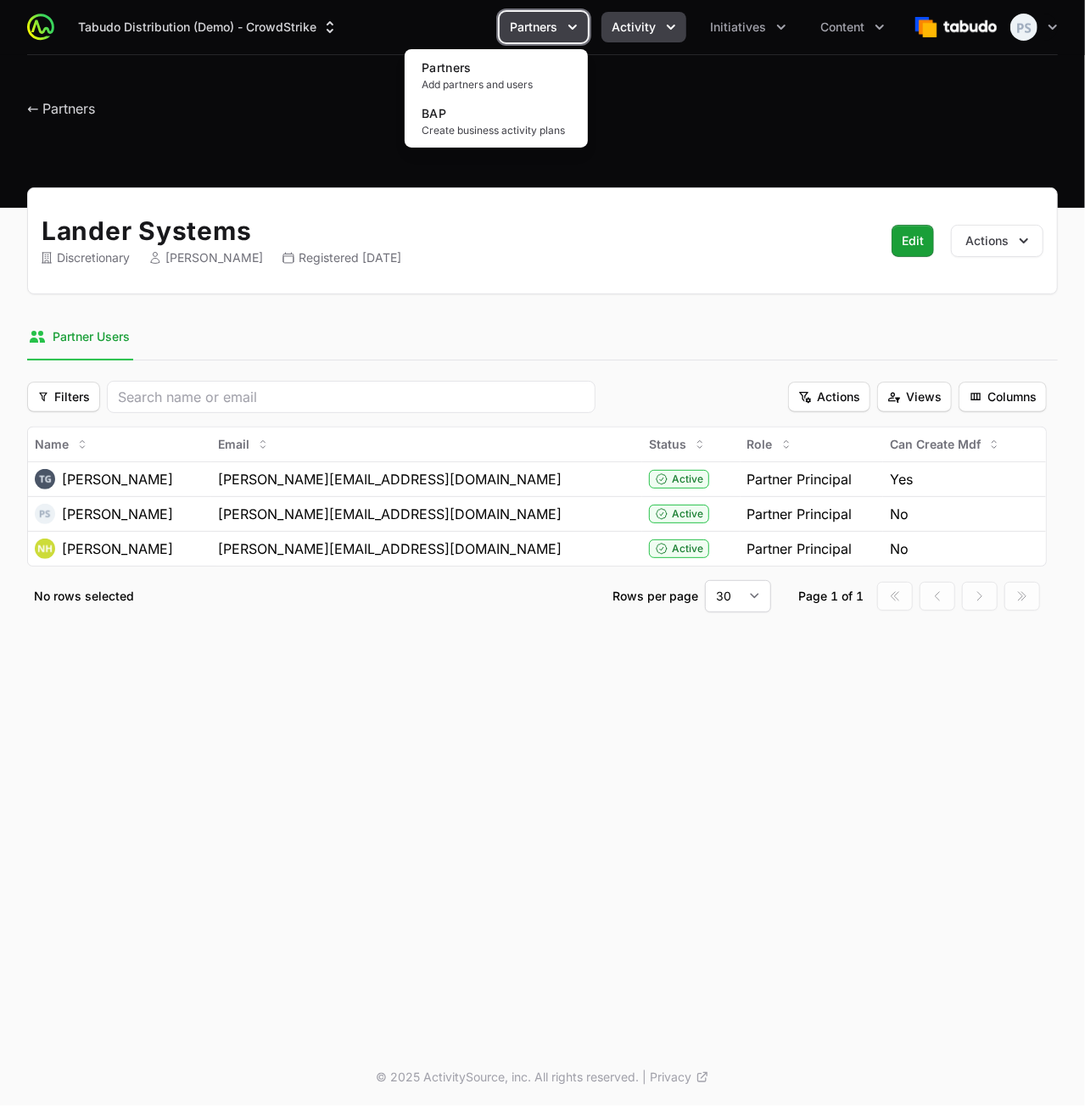
click at [628, 36] on button "Activity" at bounding box center [644, 27] width 85 height 31
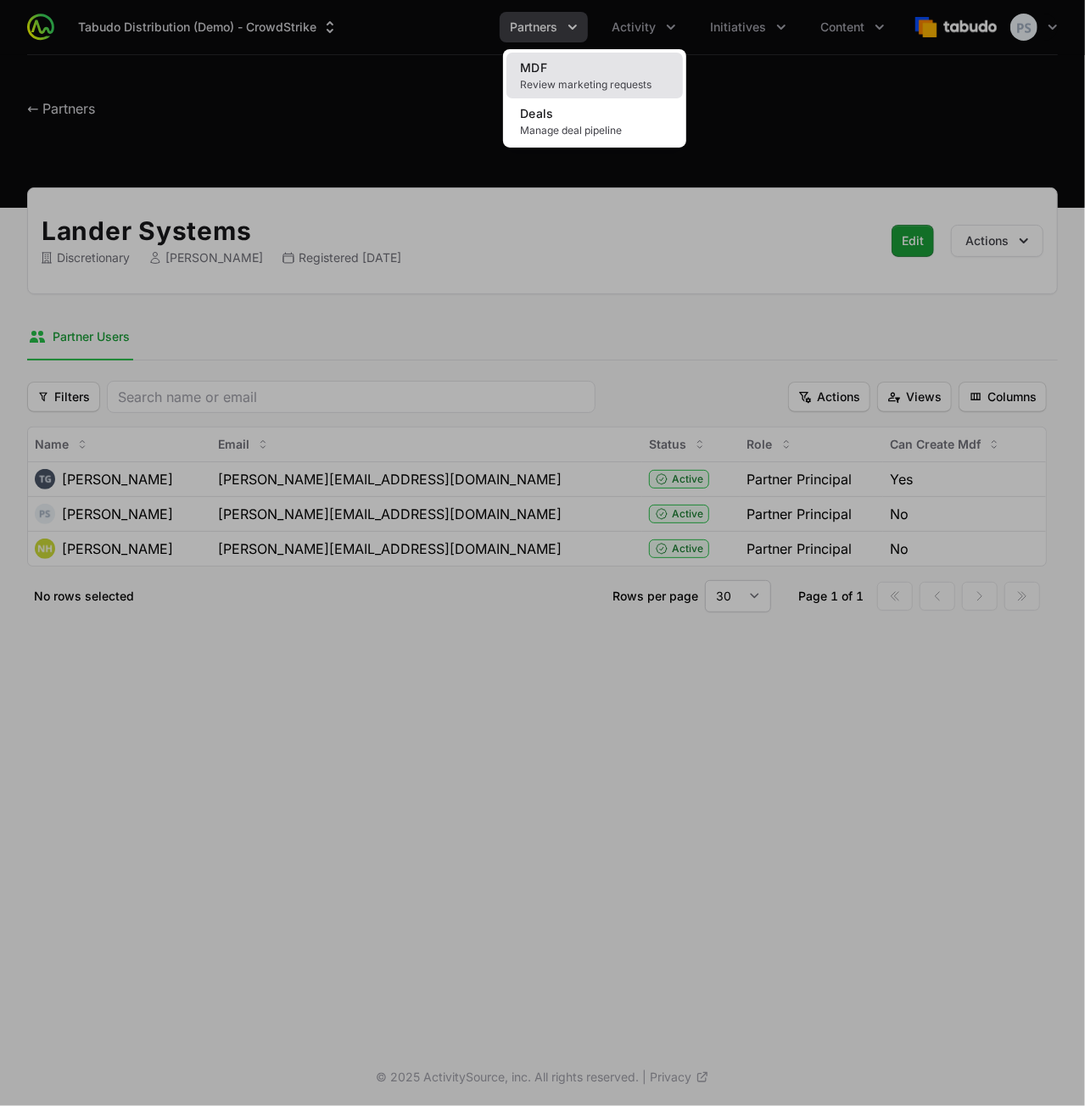
click at [587, 98] on link "Deals Manage deal pipeline" at bounding box center [595, 121] width 176 height 46
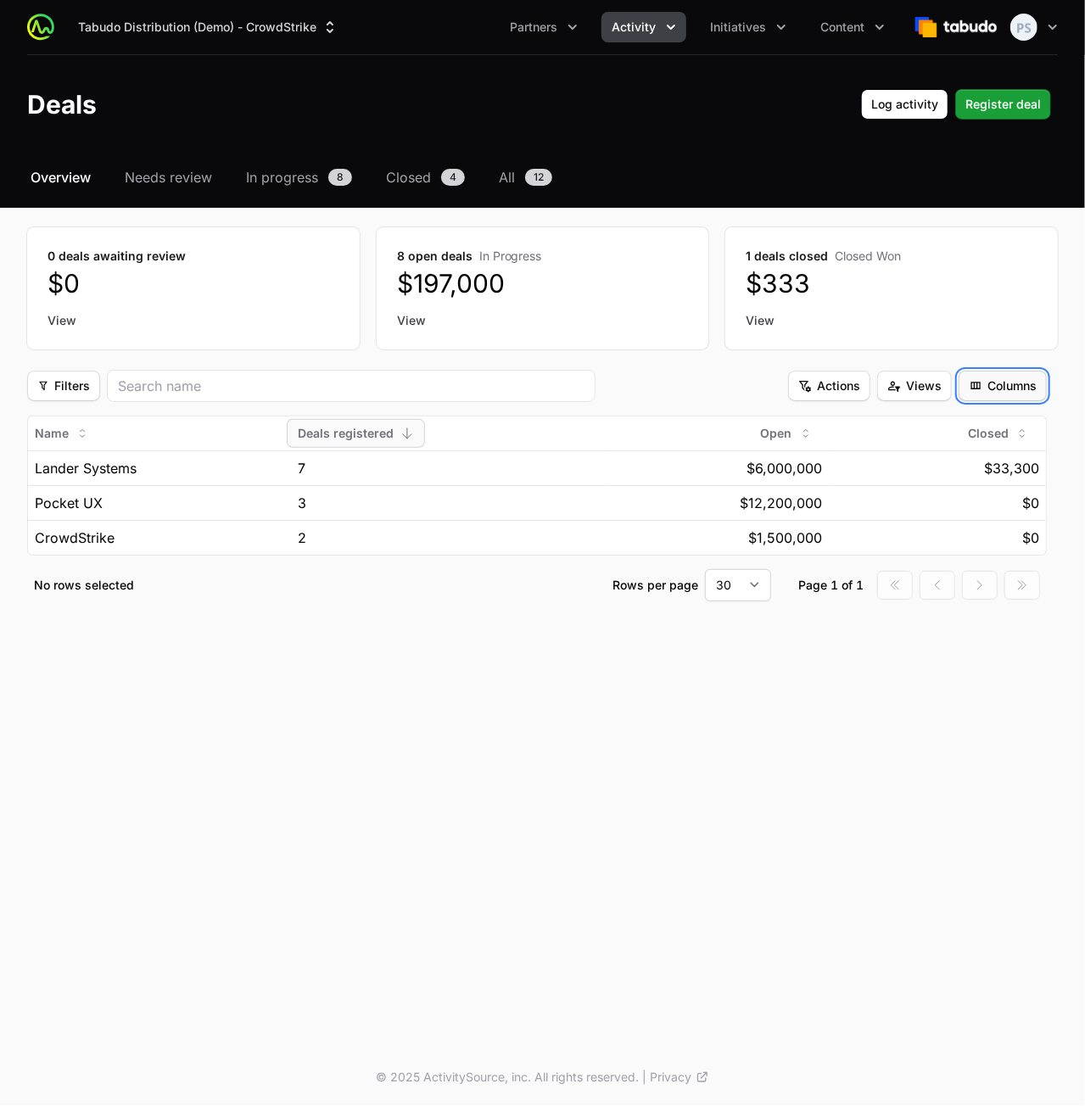
click at [989, 378] on span "Columns" at bounding box center [1003, 386] width 68 height 20
click at [998, 384] on html "Tabudo Distribution (Demo) - CrowdStrike Partners Activity Initiatives Content …" at bounding box center [542, 553] width 1085 height 1106
click at [507, 174] on span "All" at bounding box center [507, 177] width 16 height 20
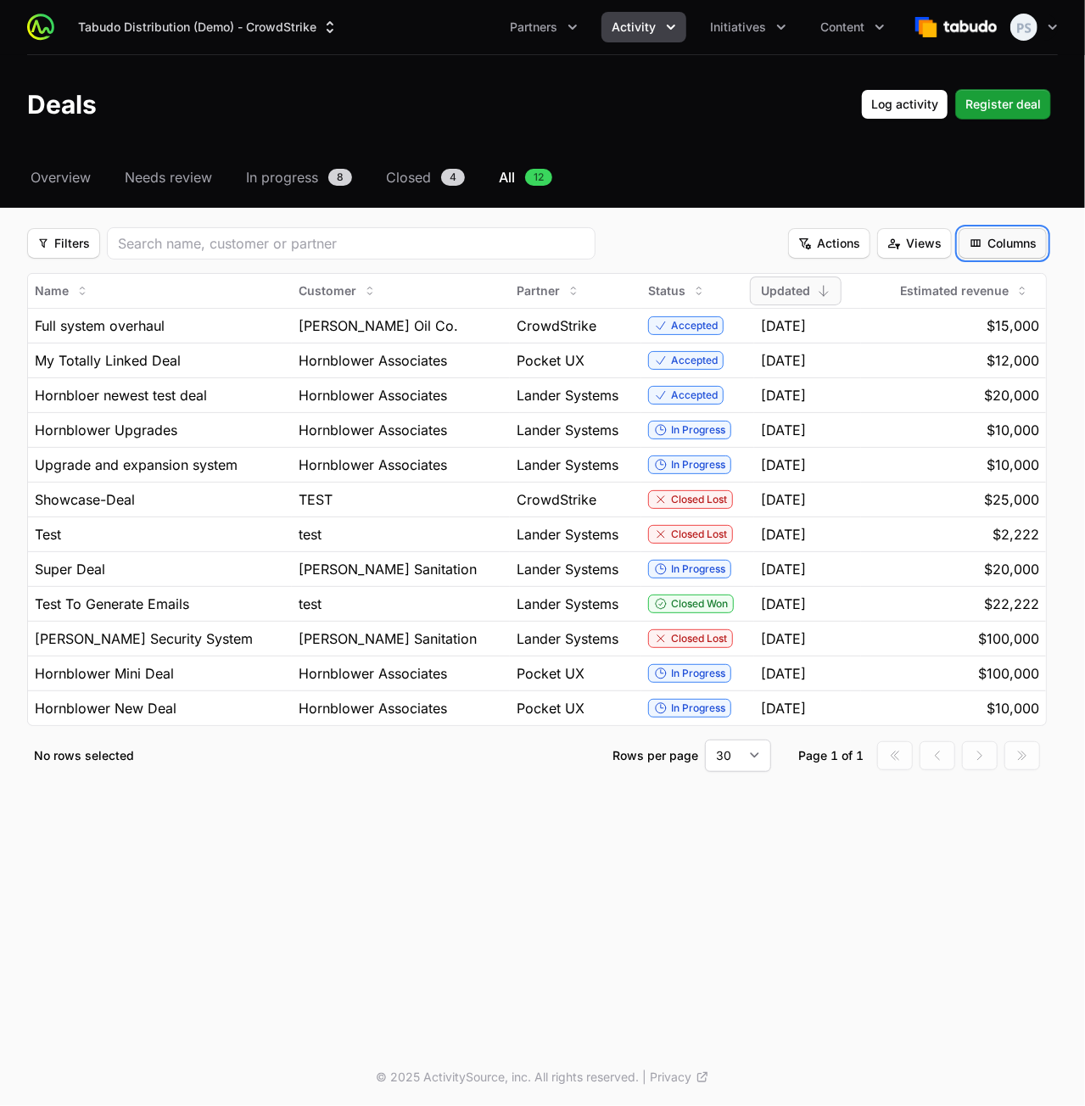
click at [984, 233] on span "Columns" at bounding box center [1003, 243] width 68 height 20
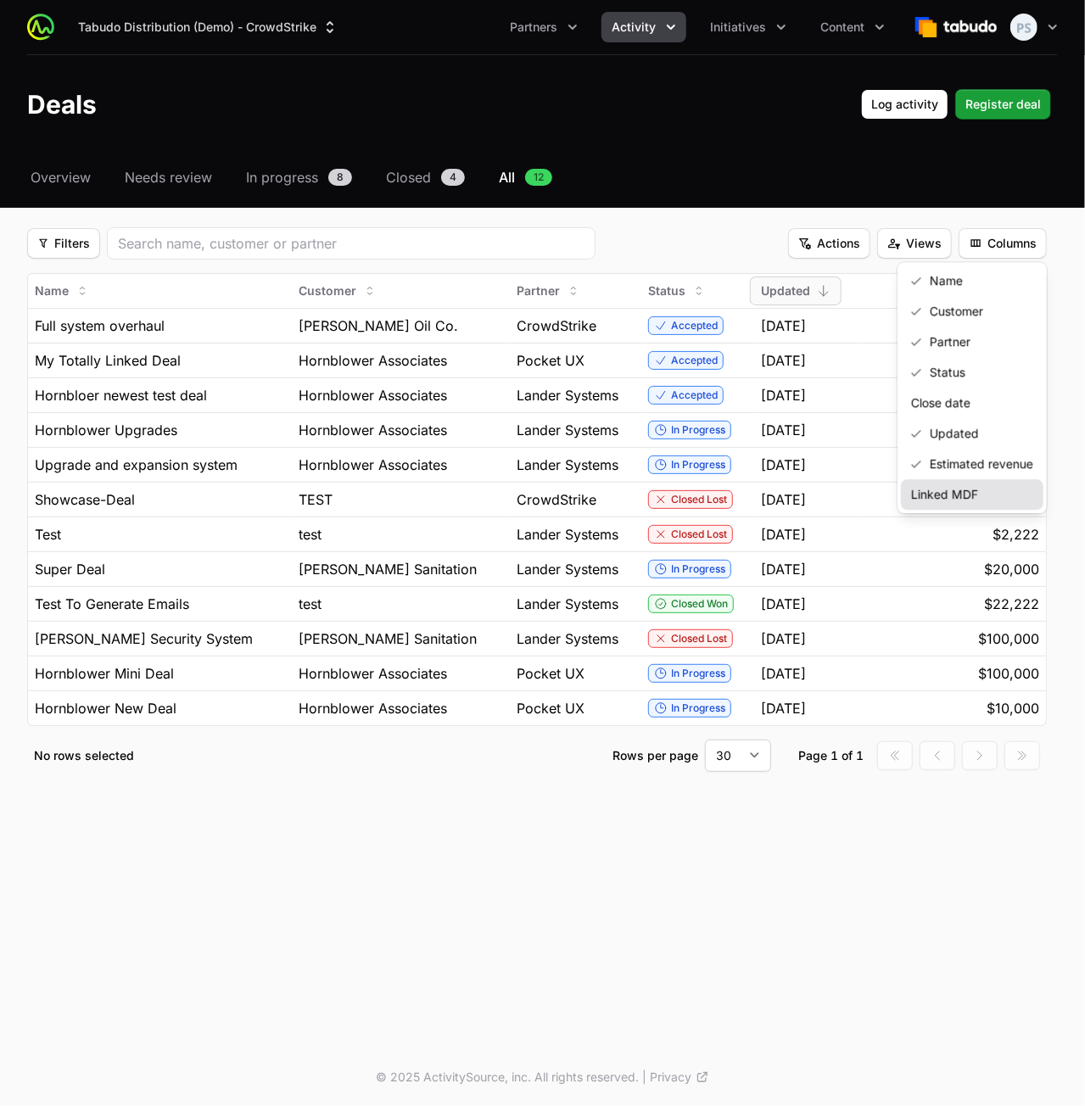
click at [947, 485] on div "Linked MDF" at bounding box center [972, 494] width 143 height 31
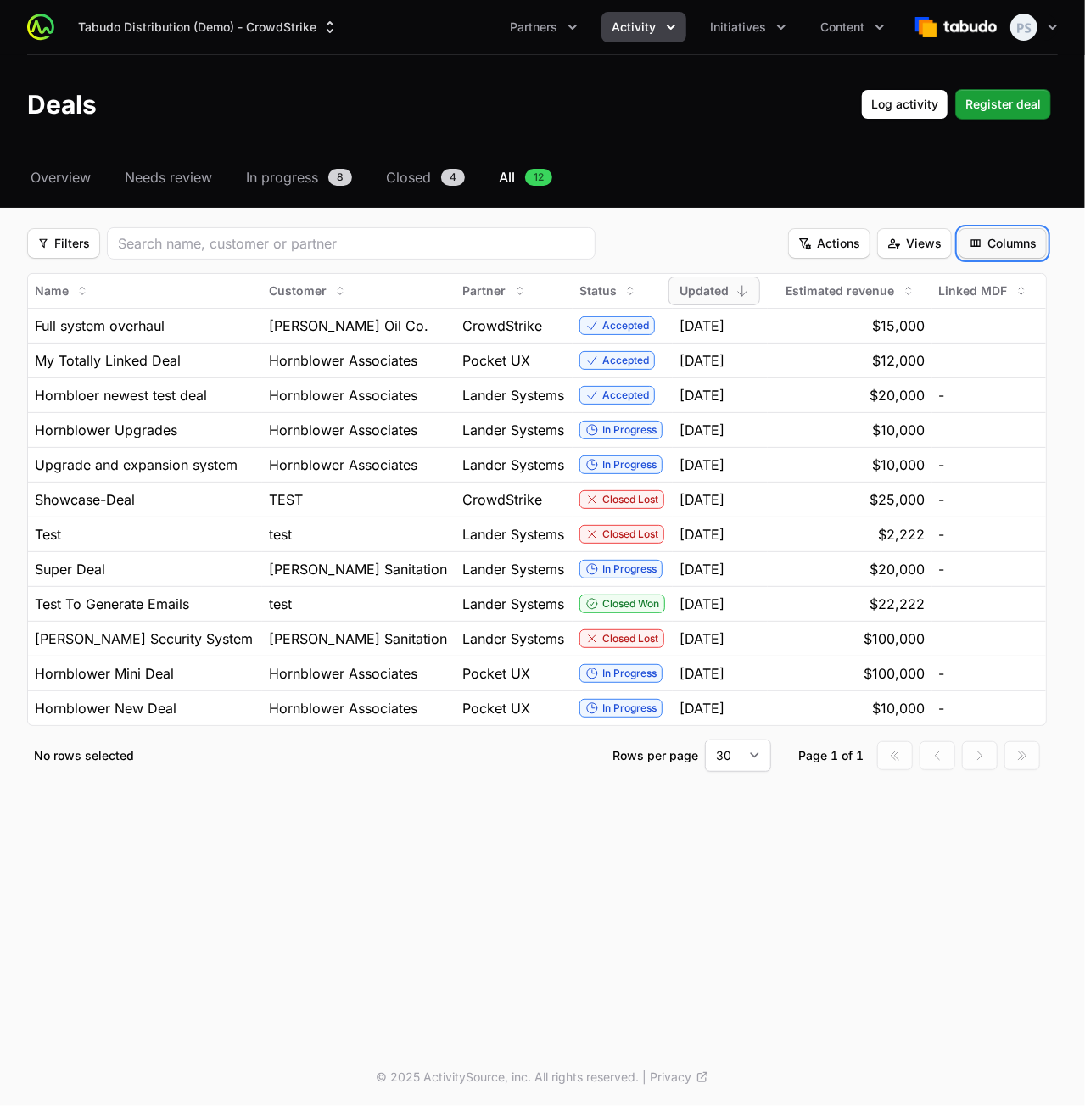
click at [996, 230] on button "Columns Columns" at bounding box center [1003, 243] width 88 height 31
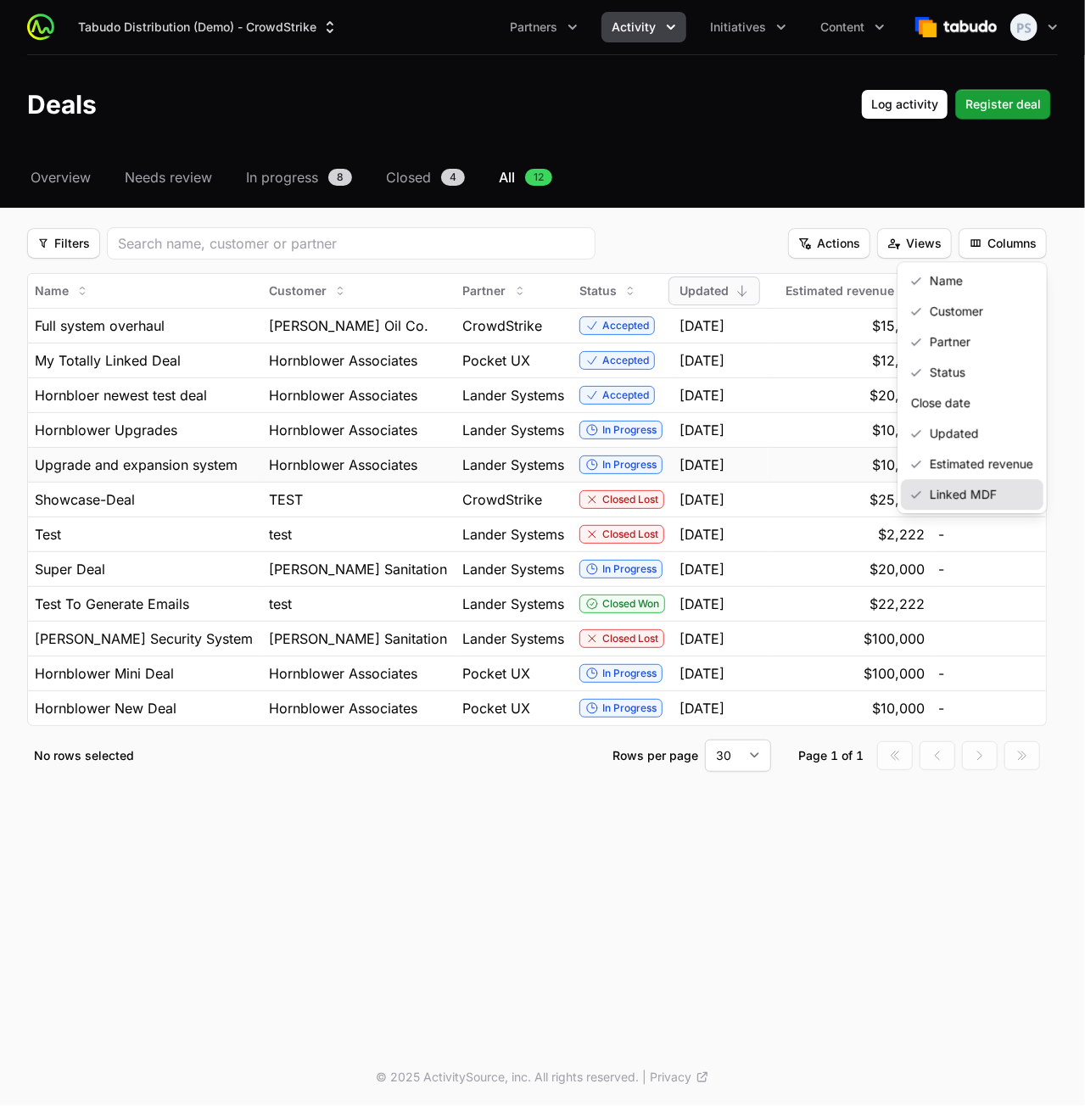
drag, startPoint x: 941, startPoint y: 488, endPoint x: 957, endPoint y: 464, distance: 28.7
click at [941, 489] on div "Linked MDF" at bounding box center [972, 494] width 143 height 31
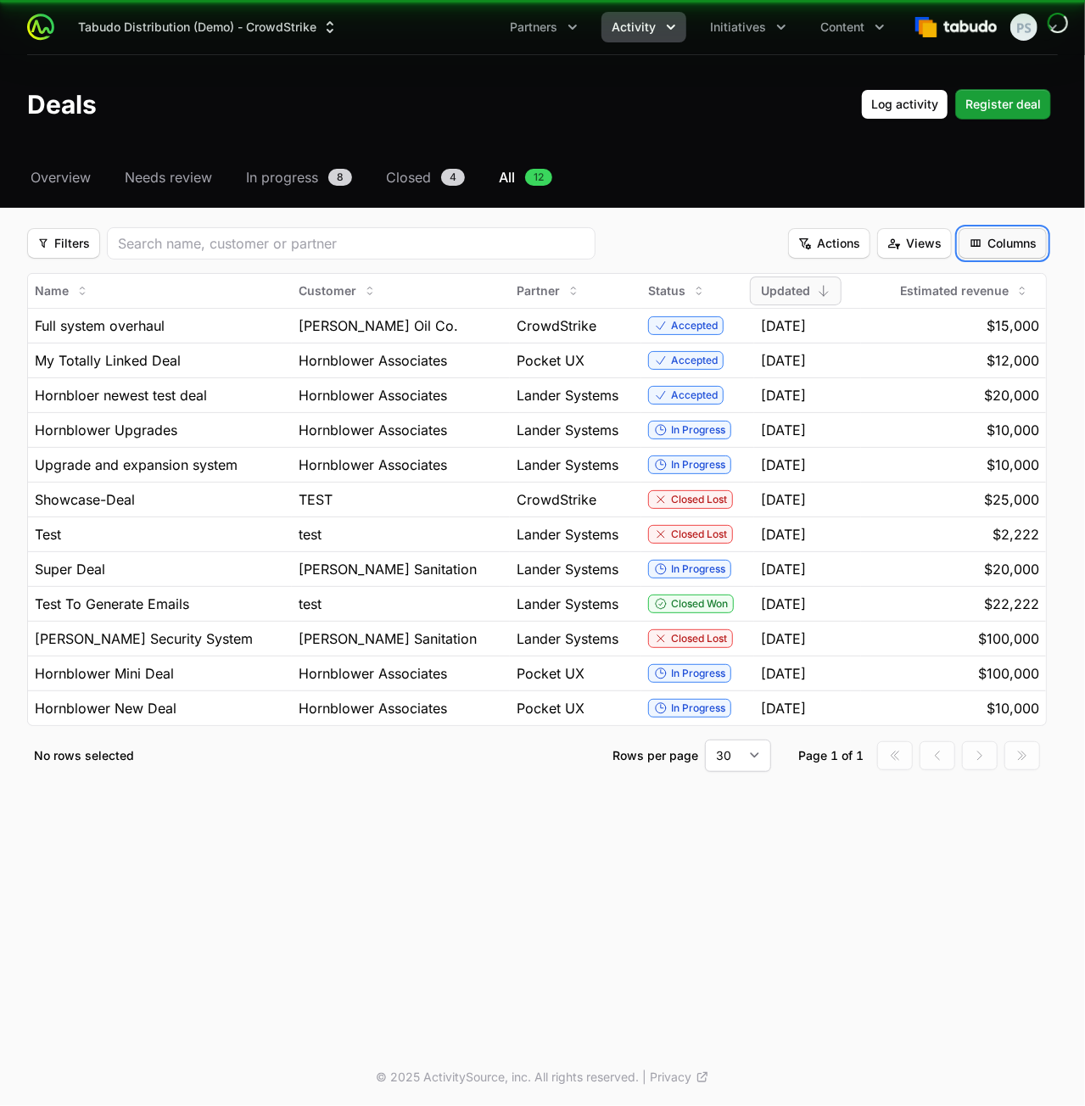
click at [1003, 245] on span "Columns" at bounding box center [1003, 243] width 68 height 20
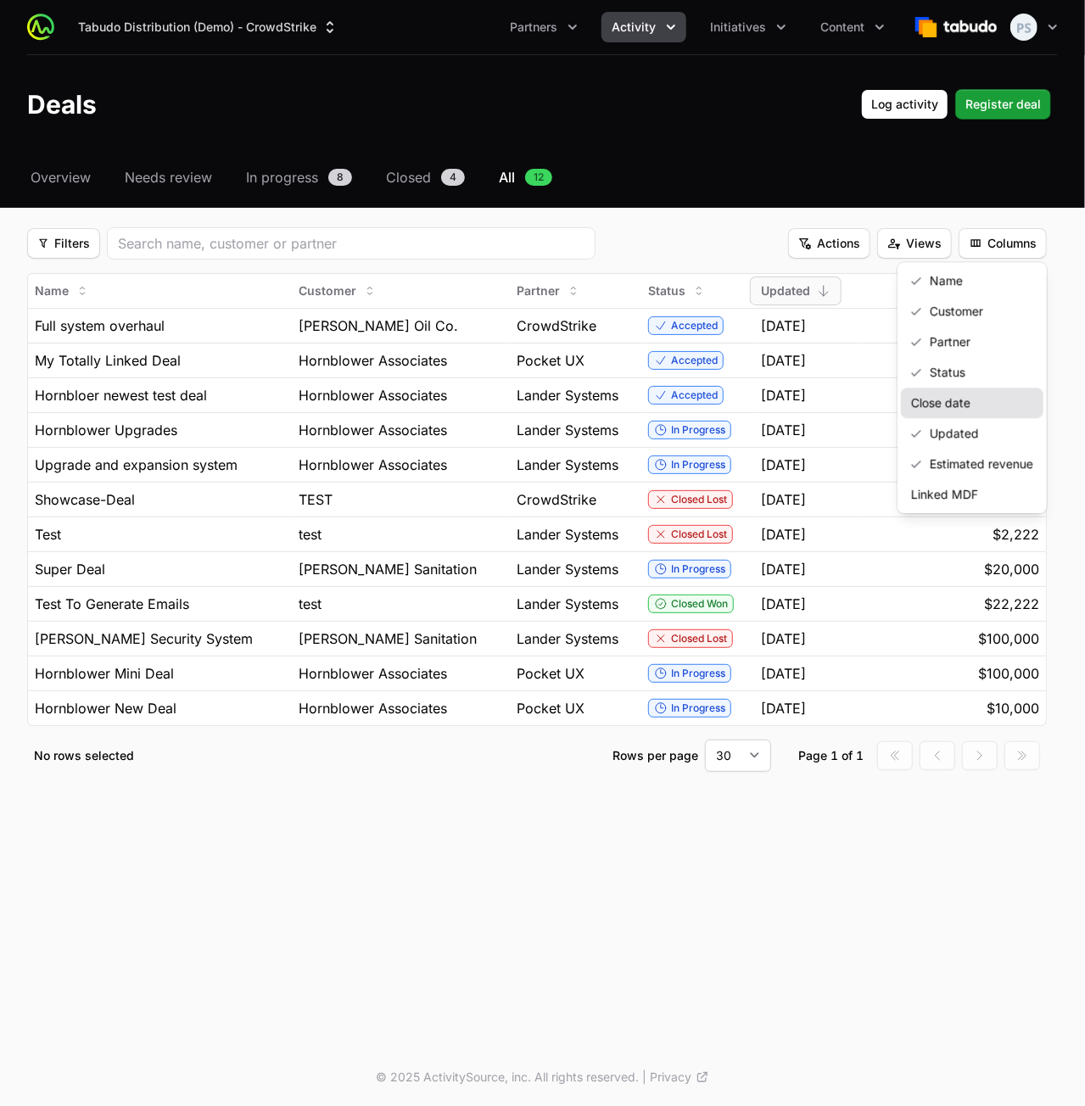
click at [956, 401] on div "Close date" at bounding box center [972, 403] width 143 height 31
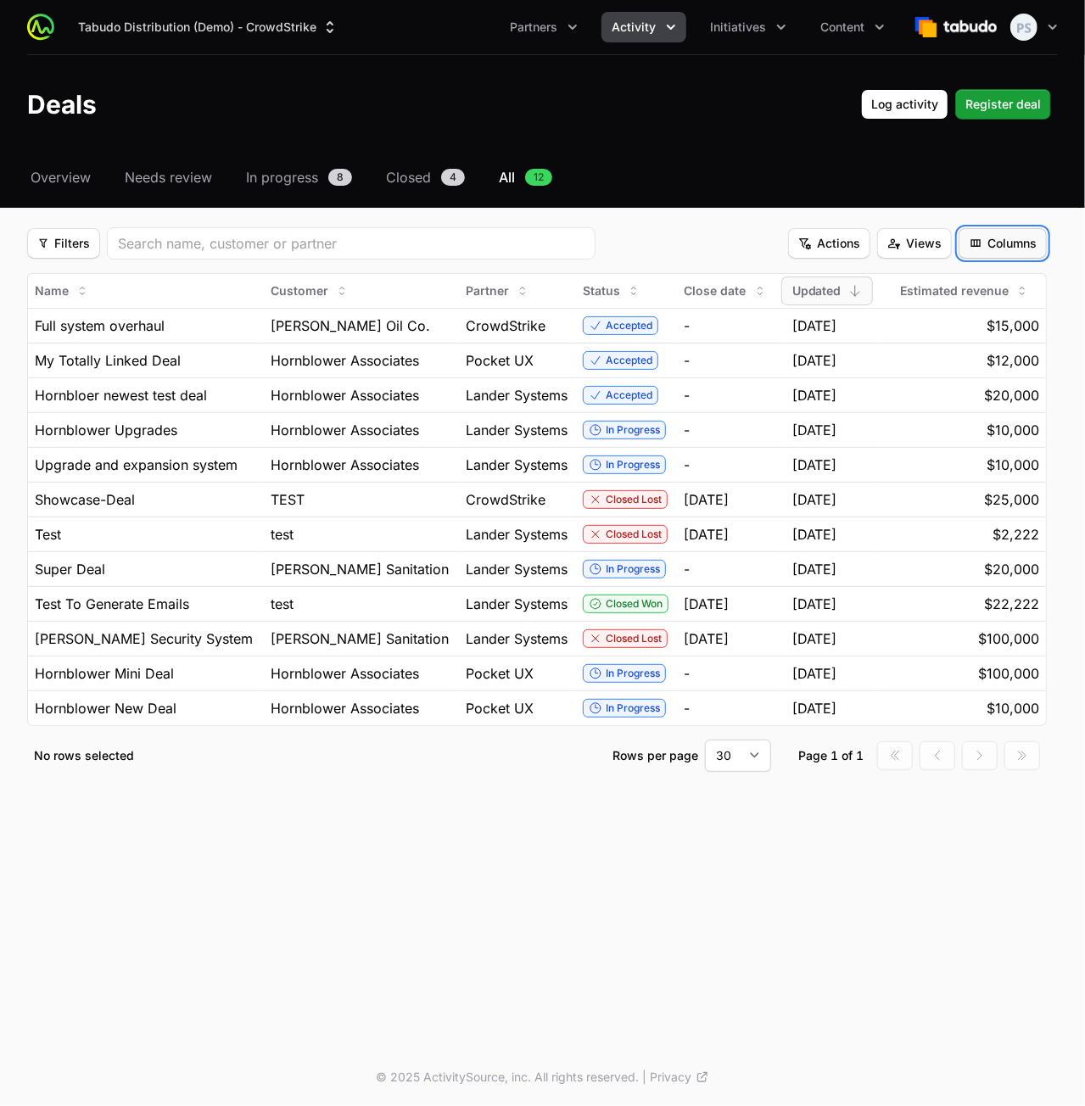
click at [1002, 239] on span "Columns" at bounding box center [1003, 243] width 68 height 20
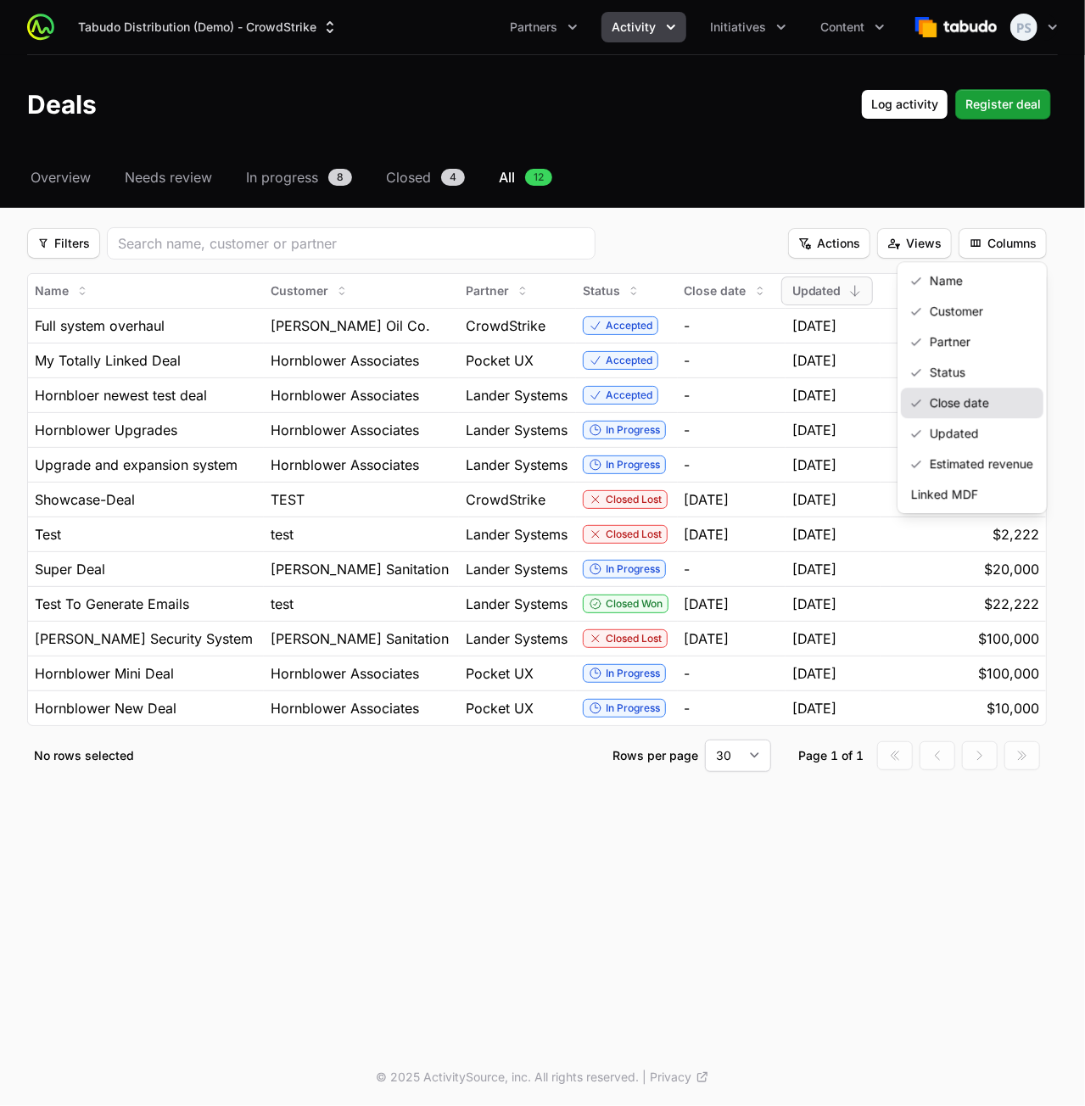
click at [969, 400] on div "Close date" at bounding box center [972, 403] width 143 height 31
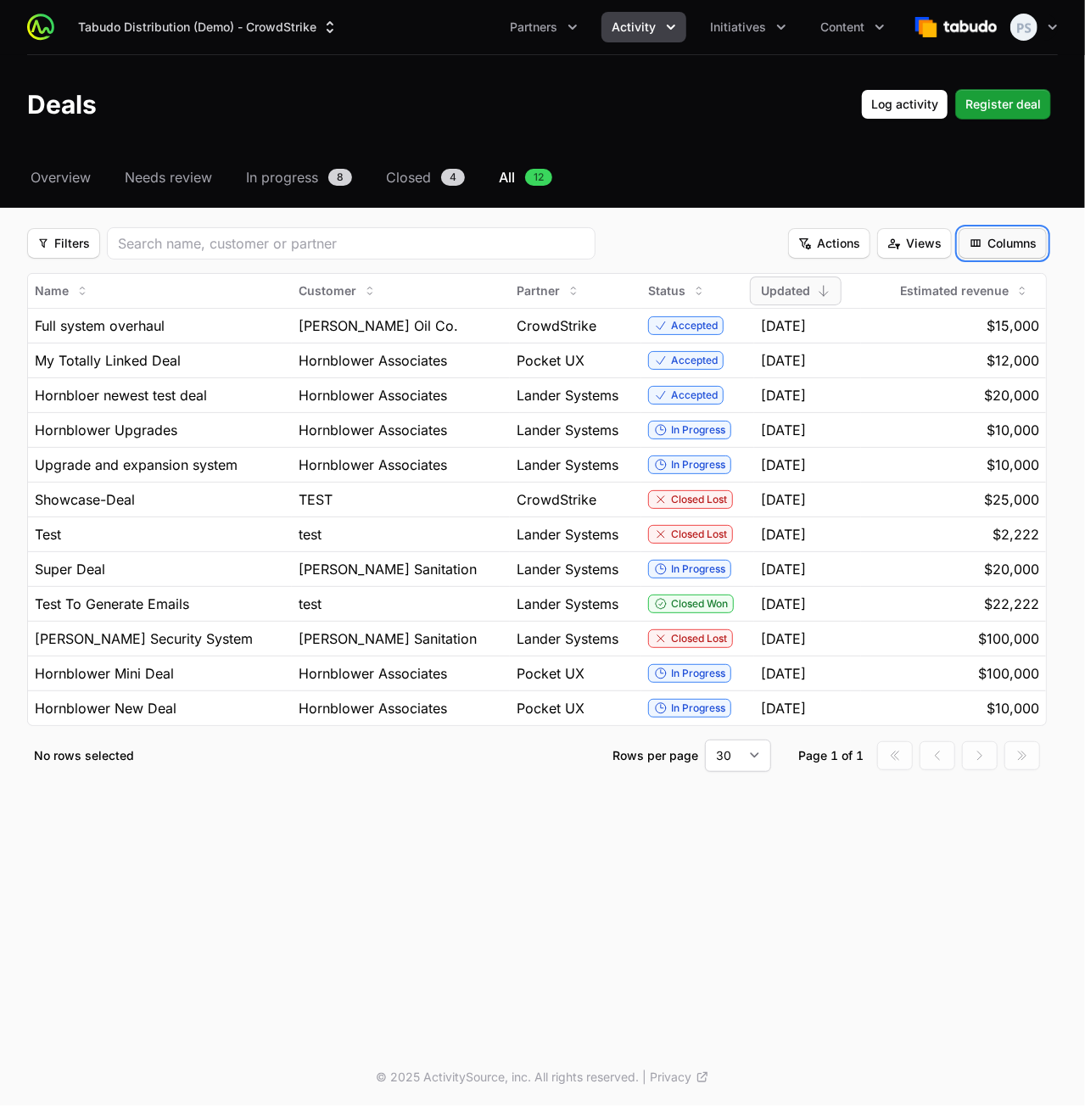
click at [1000, 251] on span "Columns" at bounding box center [1003, 243] width 68 height 20
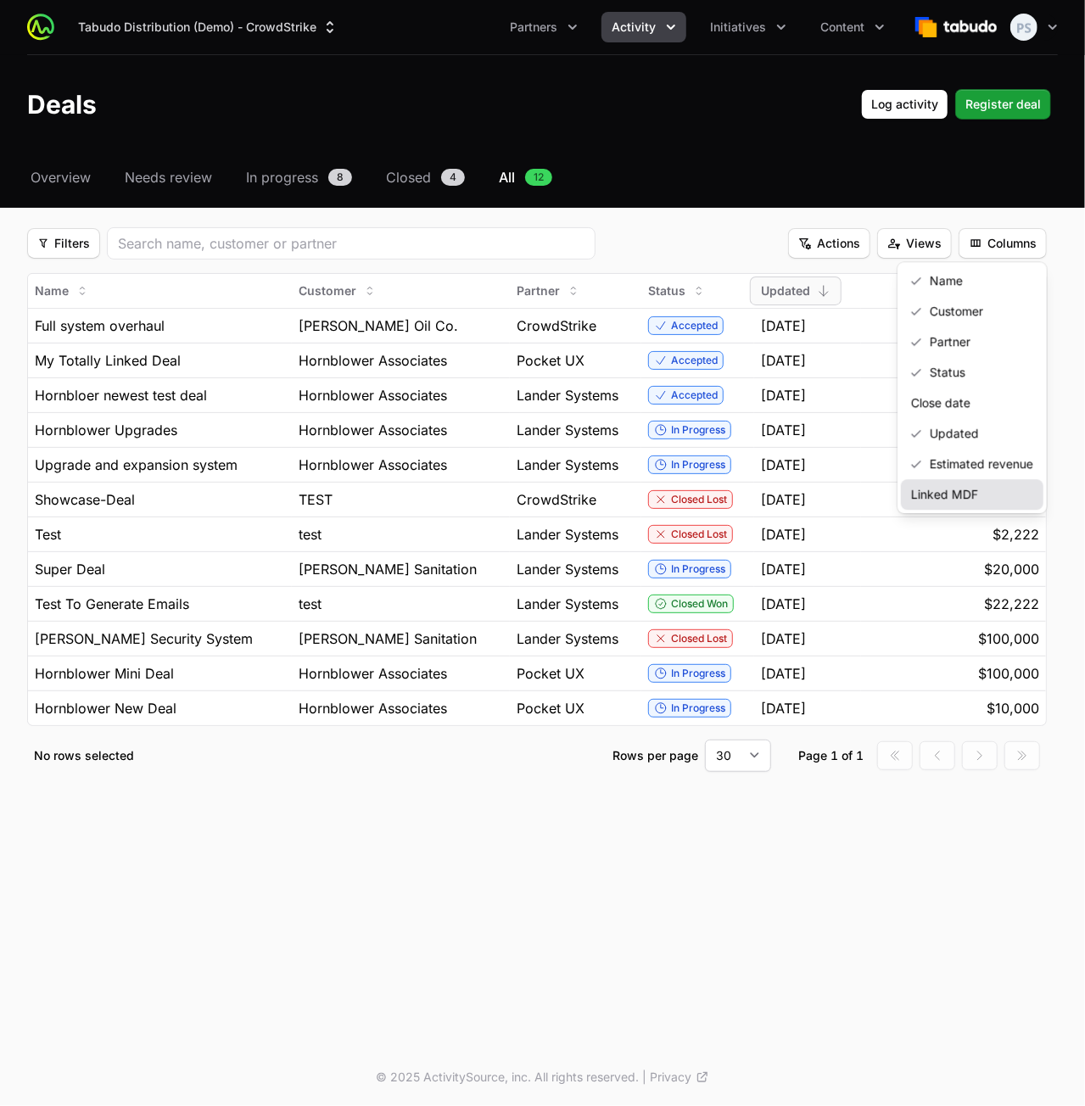
click at [940, 491] on div "Linked MDF" at bounding box center [972, 494] width 143 height 31
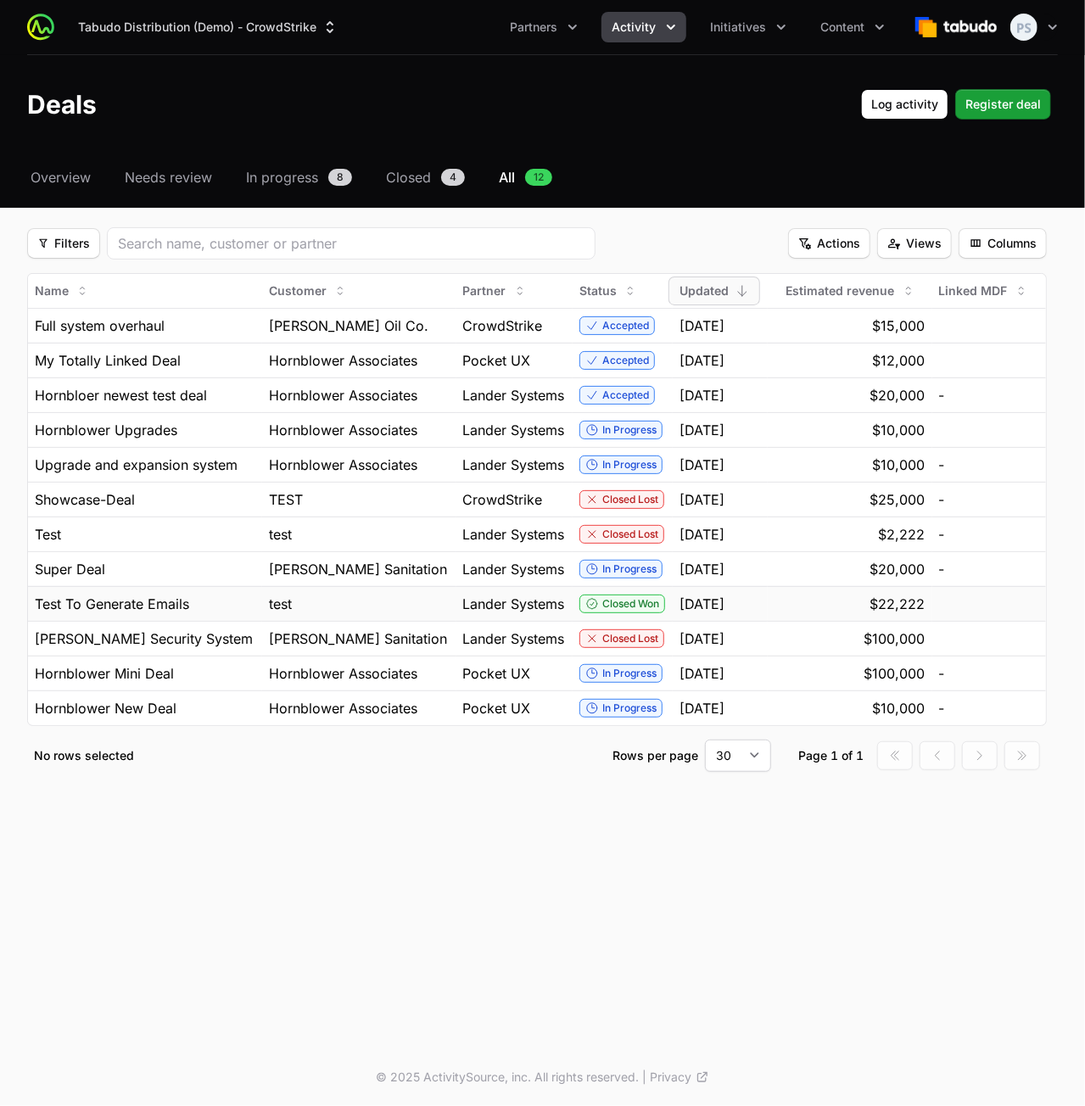
click at [867, 607] on div "$22,222" at bounding box center [850, 604] width 151 height 20
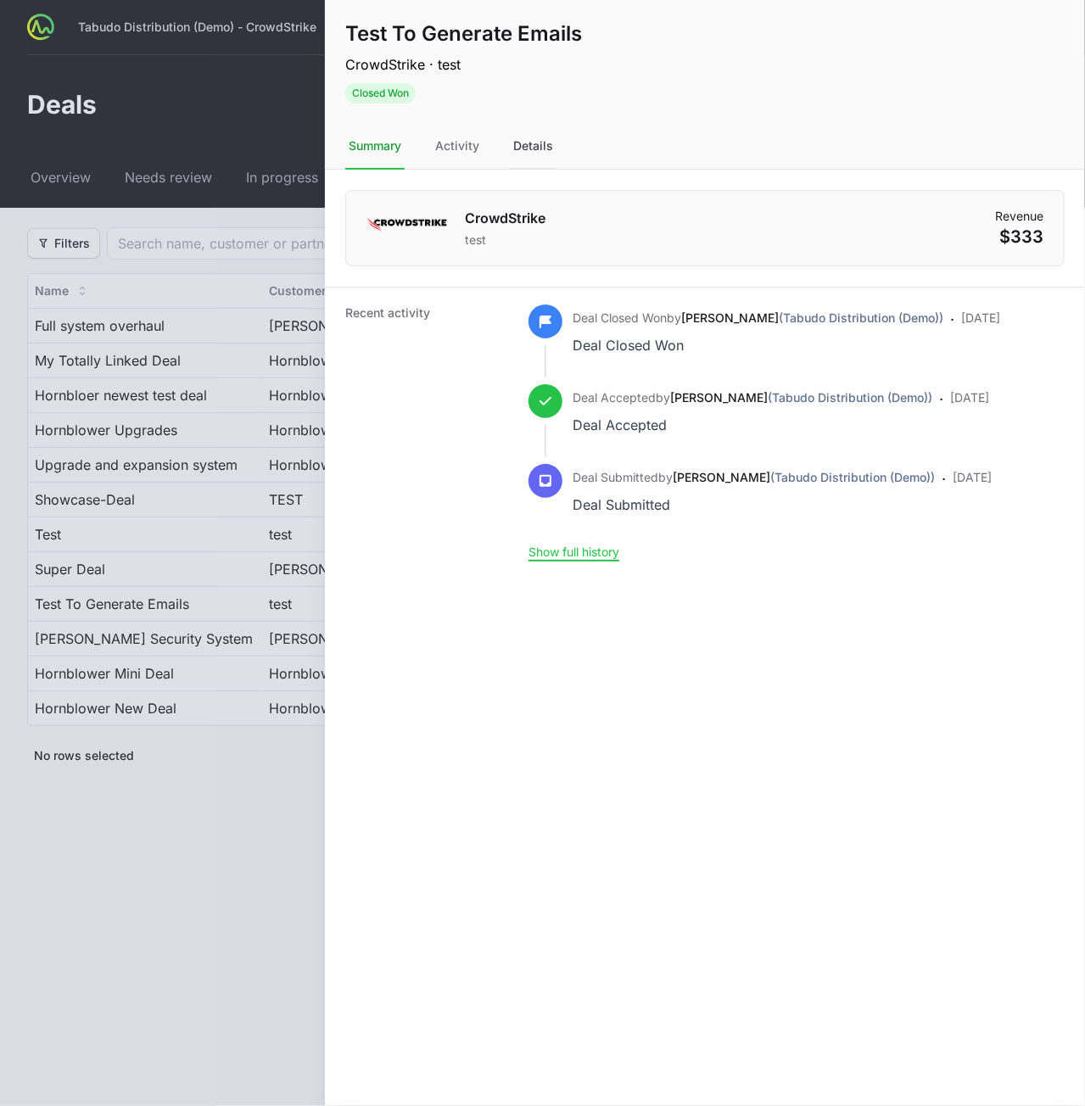
click at [517, 134] on div "Details" at bounding box center [533, 147] width 47 height 46
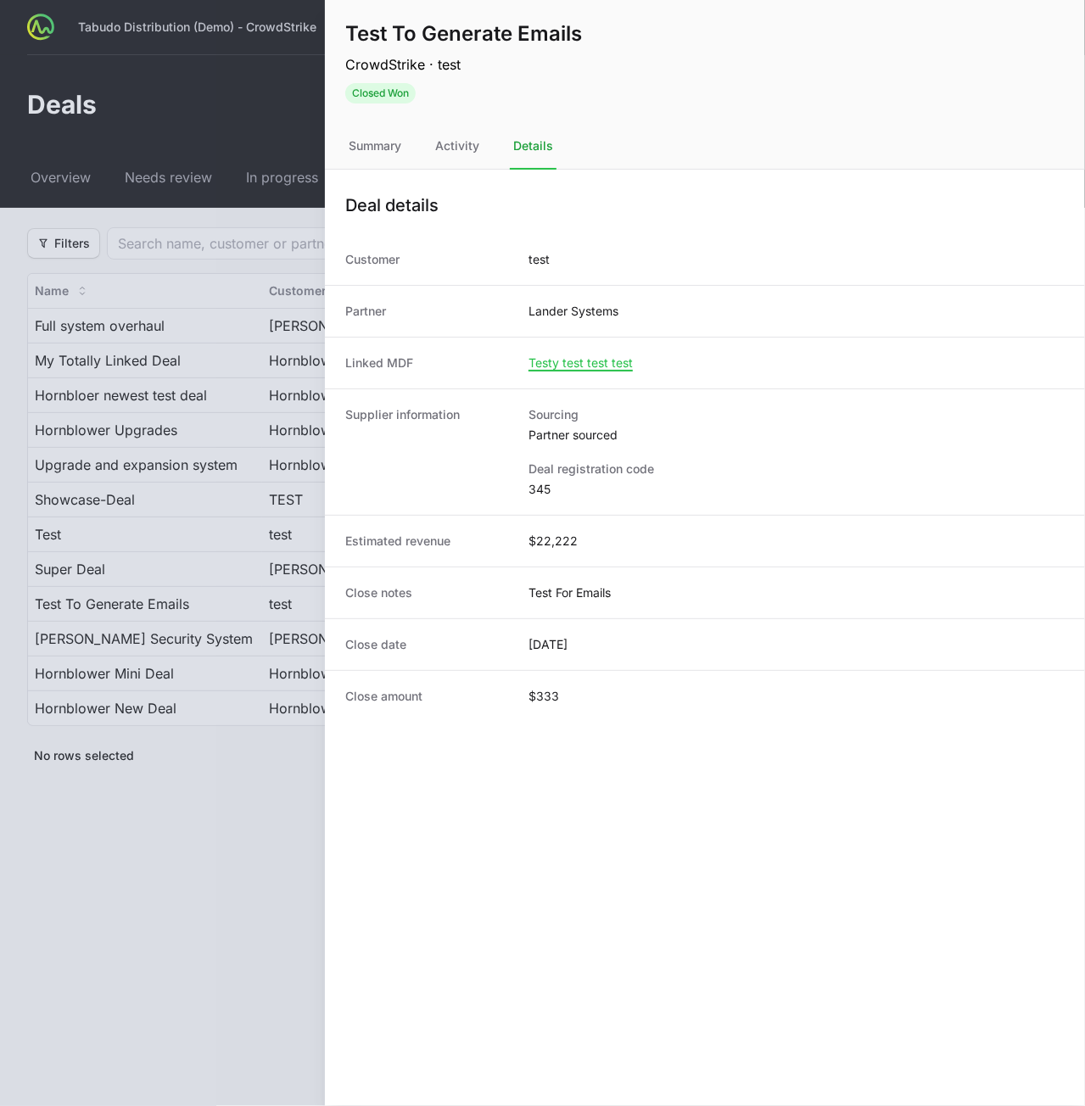
click at [524, 143] on div "Details" at bounding box center [533, 147] width 47 height 46
click at [428, 152] on nav "Summary Activity Details" at bounding box center [705, 147] width 760 height 46
click at [376, 145] on div "Summary" at bounding box center [374, 147] width 59 height 46
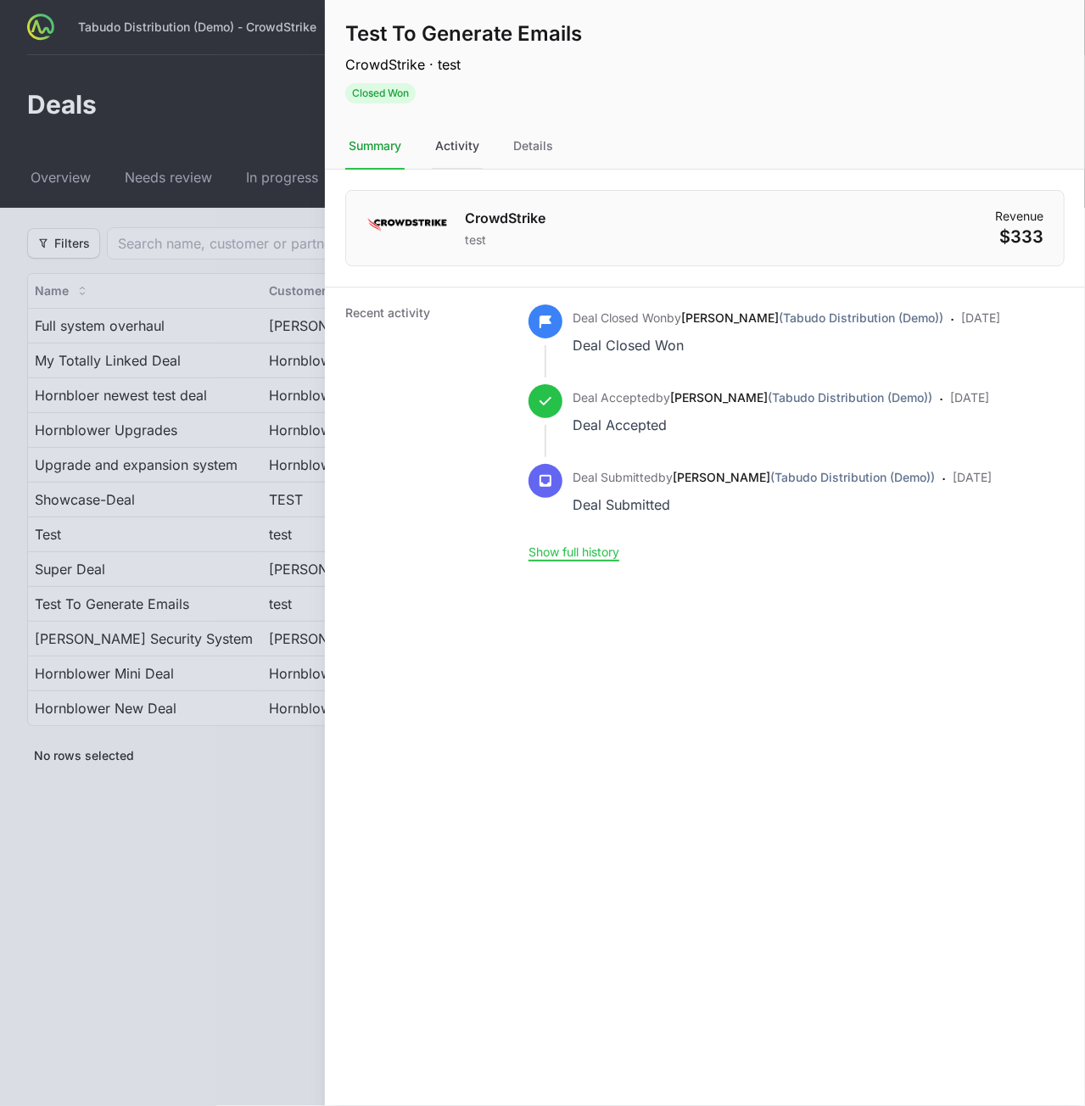
click at [442, 144] on div "Activity" at bounding box center [457, 147] width 51 height 46
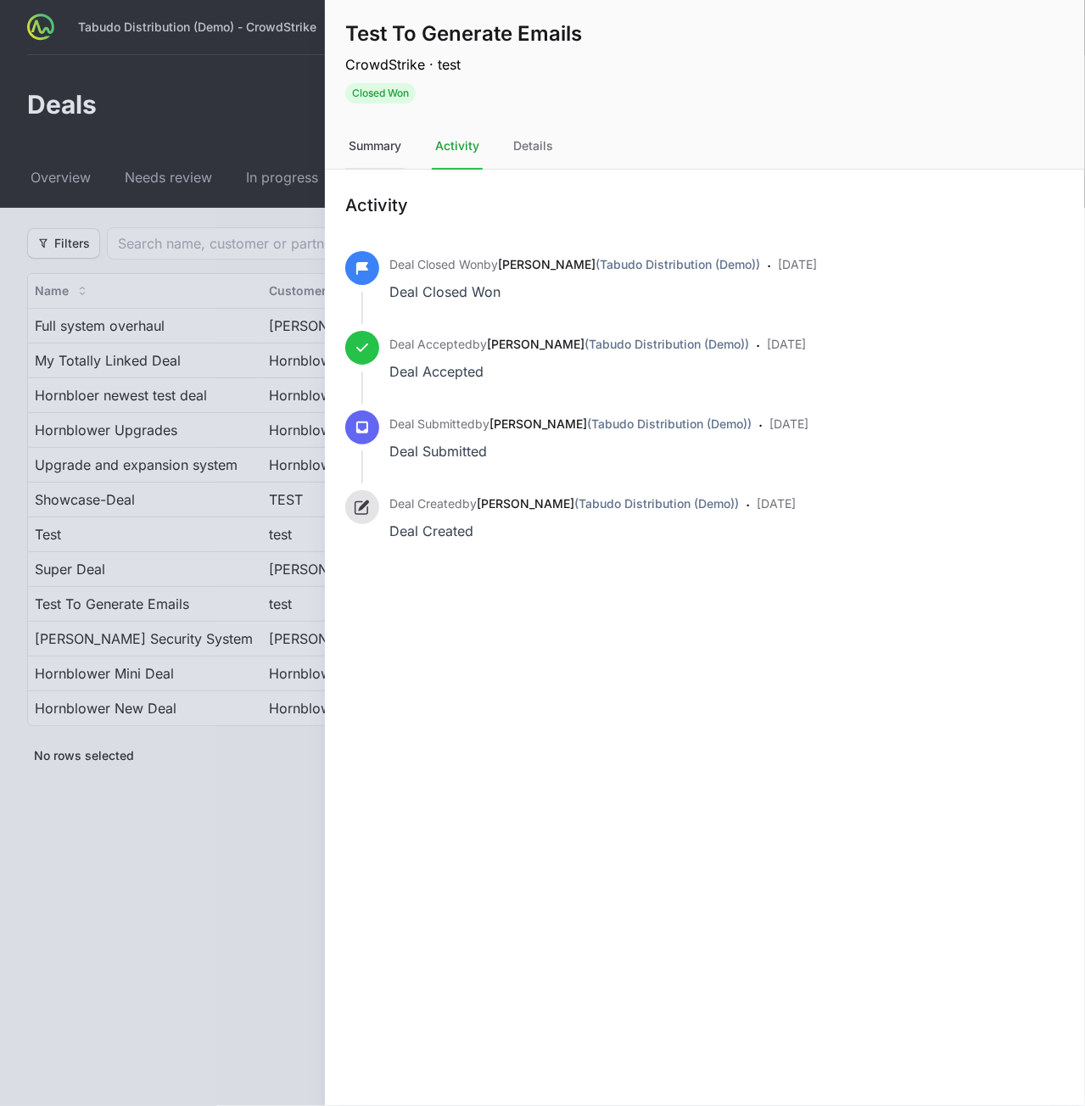
click at [389, 147] on div "Summary" at bounding box center [374, 147] width 59 height 46
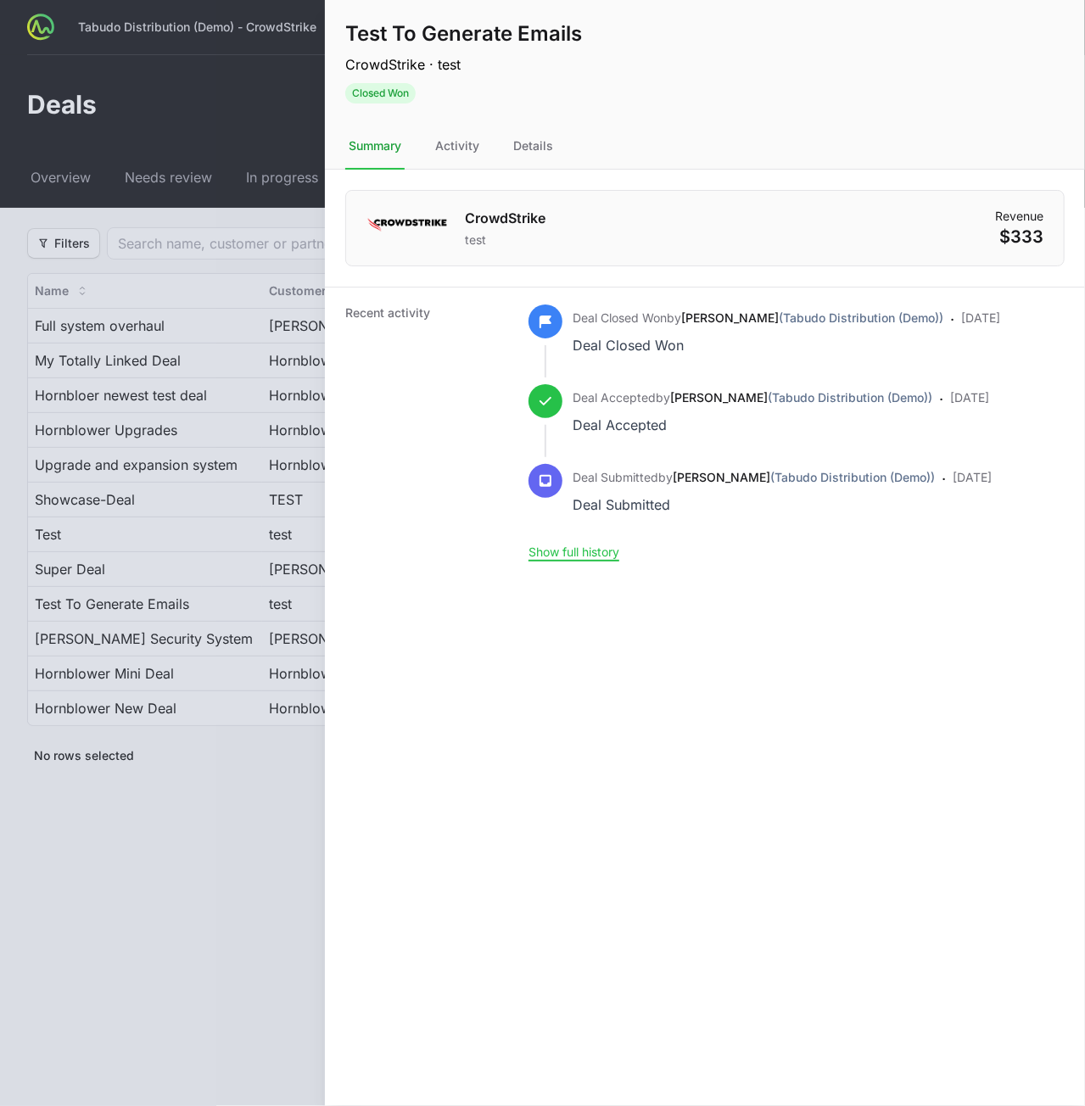
click at [219, 170] on div at bounding box center [542, 553] width 1085 height 1106
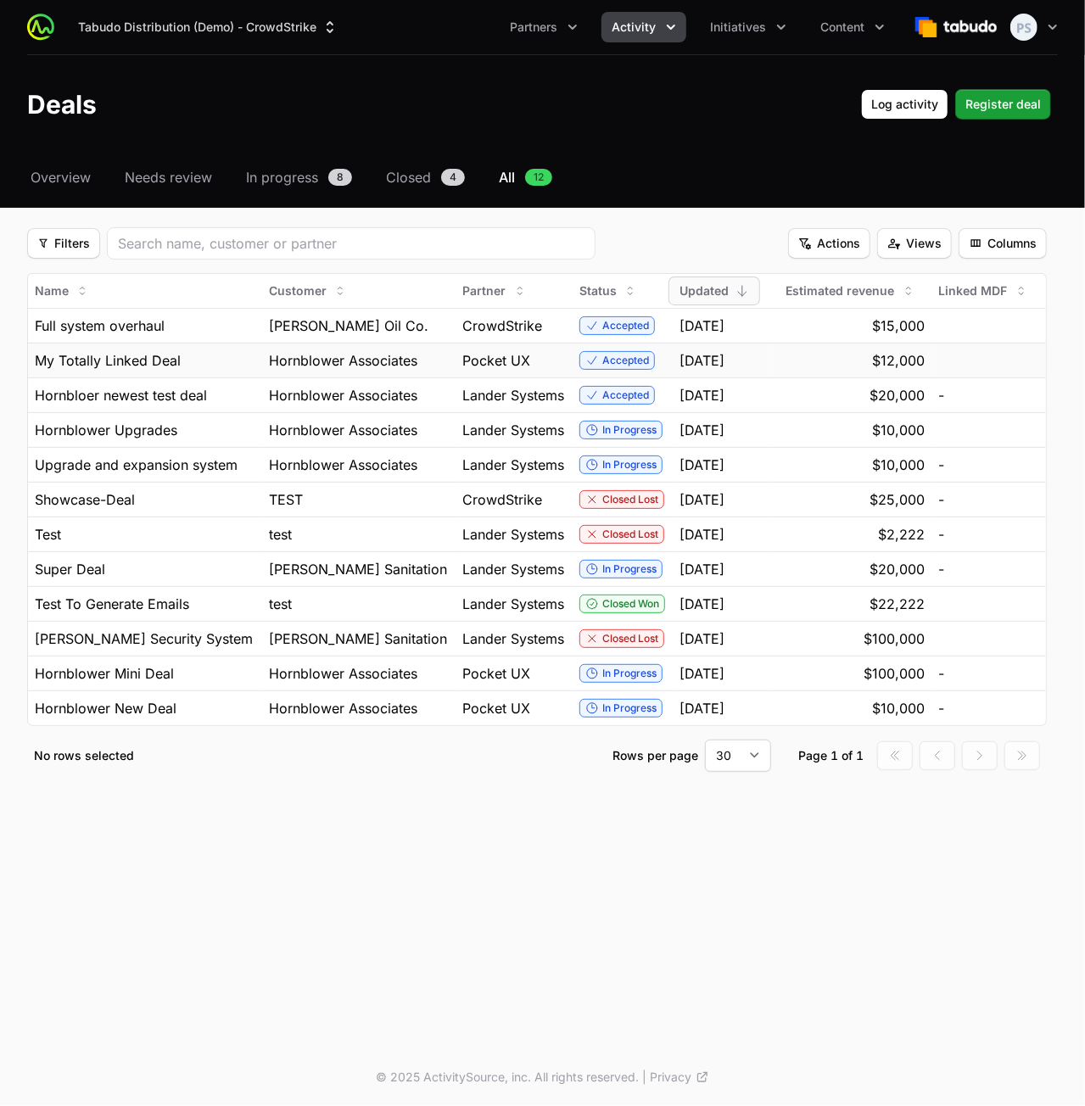
click at [965, 362] on td at bounding box center [990, 360] width 115 height 35
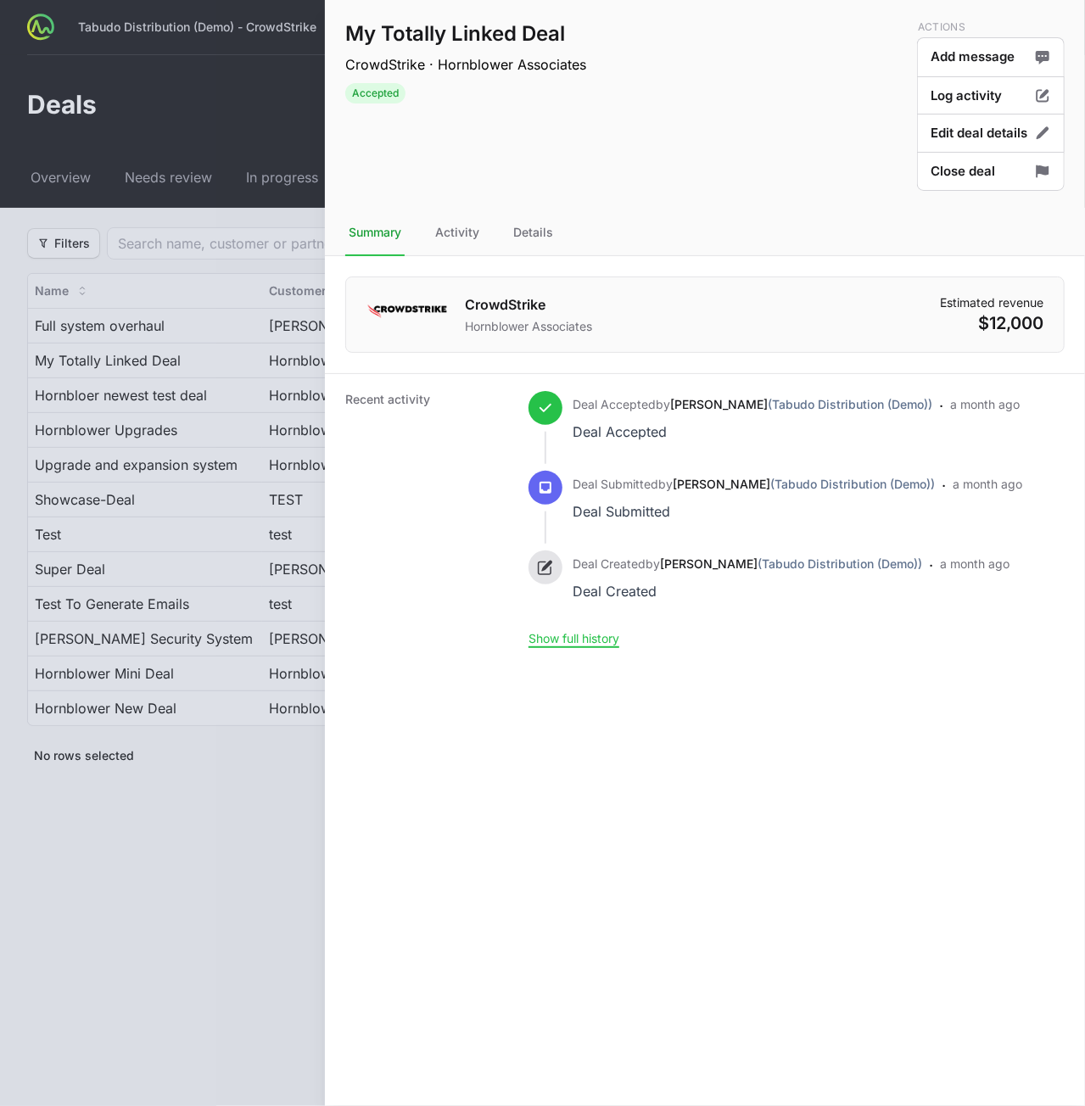
click at [318, 359] on div at bounding box center [542, 553] width 1085 height 1106
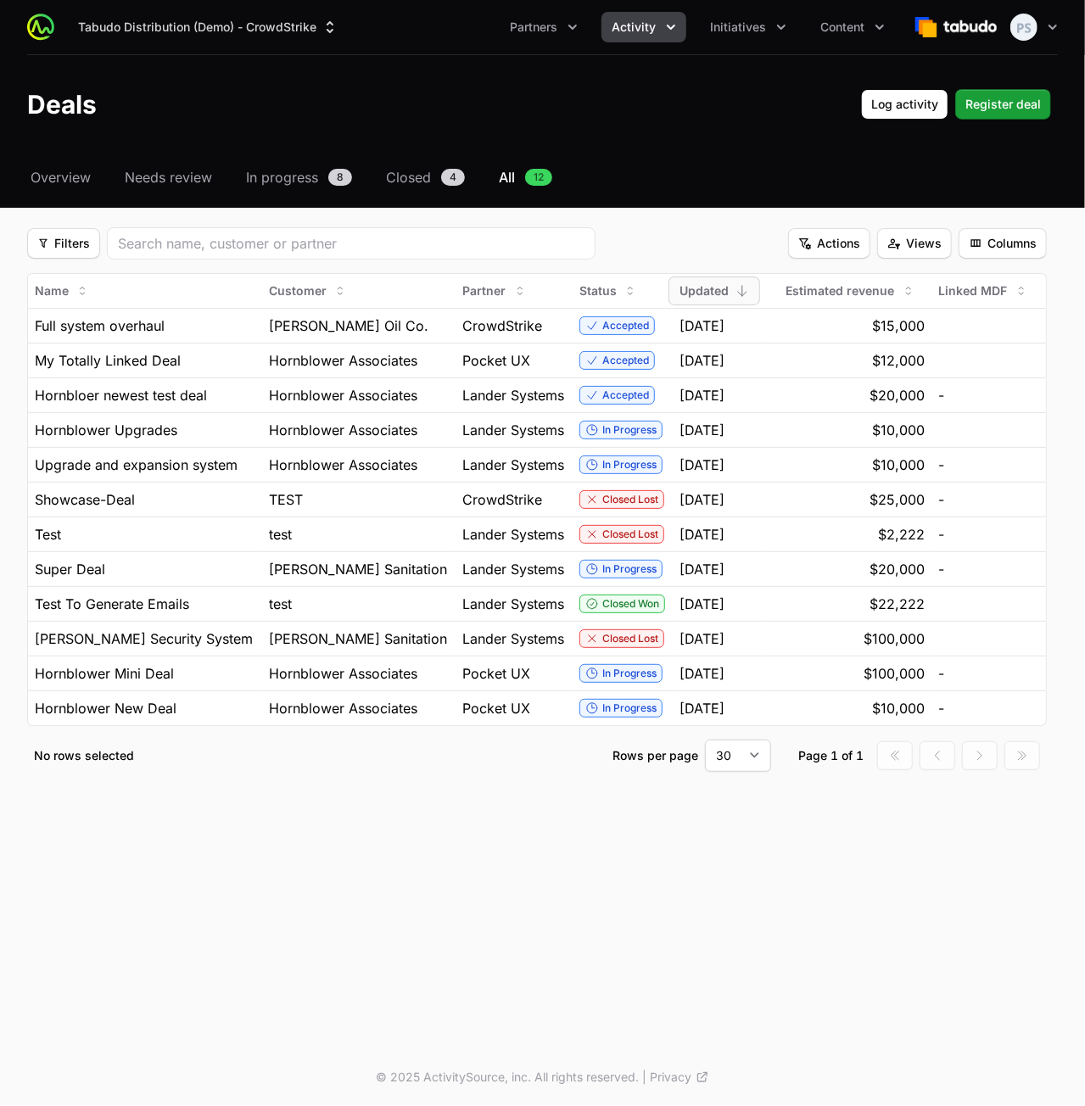
click at [237, 856] on div "Tabudo Distribution (Demo) - CrowdStrike Partners Activity Initiatives Content …" at bounding box center [542, 524] width 1085 height 1049
click at [832, 45] on div "Tabudo Distribution (Demo) - CrowdStrike Partners Activity Initiatives Content …" at bounding box center [542, 27] width 1031 height 54
click at [834, 38] on button "Content" at bounding box center [852, 27] width 85 height 31
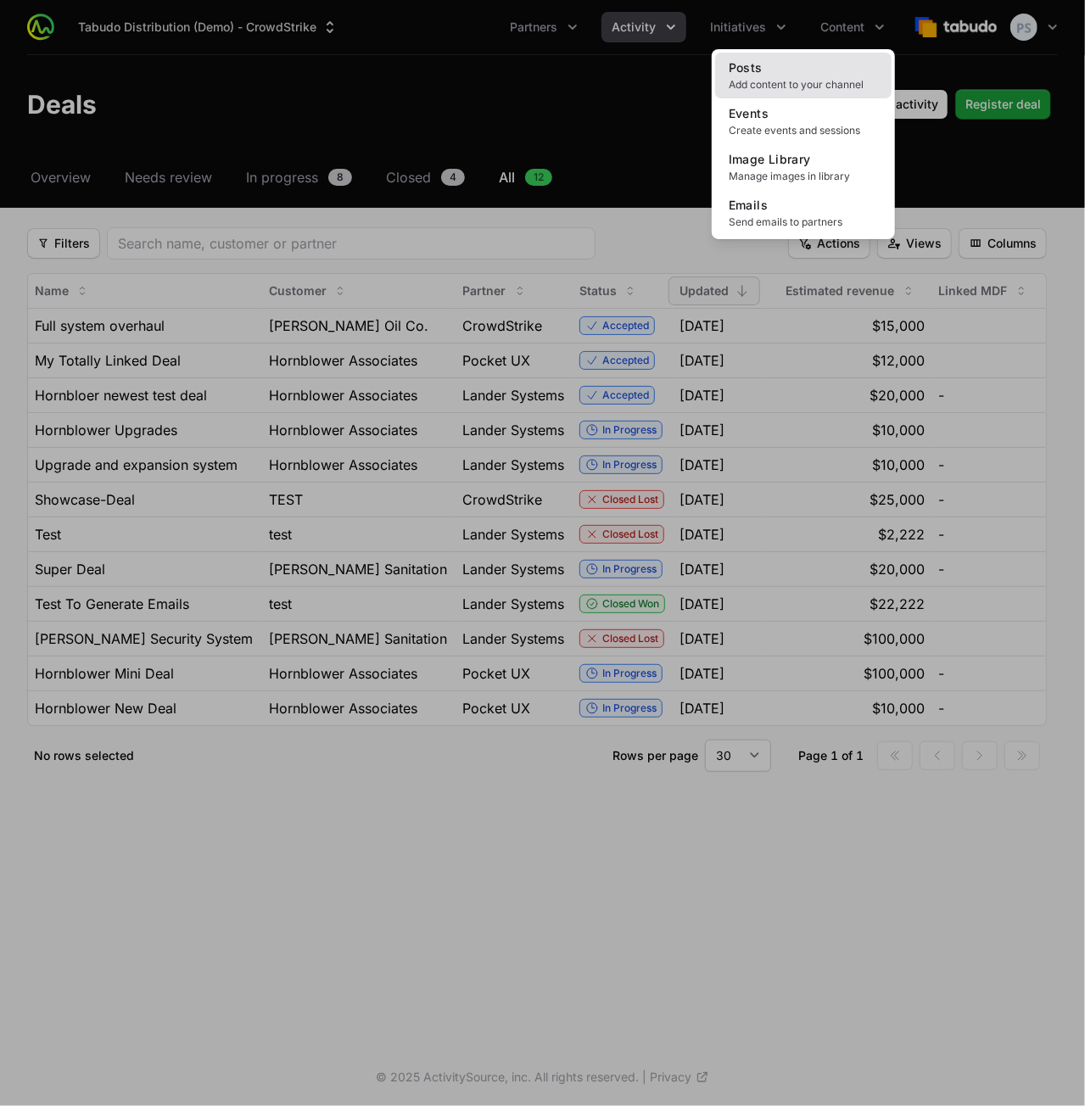
click at [790, 76] on link "Posts Add content to your channel" at bounding box center [803, 76] width 176 height 46
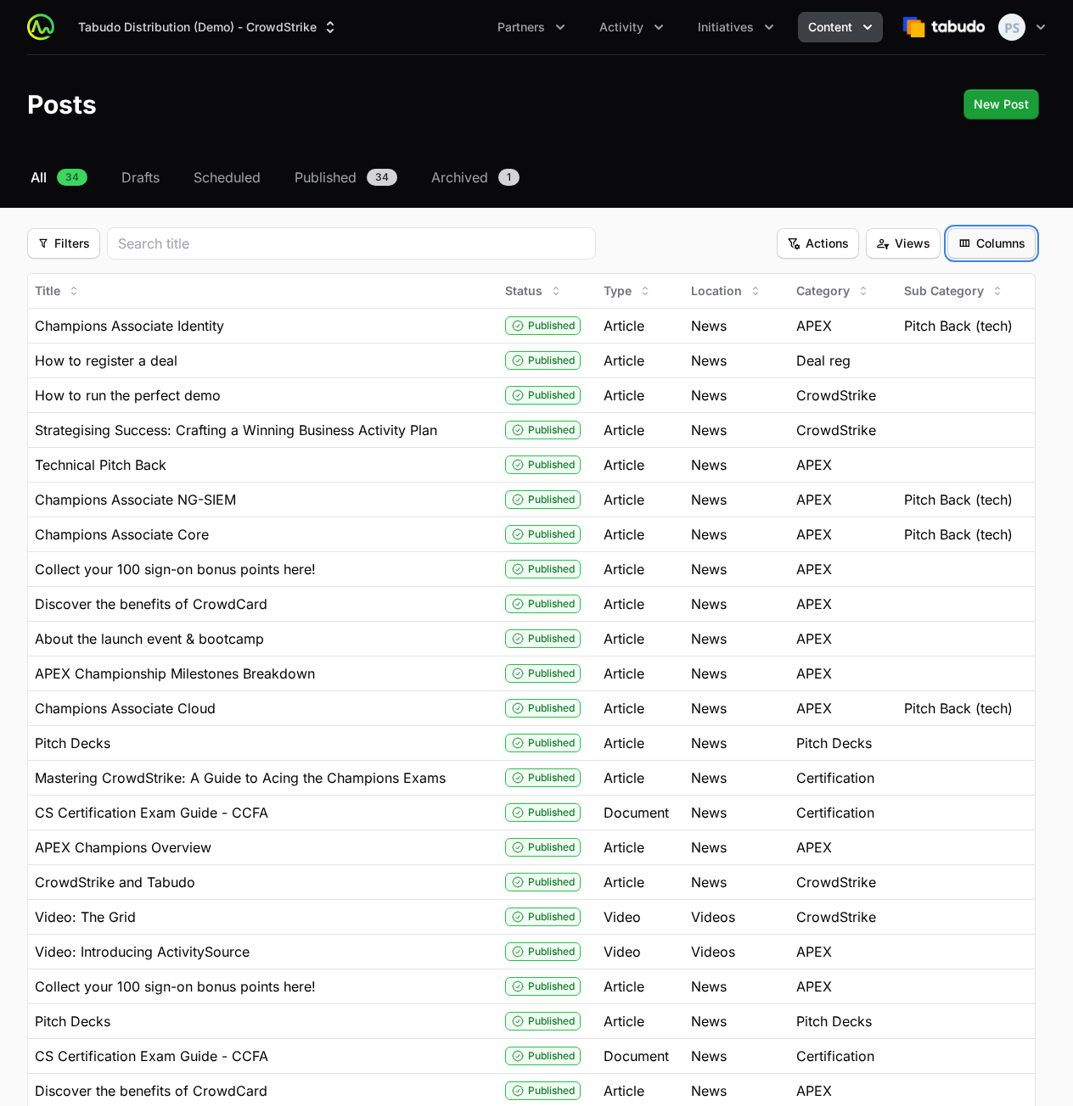
click at [1025, 244] on span "Columns" at bounding box center [991, 243] width 68 height 20
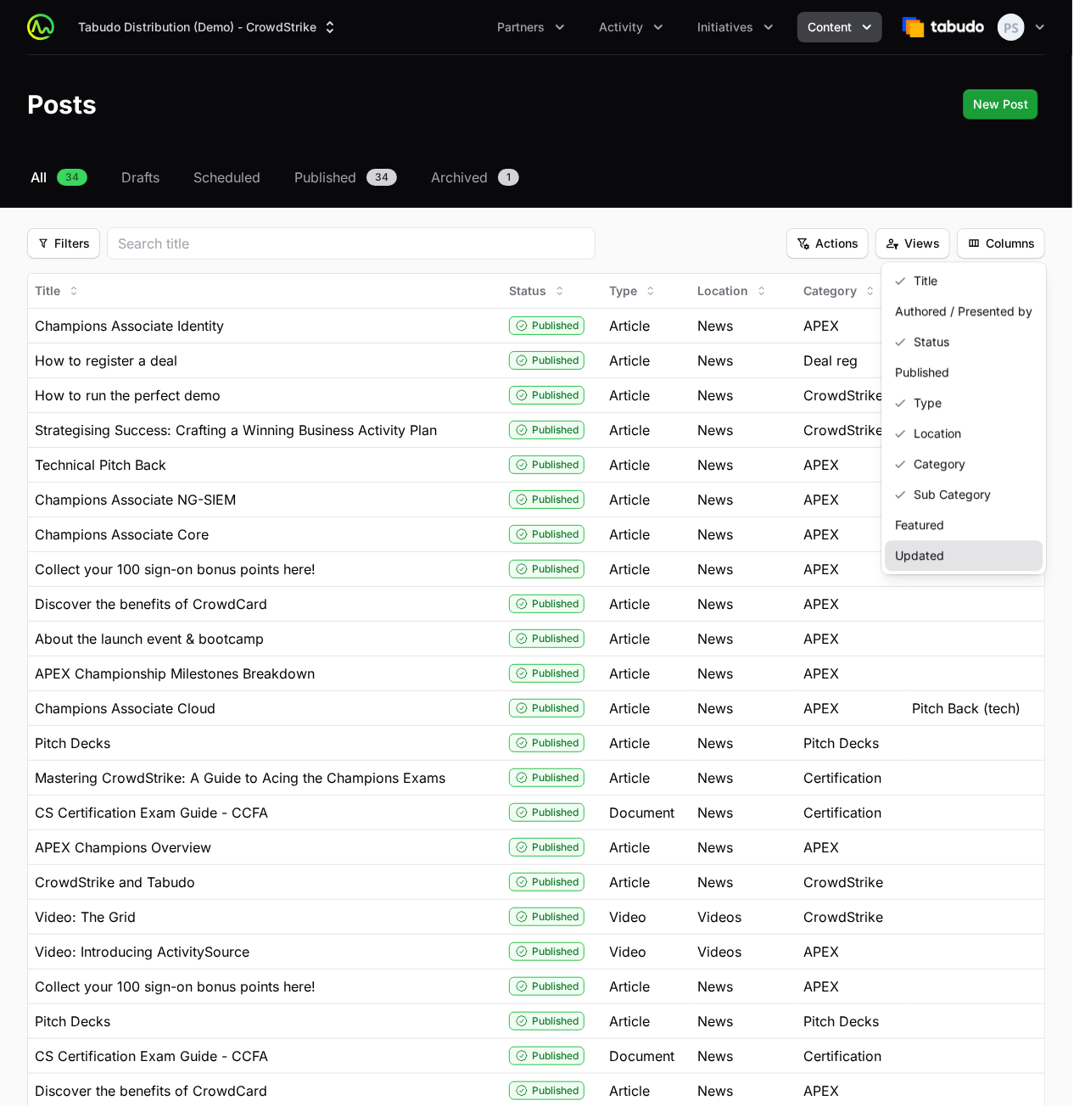
click at [942, 557] on div "Updated" at bounding box center [964, 555] width 158 height 31
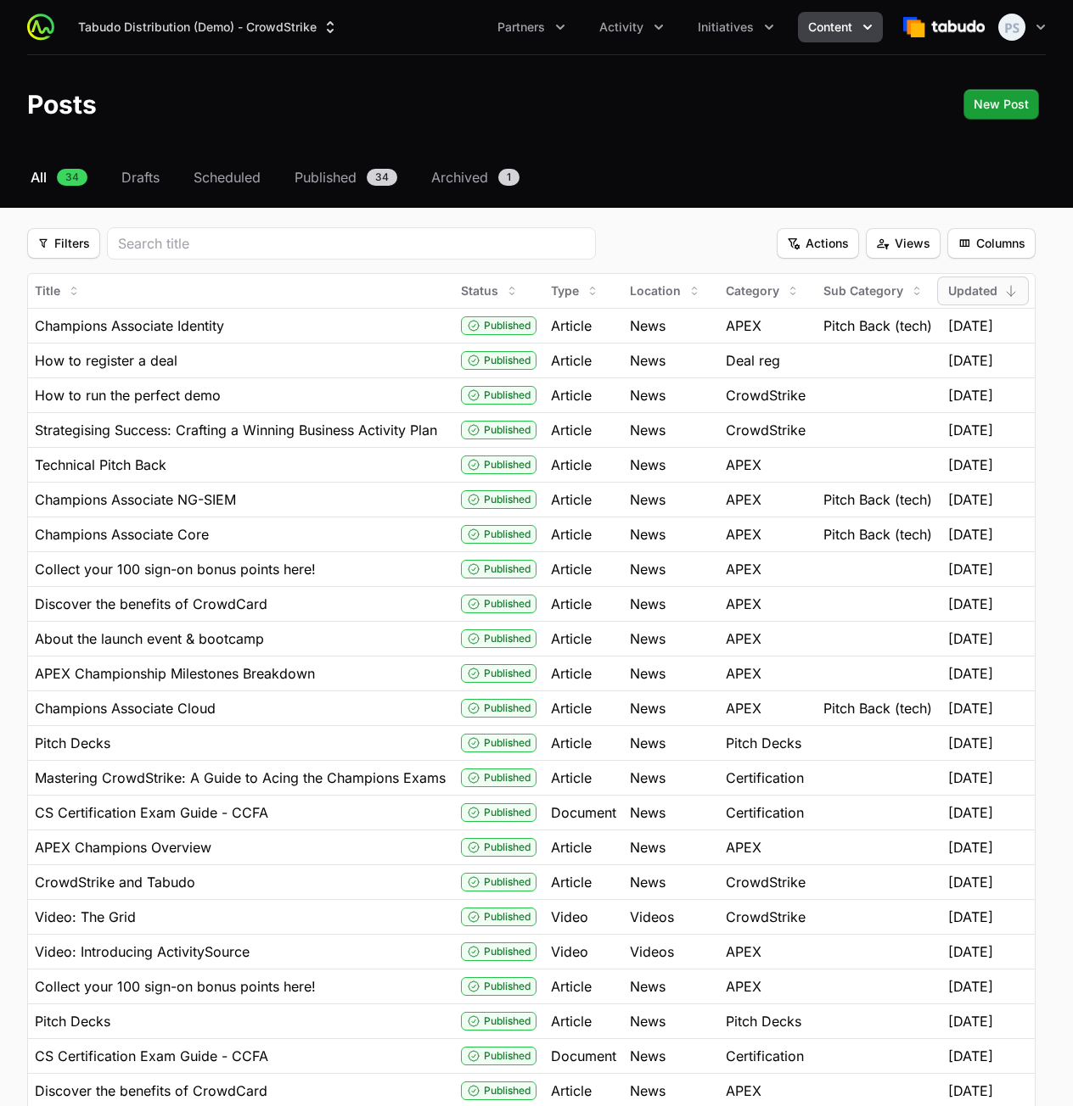
drag, startPoint x: 1012, startPoint y: 208, endPoint x: 1009, endPoint y: 221, distance: 14.0
click at [1012, 210] on div "Select a tab All Drafts Scheduled Published Archived All 34 Drafts Scheduled Pu…" at bounding box center [536, 803] width 1073 height 1272
drag, startPoint x: 1007, startPoint y: 227, endPoint x: 1002, endPoint y: 238, distance: 12.1
click at [1006, 228] on div "Select a tab All Drafts Scheduled Published Archived All 34 Drafts Scheduled Pu…" at bounding box center [536, 803] width 1073 height 1272
click at [1001, 238] on span "Columns" at bounding box center [991, 243] width 68 height 20
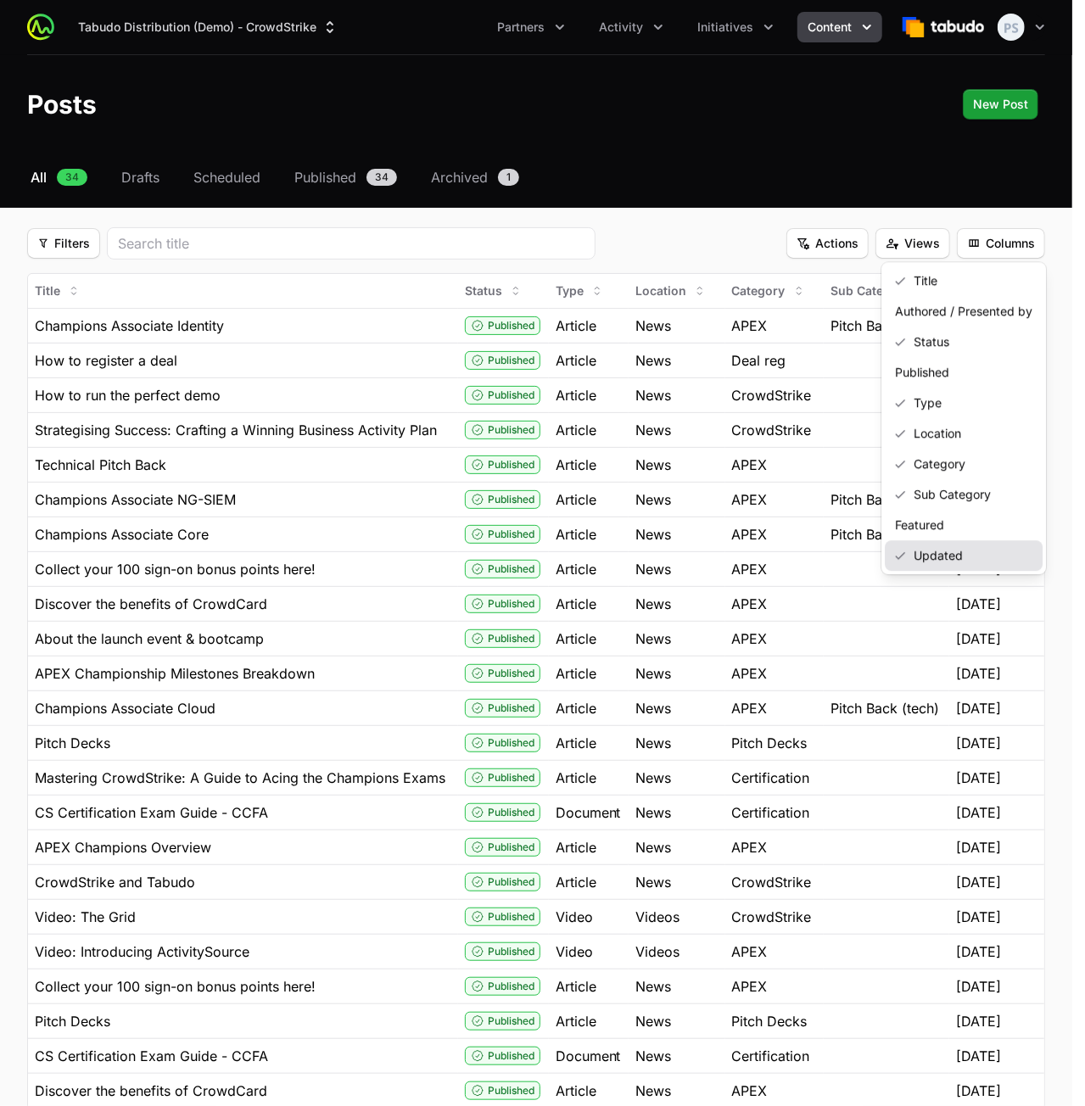
click at [935, 546] on div "Updated" at bounding box center [964, 555] width 158 height 31
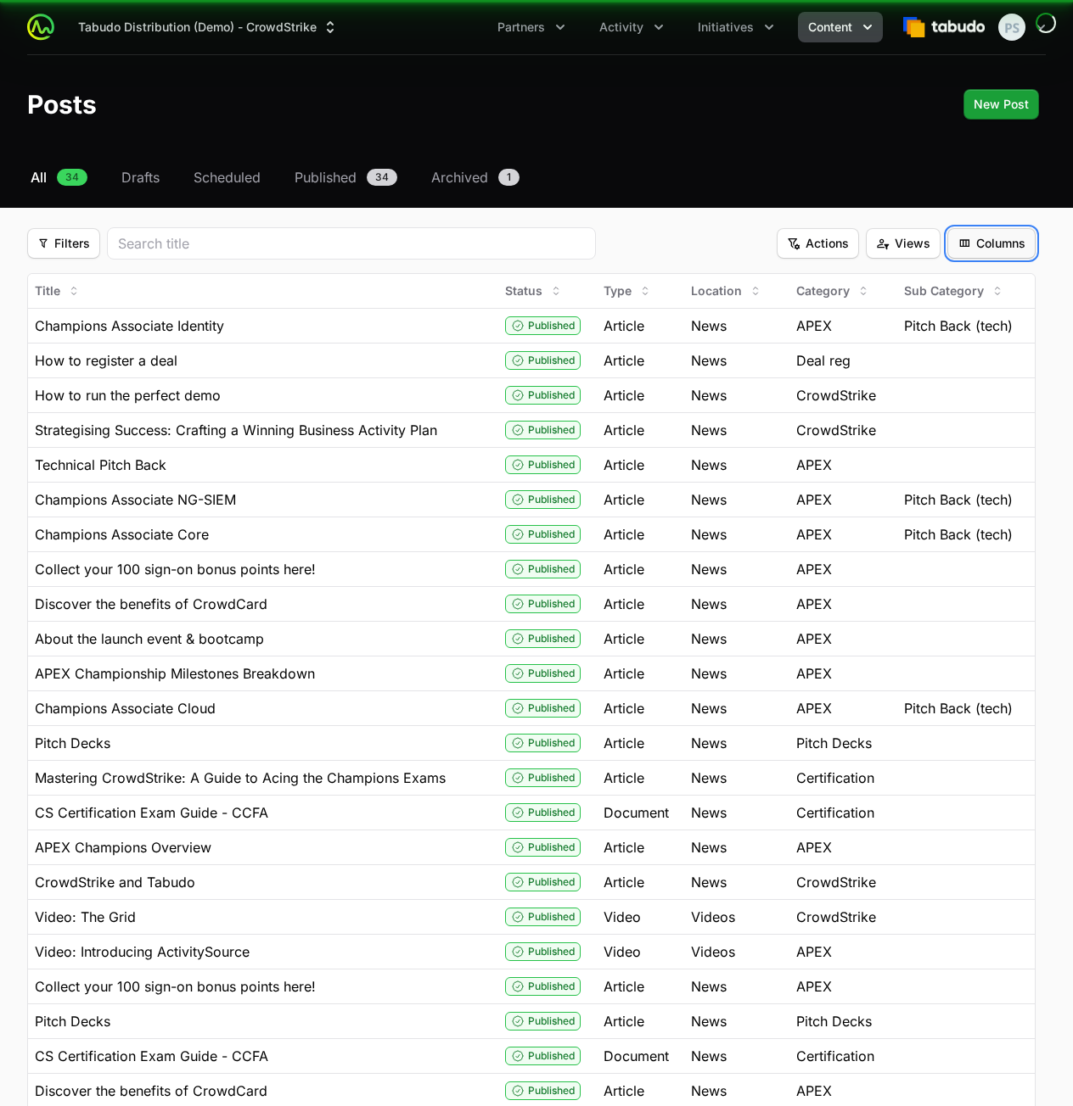
click at [982, 241] on span "Columns" at bounding box center [991, 243] width 68 height 20
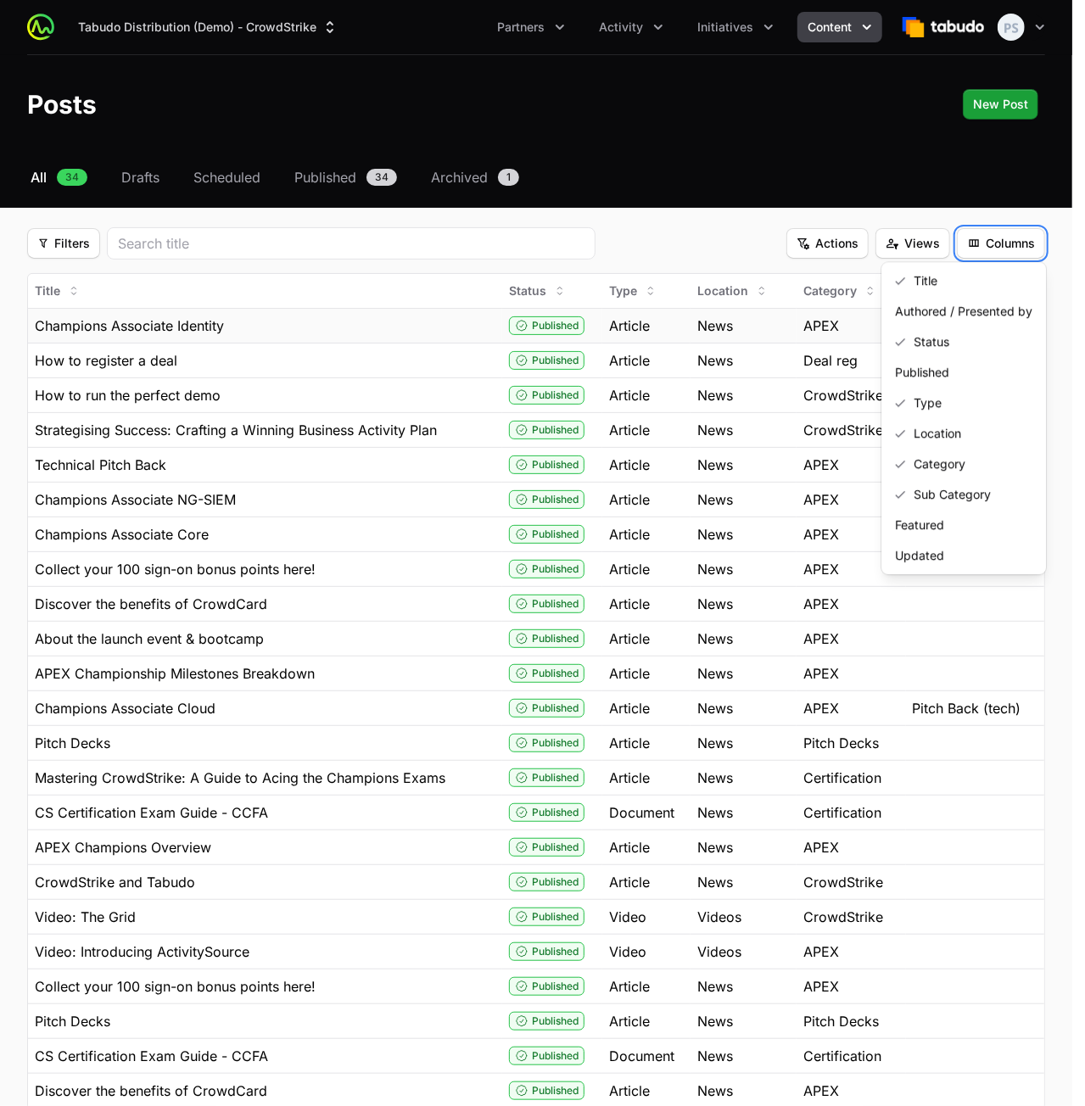
click at [373, 313] on html "Tabudo Distribution (Demo) - CrowdStrike Partners Activity Initiatives Content …" at bounding box center [542, 748] width 1085 height 1497
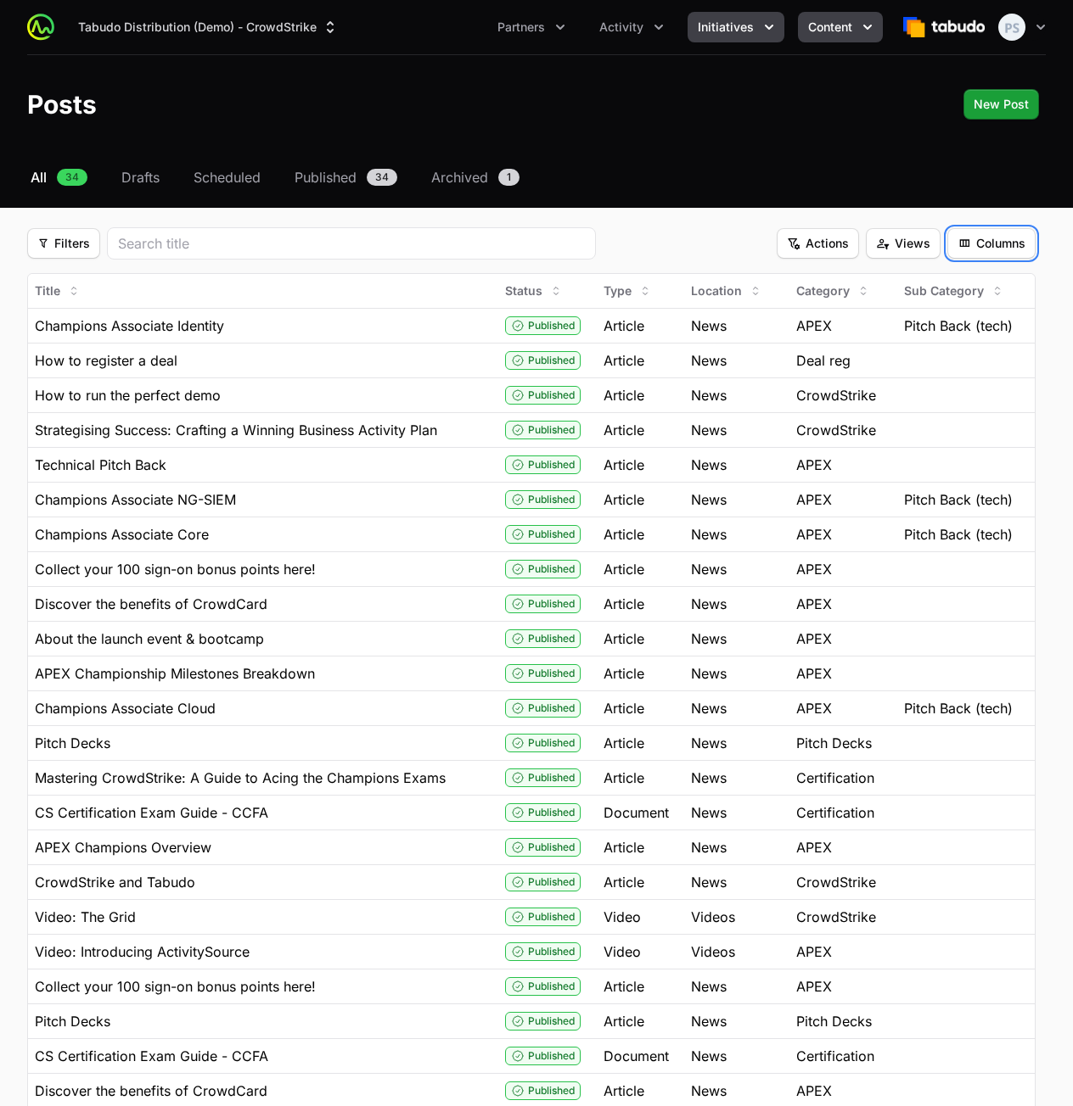
click at [765, 33] on icon "Initiatives menu" at bounding box center [768, 27] width 17 height 17
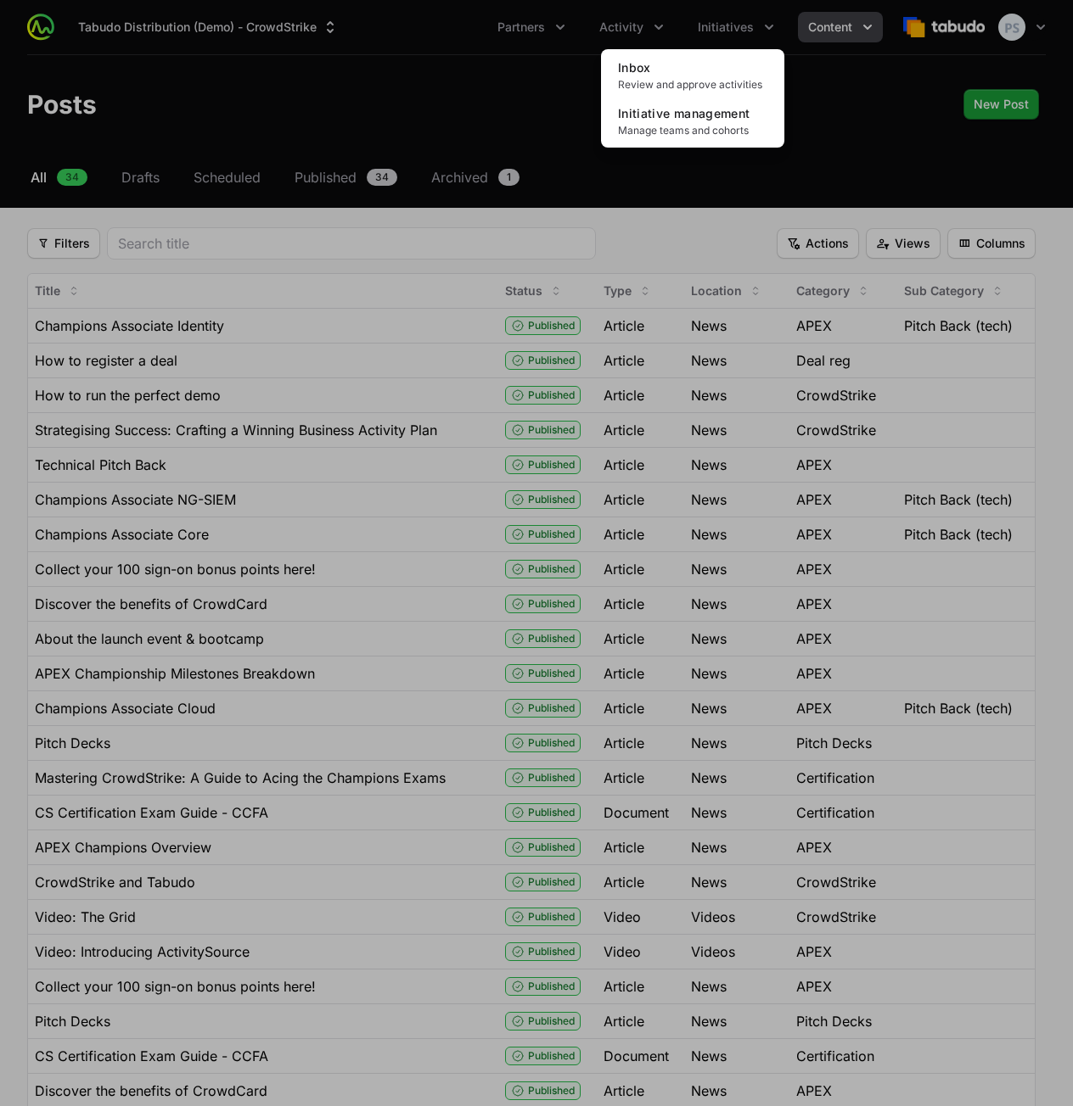
click at [835, 24] on div "Initiatives menu" at bounding box center [536, 553] width 1073 height 1106
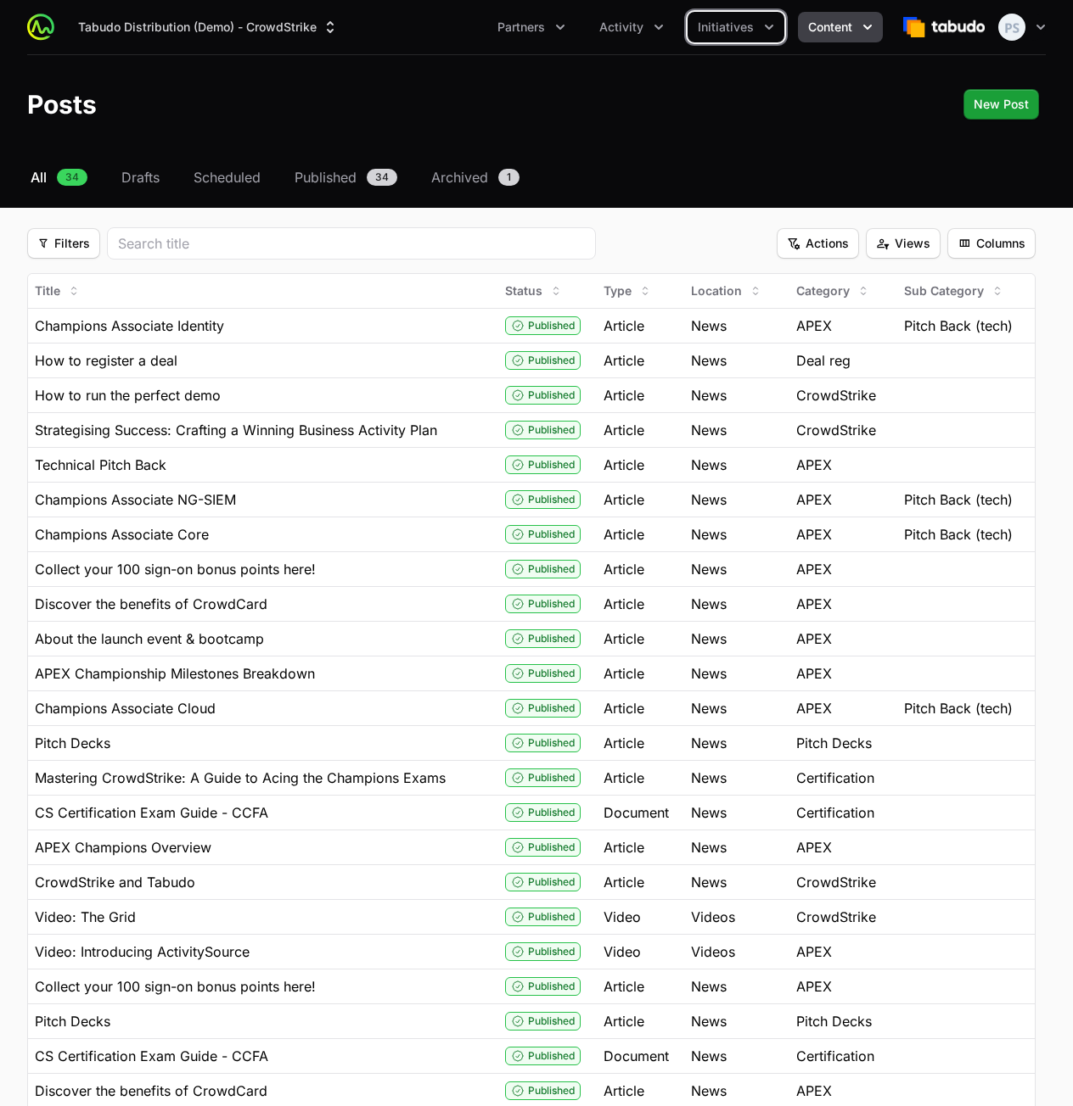
click at [834, 24] on span "Content" at bounding box center [830, 27] width 44 height 17
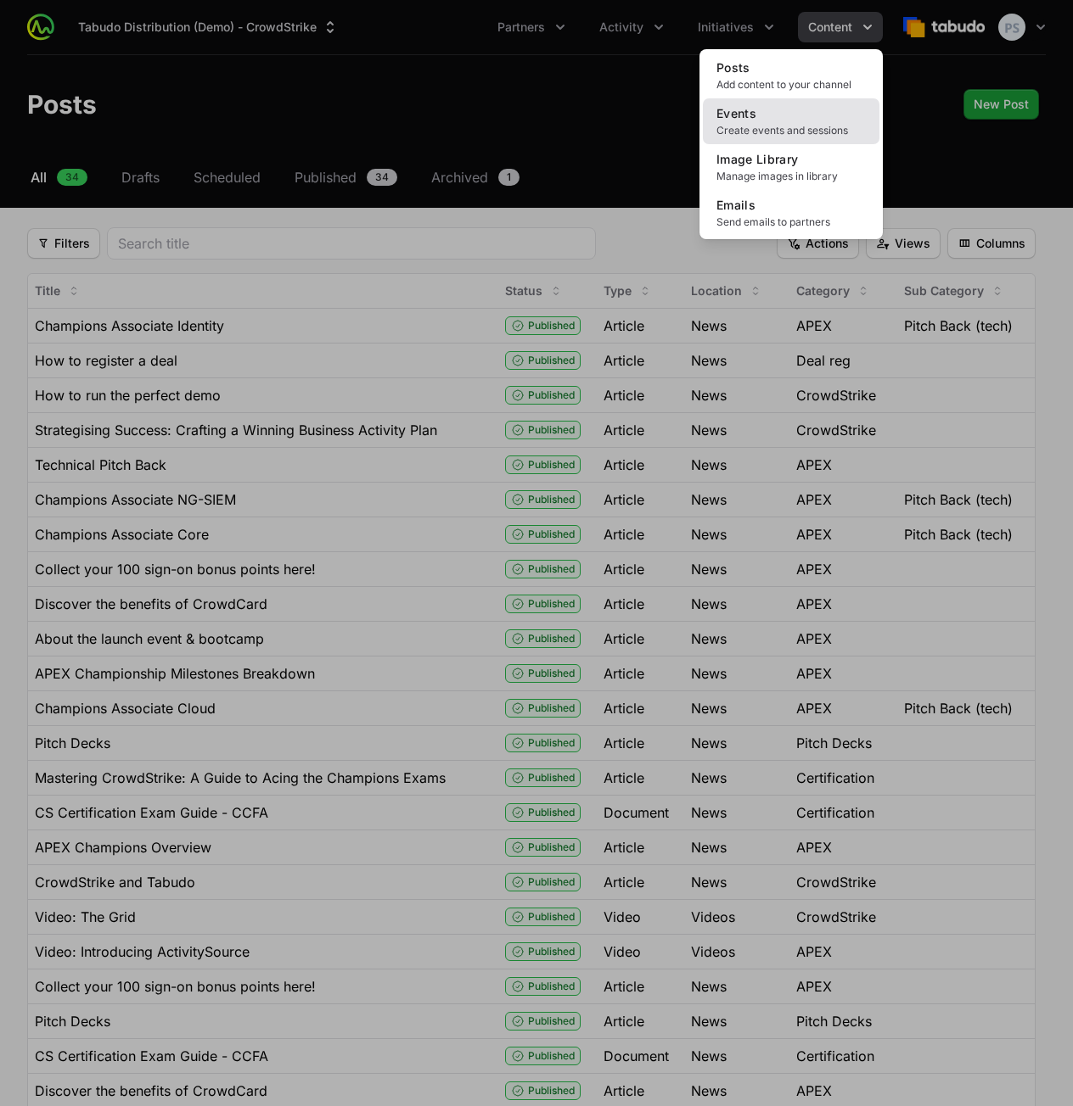
click at [748, 107] on span "Events" at bounding box center [736, 113] width 40 height 14
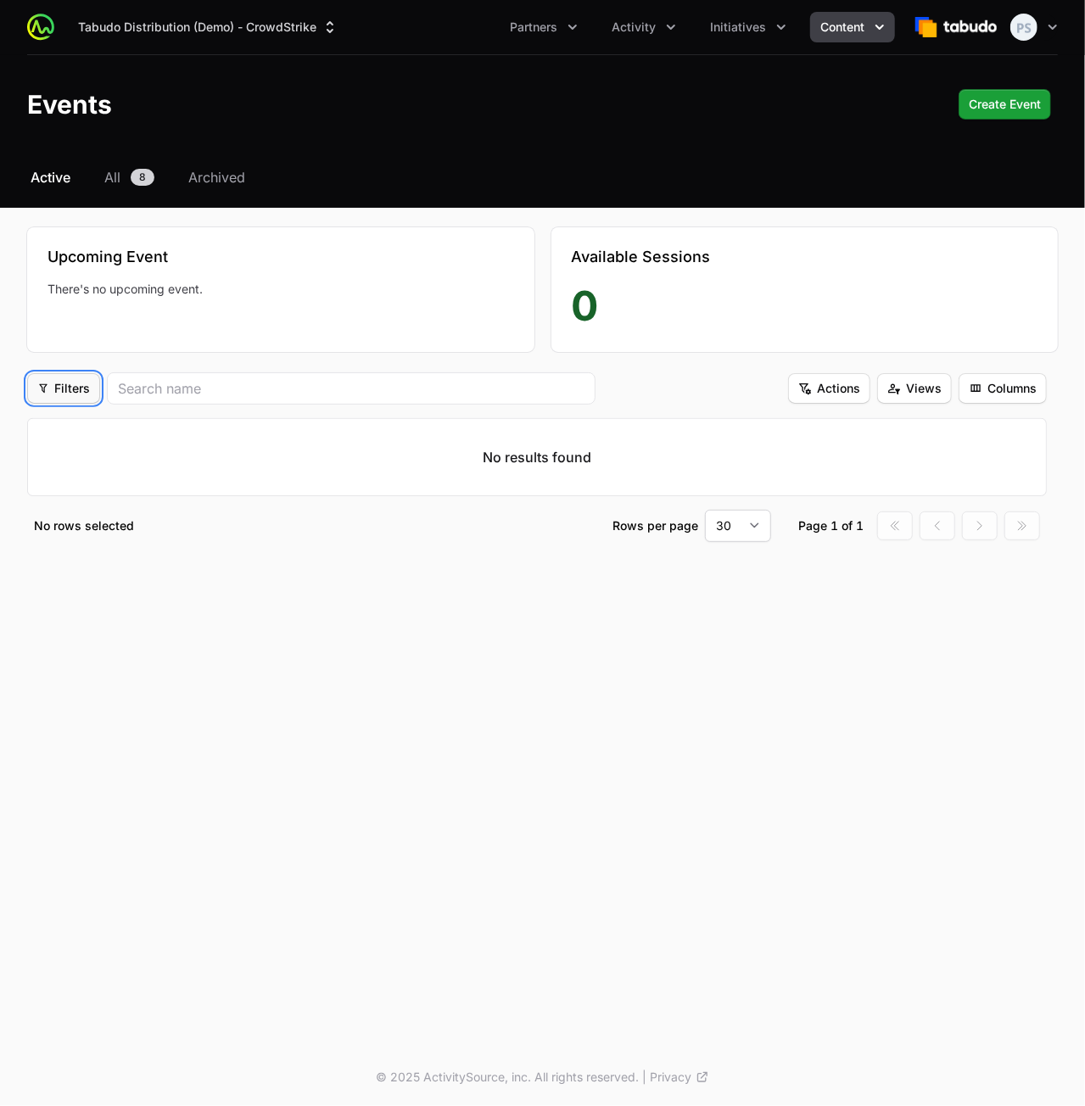
click at [81, 393] on span "Filters" at bounding box center [63, 388] width 53 height 20
click at [122, 165] on html "Tabudo Distribution (Demo) - CrowdStrike Partners Activity Initiatives Content …" at bounding box center [542, 553] width 1085 height 1106
click at [111, 176] on span "All" at bounding box center [112, 177] width 16 height 20
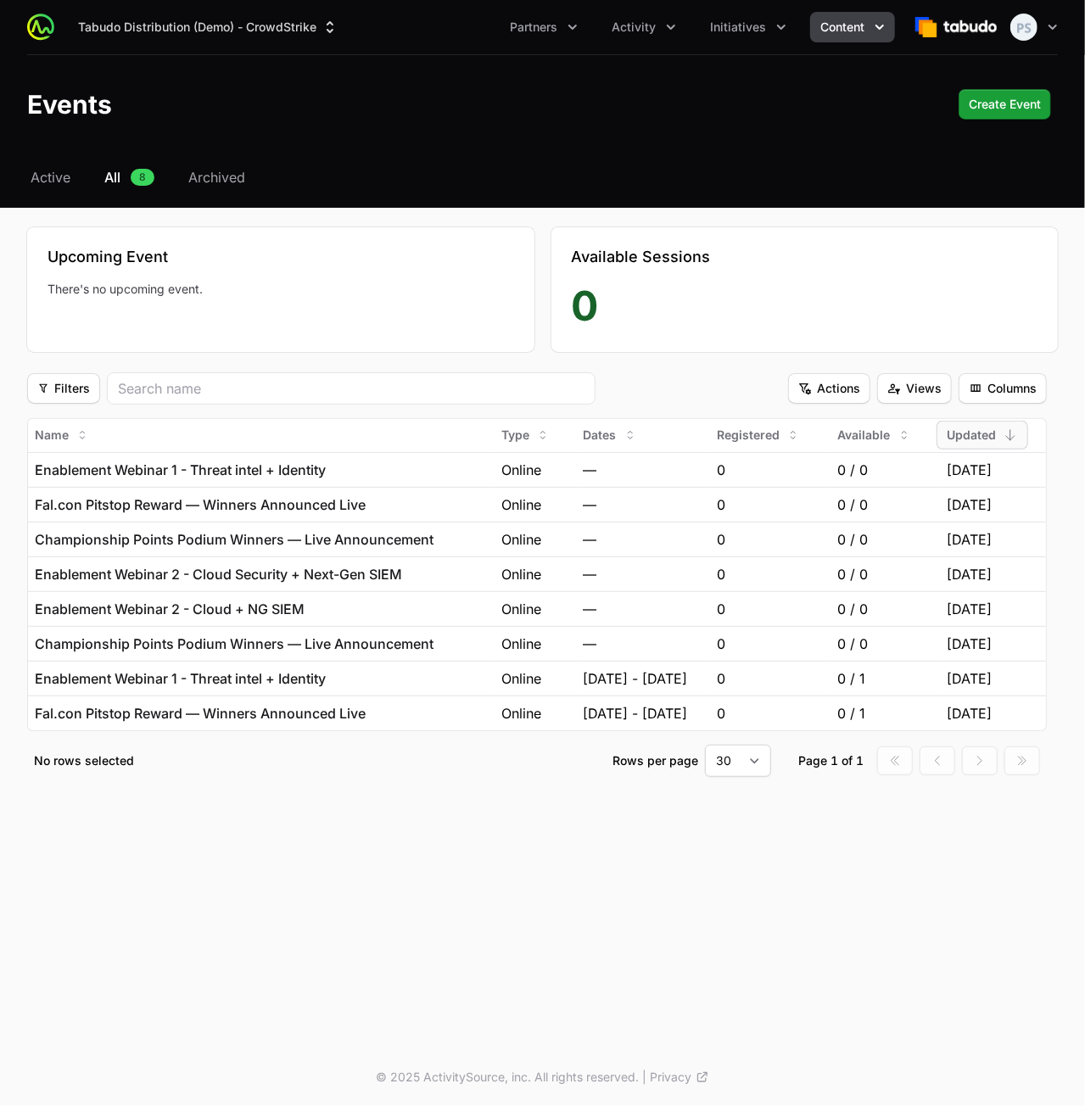
click at [470, 785] on div "Select a tab Active All Archived Active All 8 Archived Upcoming Event There's n…" at bounding box center [542, 492] width 1085 height 651
click at [820, 393] on span "Actions" at bounding box center [829, 388] width 62 height 20
click at [724, 388] on html "Tabudo Distribution (Demo) - CrowdStrike Partners Activity Initiatives Content …" at bounding box center [542, 553] width 1085 height 1106
click at [76, 391] on span "Filters" at bounding box center [63, 388] width 53 height 20
click at [74, 421] on div "Type" at bounding box center [69, 425] width 76 height 31
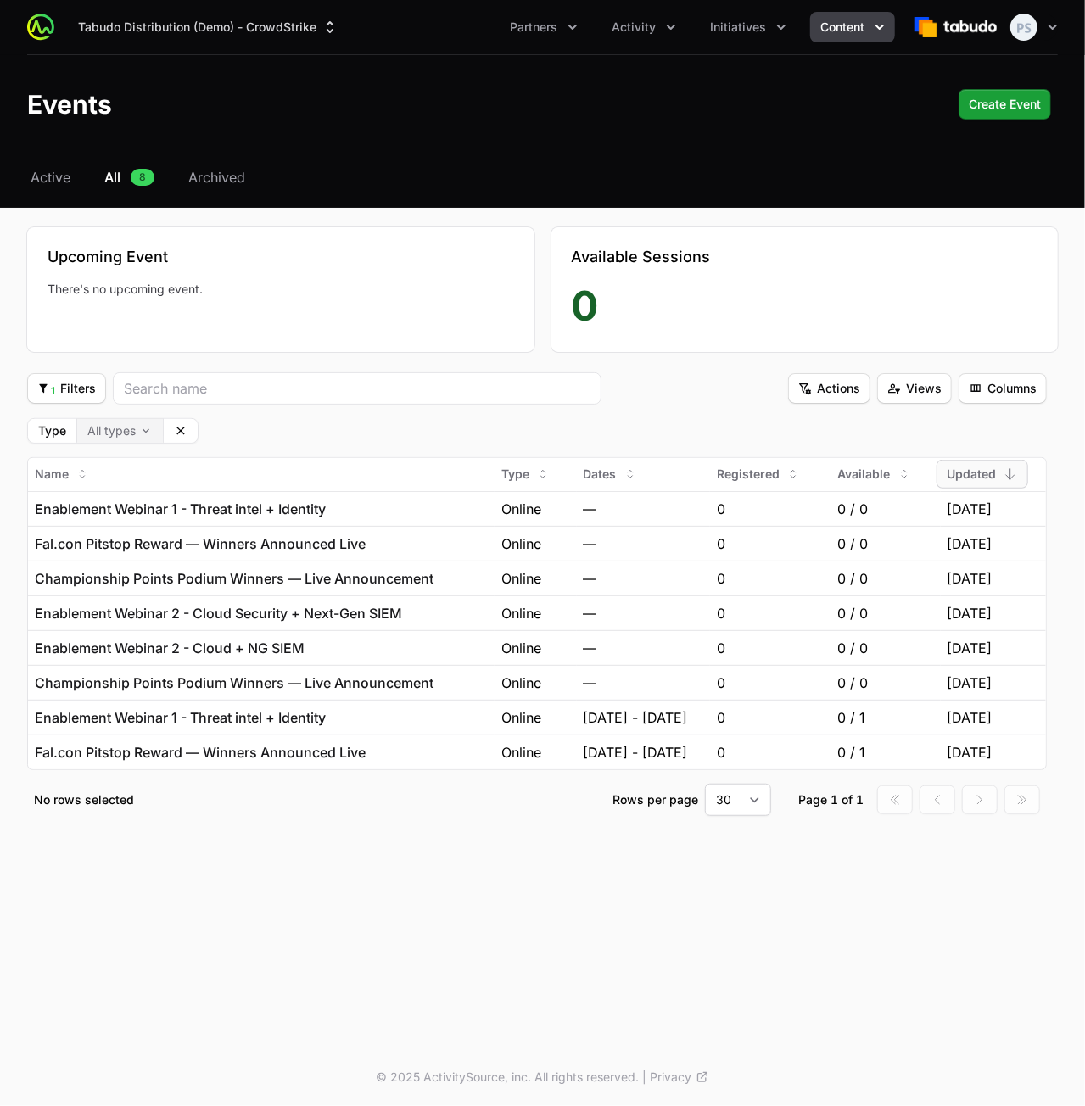
click at [124, 427] on body "Tabudo Distribution (Demo) - CrowdStrike Partners Activity Initiatives Content …" at bounding box center [542, 553] width 1085 height 1106
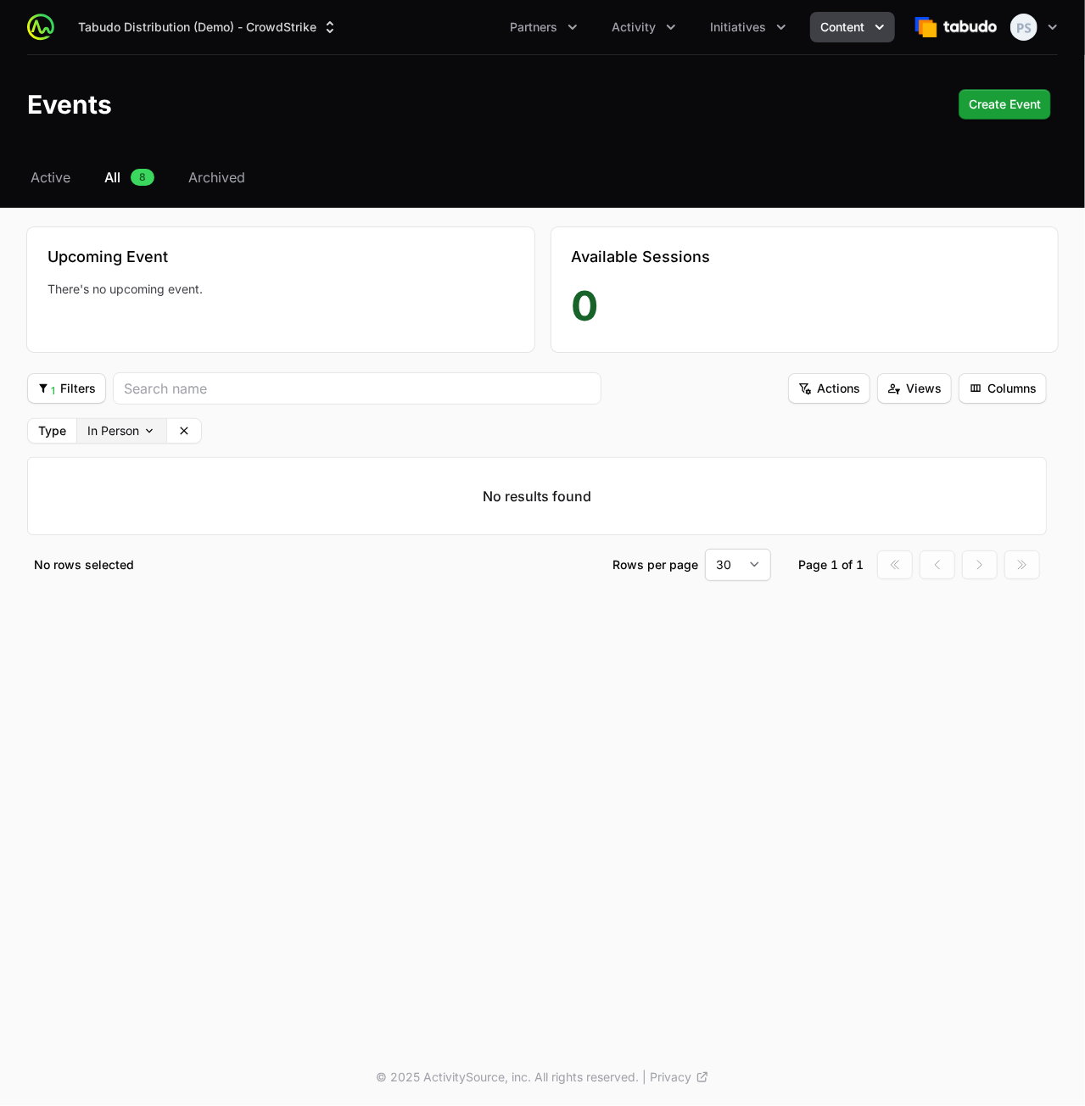
click at [144, 428] on body "Tabudo Distribution (Demo) - CrowdStrike Partners Activity Initiatives Content …" at bounding box center [542, 553] width 1085 height 1106
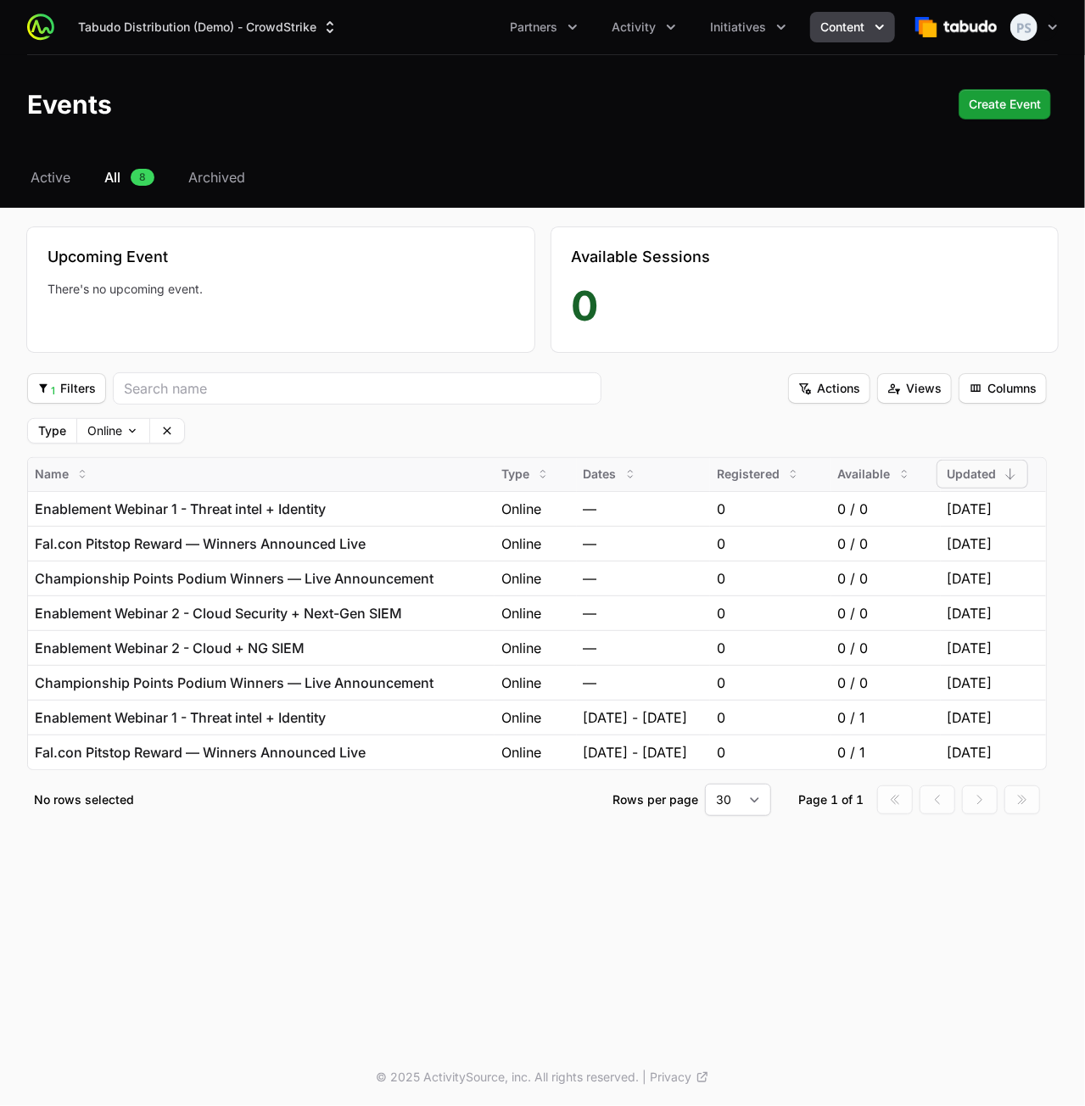
drag, startPoint x: 166, startPoint y: 428, endPoint x: 168, endPoint y: 420, distance: 8.7
click at [167, 421] on button "Clear" at bounding box center [167, 431] width 34 height 24
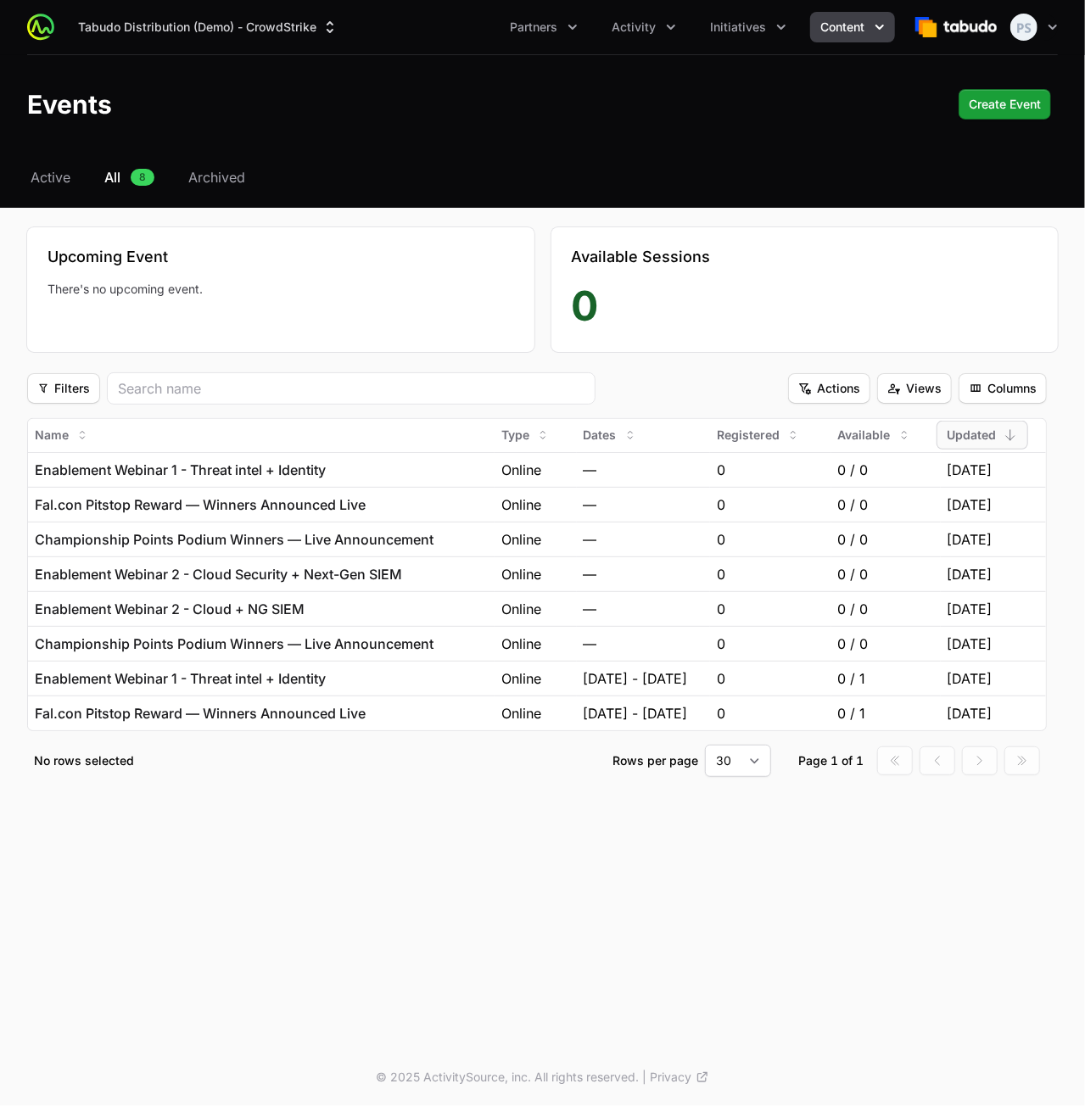
click at [855, 25] on span "Content" at bounding box center [843, 27] width 44 height 17
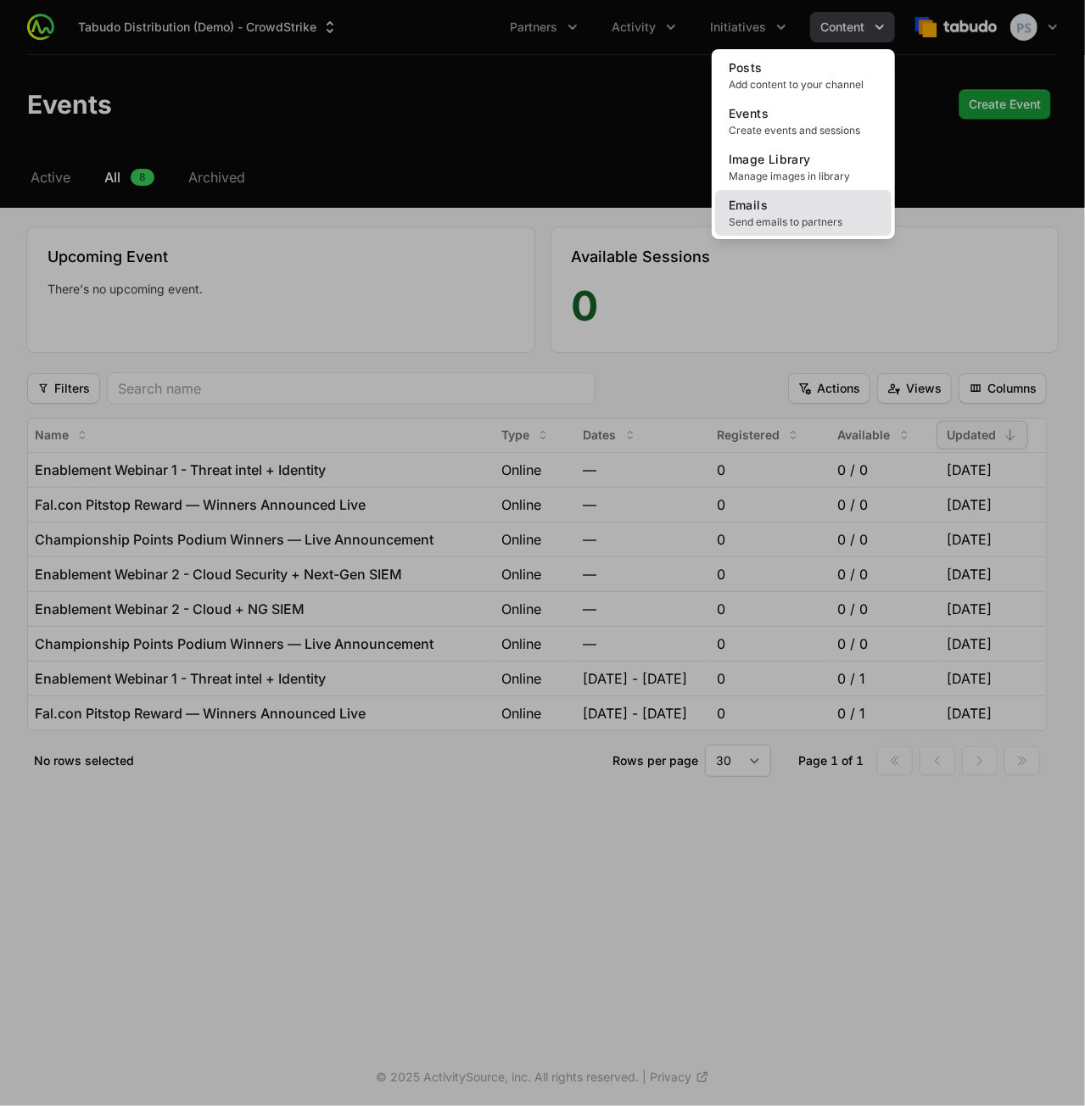
click at [762, 199] on span "Emails" at bounding box center [748, 205] width 39 height 14
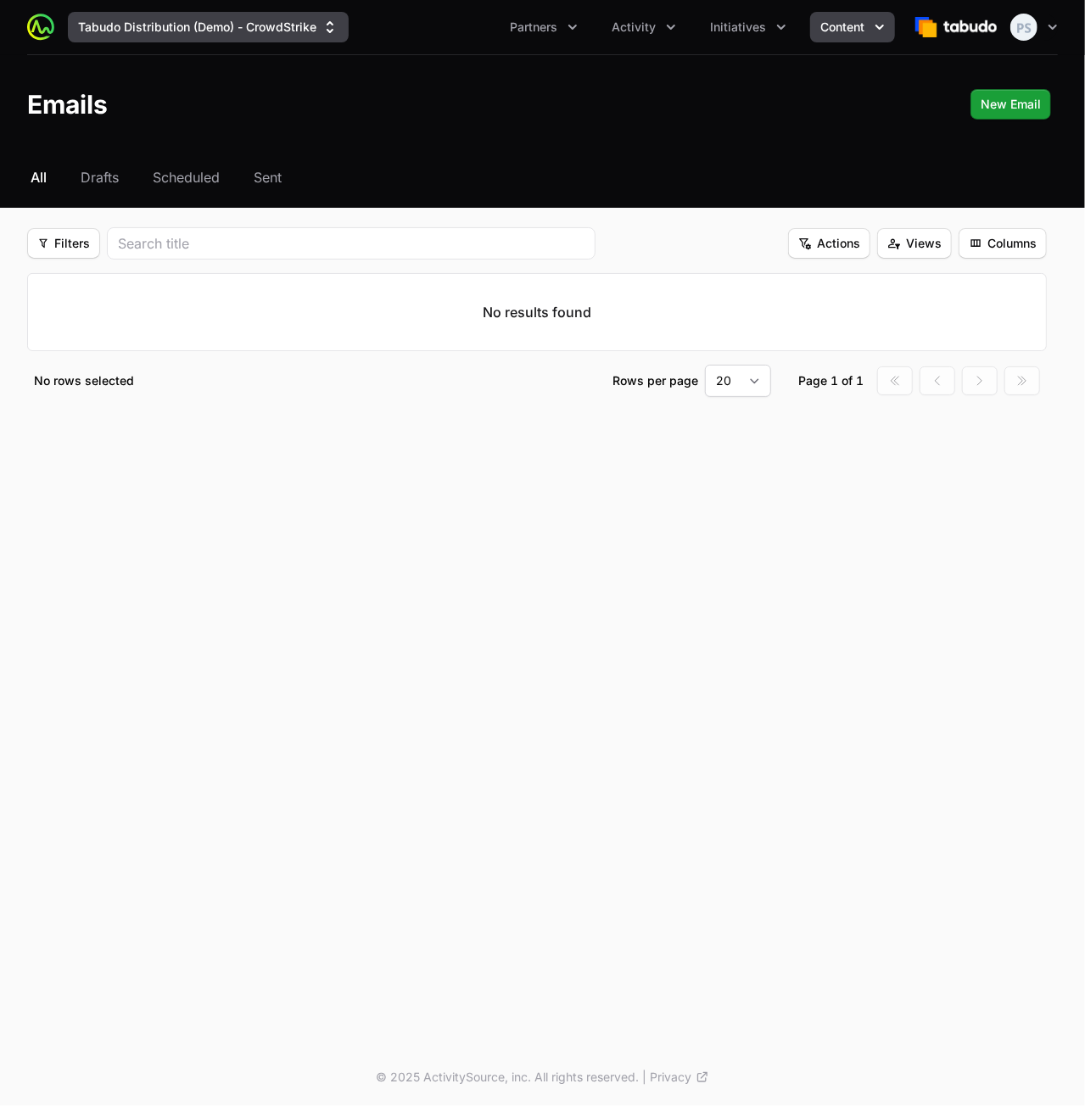
click at [259, 29] on button "Tabudo Distribution (Demo) - CrowdStrike" at bounding box center [208, 27] width 281 height 31
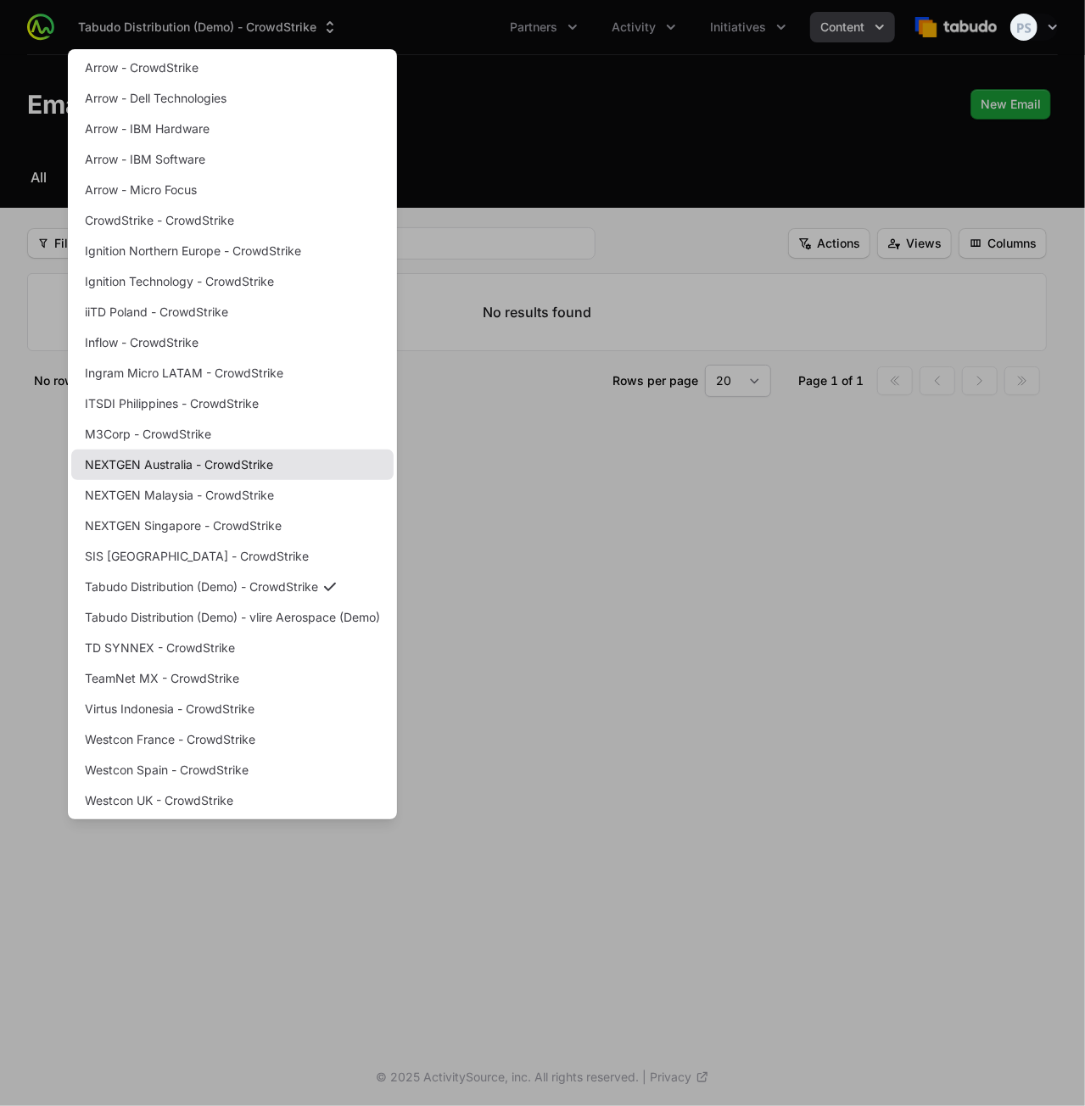
click at [242, 456] on link "NEXTGEN Australia - CrowdStrike" at bounding box center [232, 465] width 322 height 31
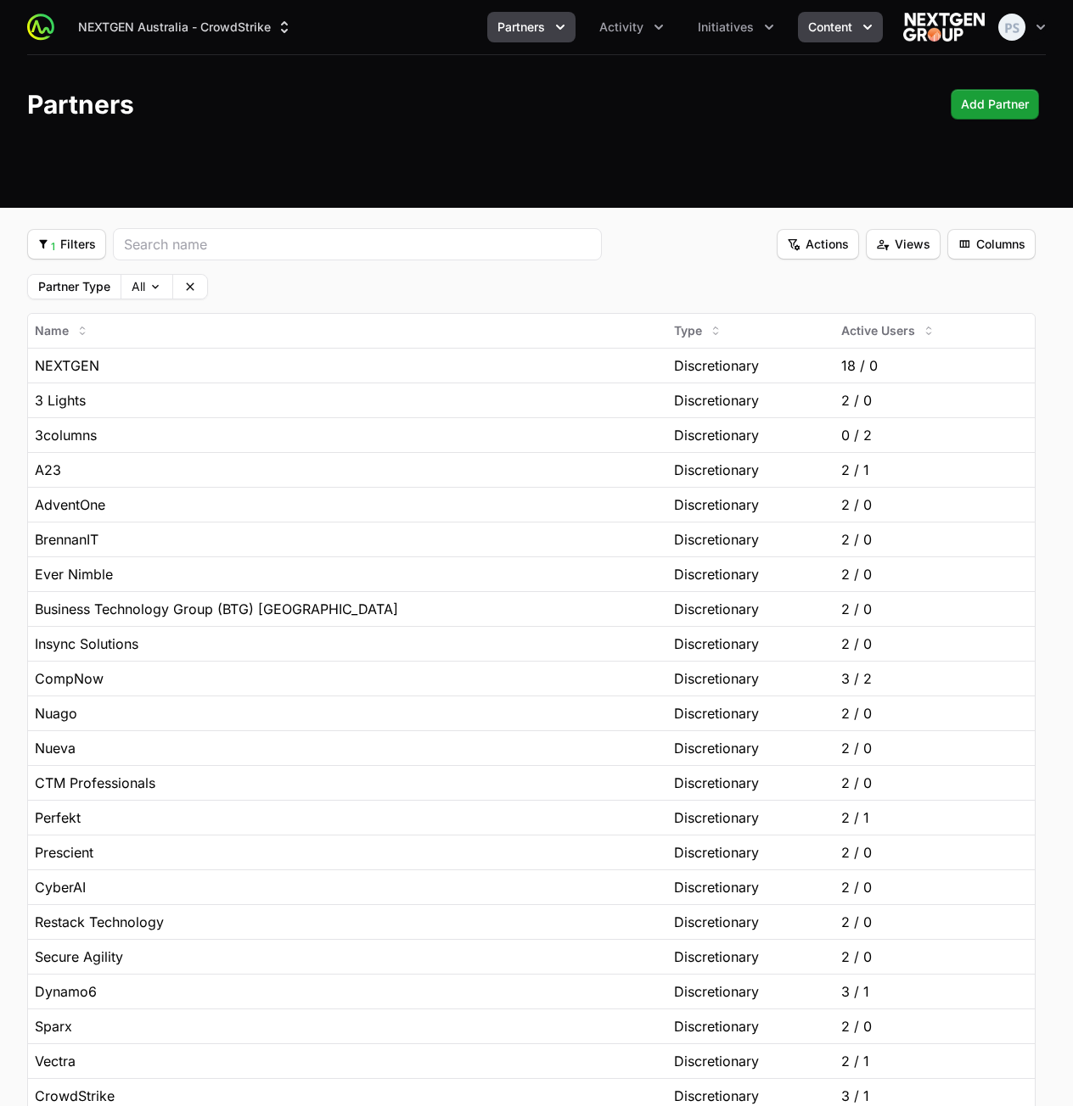
click at [861, 36] on button "Content" at bounding box center [840, 27] width 85 height 31
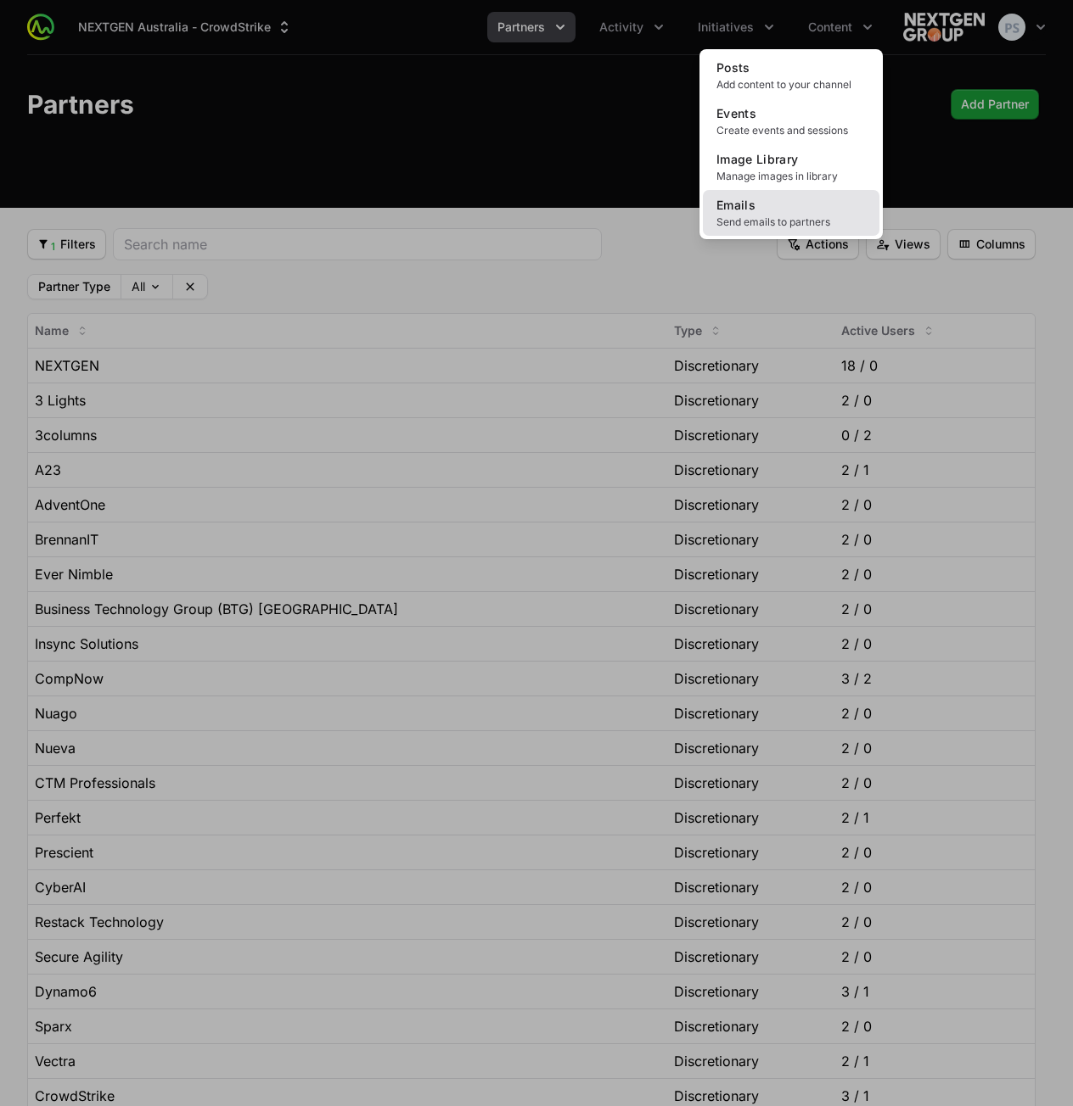
click at [769, 227] on span "Send emails to partners" at bounding box center [790, 223] width 149 height 14
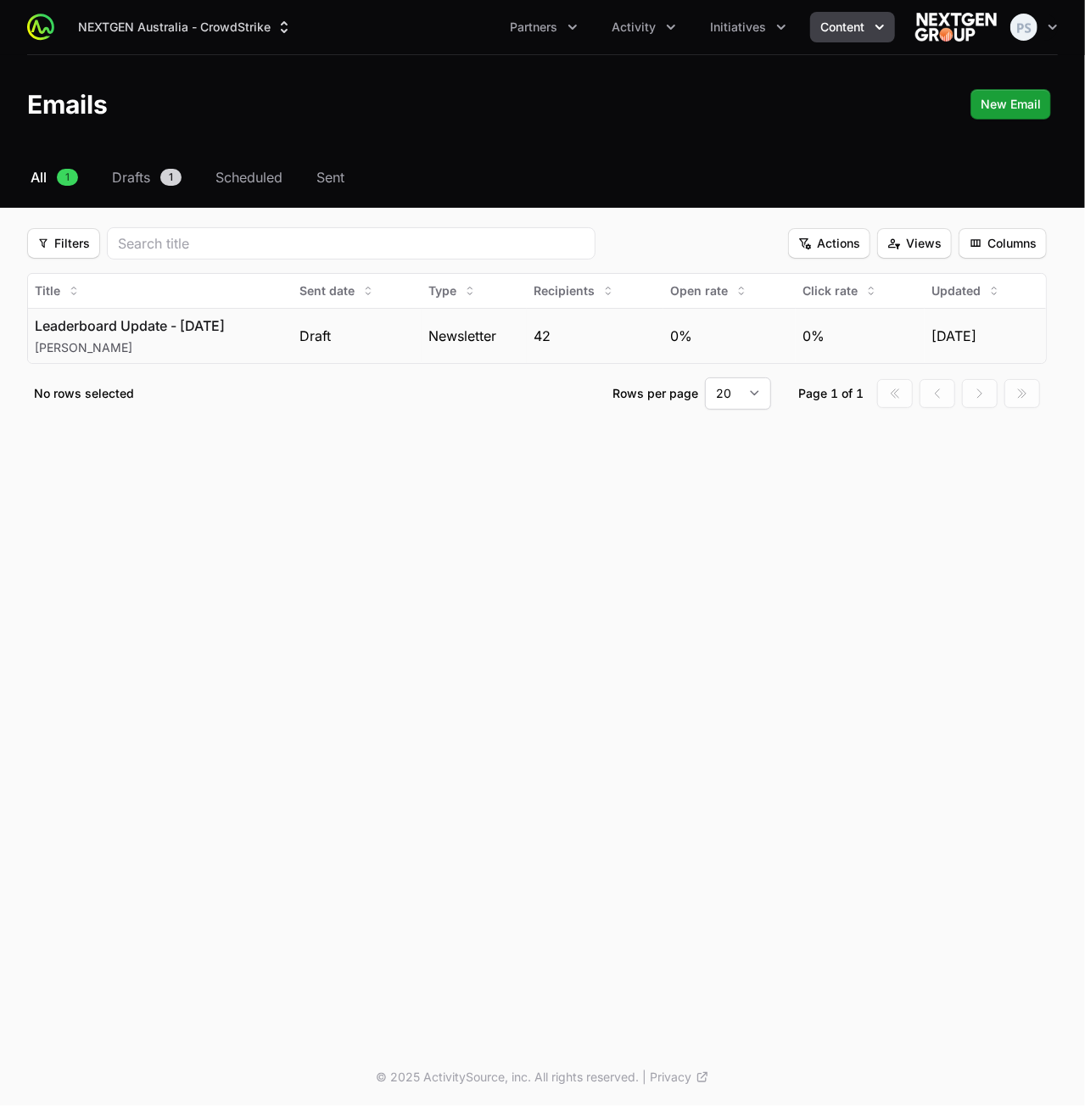
click at [453, 348] on td "Newsletter" at bounding box center [475, 335] width 106 height 55
click at [535, 640] on div "NEXTGEN Australia - CrowdStrike Partners Activity Initiatives Content Open user…" at bounding box center [542, 524] width 1084 height 1049
click at [520, 27] on span "Partners" at bounding box center [533, 27] width 48 height 17
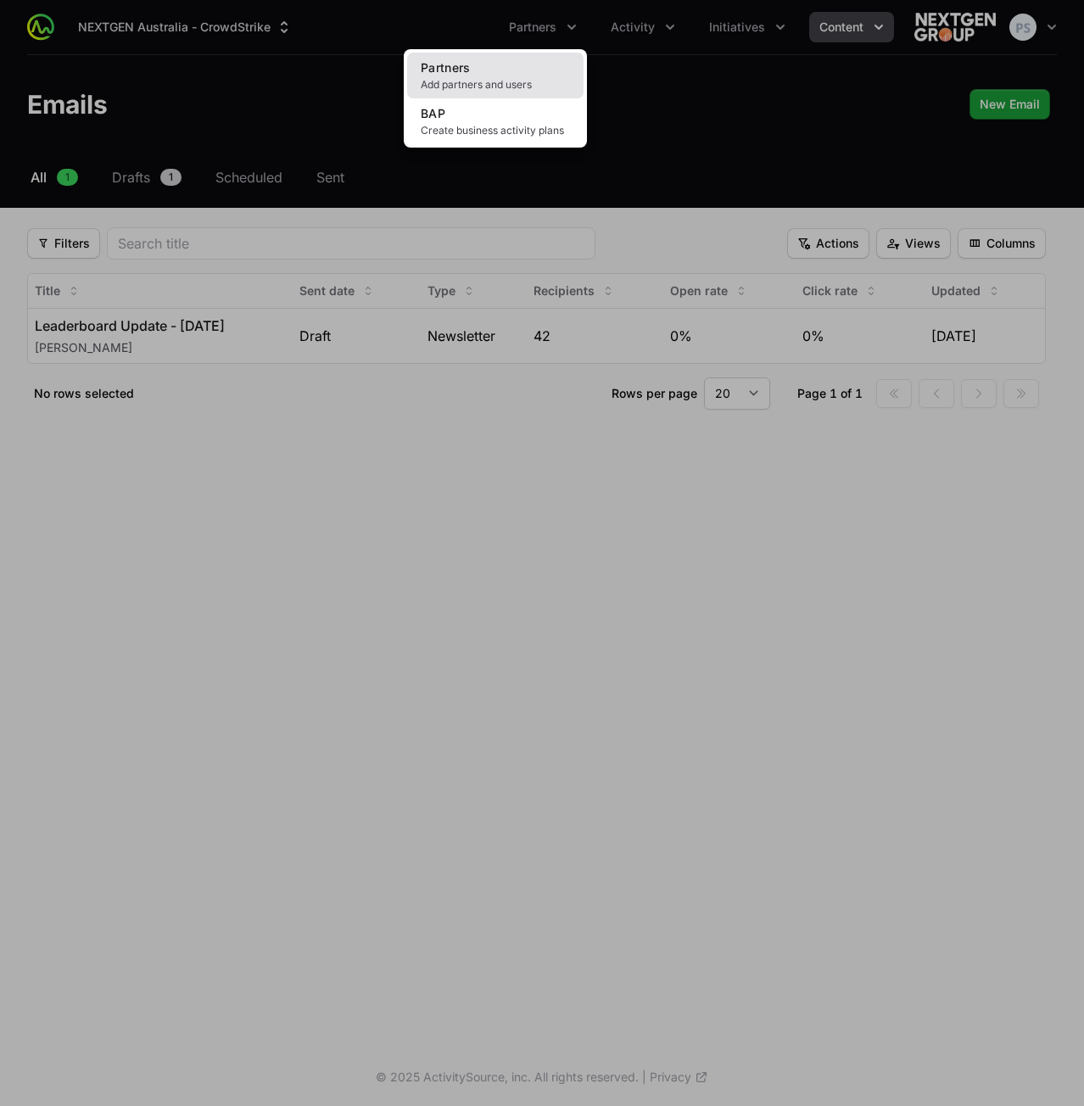
click at [489, 64] on link "Partners Add partners and users" at bounding box center [495, 76] width 176 height 46
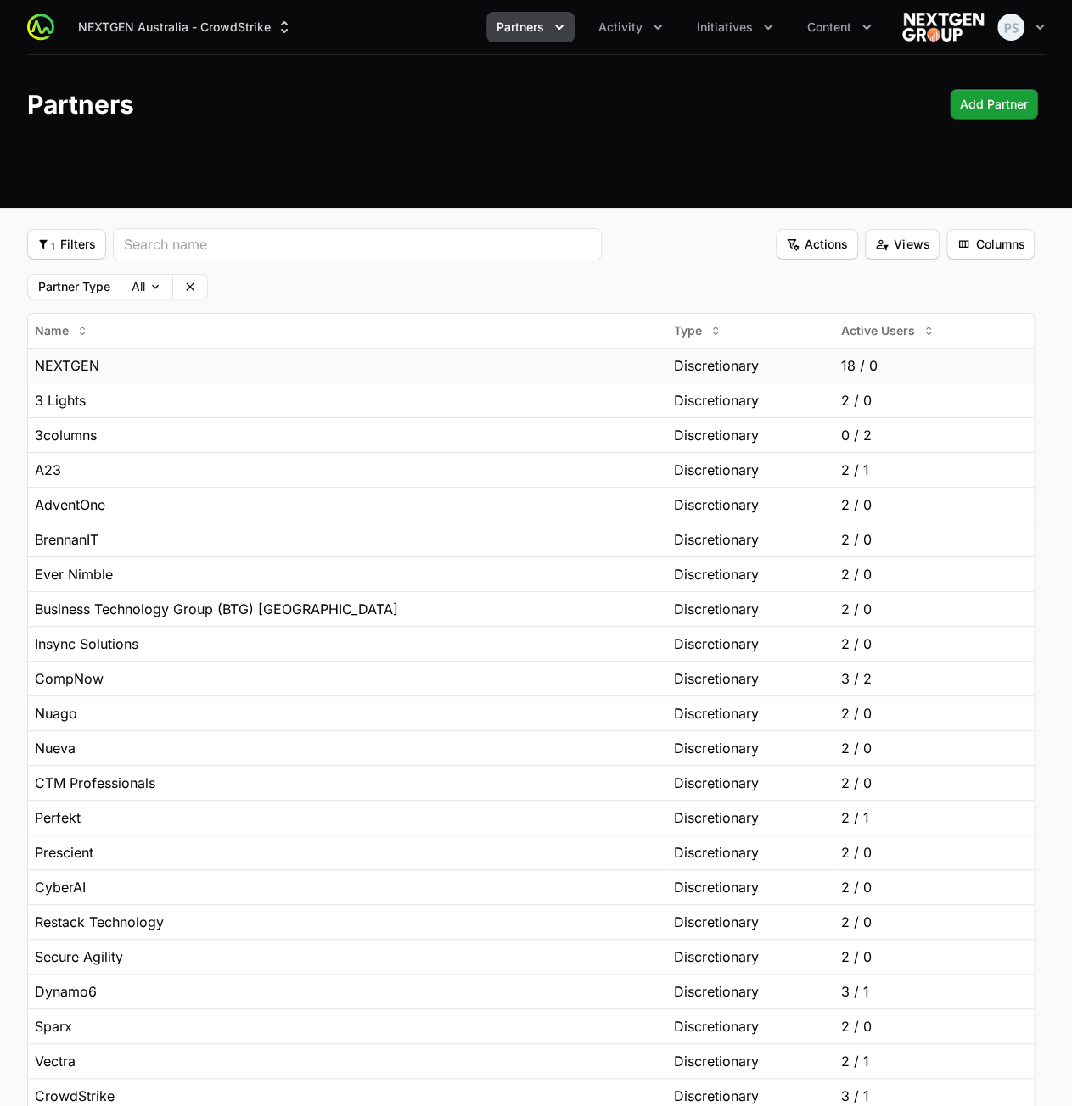
click at [273, 359] on div "NEXTGEN" at bounding box center [347, 366] width 625 height 20
click at [306, 368] on div "NEXTGEN" at bounding box center [347, 366] width 625 height 20
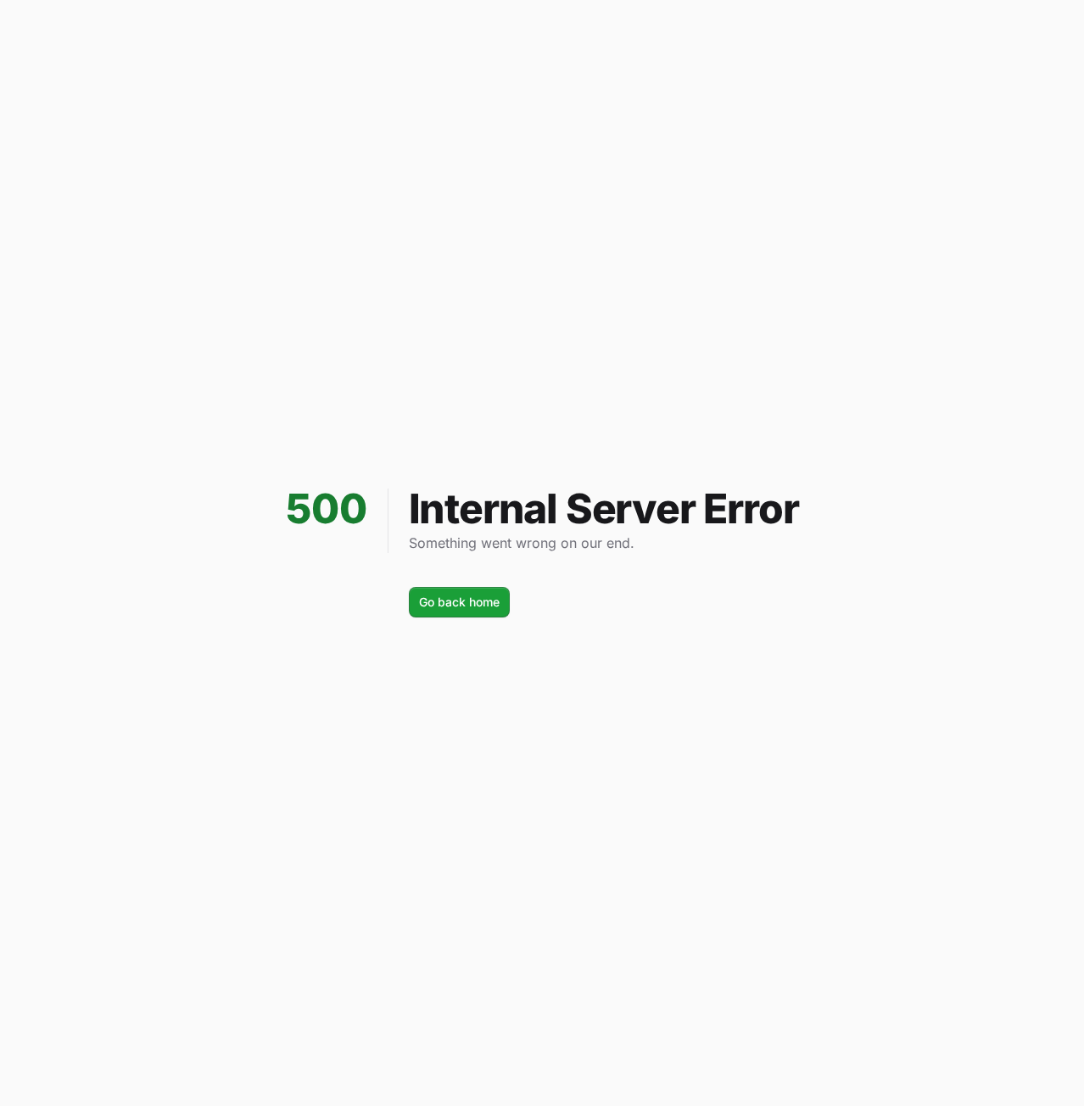
click at [467, 265] on div "500 Internal Server Error Something went wrong on our end. Go back home Go back…" at bounding box center [542, 553] width 1084 height 1106
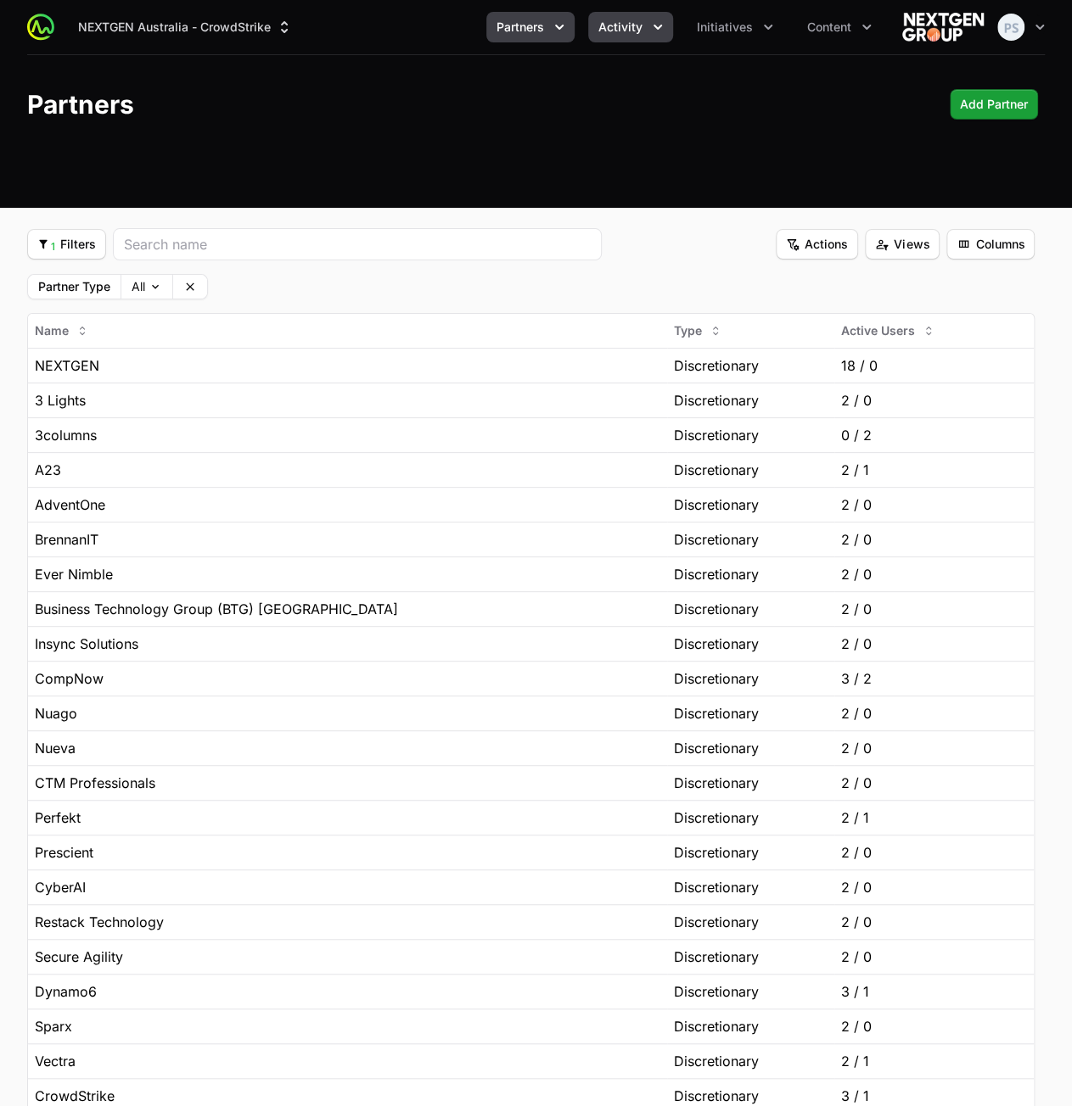
click at [669, 30] on button "Activity" at bounding box center [630, 27] width 85 height 31
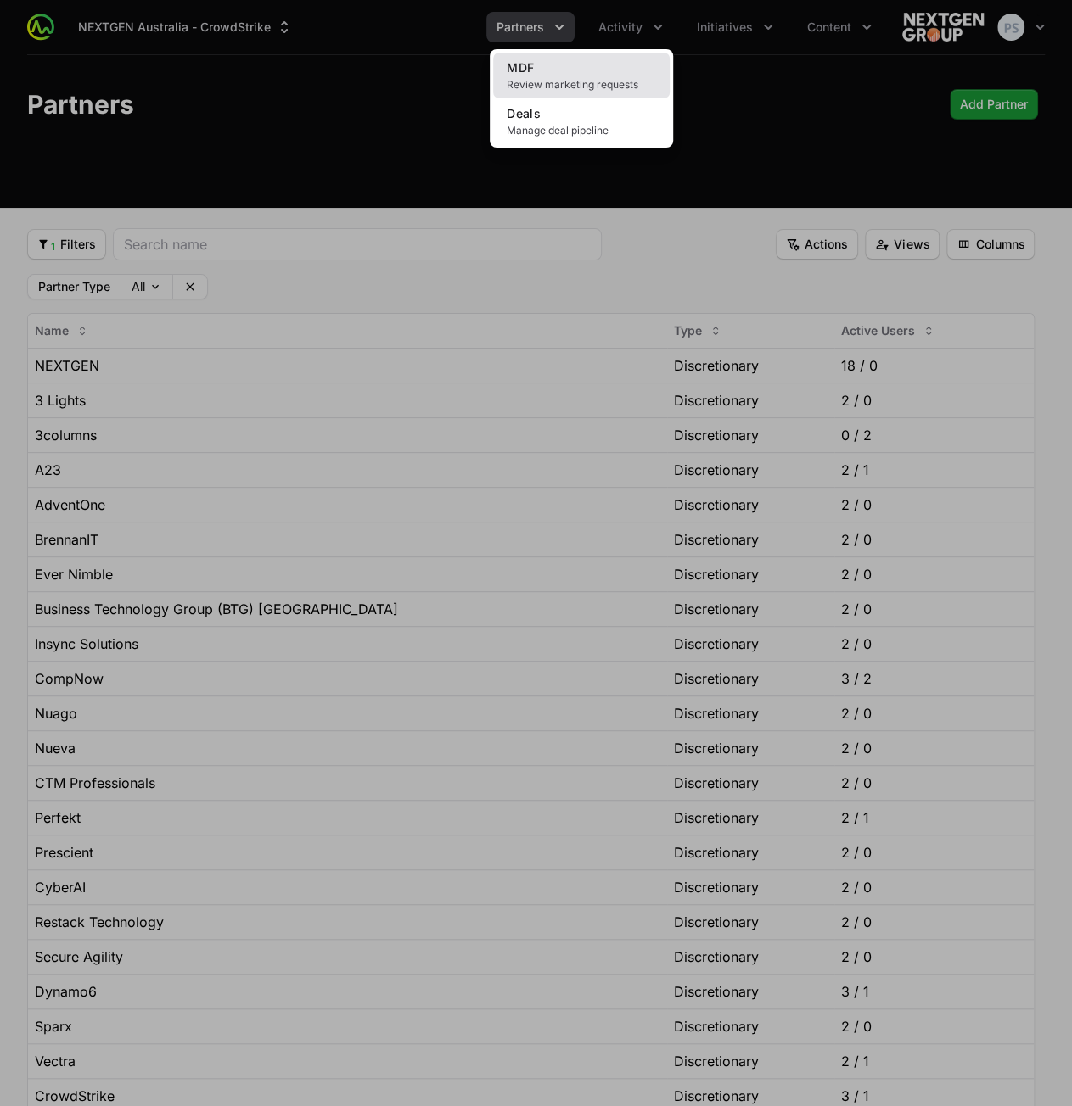
click at [604, 65] on link "MDF Review marketing requests" at bounding box center [581, 76] width 176 height 46
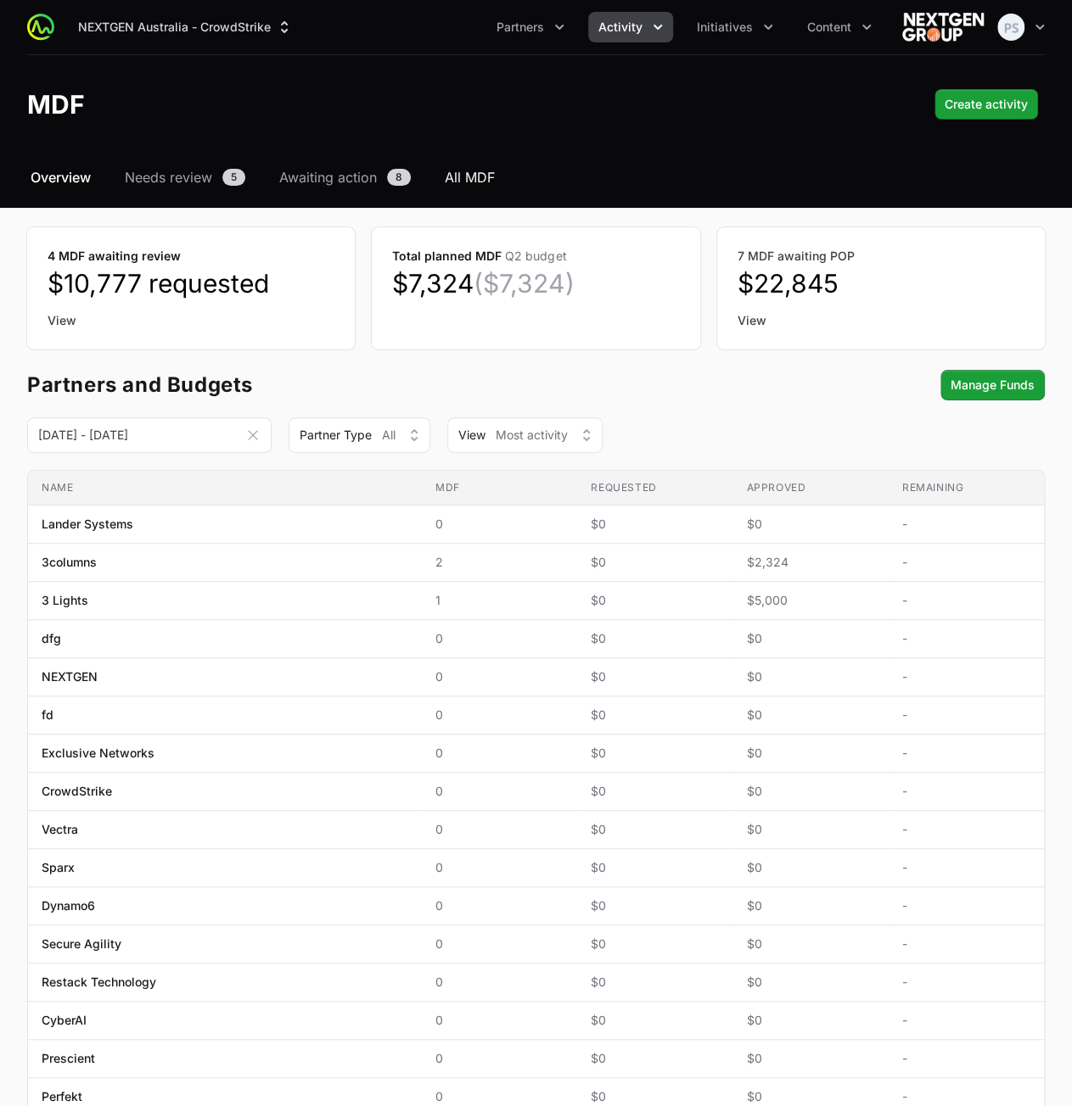
click at [469, 172] on span "All MDF" at bounding box center [470, 177] width 50 height 20
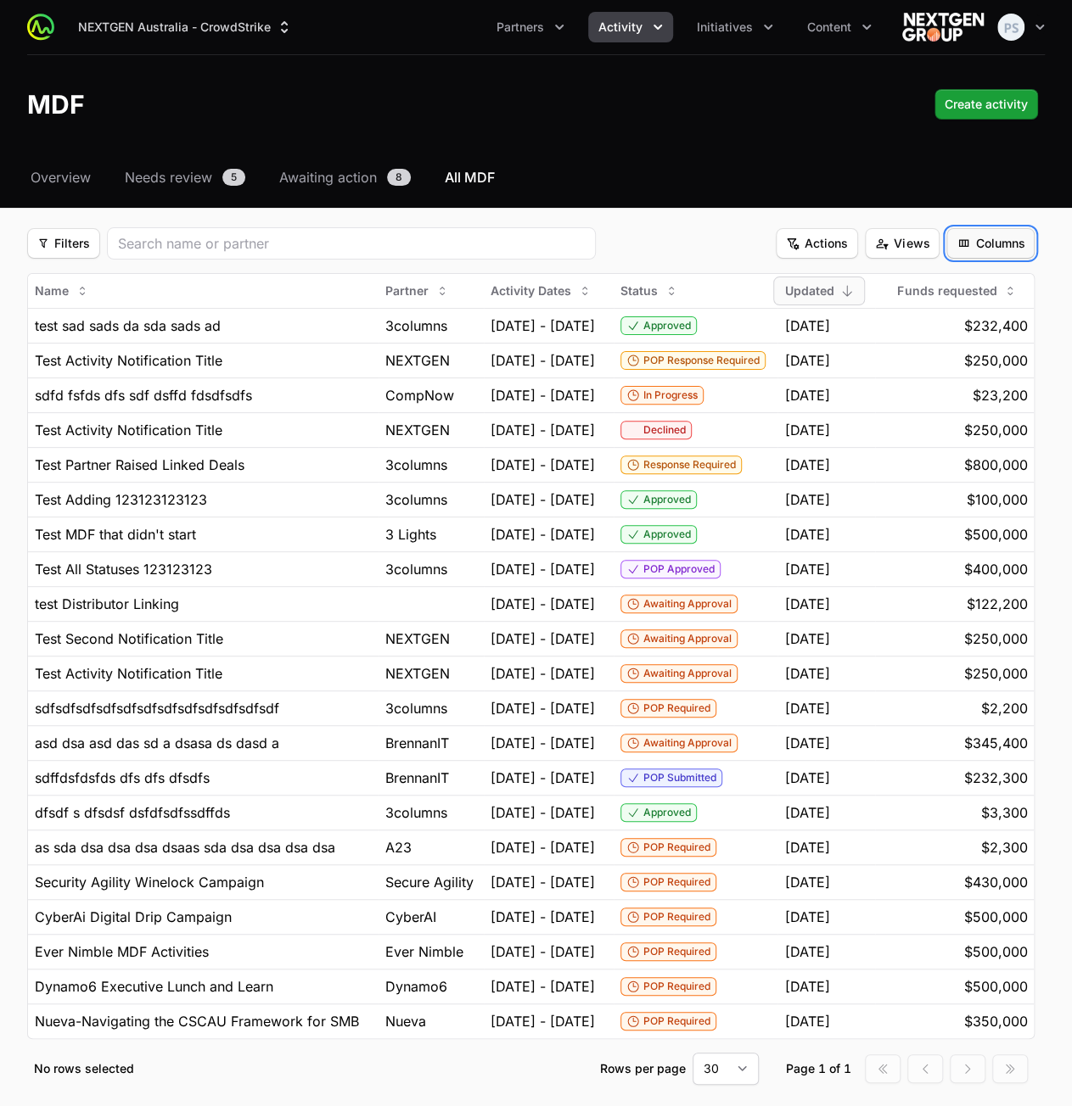
click at [1016, 249] on span "Columns" at bounding box center [990, 243] width 68 height 20
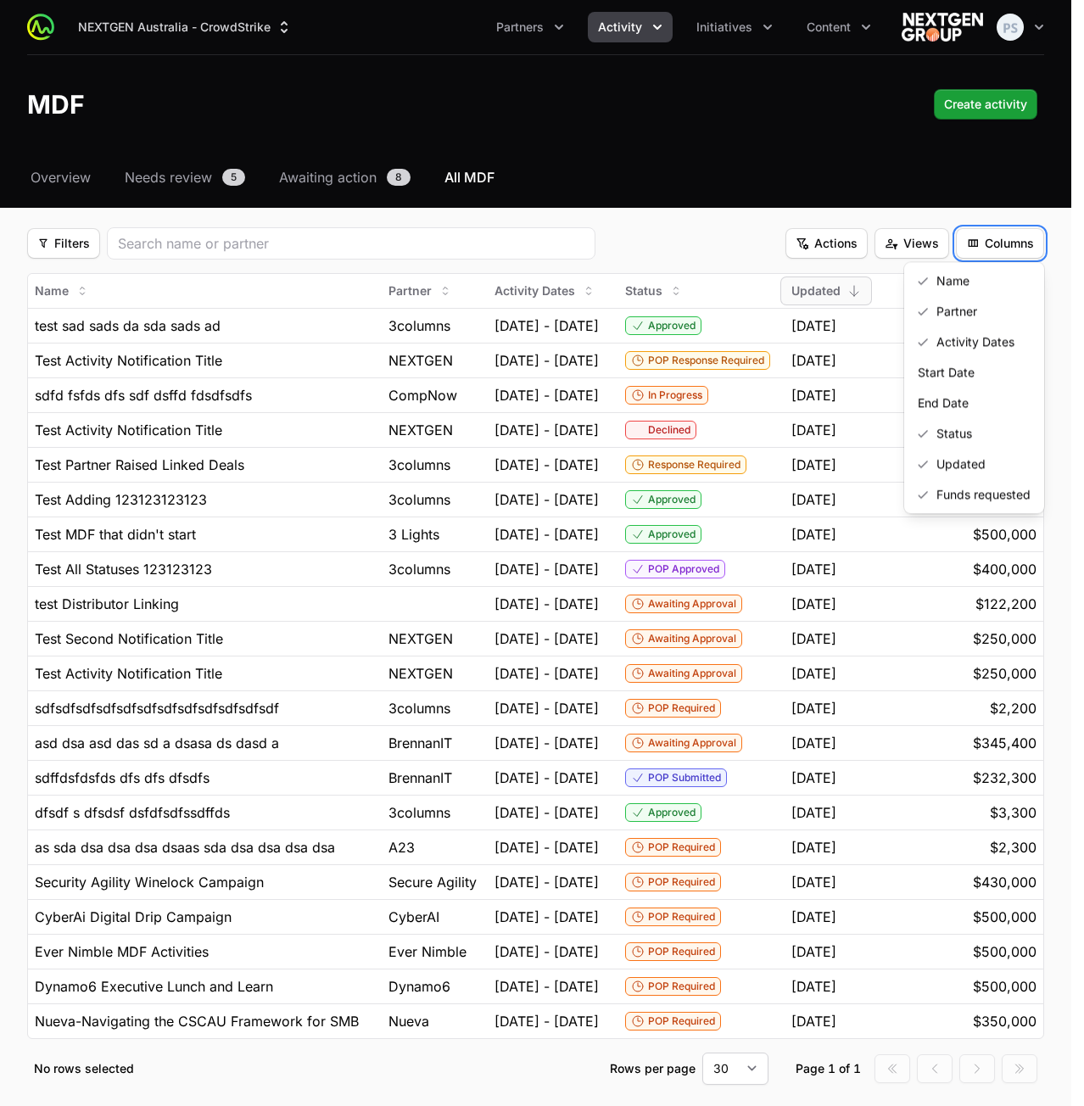
click at [1017, 245] on html "NEXTGEN Australia - CrowdStrike Partners Activity Initiatives Content Open user…" at bounding box center [542, 592] width 1084 height 1184
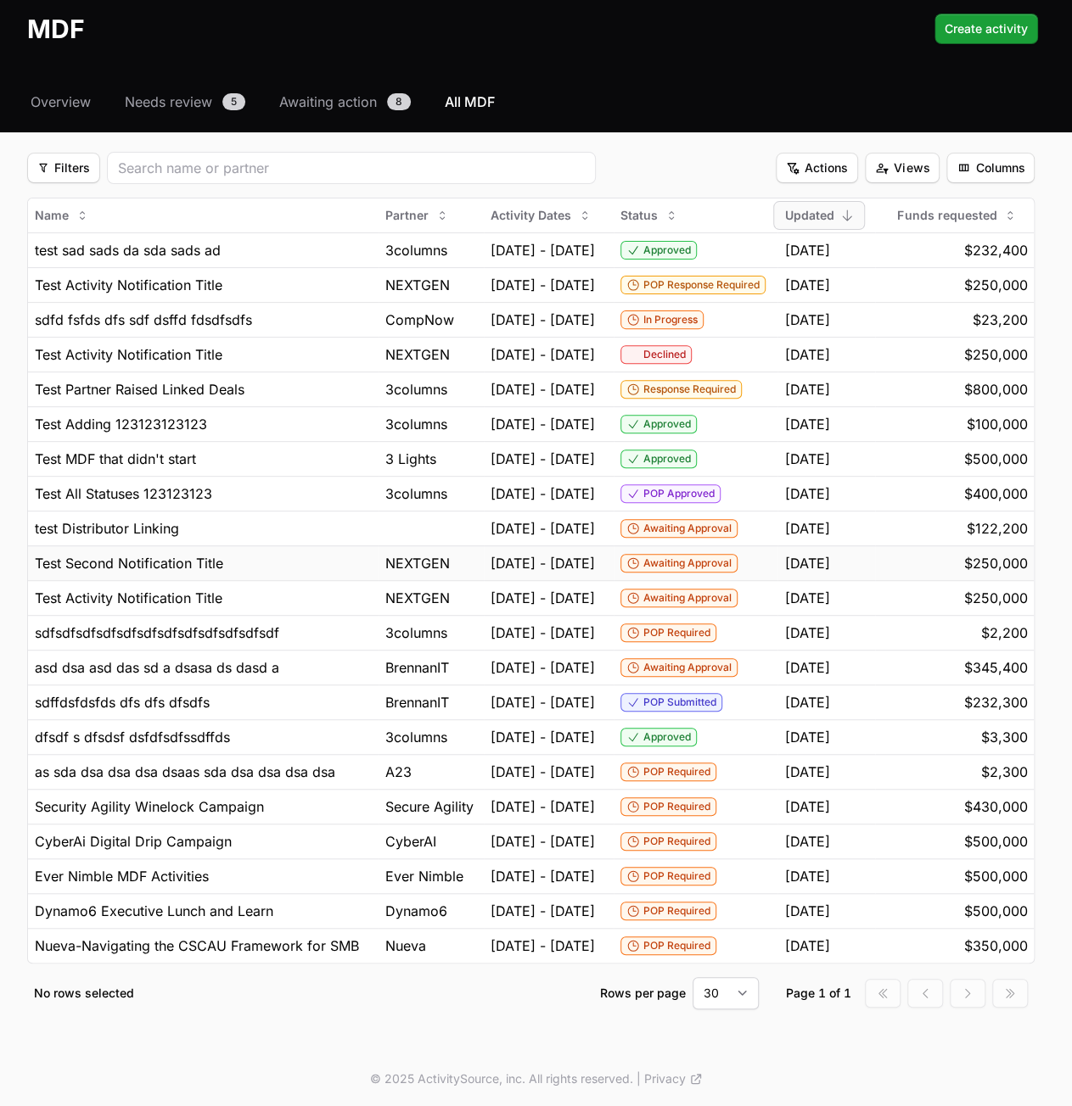
scroll to position [130, 0]
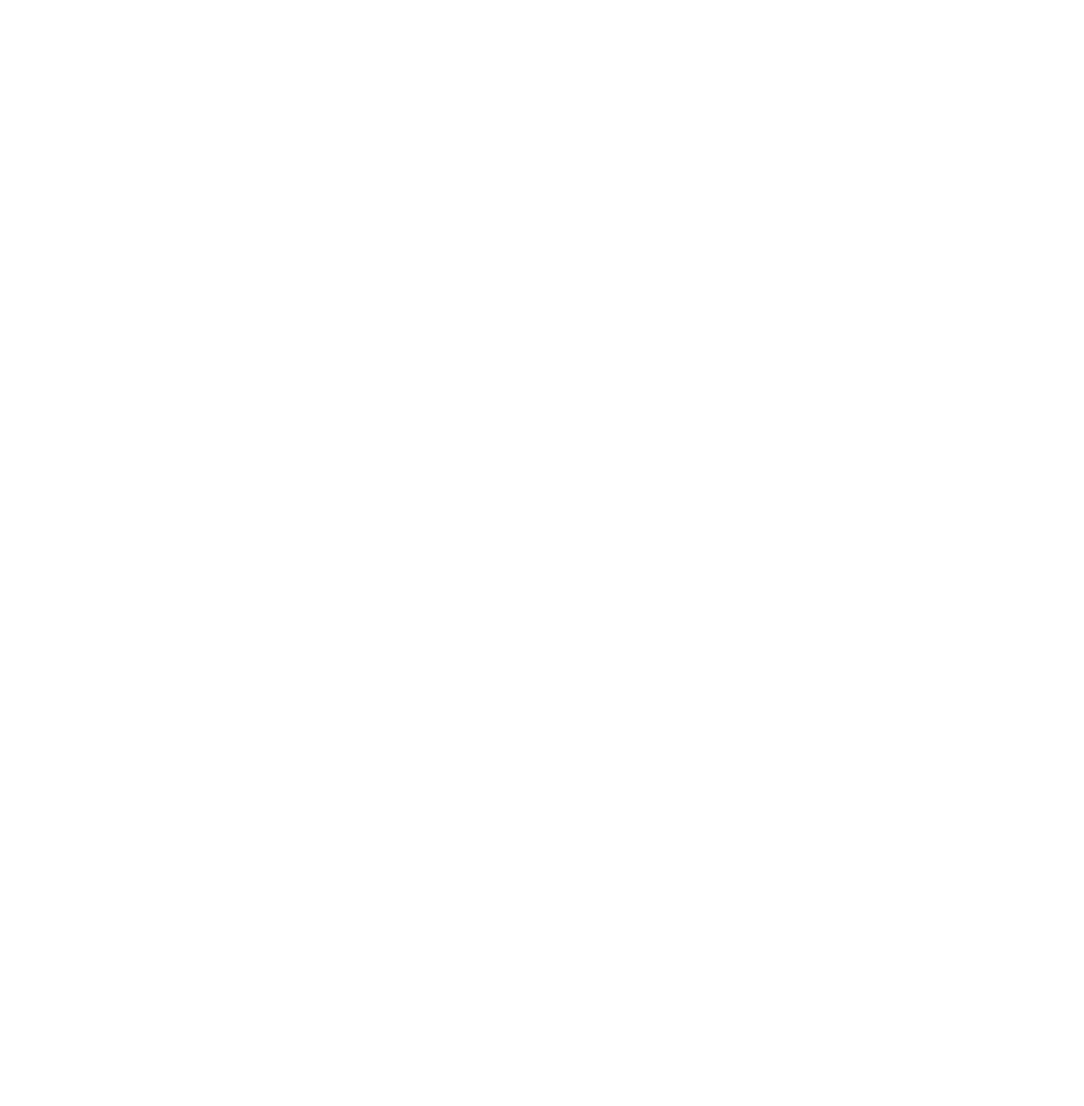
scroll to position [130, 0]
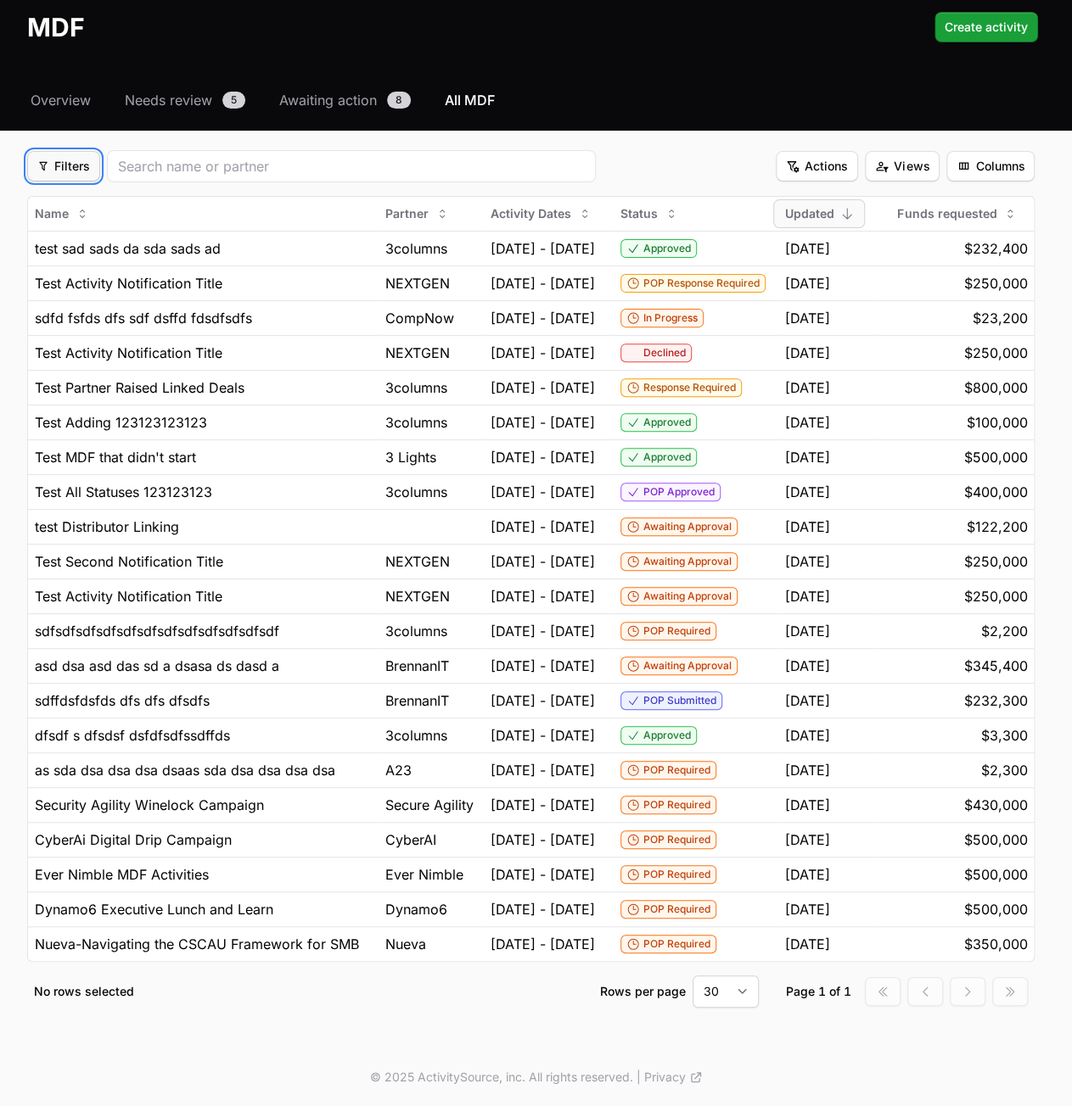
click at [85, 156] on span "Filters" at bounding box center [63, 166] width 53 height 20
click at [85, 110] on html "NEXTGEN Australia - CrowdStrike Partners Activity Initiatives Content Open user…" at bounding box center [536, 515] width 1072 height 1184
click at [826, 156] on span "Actions" at bounding box center [817, 166] width 62 height 20
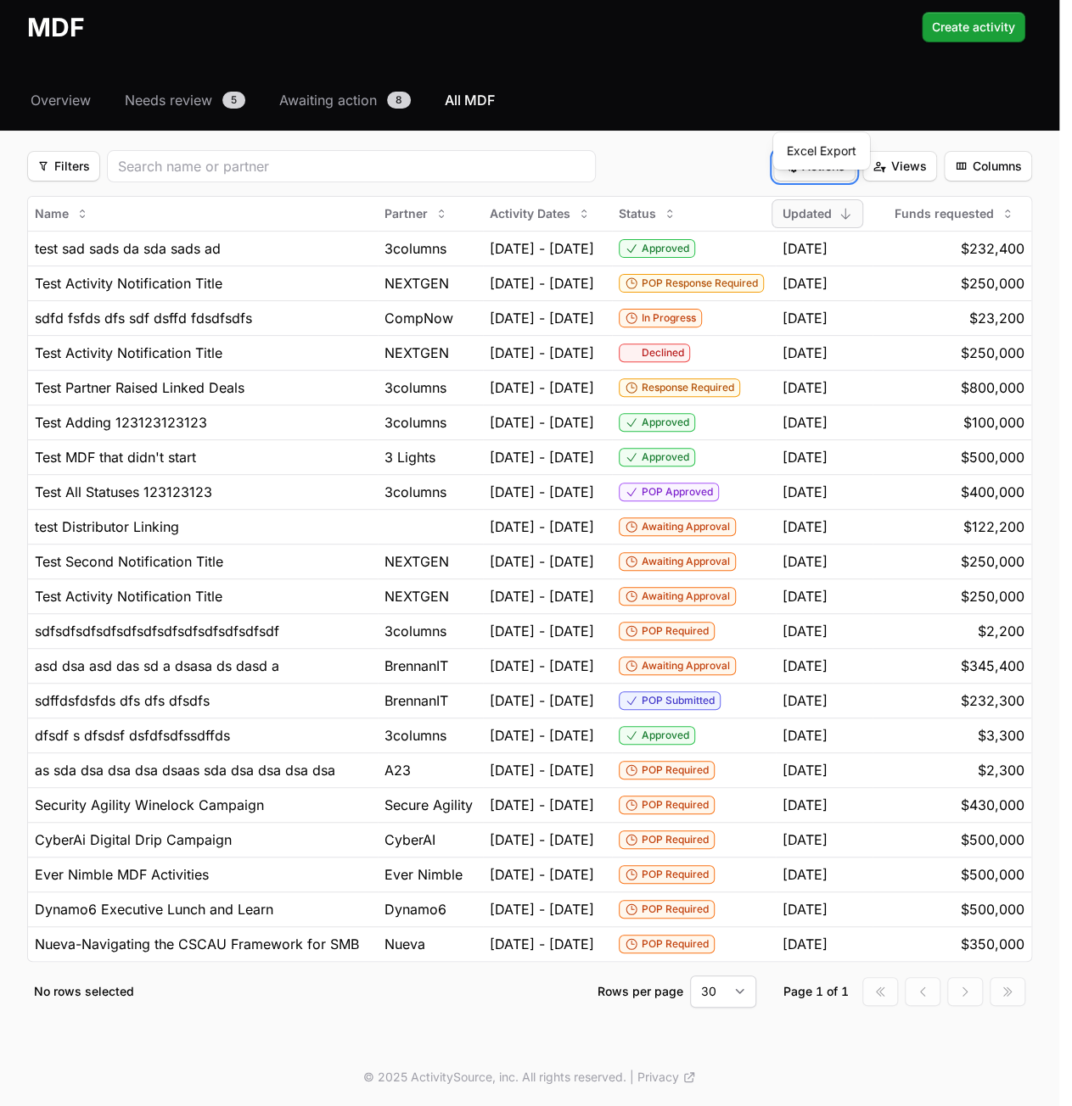
click at [918, 108] on html "NEXTGEN Australia - CrowdStrike Partners Activity Initiatives Content Open user…" at bounding box center [536, 515] width 1072 height 1184
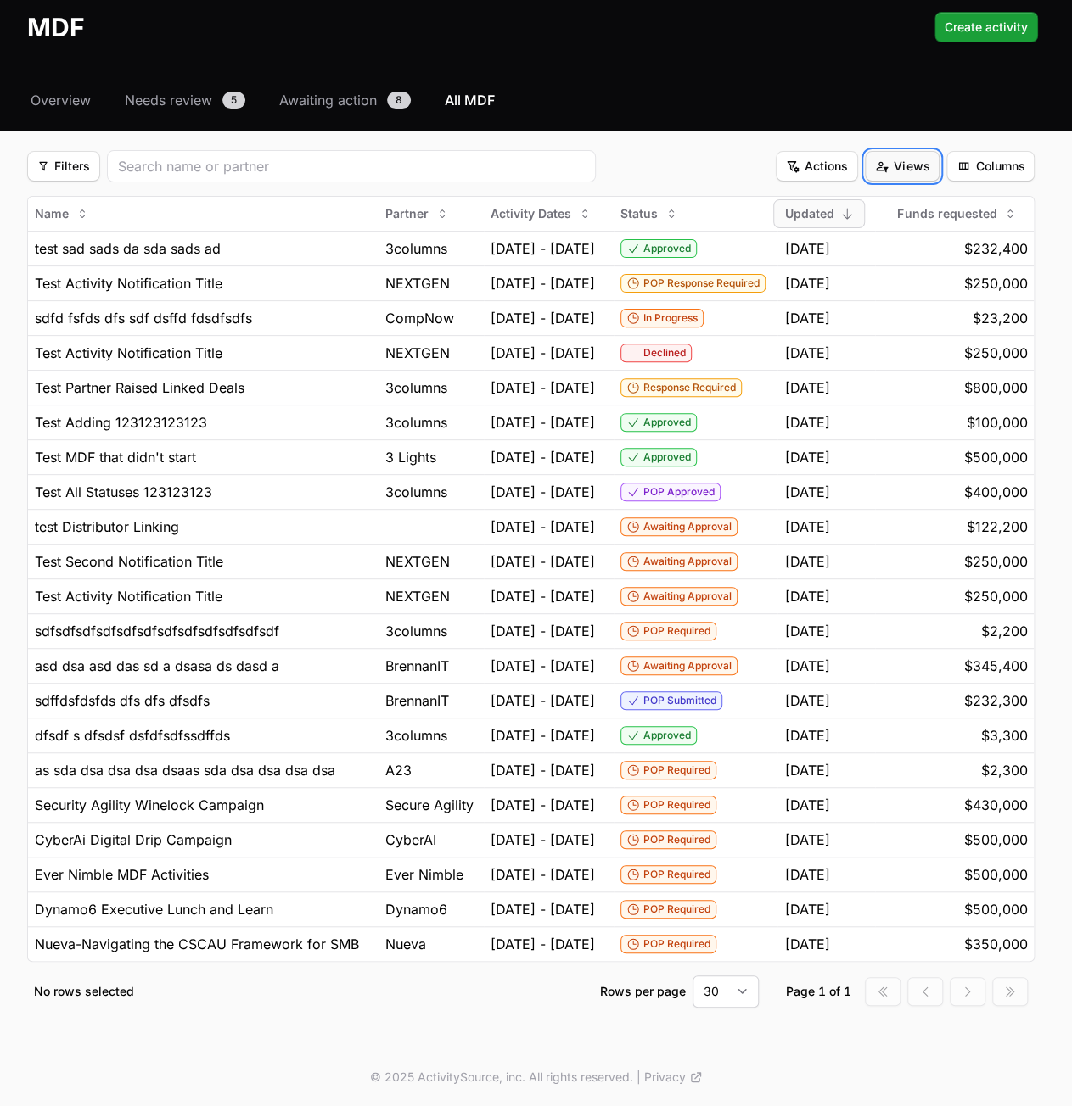
click at [939, 151] on button "Views Views" at bounding box center [902, 166] width 75 height 31
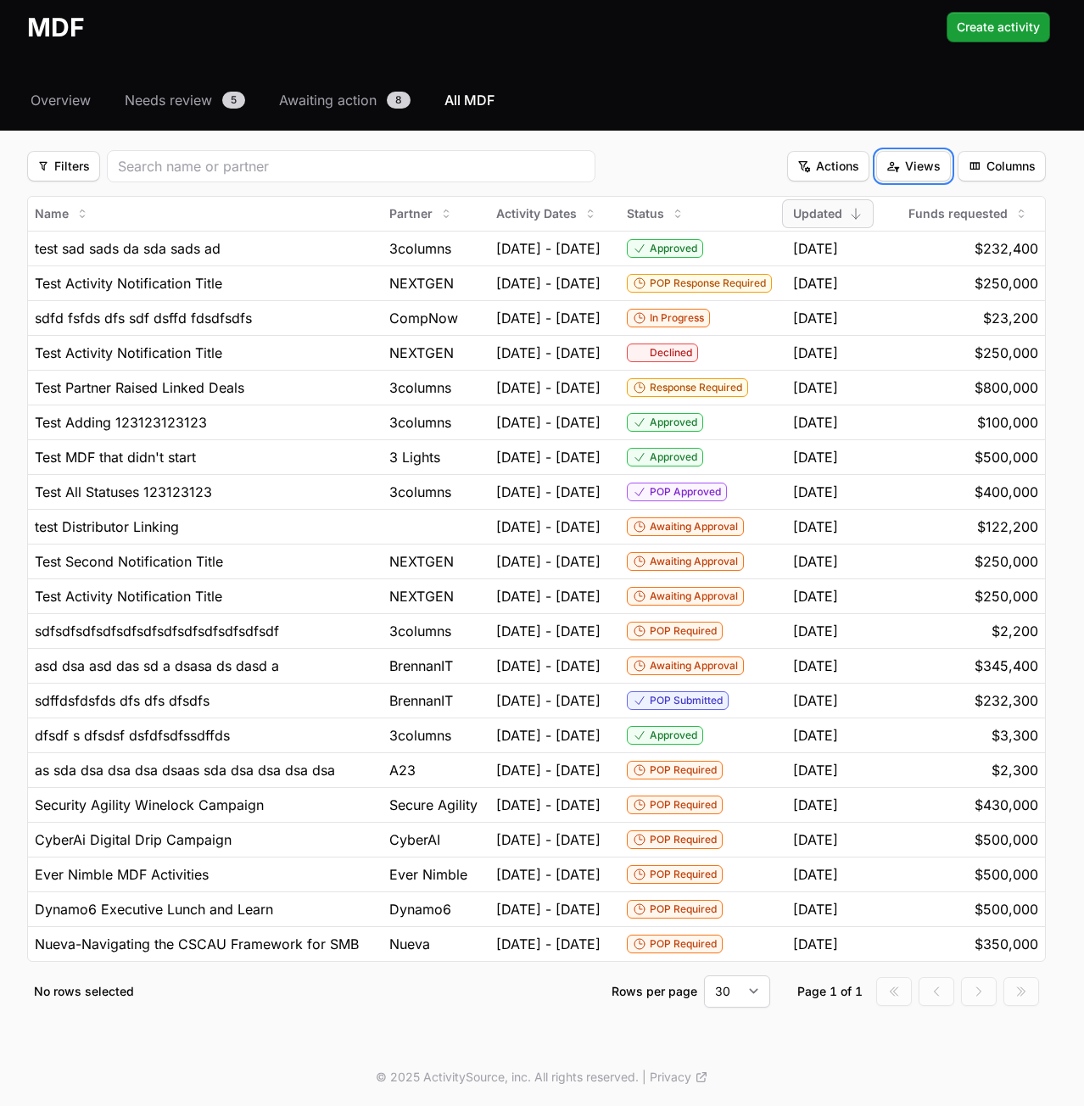
click at [1005, 109] on html "NEXTGEN Australia - CrowdStrike Partners Activity Initiatives Content Open user…" at bounding box center [542, 515] width 1084 height 1184
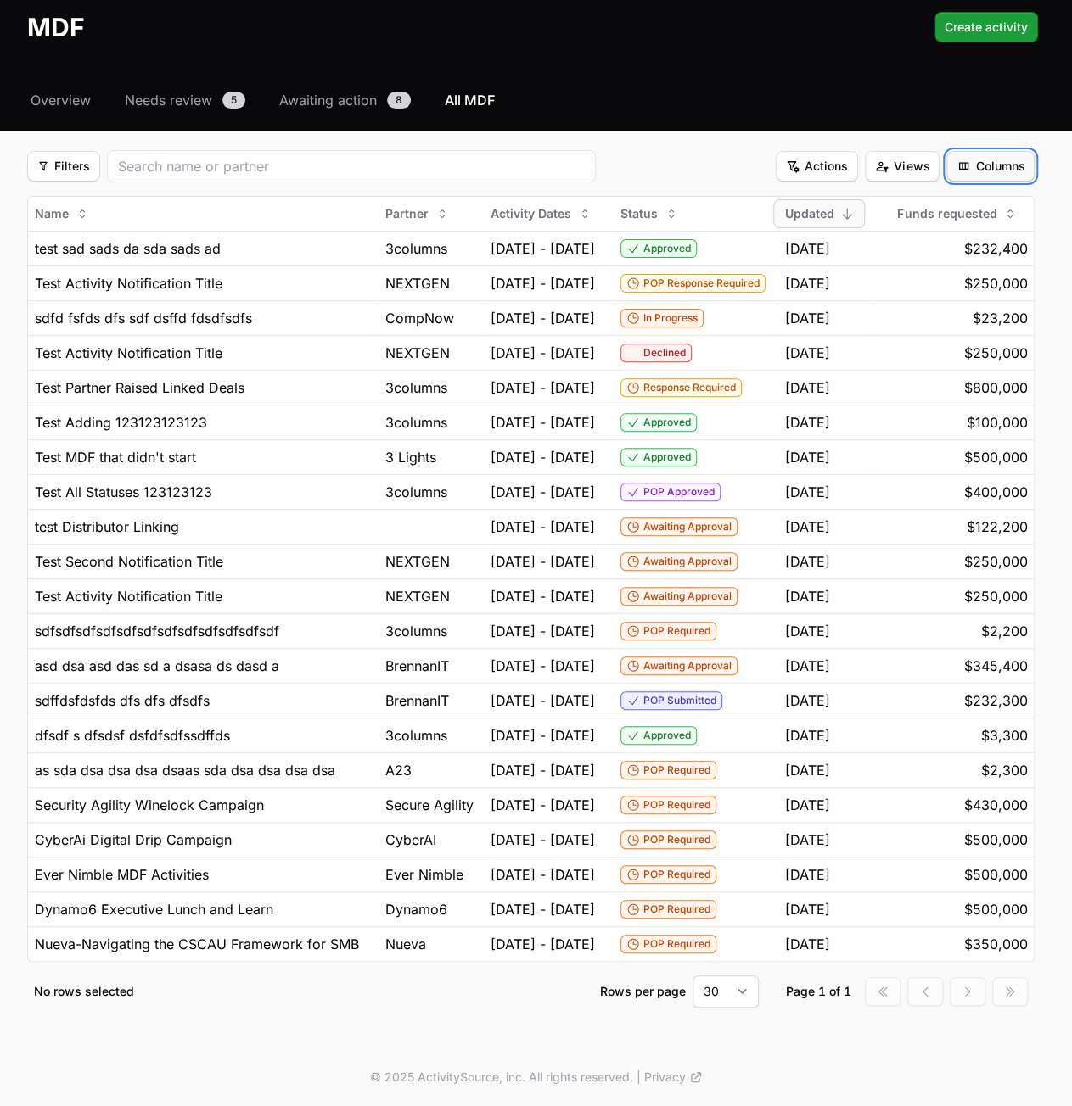
click at [1005, 156] on span "Columns" at bounding box center [990, 166] width 68 height 20
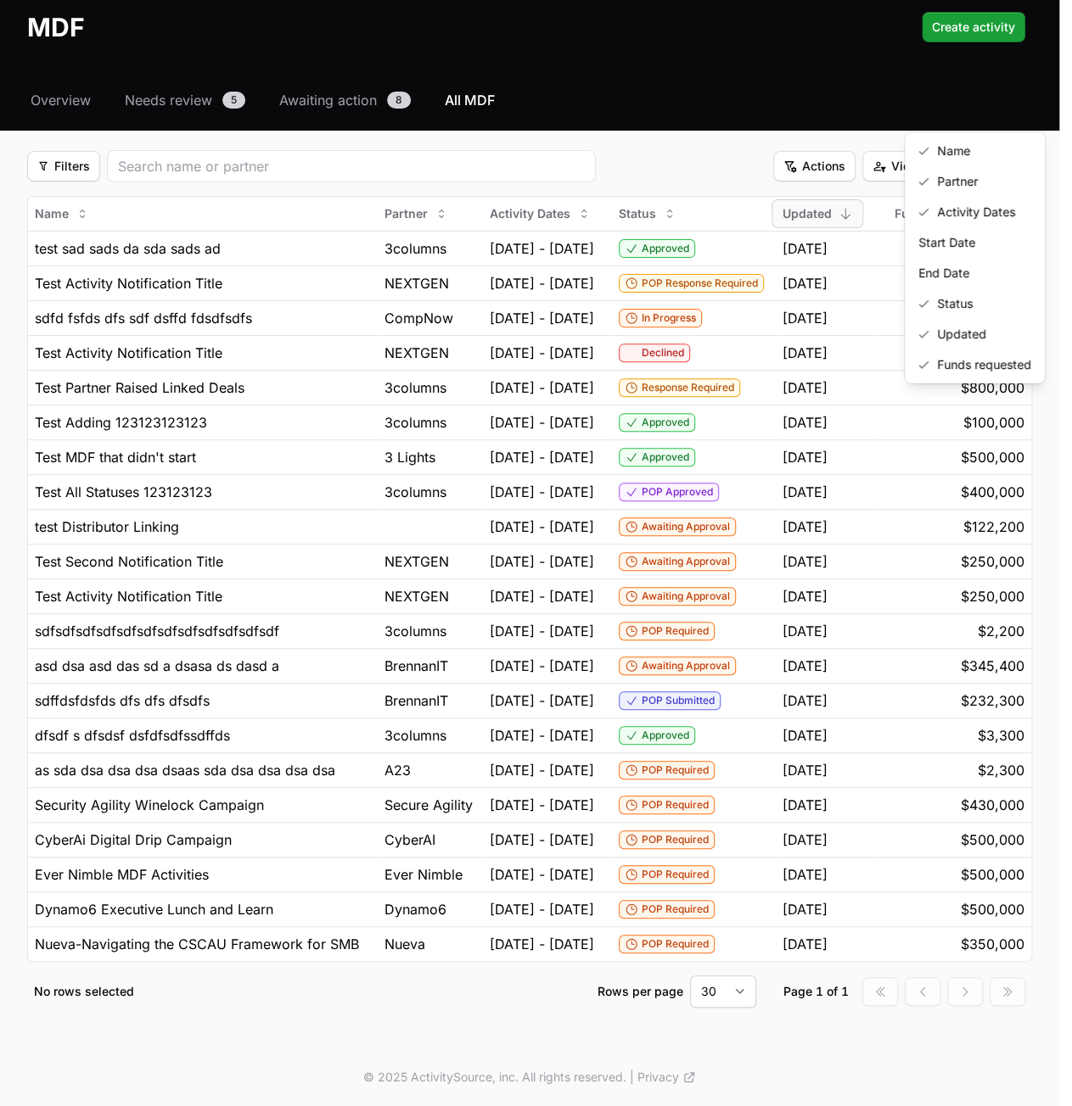
click at [1001, 111] on html "NEXTGEN Australia - CrowdStrike Partners Activity Initiatives Content Open user…" at bounding box center [536, 515] width 1072 height 1184
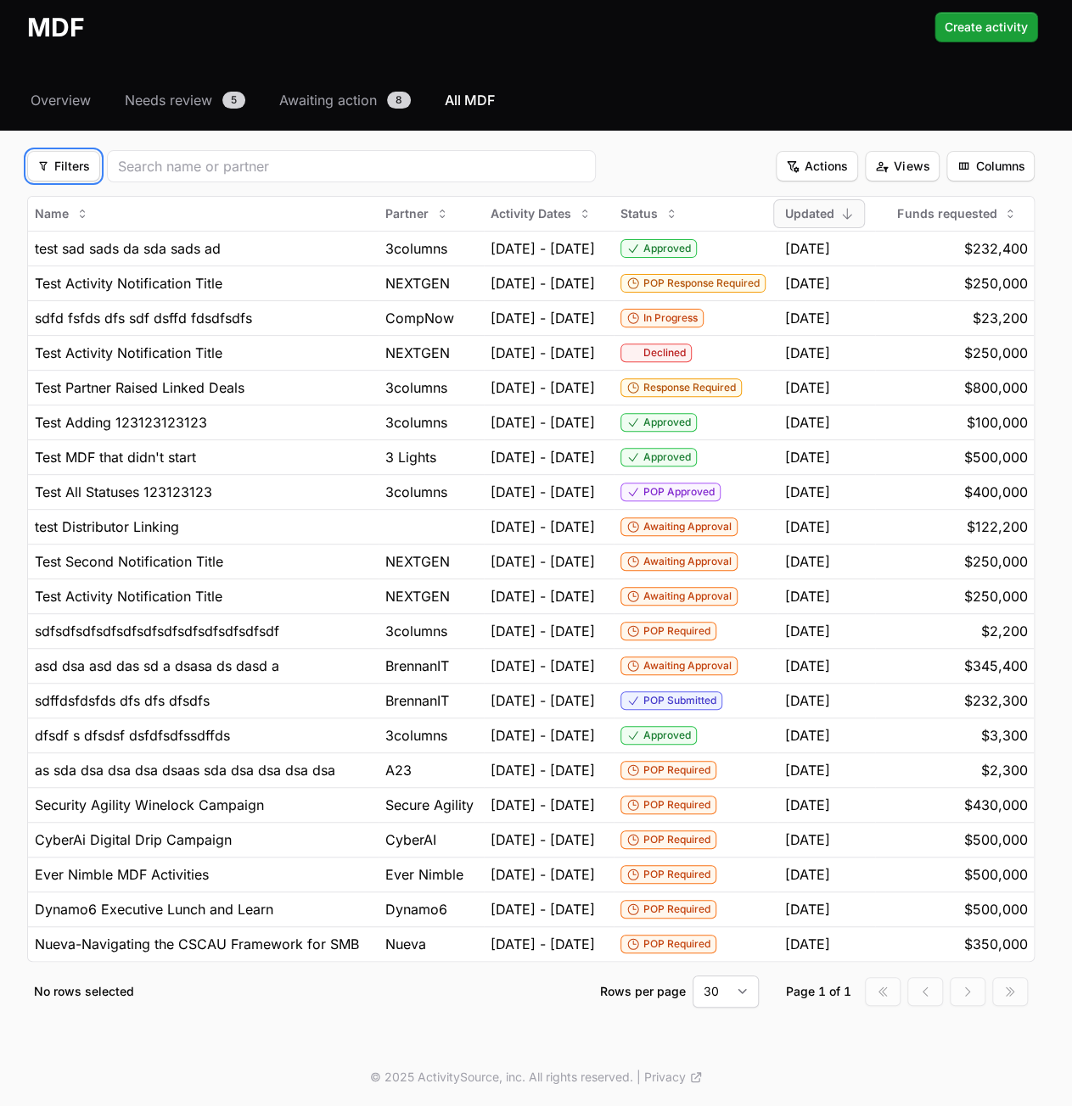
click at [56, 156] on span "Filters" at bounding box center [63, 166] width 53 height 20
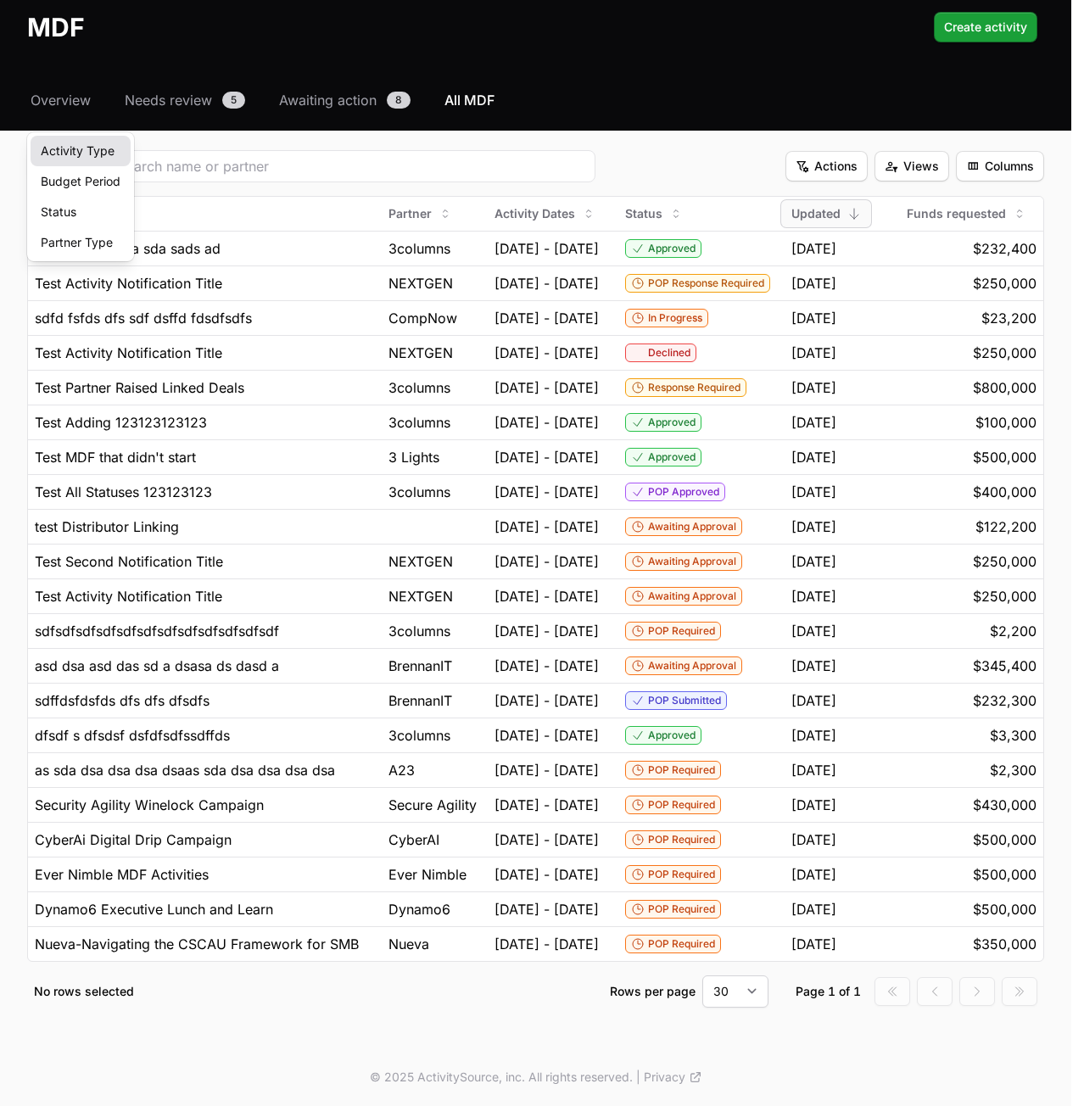
click at [76, 143] on div "Activity Type" at bounding box center [81, 151] width 100 height 31
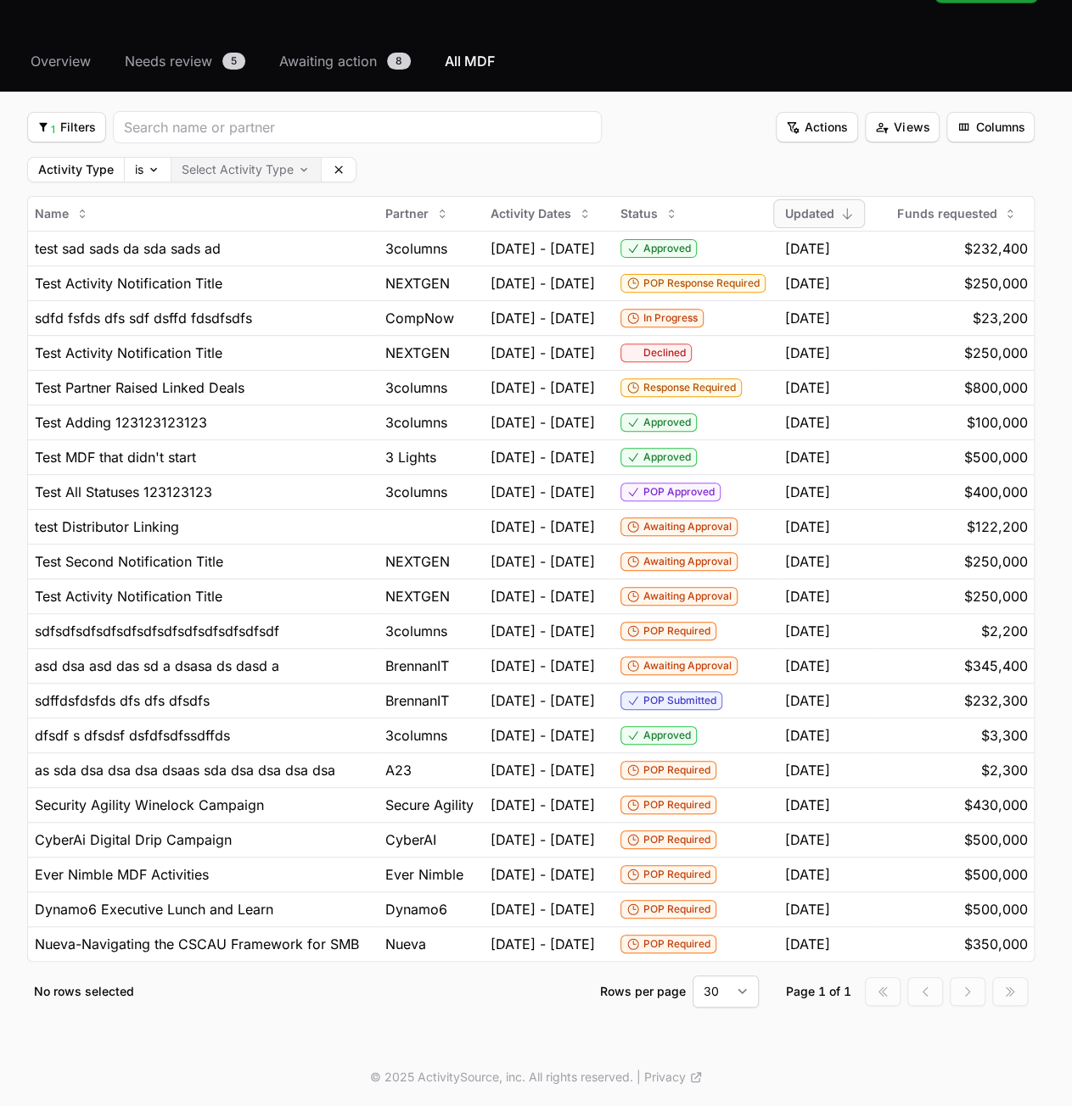
click at [249, 157] on body "NEXTGEN Australia - CrowdStrike Partners Activity Initiatives Content Open user…" at bounding box center [536, 495] width 1072 height 1223
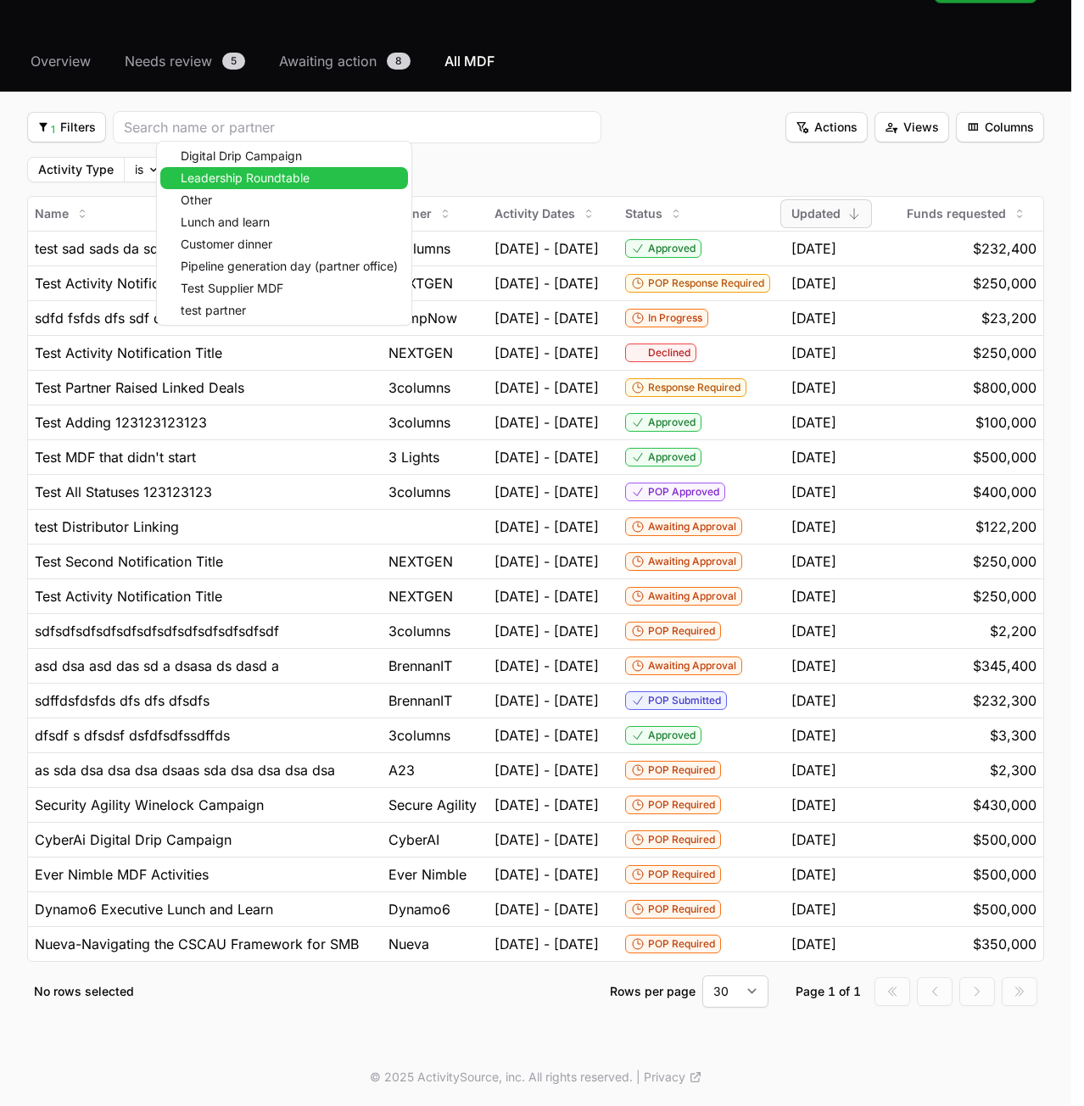
click at [243, 176] on span "Leadership Roundtable" at bounding box center [245, 178] width 129 height 12
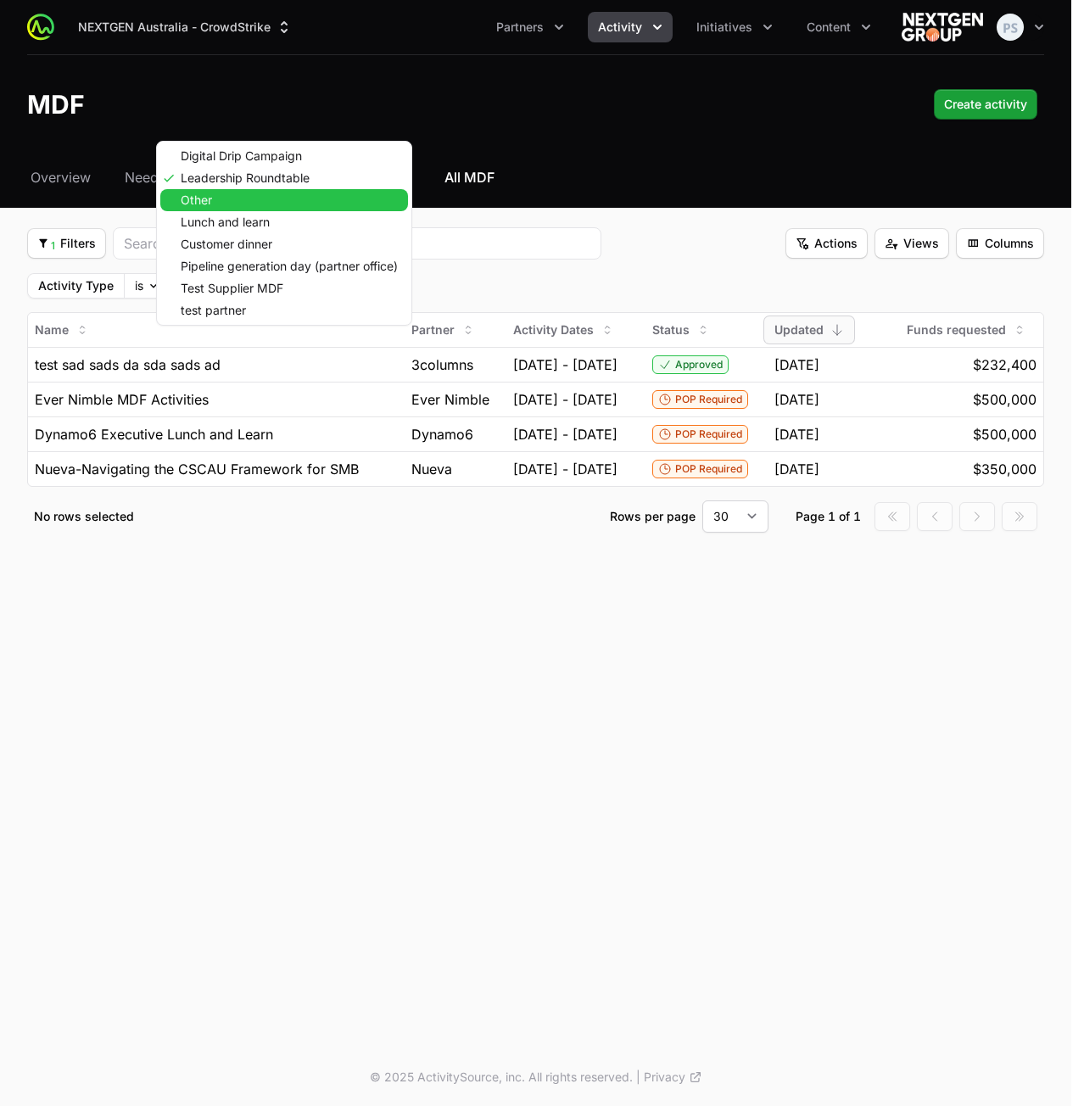
click at [234, 194] on div "Other" at bounding box center [284, 200] width 248 height 22
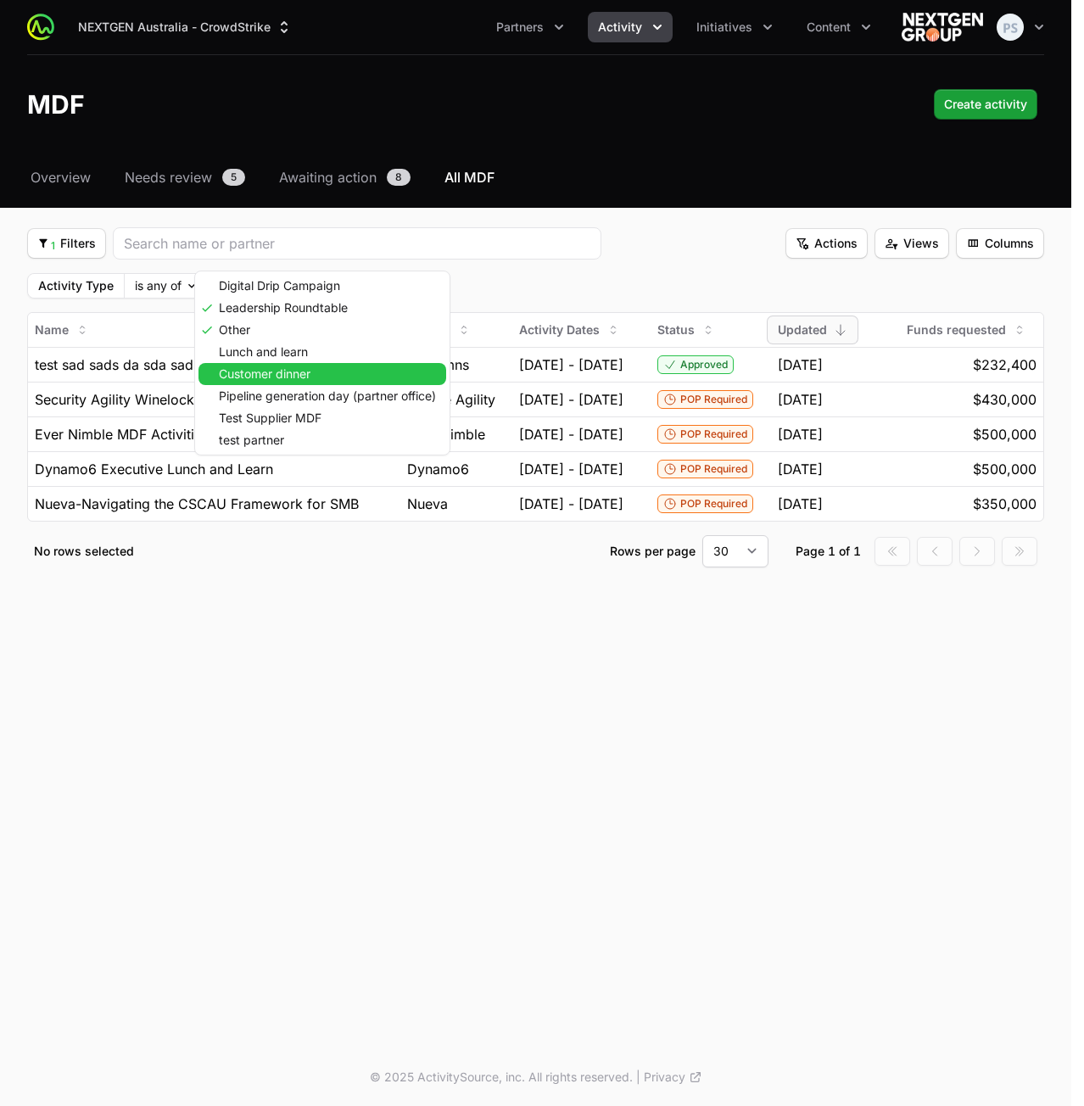
click at [256, 378] on span "Customer dinner" at bounding box center [265, 374] width 92 height 12
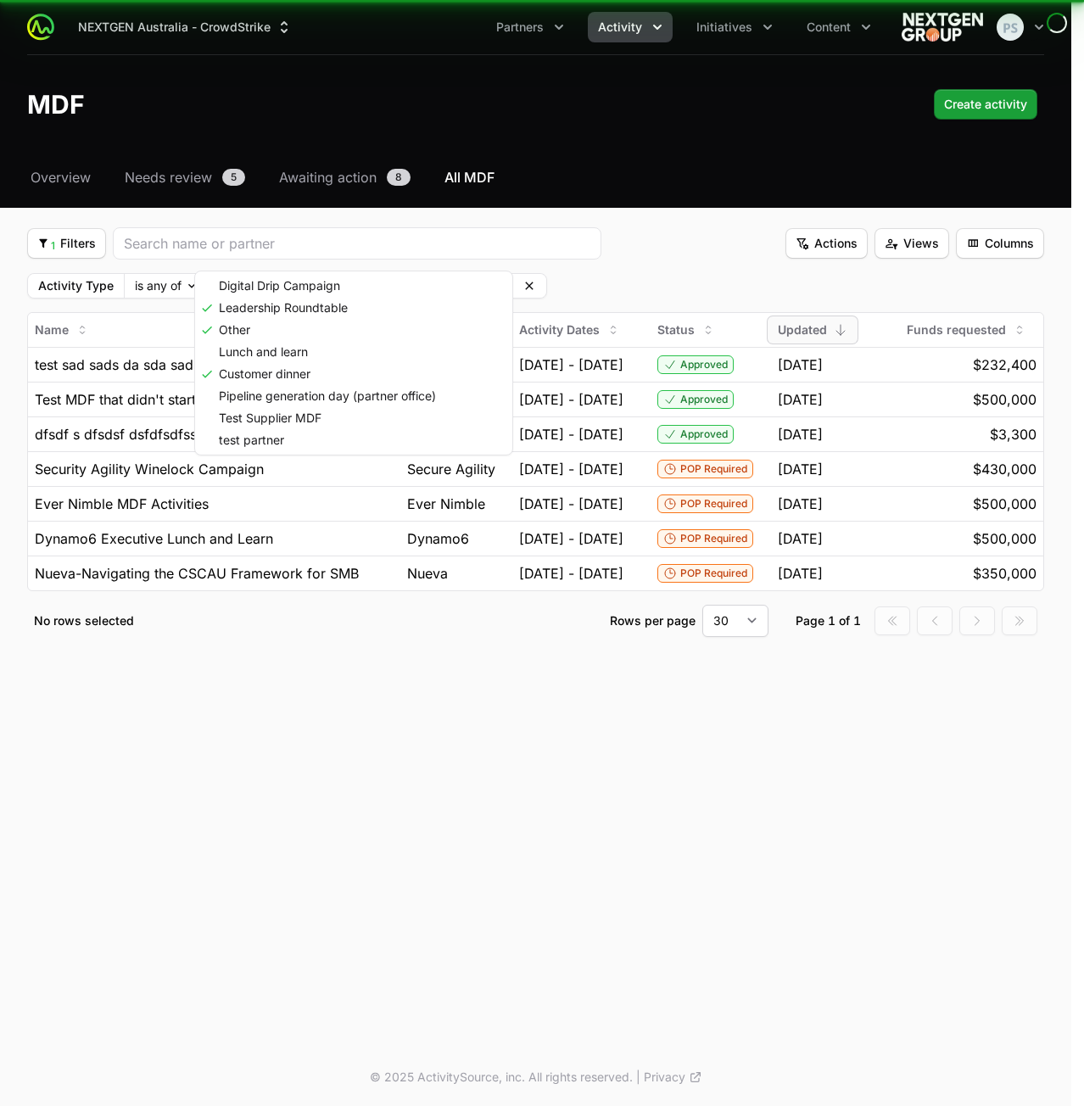
click at [599, 267] on html "NEXTGEN Australia - CrowdStrike Partners Activity Initiatives Content Open user…" at bounding box center [542, 553] width 1084 height 1106
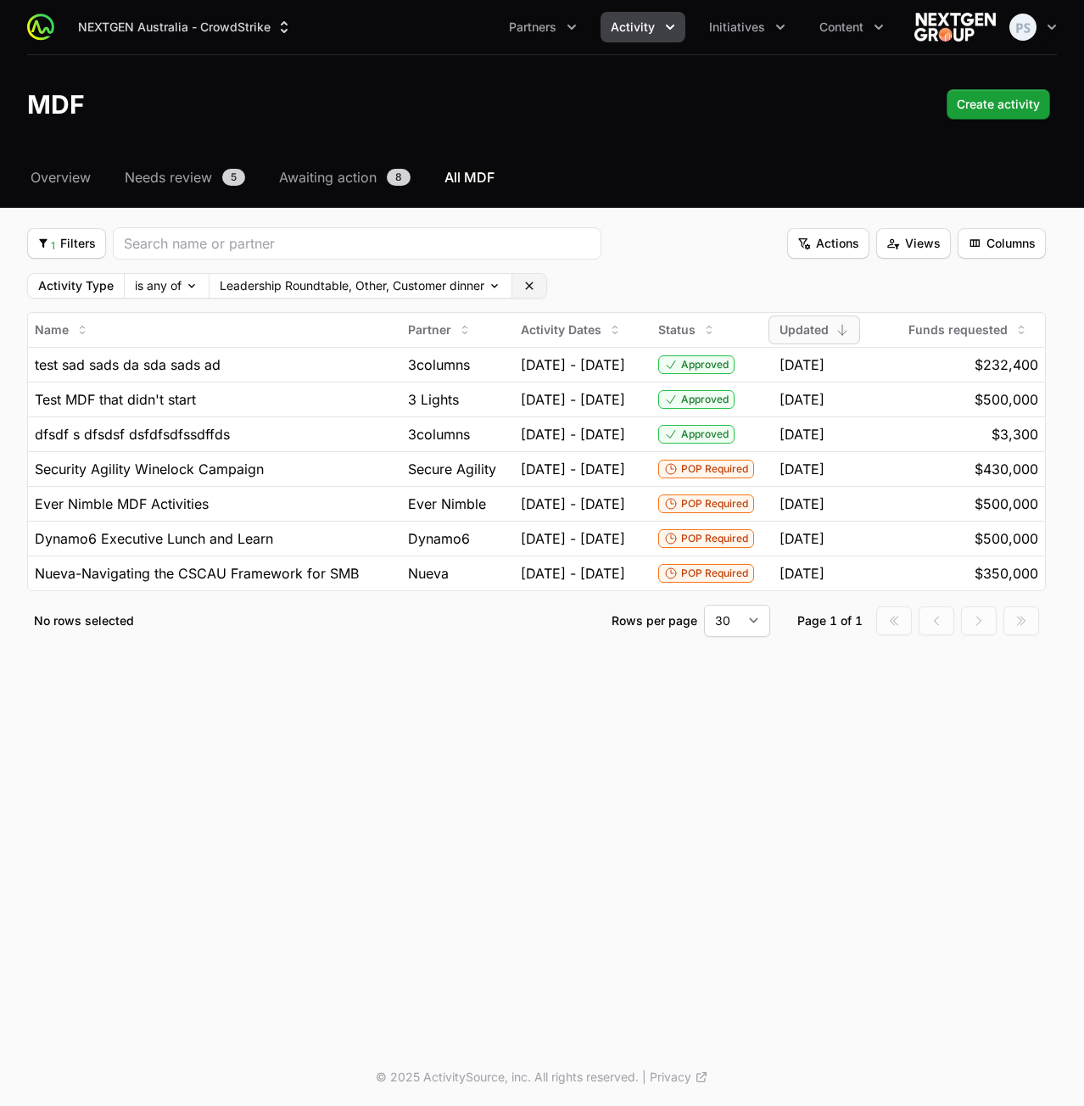
click at [543, 286] on button "Clear" at bounding box center [529, 286] width 34 height 24
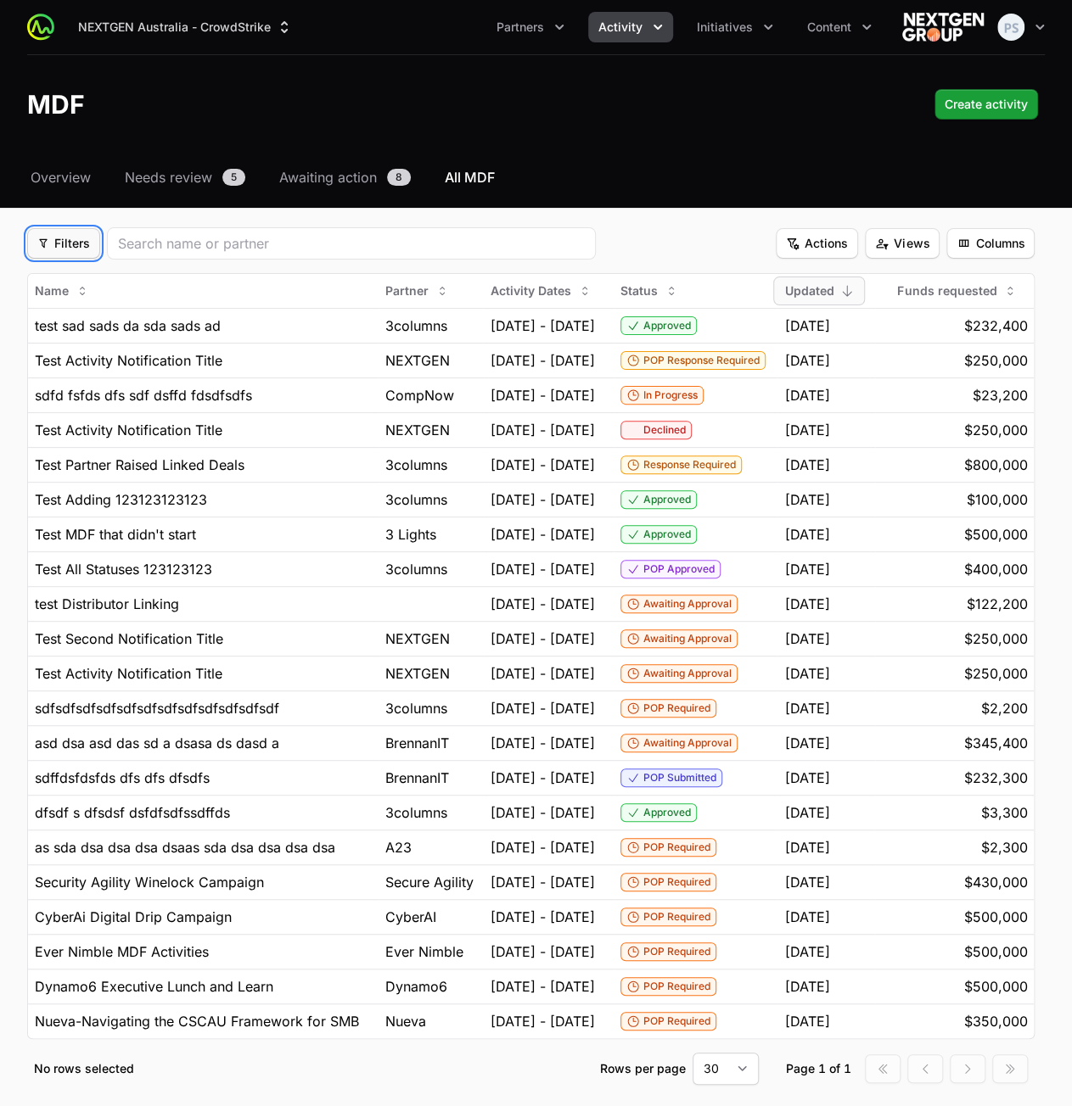
click at [73, 233] on span "Filters" at bounding box center [63, 243] width 53 height 20
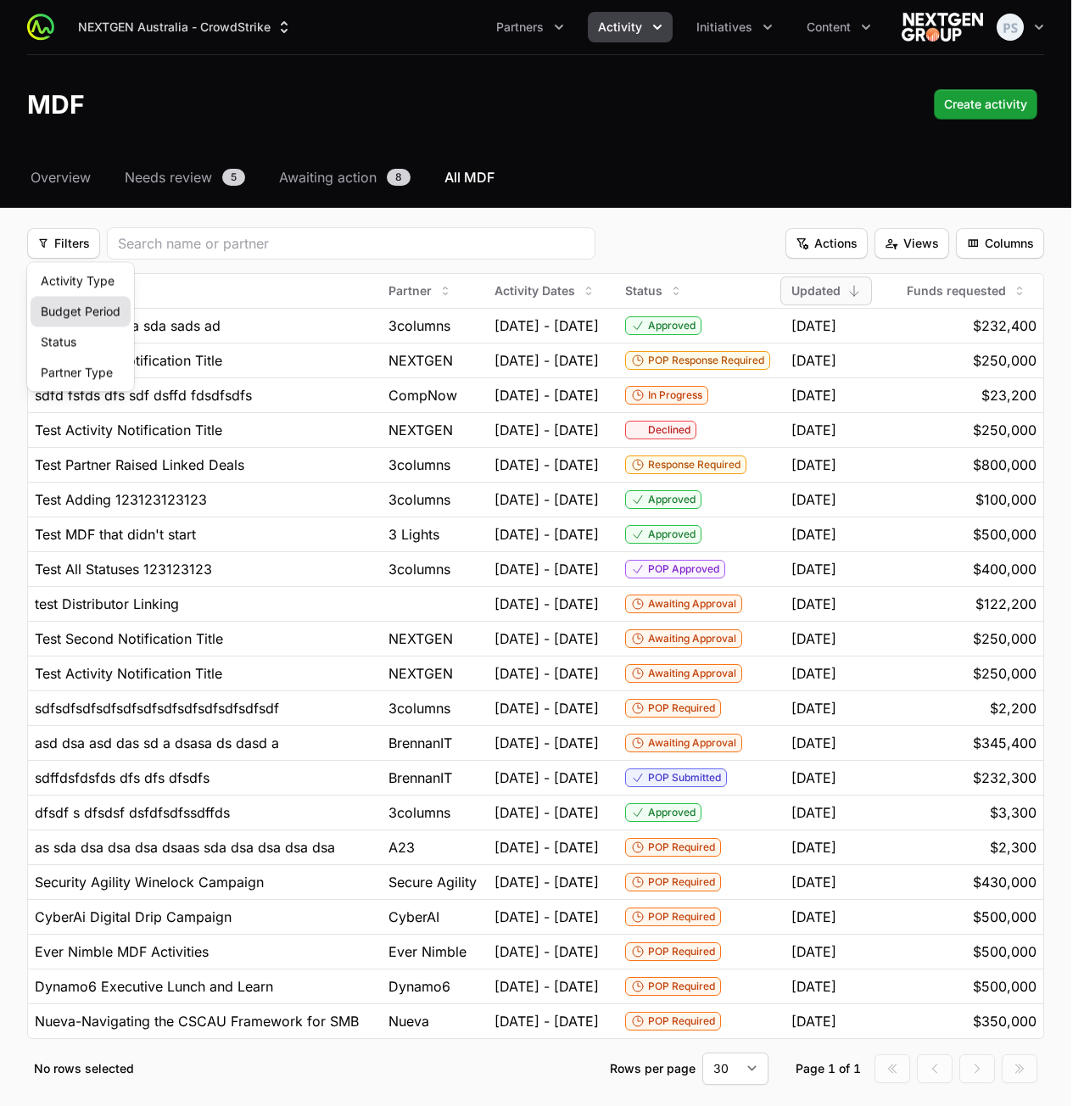
click at [87, 316] on div "Budget Period" at bounding box center [81, 311] width 100 height 31
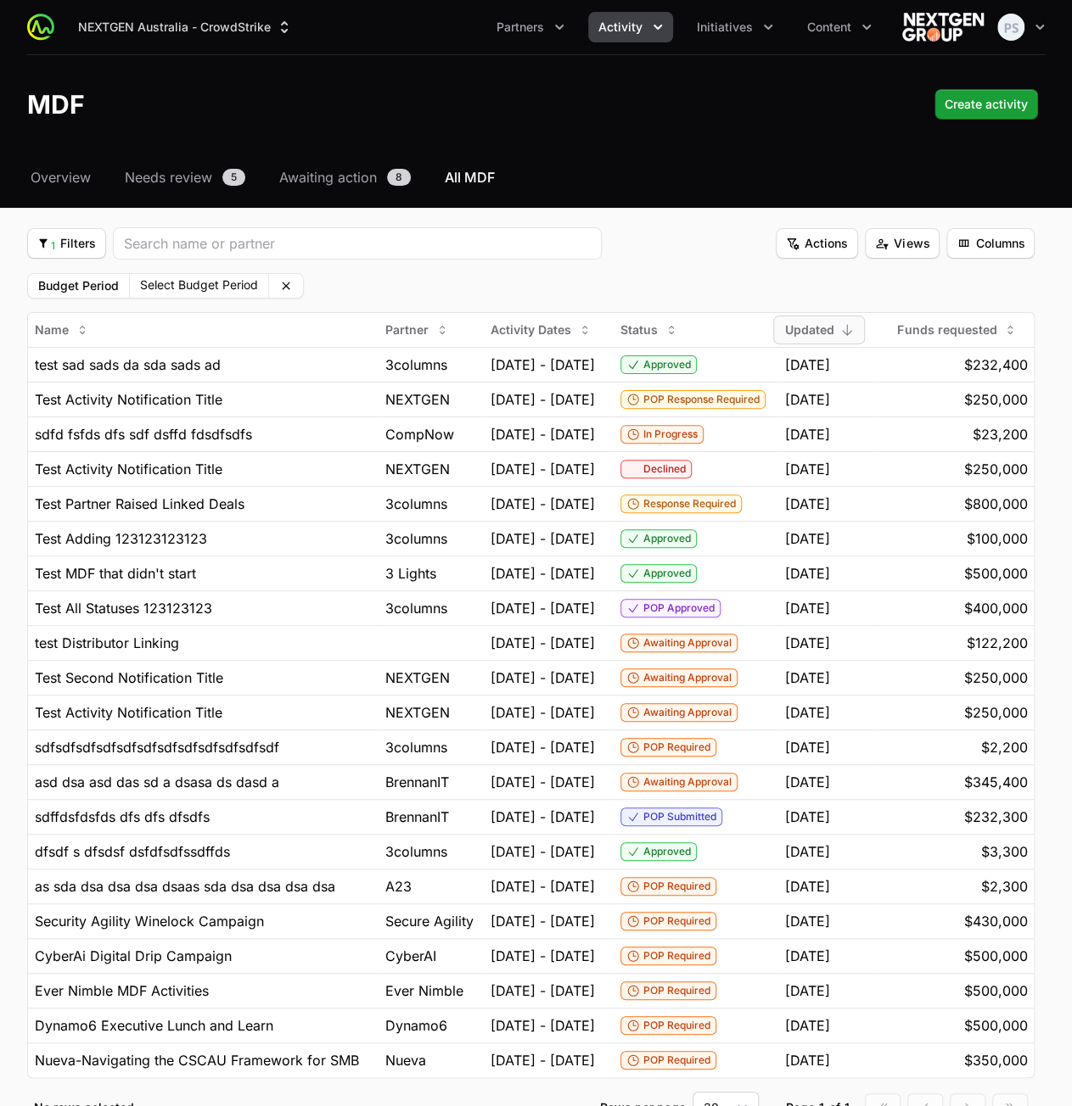
click at [214, 296] on span "Select Budget Period This Month This Quarter This Supplier Year Last Month Last…" at bounding box center [198, 286] width 139 height 24
click at [216, 288] on button "Select Budget Period" at bounding box center [199, 285] width 138 height 22
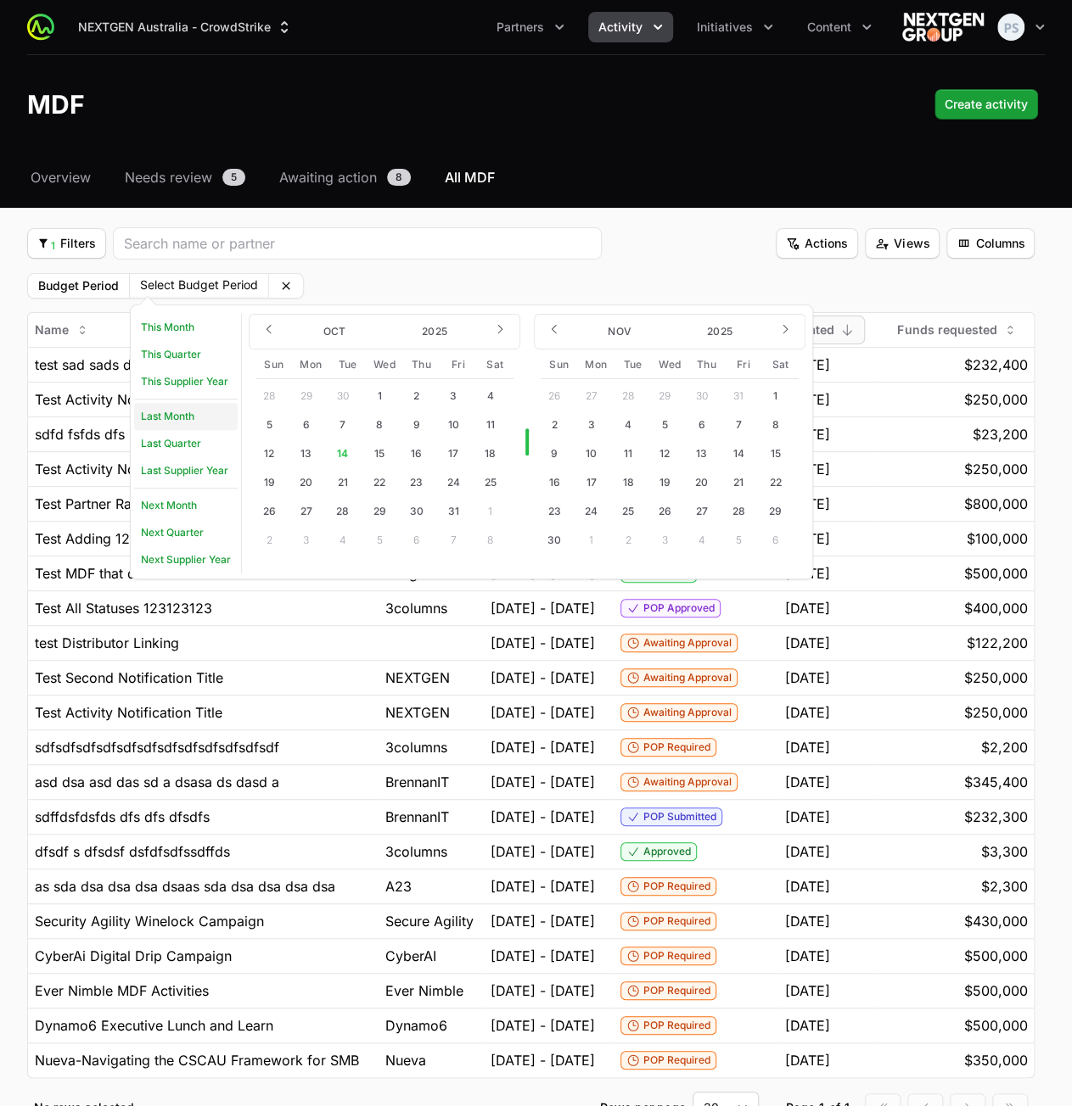
click at [180, 413] on link "Last Month" at bounding box center [186, 416] width 104 height 27
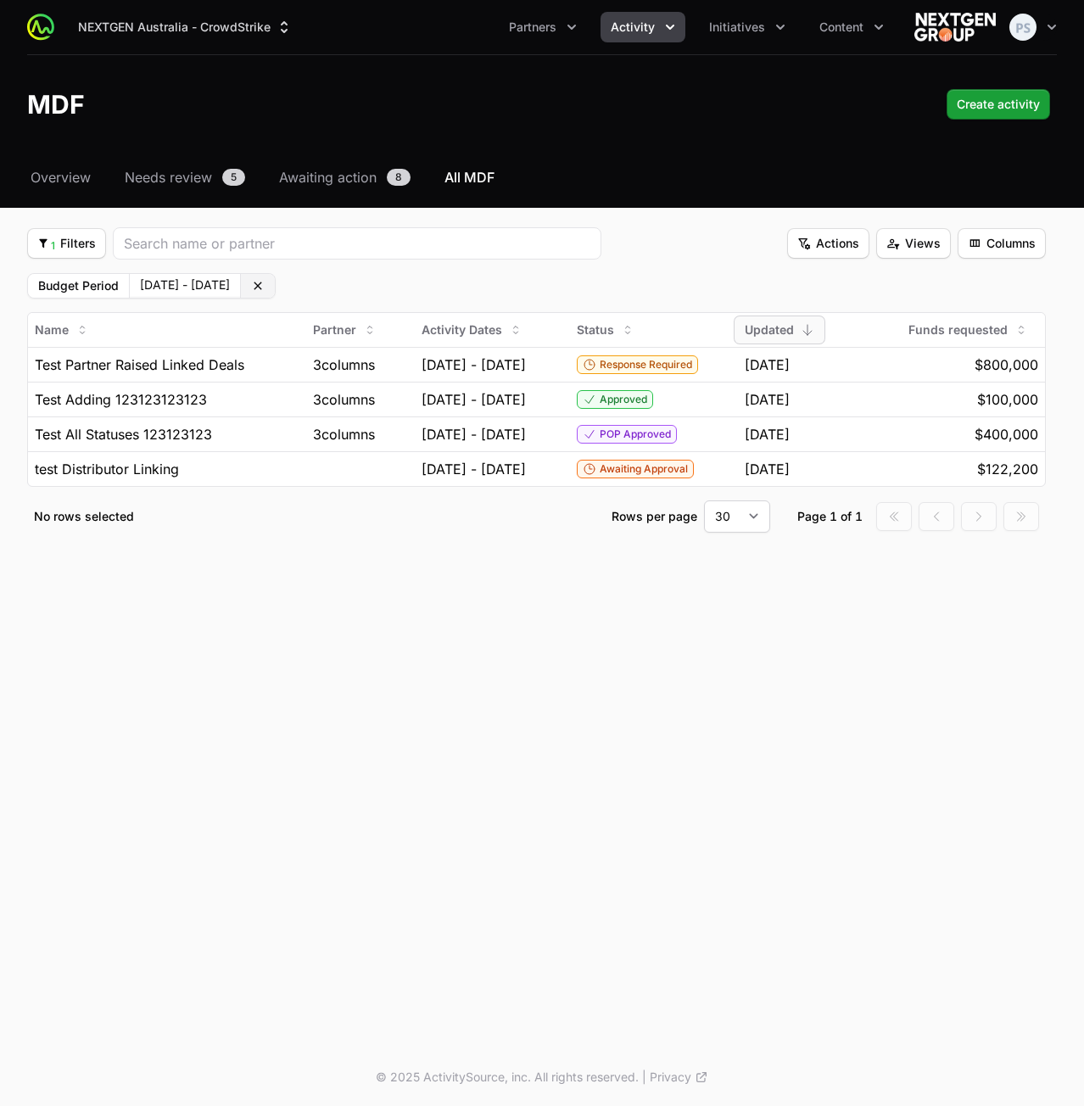
click at [265, 280] on icon at bounding box center [258, 286] width 14 height 14
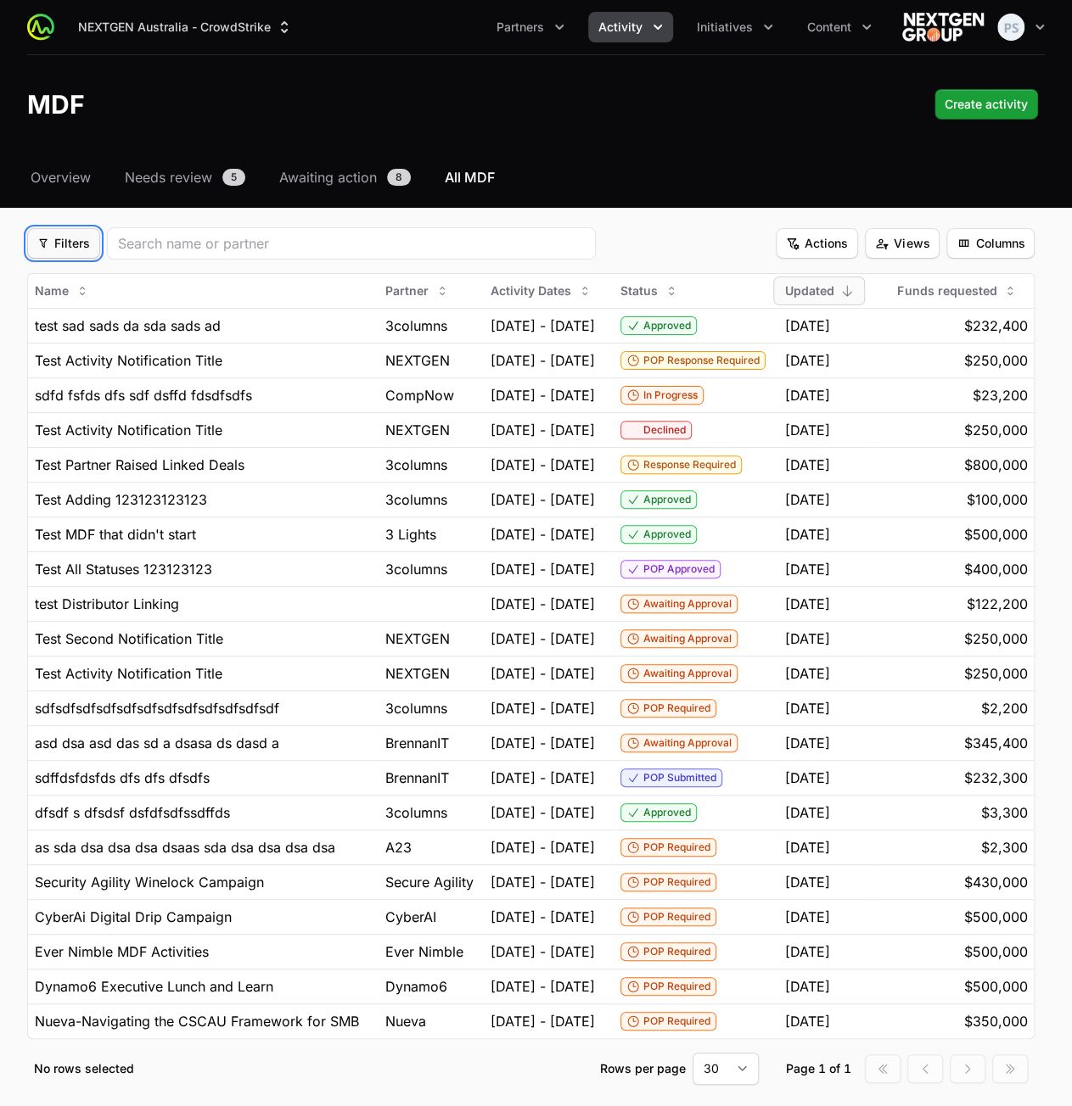
click at [73, 251] on span "Filters" at bounding box center [63, 243] width 53 height 20
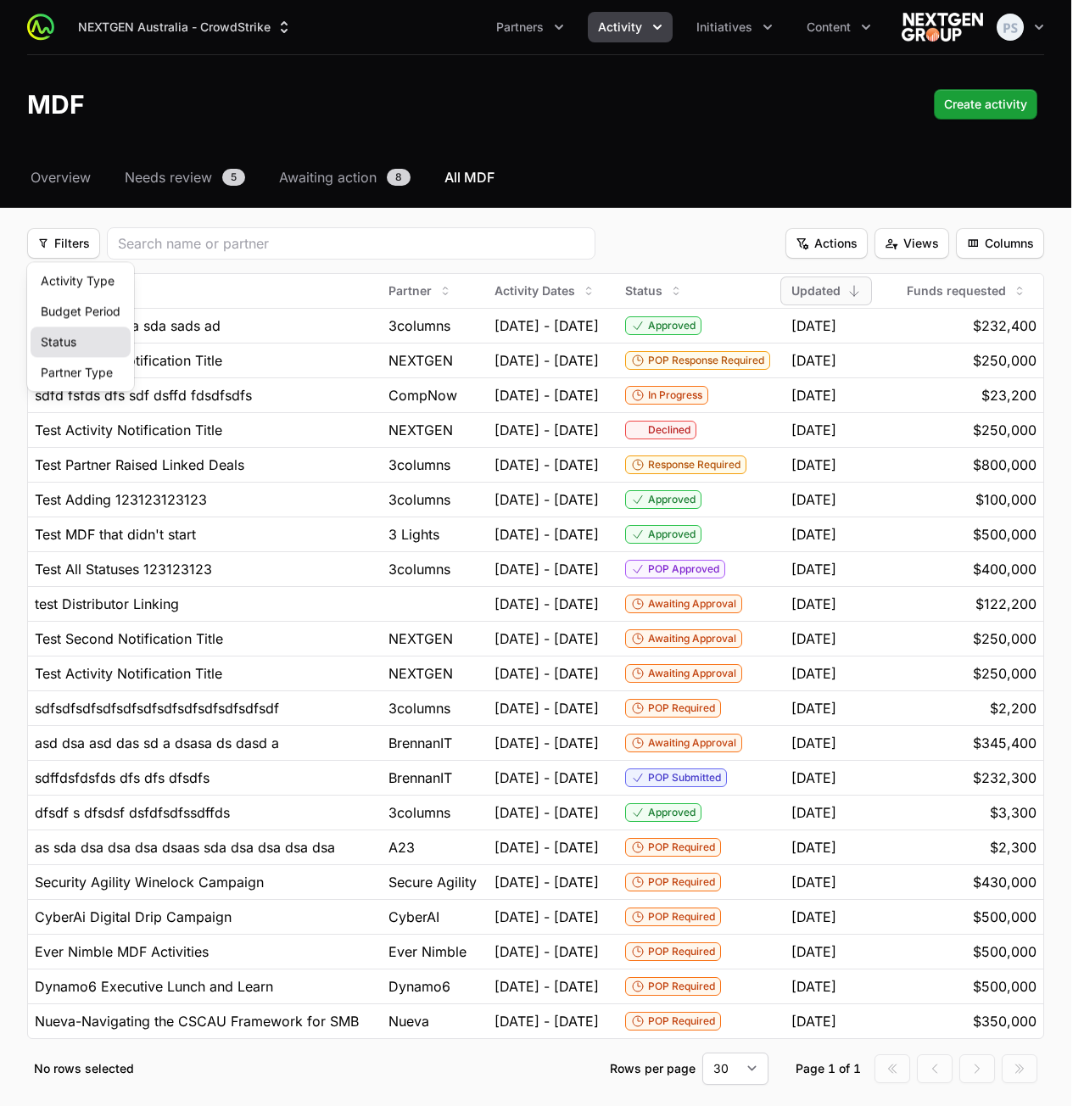
click at [75, 335] on div "Status" at bounding box center [81, 342] width 100 height 31
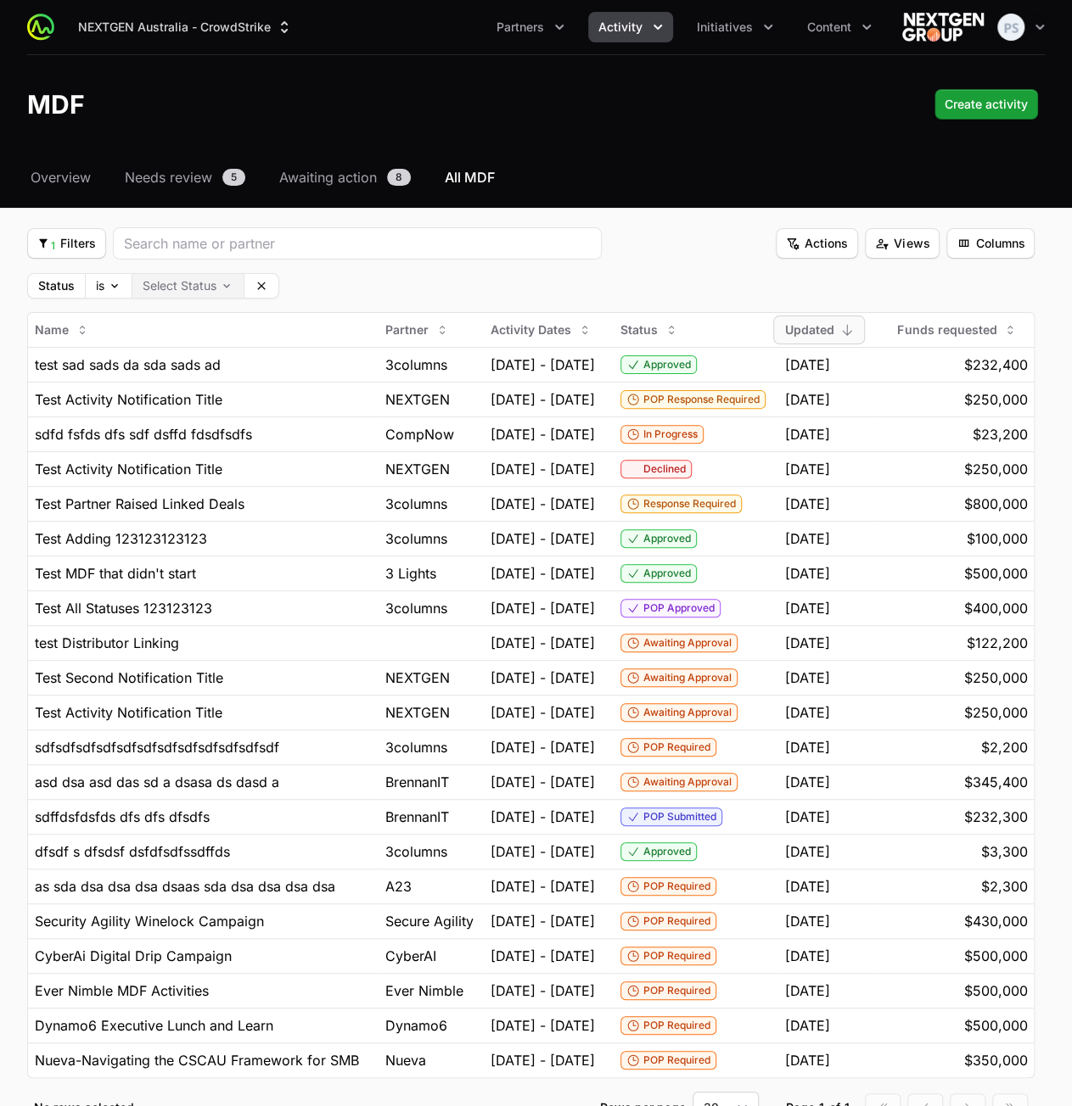
click at [188, 285] on body "NEXTGEN Australia - CrowdStrike Partners Activity Initiatives Content Open user…" at bounding box center [536, 611] width 1072 height 1223
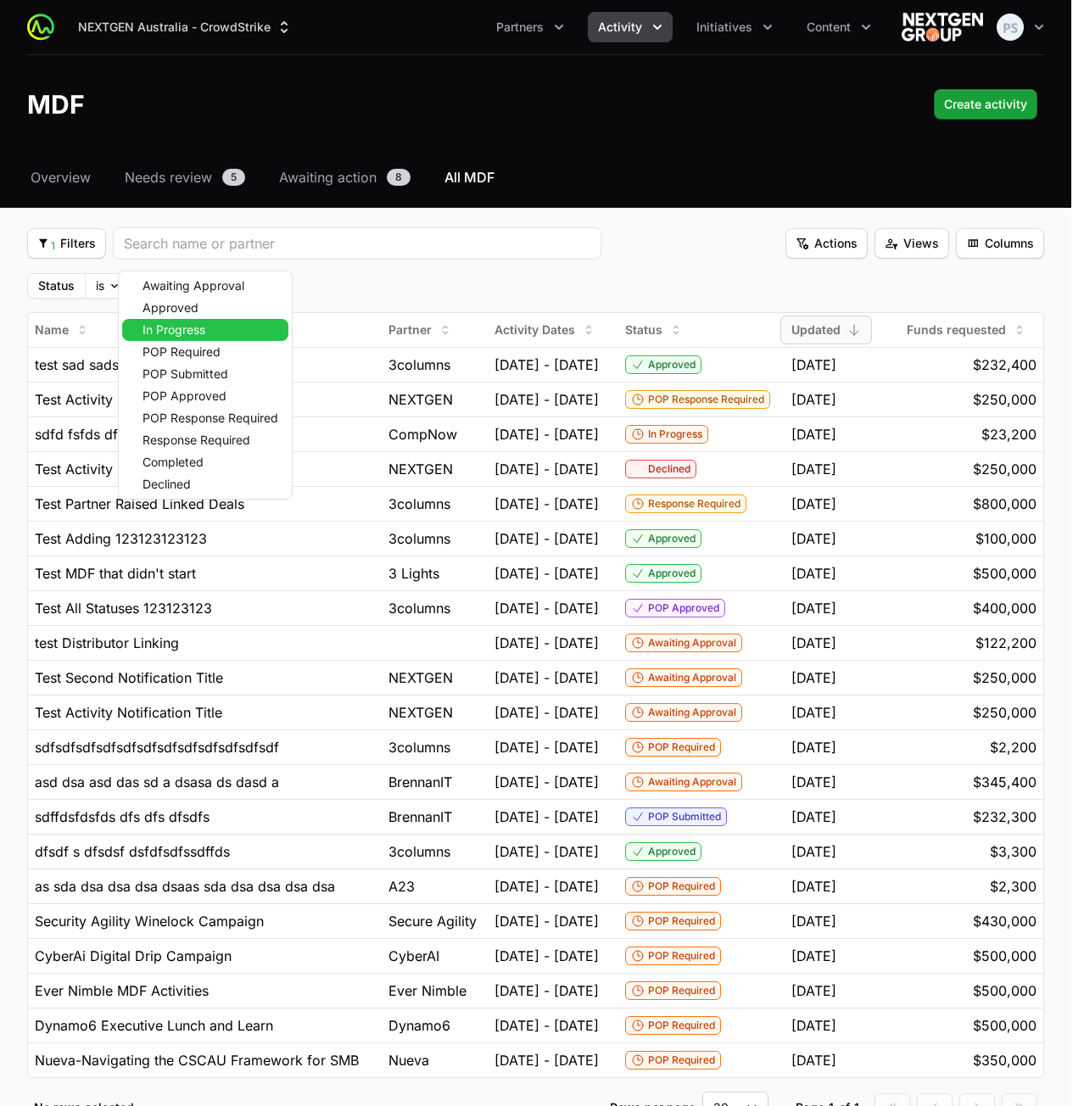
click at [182, 327] on span "In Progress" at bounding box center [174, 330] width 63 height 12
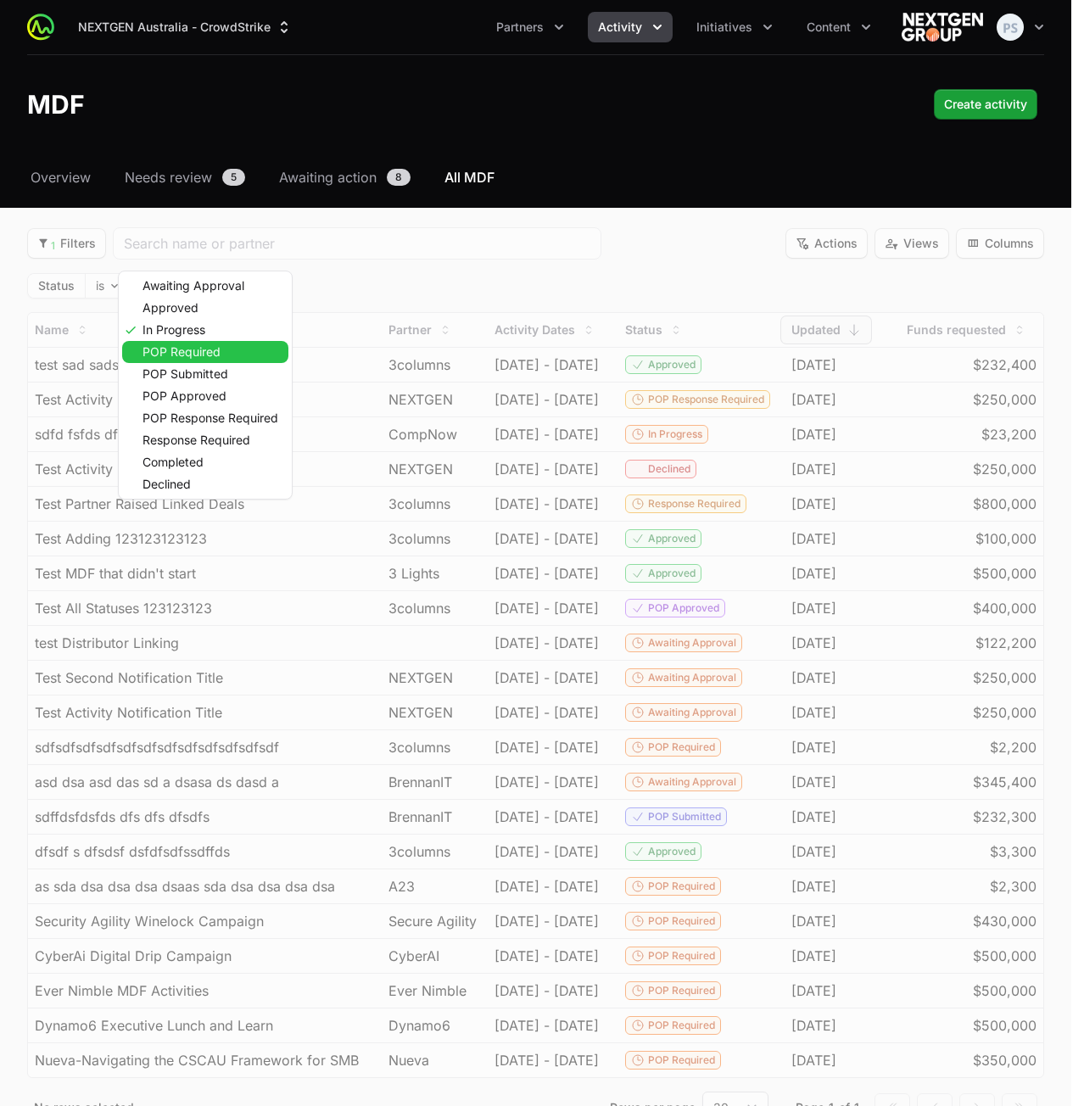
click at [192, 353] on span "POP Required" at bounding box center [182, 352] width 78 height 12
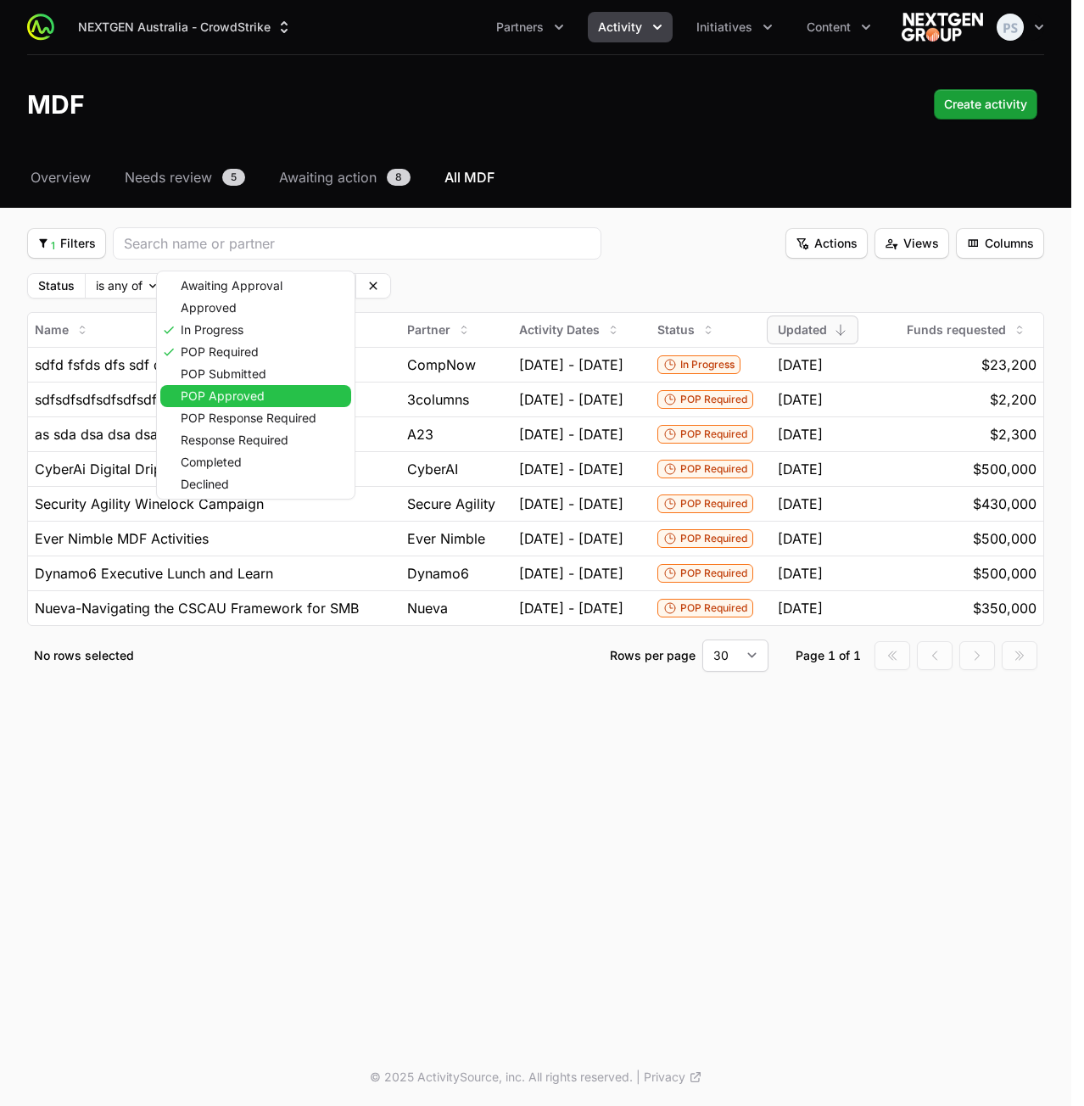
click at [226, 387] on div "POP Approved" at bounding box center [255, 396] width 191 height 22
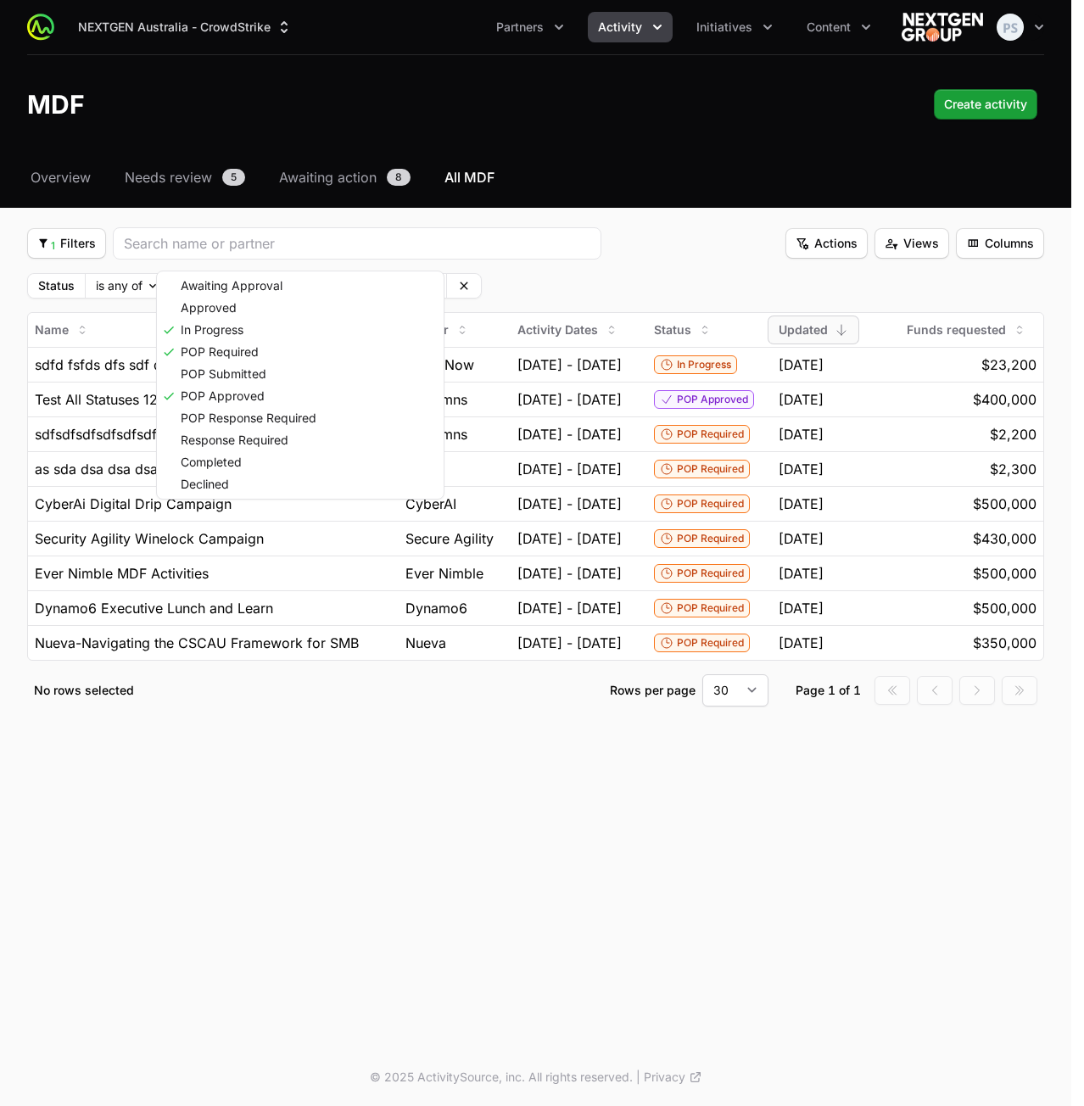
click at [636, 272] on html "NEXTGEN Australia - CrowdStrike Partners Activity Initiatives Content Open user…" at bounding box center [542, 553] width 1084 height 1106
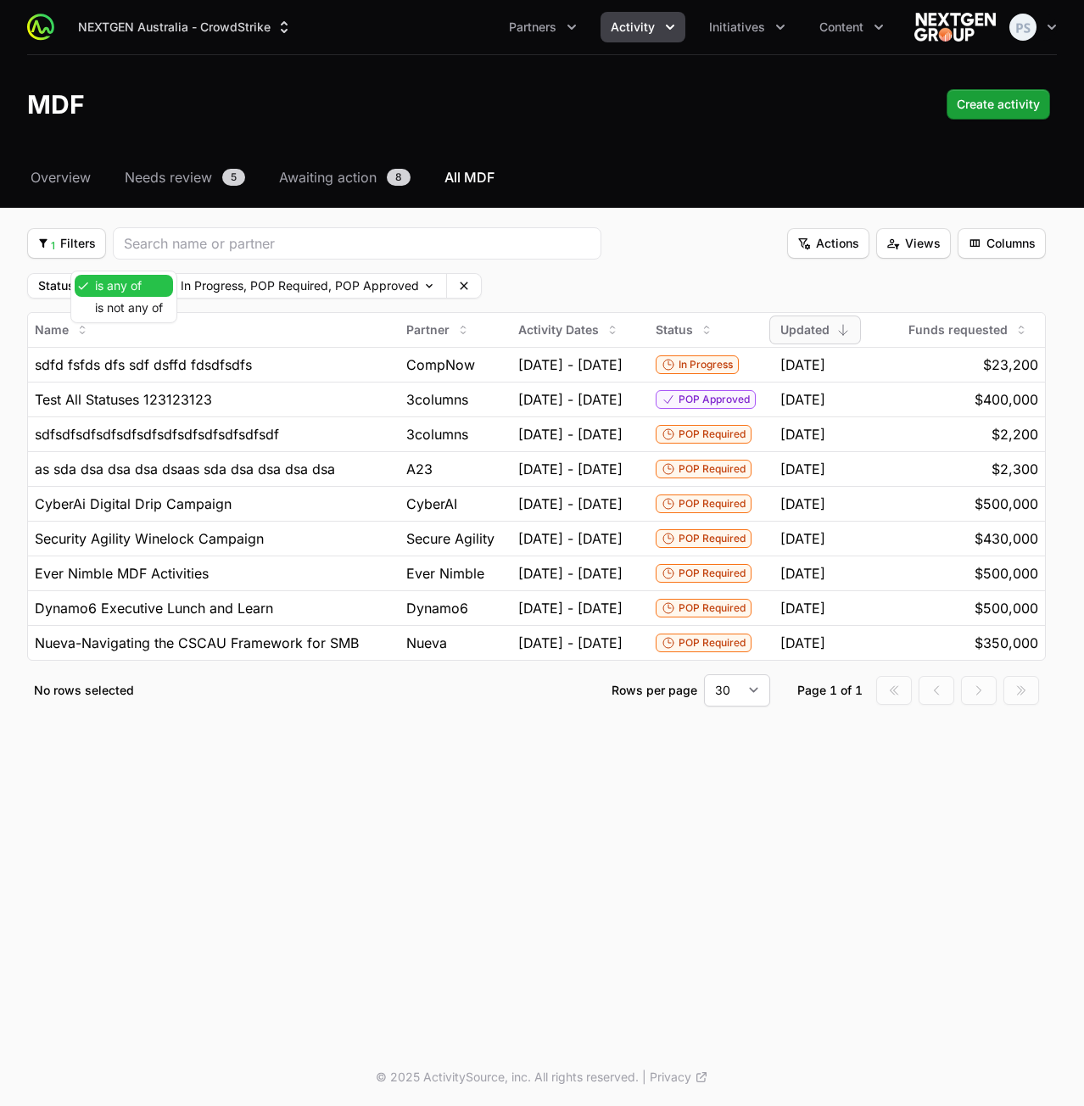
click at [160, 284] on body "NEXTGEN Australia - CrowdStrike Partners Activity Initiatives Content Open user…" at bounding box center [542, 553] width 1084 height 1106
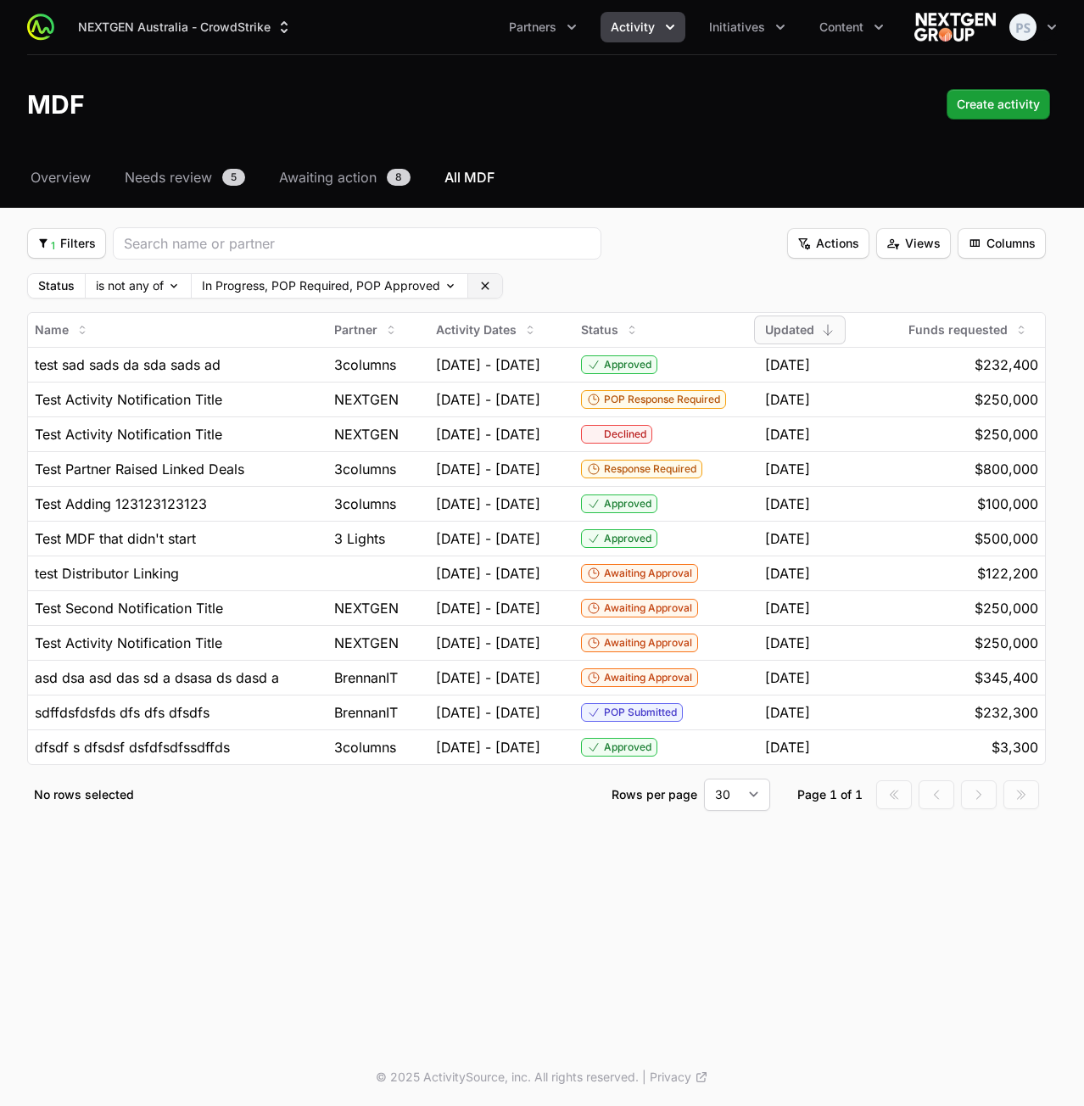
click at [485, 283] on icon at bounding box center [485, 286] width 8 height 8
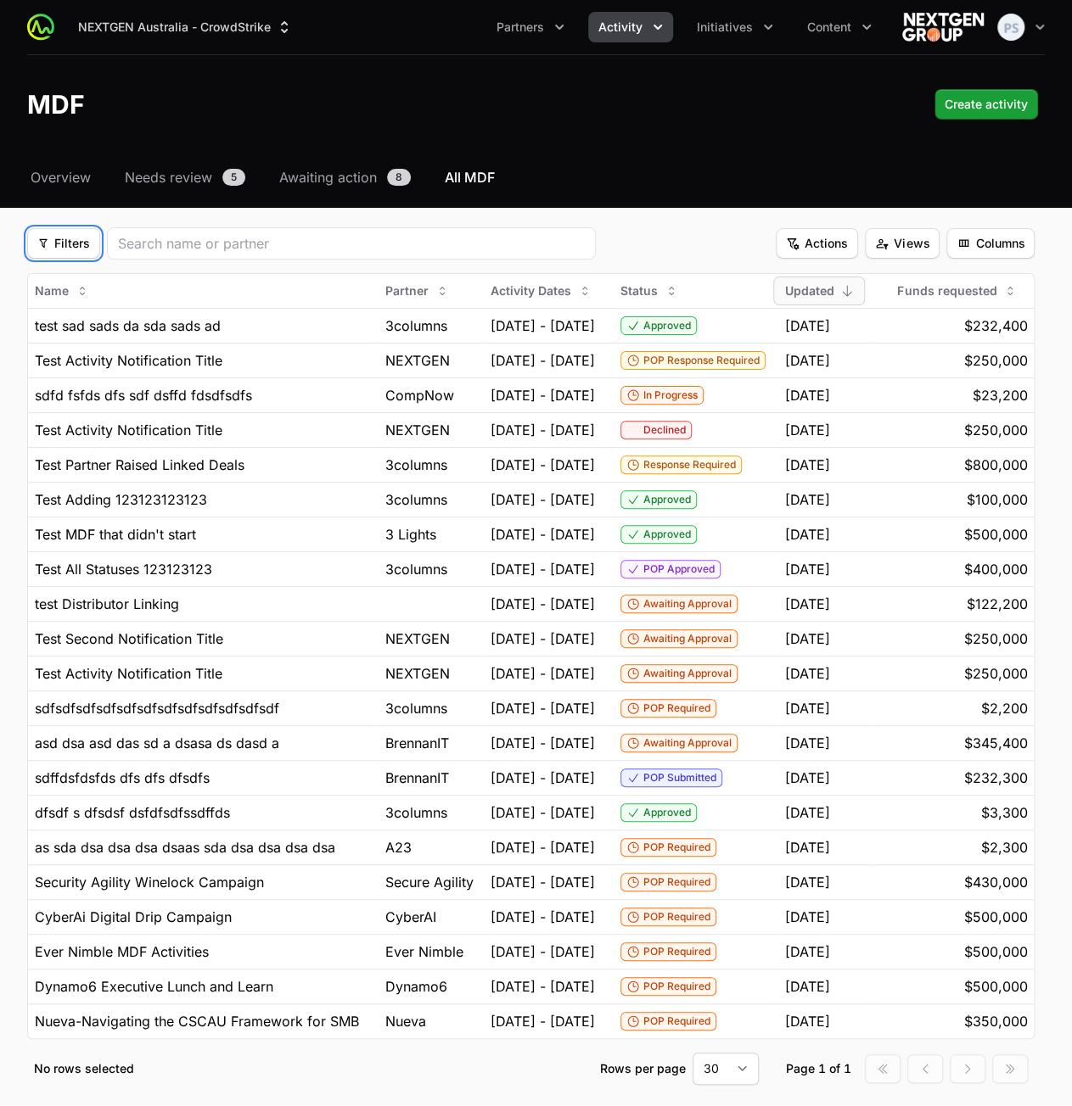
click at [73, 240] on span "Filters" at bounding box center [63, 243] width 53 height 20
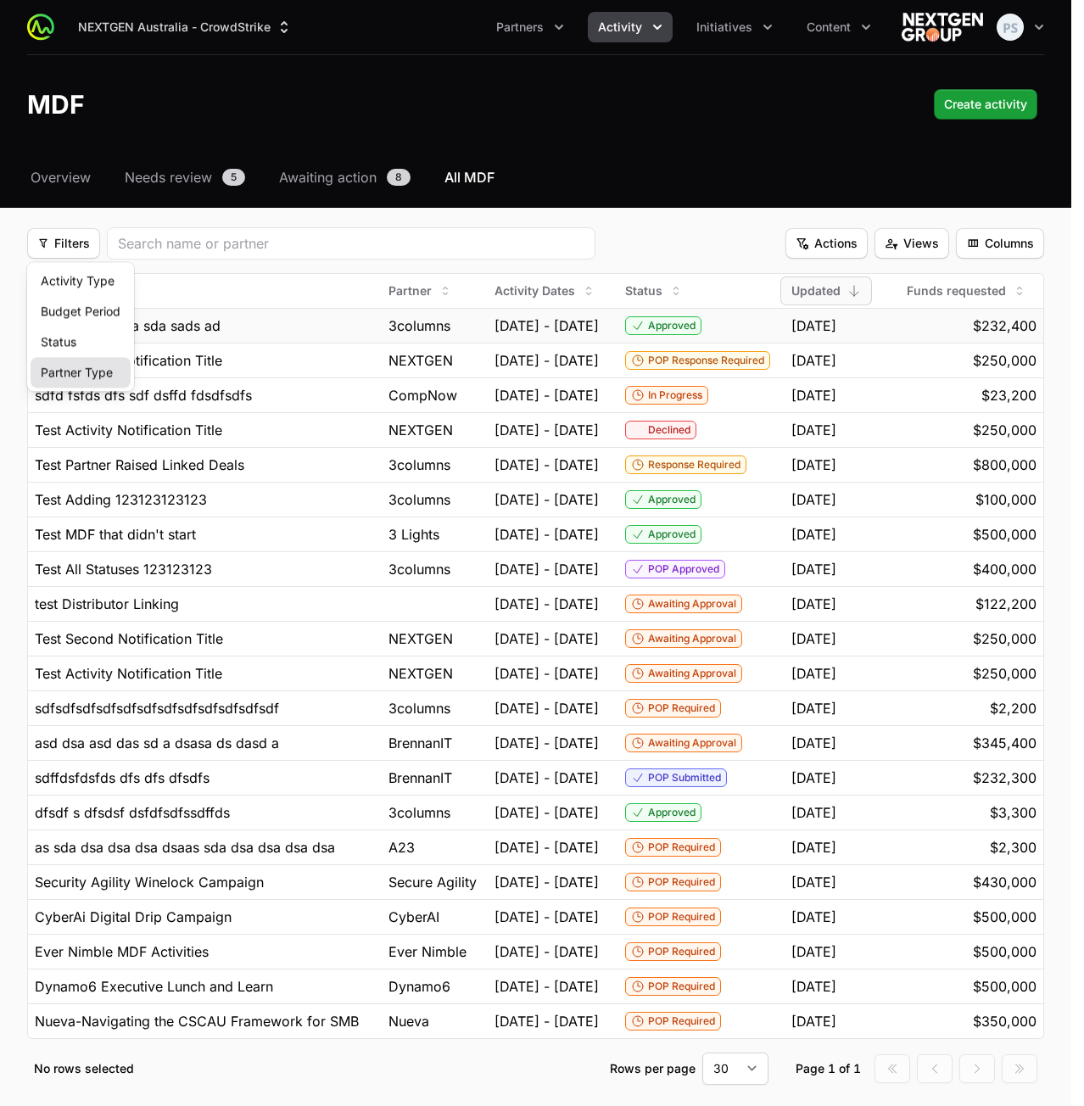
click at [70, 367] on div "Partner Type" at bounding box center [81, 372] width 100 height 31
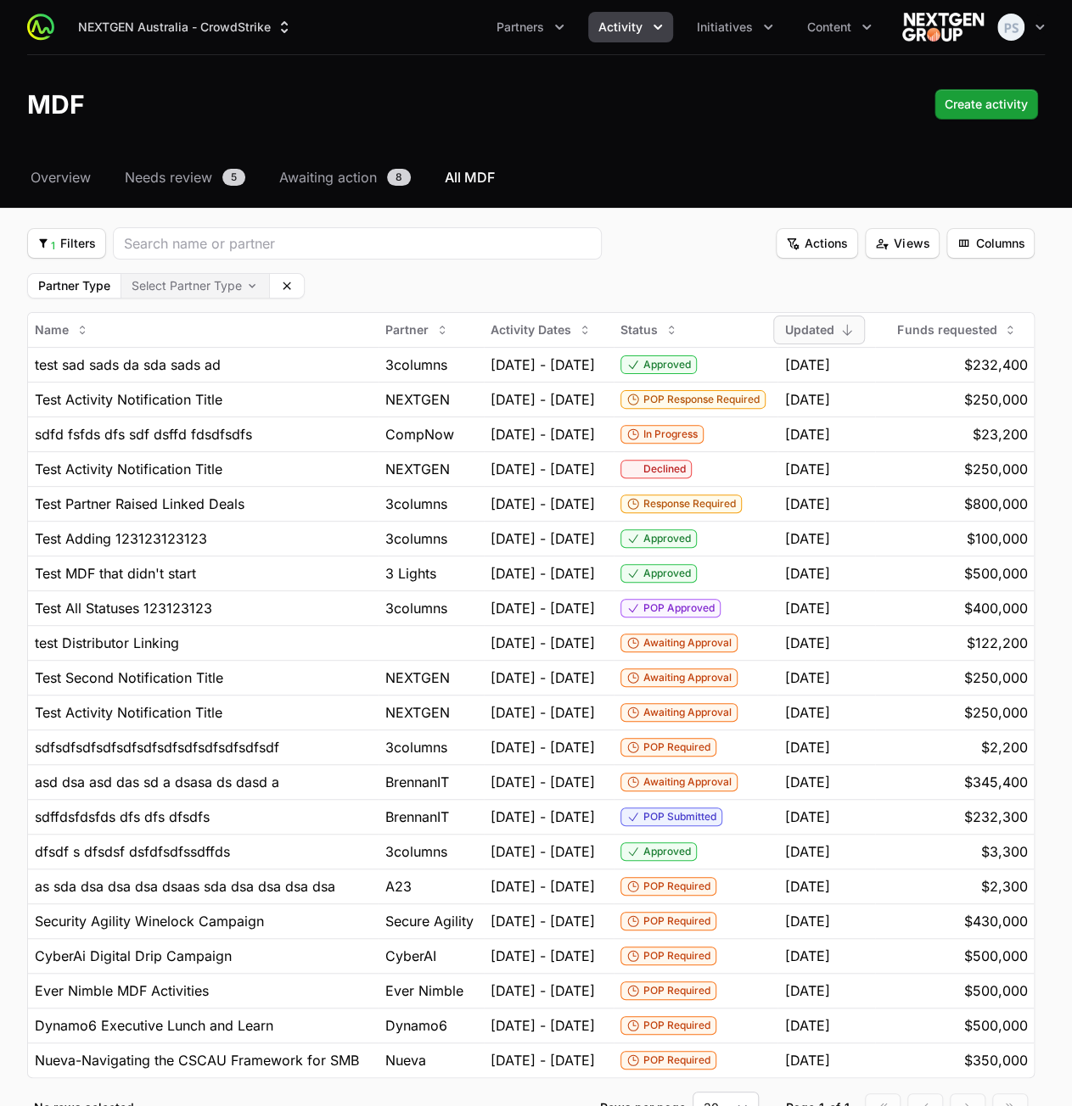
click at [202, 283] on body "NEXTGEN Australia - CrowdStrike Partners Activity Initiatives Content Open user…" at bounding box center [536, 611] width 1072 height 1223
click at [396, 285] on html "NEXTGEN Australia - CrowdStrike Partners Activity Initiatives Content Open user…" at bounding box center [536, 611] width 1072 height 1223
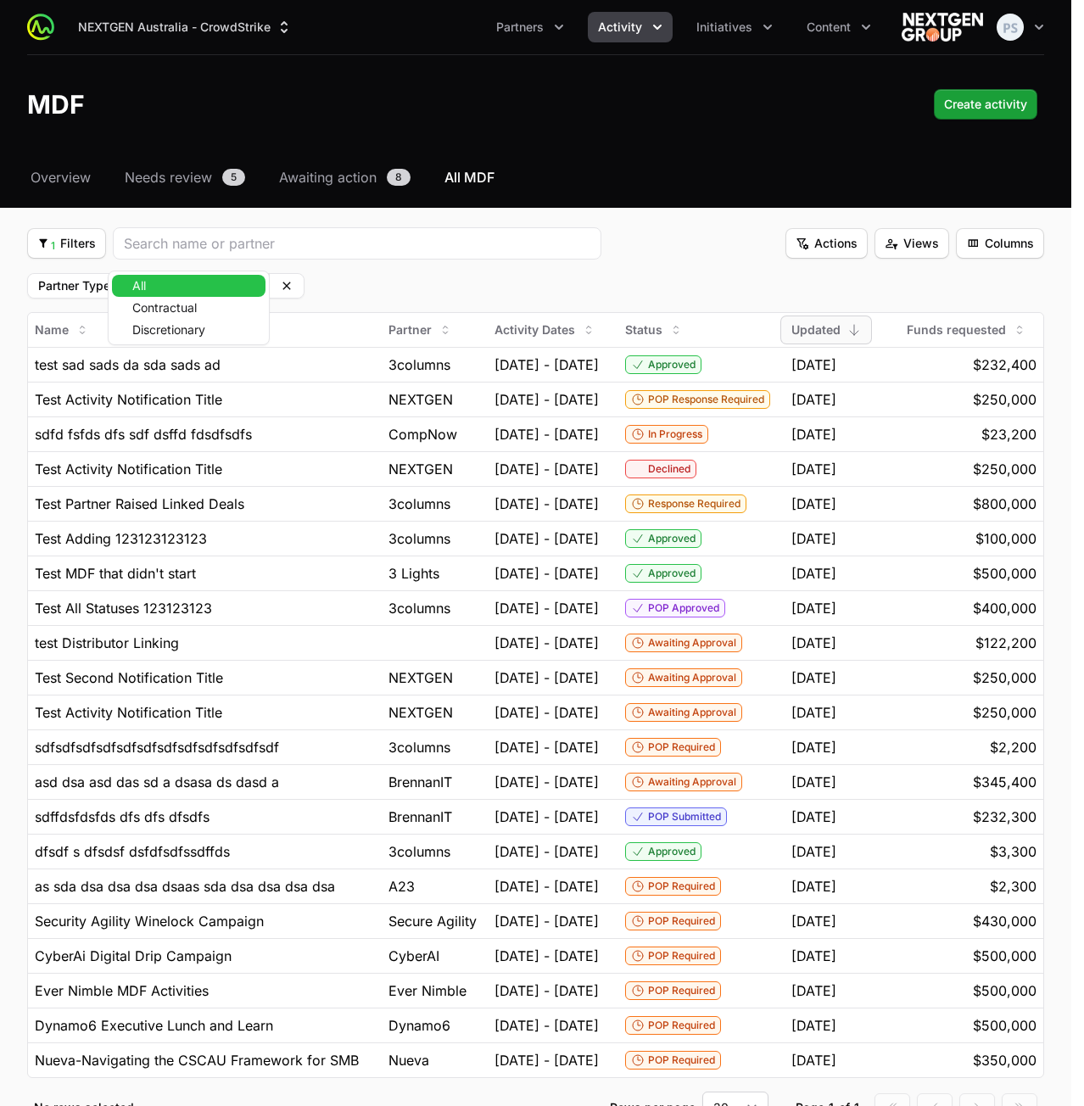
click at [154, 286] on body "NEXTGEN Australia - CrowdStrike Partners Activity Initiatives Content Open user…" at bounding box center [542, 611] width 1084 height 1223
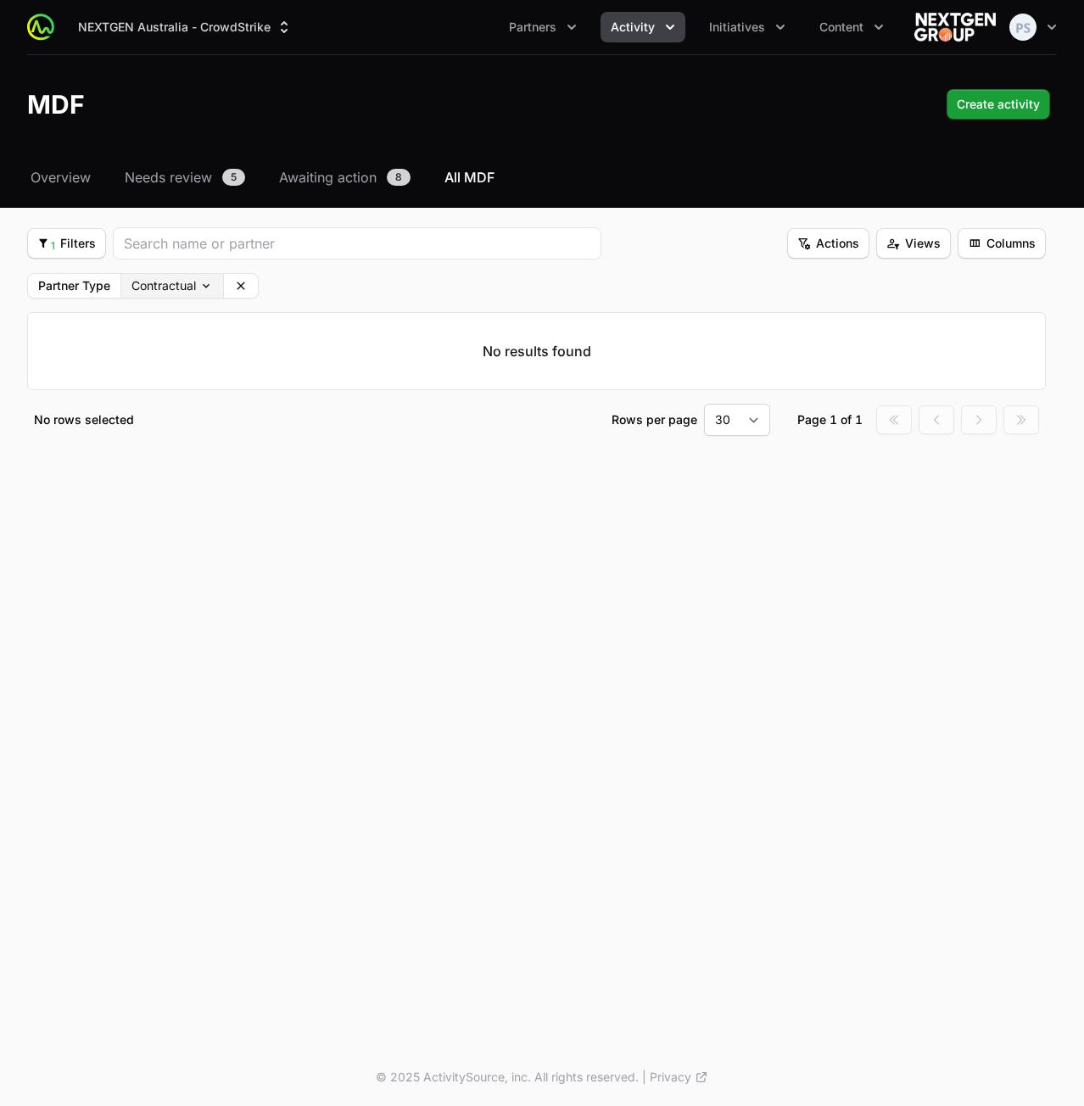
click at [195, 291] on body "NEXTGEN Australia - CrowdStrike Partners Activity Initiatives Content Open user…" at bounding box center [542, 553] width 1084 height 1106
click at [250, 723] on html "NEXTGEN Australia - CrowdStrike Partners Activity Initiatives Content Open user…" at bounding box center [542, 553] width 1084 height 1106
click at [156, 292] on body "NEXTGEN Australia - CrowdStrike Partners Activity Initiatives Content Open user…" at bounding box center [542, 553] width 1084 height 1106
drag, startPoint x: 309, startPoint y: 585, endPoint x: 376, endPoint y: 101, distance: 488.3
click at [309, 584] on html "NEXTGEN Australia - CrowdStrike Partners Activity Initiatives Content Open user…" at bounding box center [542, 553] width 1084 height 1106
